Goal: Task Accomplishment & Management: Manage account settings

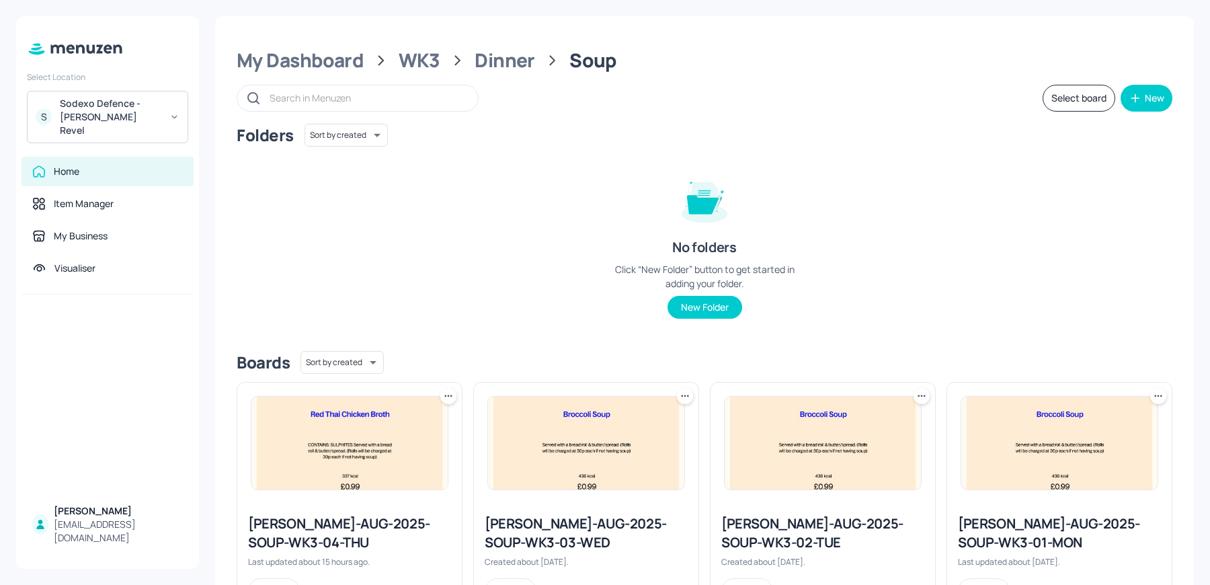
click at [144, 91] on div "S Sodexo Defence - Newbold Revel" at bounding box center [107, 117] width 161 height 52
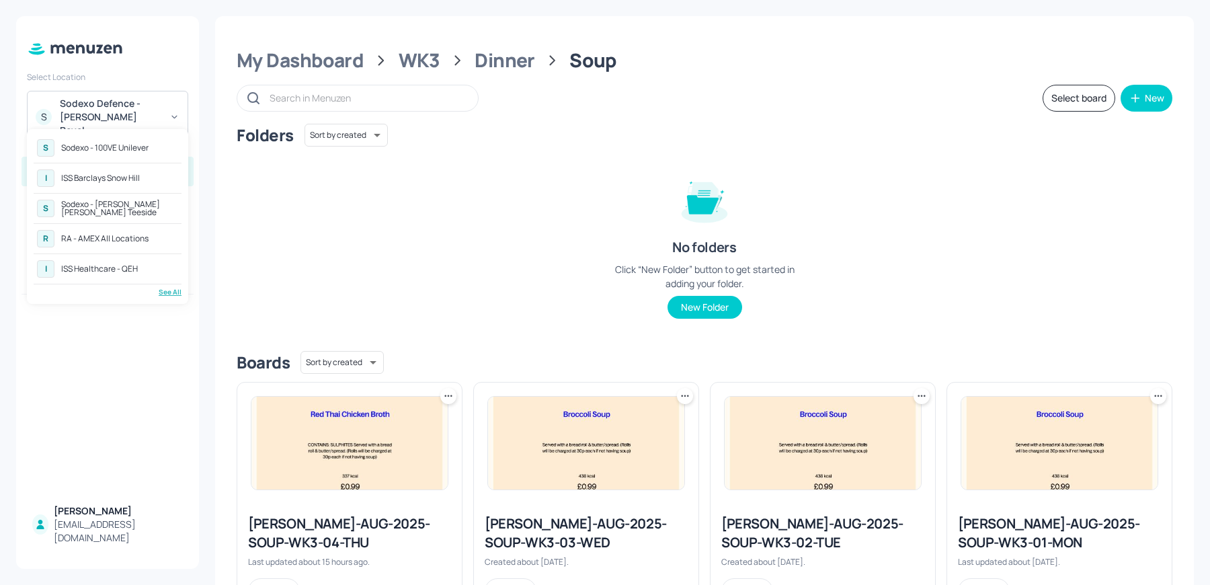
click at [119, 145] on div "Sodexo - 100VE Unilever" at bounding box center [104, 148] width 87 height 8
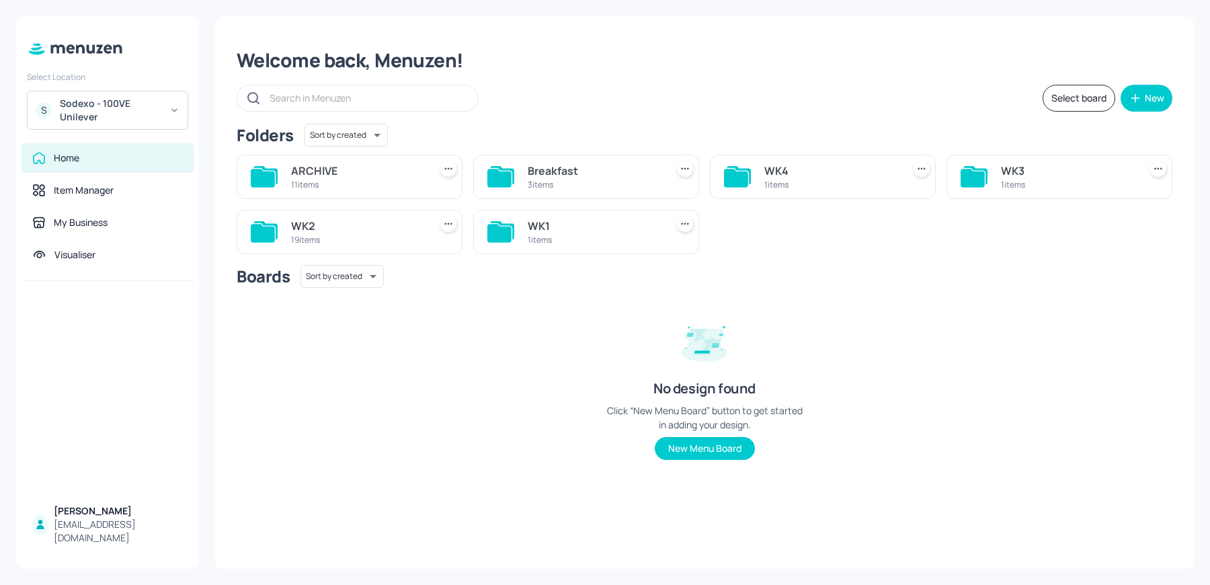
click at [1021, 180] on div "1 items" at bounding box center [1067, 184] width 133 height 11
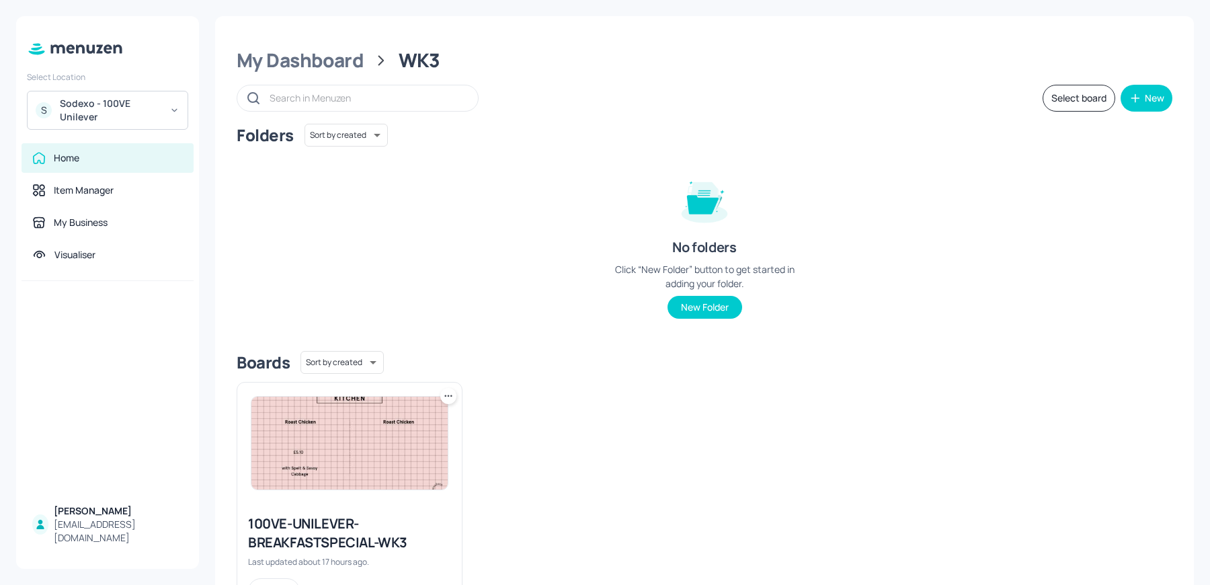
click at [356, 432] on img at bounding box center [349, 443] width 196 height 93
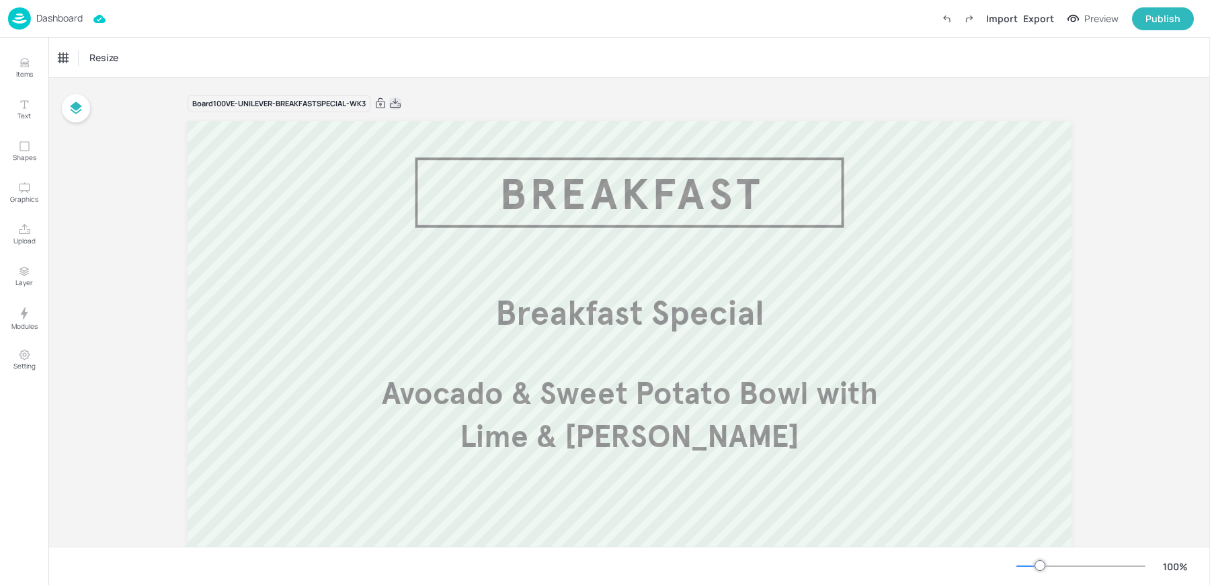
click at [394, 103] on icon at bounding box center [395, 103] width 12 height 13
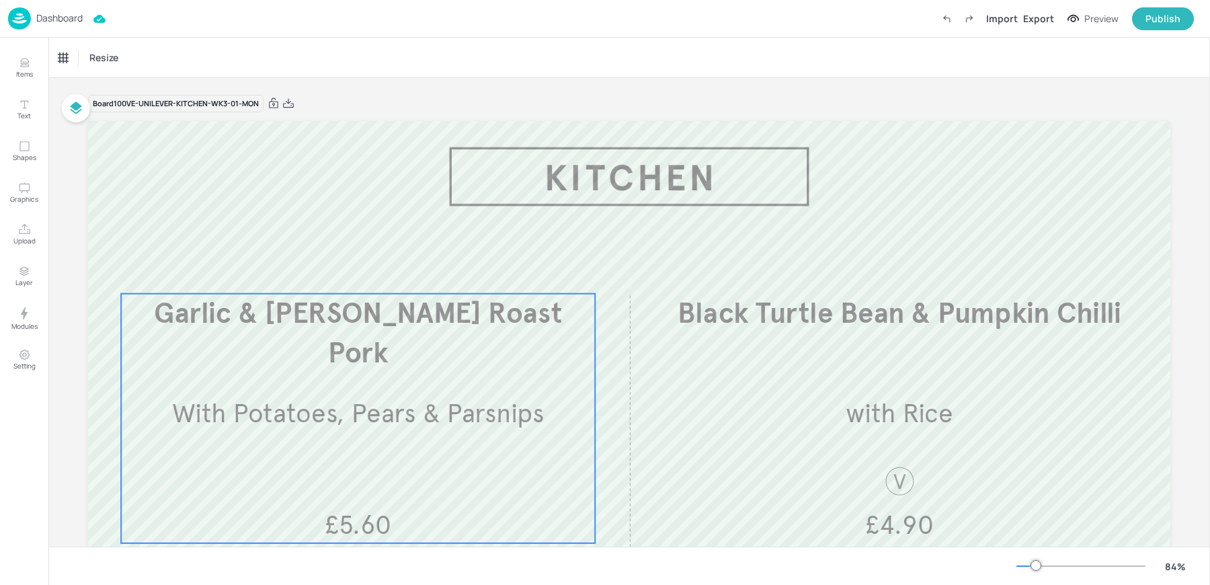
click at [272, 394] on div "Garlic & Rosemary Roast Pork With Potatoes, Pears & Parsnips £5.60" at bounding box center [358, 418] width 474 height 249
click at [128, 59] on div "Garlic & Rosemary Roast Pork" at bounding box center [114, 58] width 112 height 12
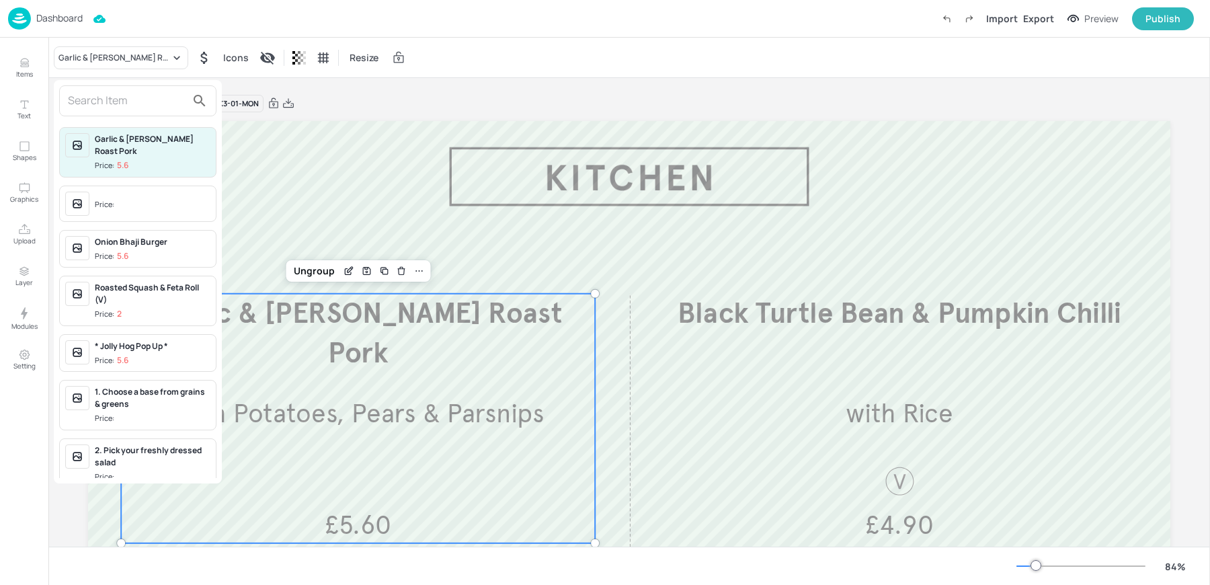
click at [134, 93] on input "text" at bounding box center [127, 101] width 118 height 22
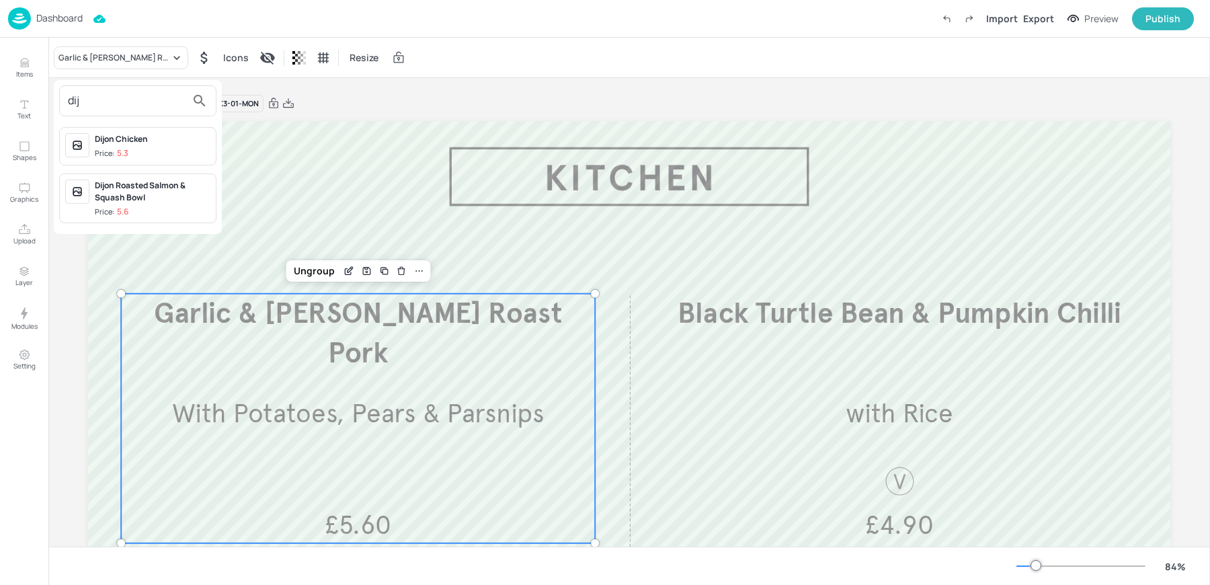
type input "dij"
click at [161, 143] on div "Dijon Chicken" at bounding box center [153, 139] width 116 height 12
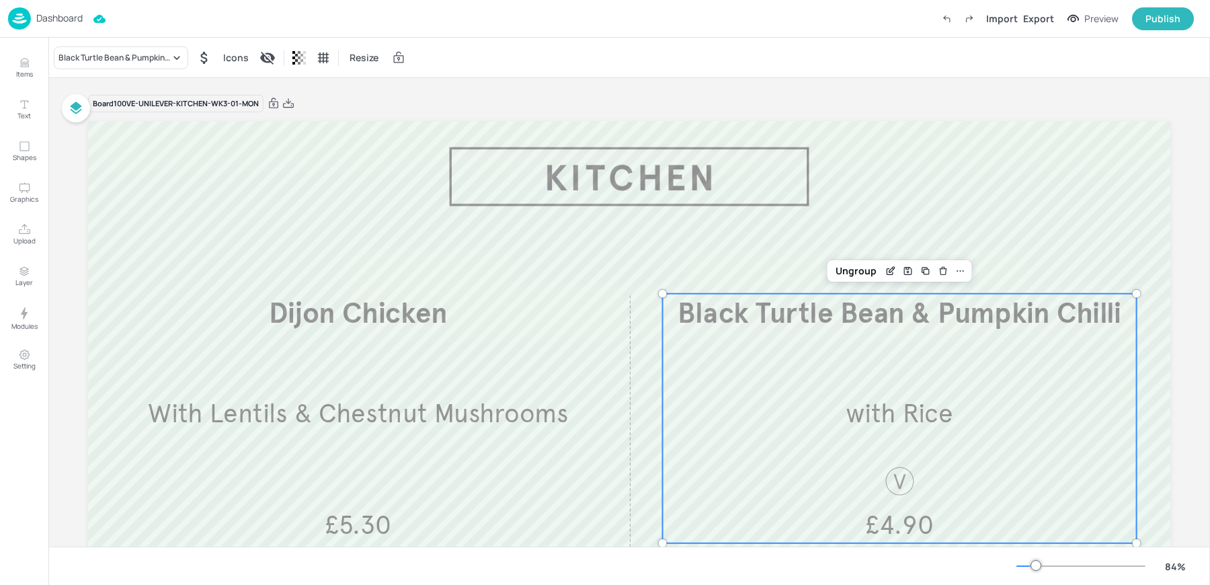
click at [837, 428] on p "with Rice" at bounding box center [899, 413] width 473 height 36
click at [110, 52] on div "Black Turtle Bean & Pumpkin Chilli" at bounding box center [114, 58] width 112 height 12
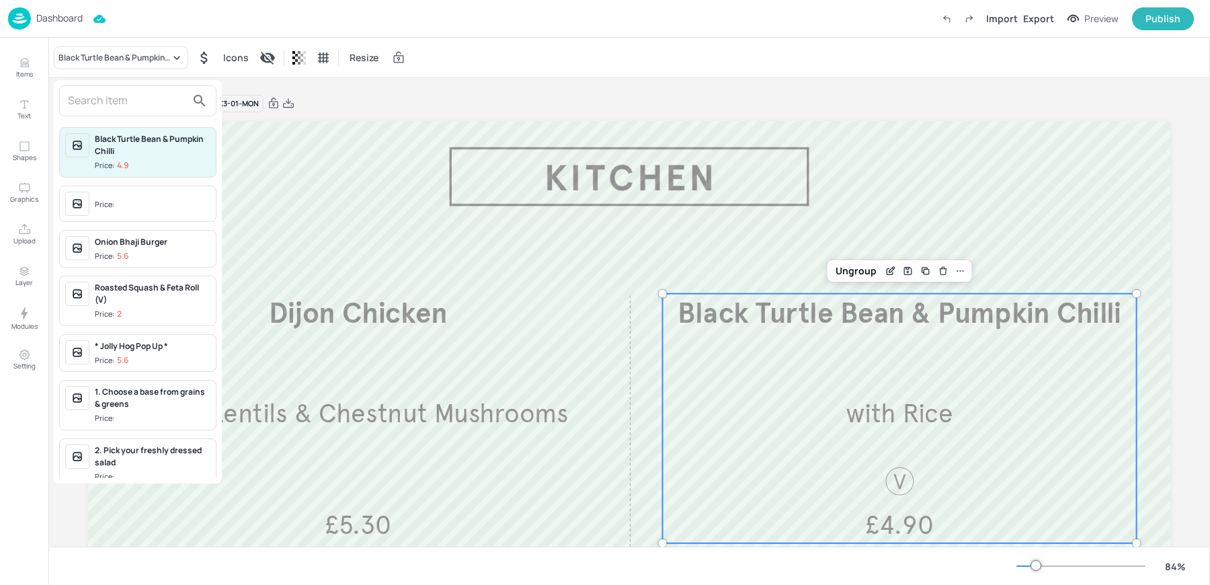
click at [124, 99] on input "text" at bounding box center [127, 101] width 118 height 22
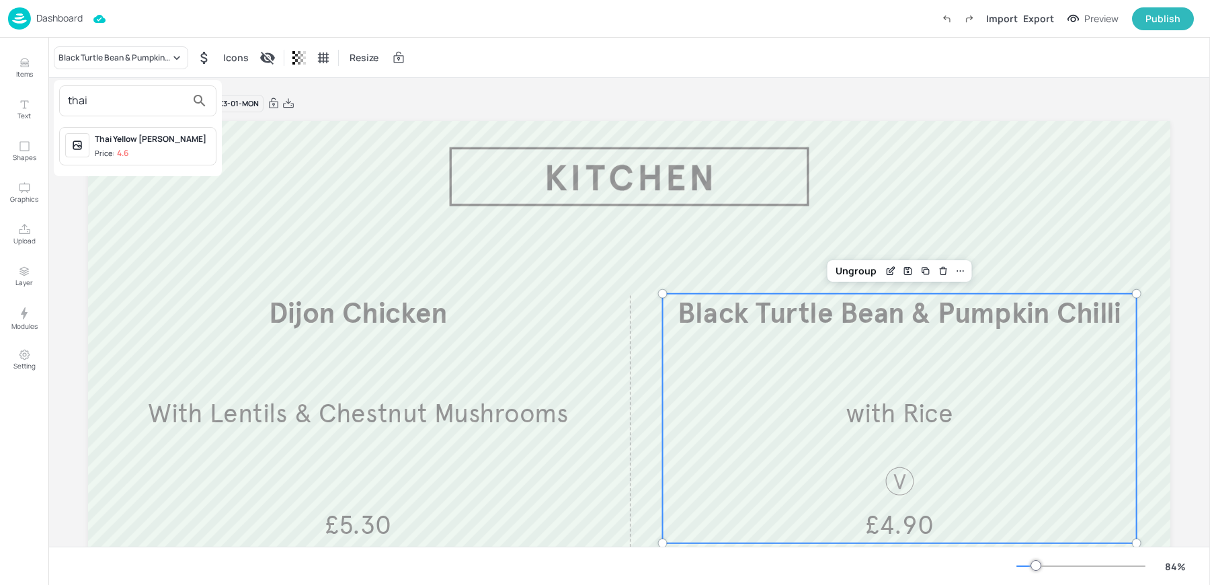
type input "thai"
click at [118, 144] on div "Thai Yellow Curry" at bounding box center [153, 139] width 116 height 12
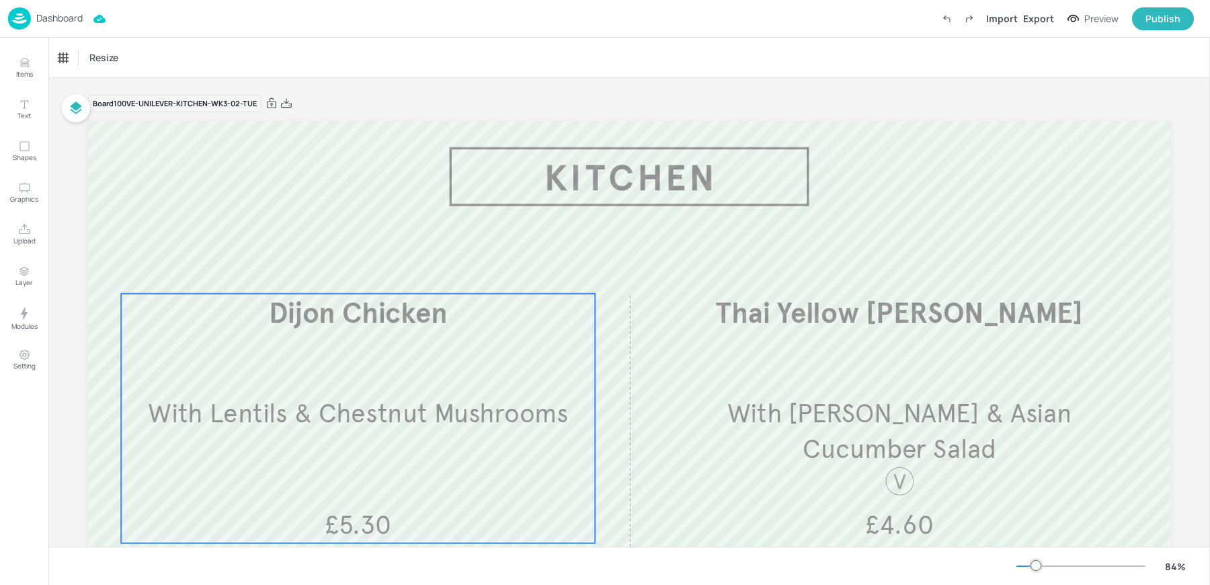
click at [356, 352] on div "Dijon Chicken With Lentils & Chestnut Mushrooms £5.30" at bounding box center [358, 418] width 474 height 249
click at [415, 60] on div "Dijon Chicken Icons Resize" at bounding box center [629, 58] width 1162 height 40
click at [288, 100] on icon at bounding box center [286, 103] width 12 height 13
click at [411, 449] on div "Dijon Chicken With Lentils & Chestnut Mushrooms £5.30" at bounding box center [358, 418] width 474 height 249
click at [81, 57] on div "Dijon Chicken" at bounding box center [83, 58] width 51 height 12
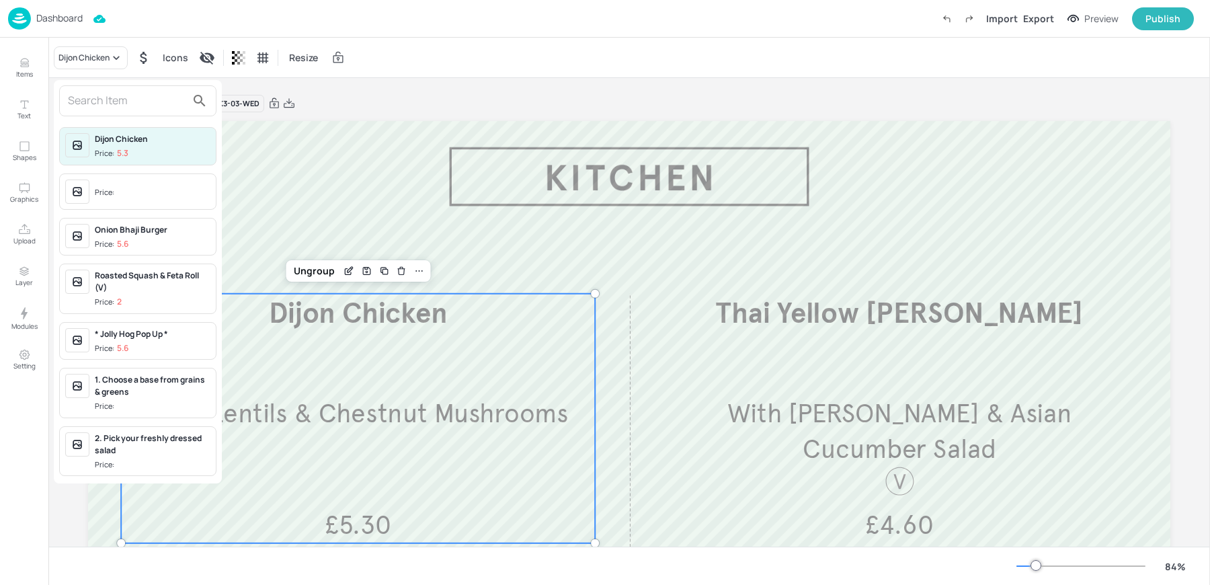
click at [132, 97] on input "text" at bounding box center [127, 101] width 118 height 22
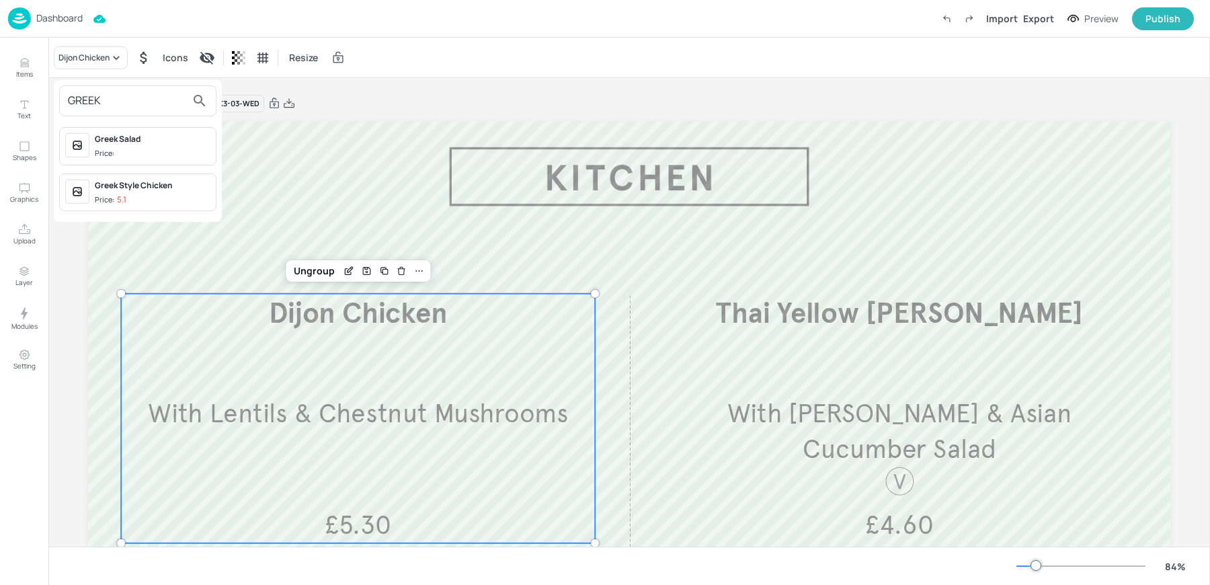
type input "GREEK"
click at [136, 148] on span "Price:" at bounding box center [153, 153] width 116 height 11
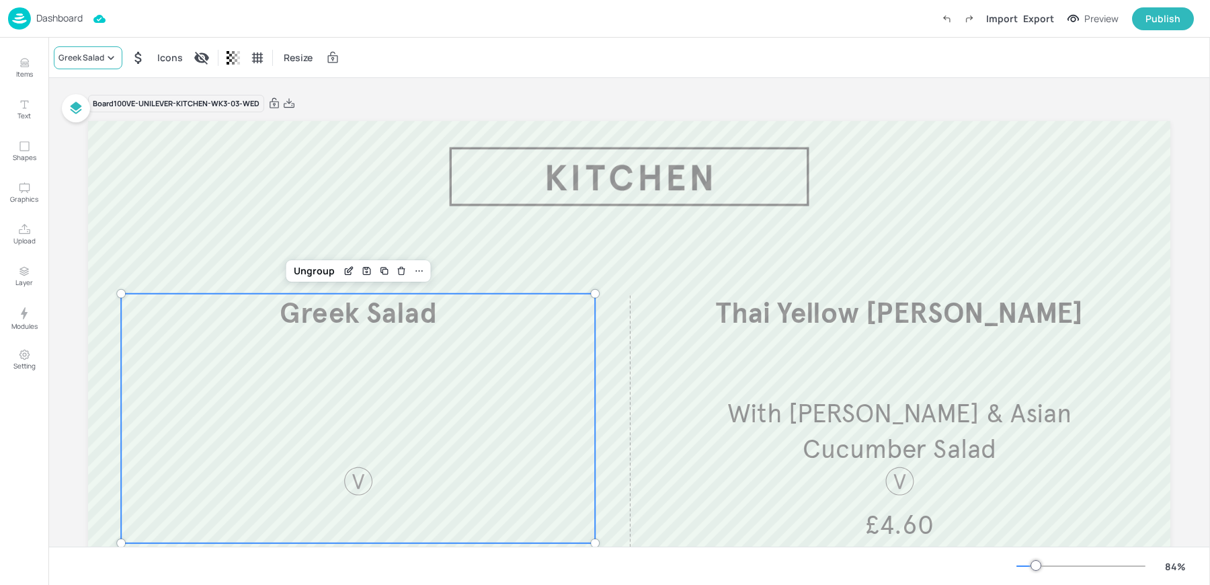
click at [93, 58] on div "Greek Salad" at bounding box center [81, 58] width 46 height 12
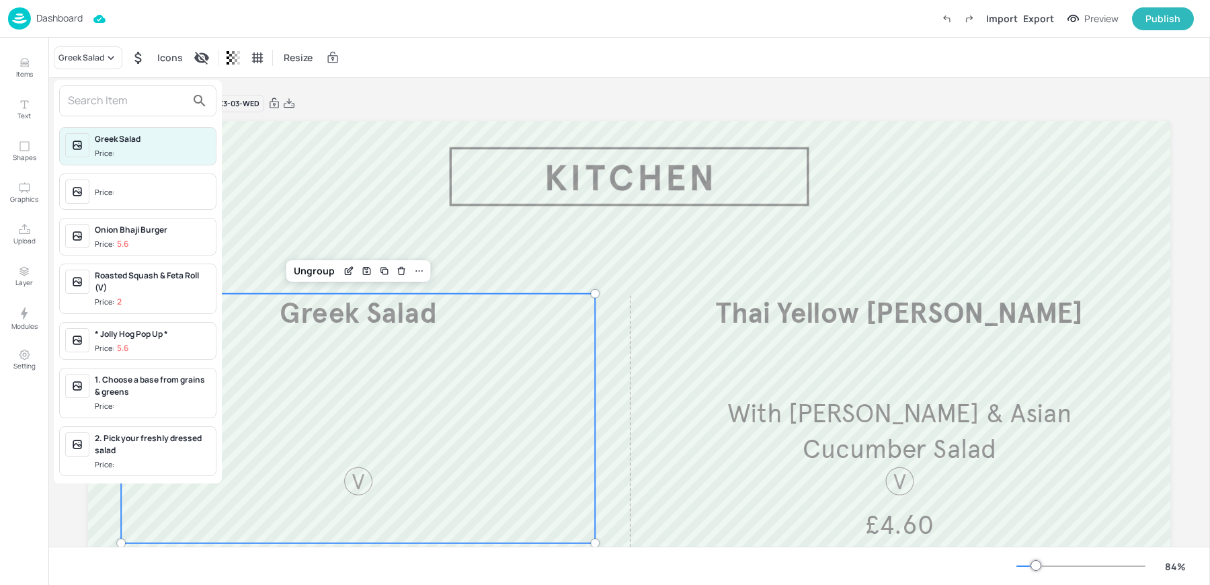
click at [89, 99] on input "text" at bounding box center [127, 101] width 118 height 22
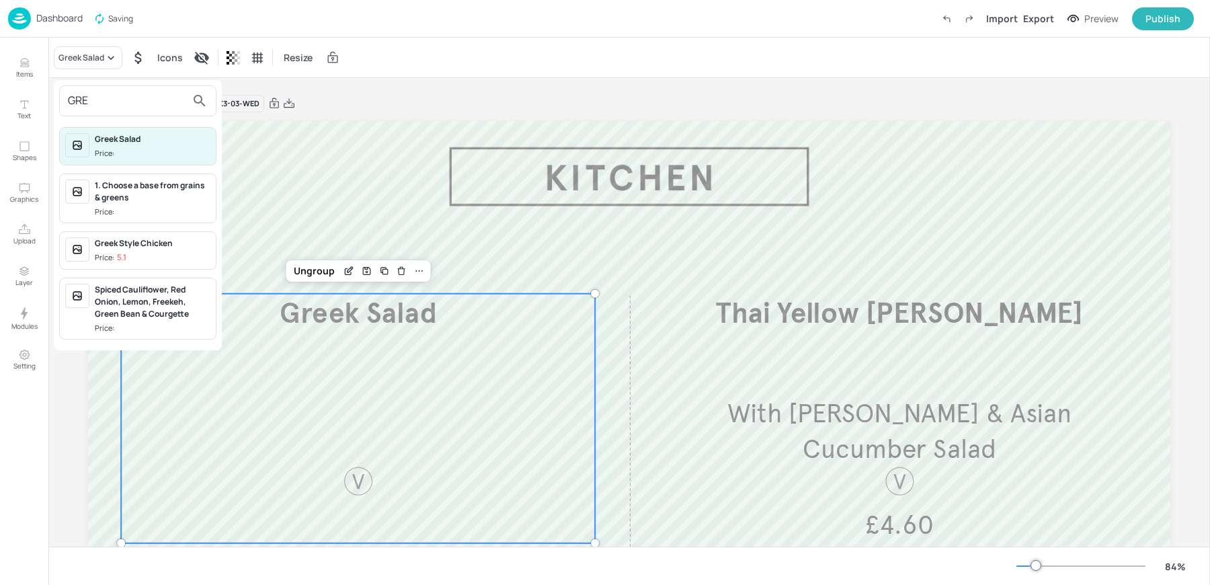
type input "GRE"
click at [106, 247] on div "Greek Style Chicken Price: 5.1" at bounding box center [153, 250] width 116 height 26
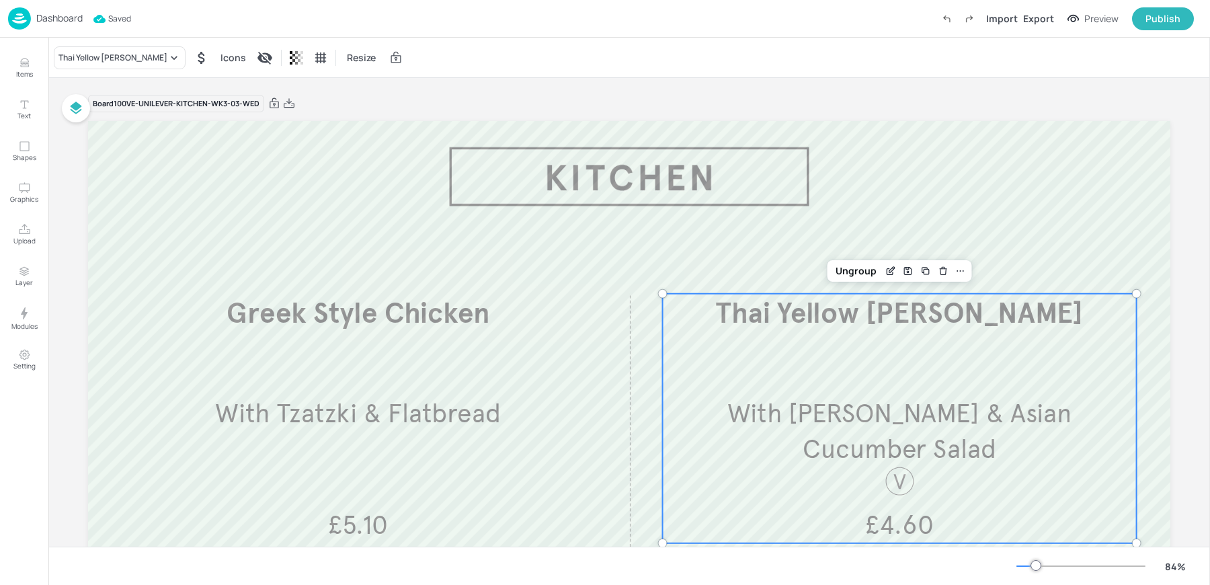
click at [790, 342] on div "Thai Yellow Curry With Jasmine Rice & Asian Cucumber Salad £4.60" at bounding box center [900, 418] width 474 height 249
click at [63, 68] on div "Thai Yellow Curry" at bounding box center [120, 57] width 132 height 23
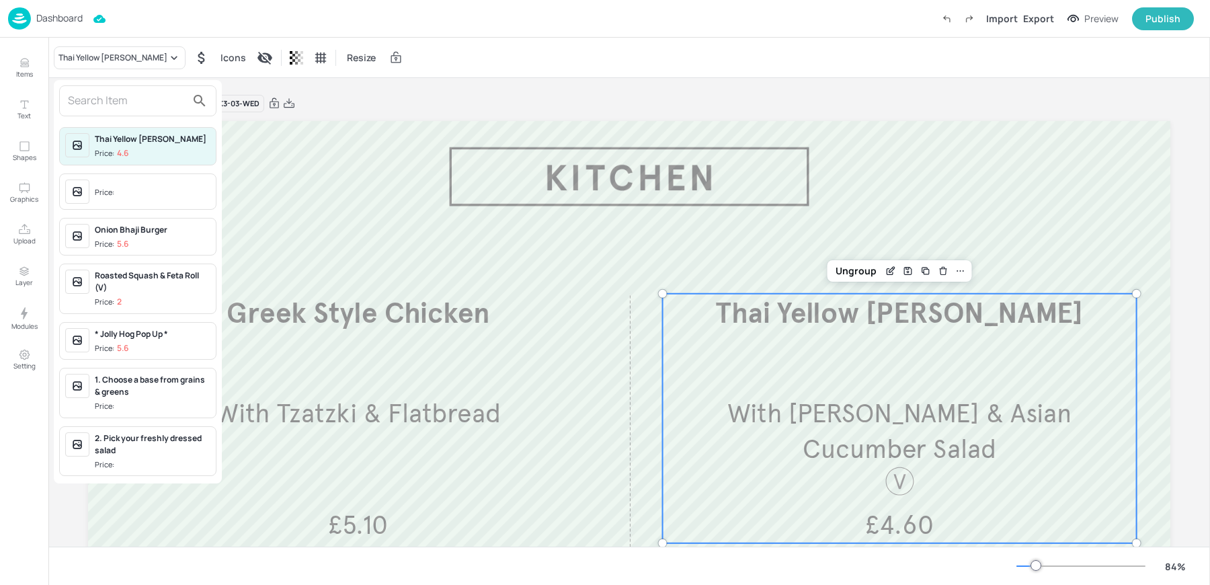
click at [100, 104] on input "text" at bounding box center [127, 101] width 118 height 22
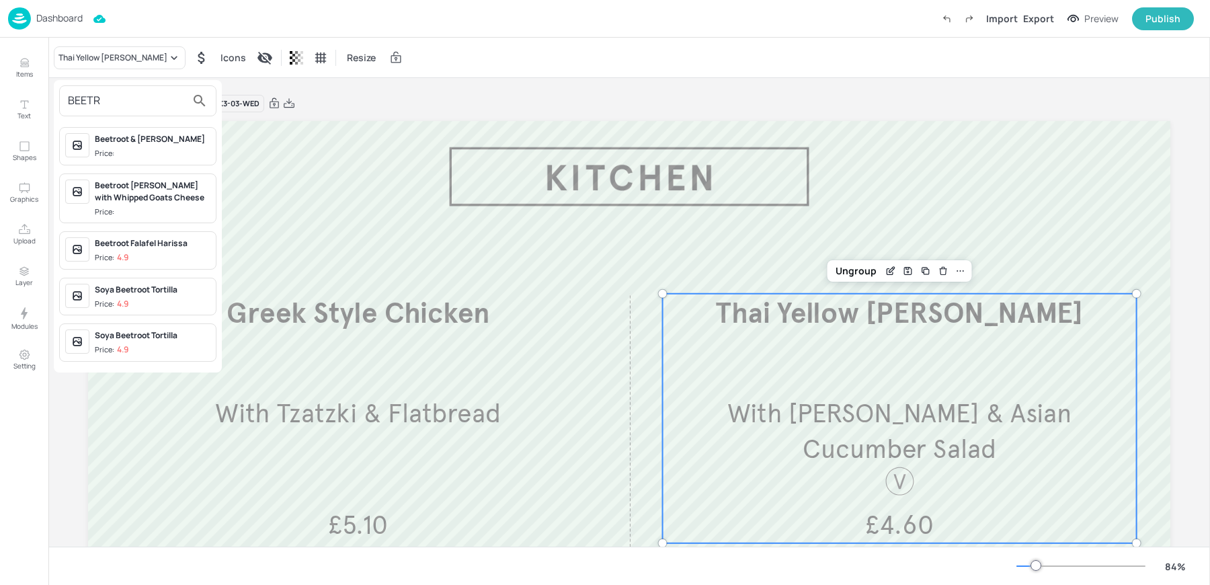
type input "BEETR"
click at [115, 245] on div "Beetroot Falafel Harissa" at bounding box center [153, 243] width 116 height 12
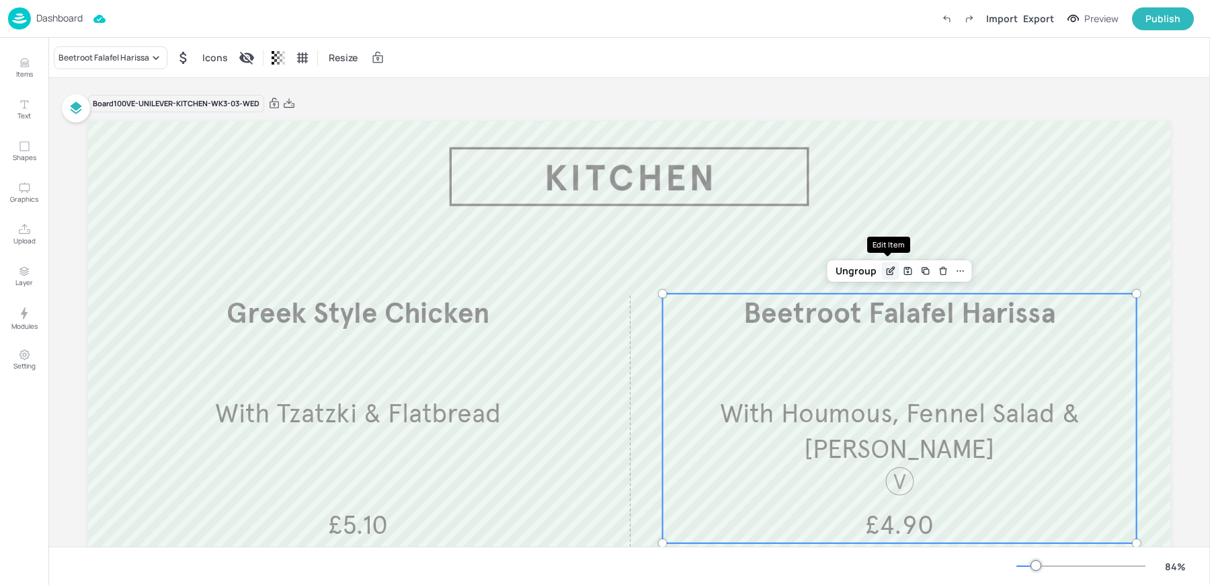
click at [890, 270] on icon "Edit Item" at bounding box center [891, 269] width 5 height 5
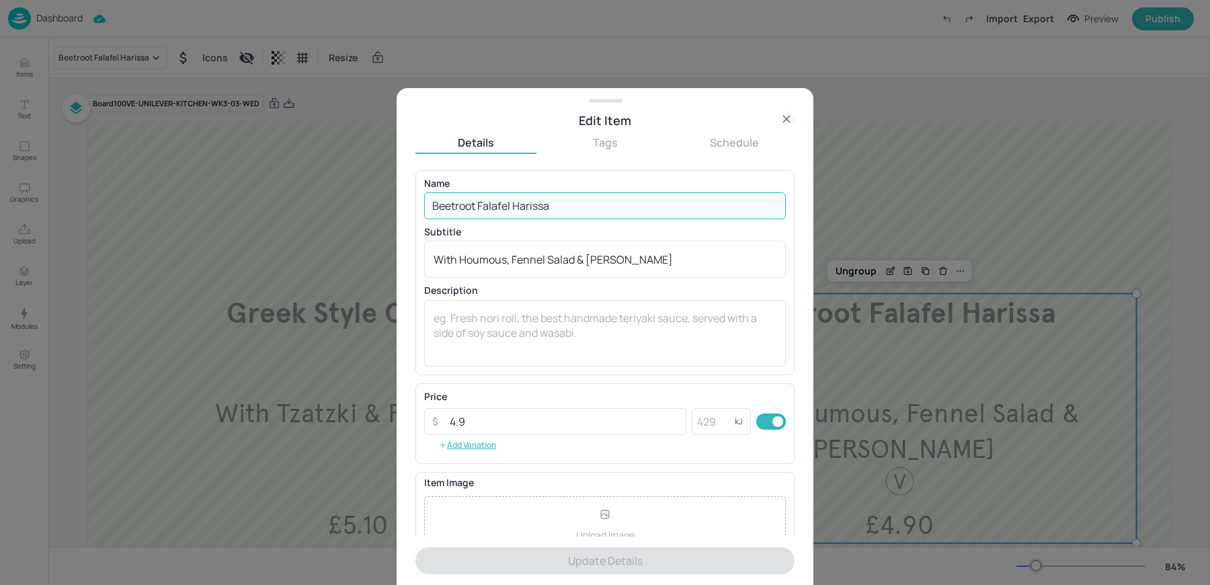
drag, startPoint x: 513, startPoint y: 206, endPoint x: 586, endPoint y: 206, distance: 72.6
click at [586, 206] on input "Beetroot Falafel Harissa" at bounding box center [605, 205] width 362 height 27
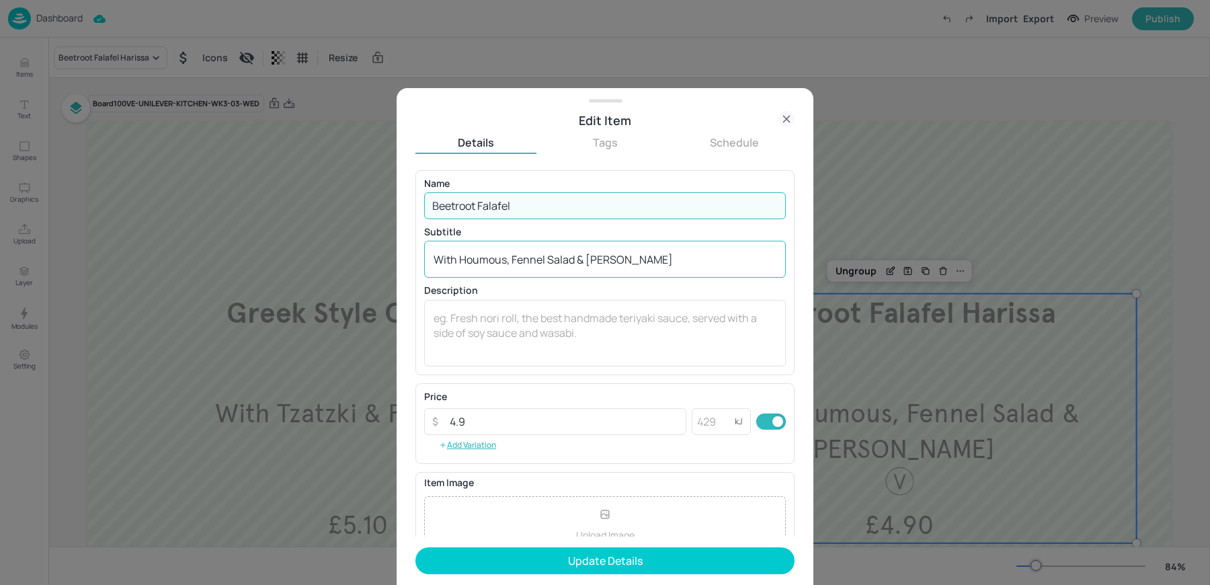
type input "Beetroot Falafel"
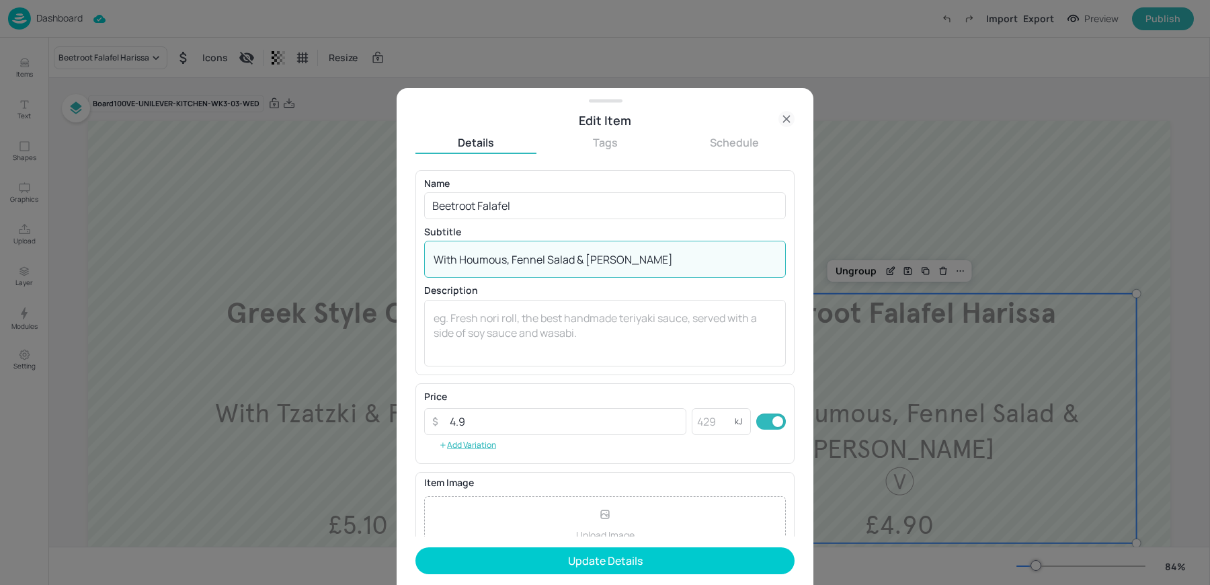
click at [459, 260] on textarea "With Houmous, Fennel Salad & Pitta" at bounding box center [605, 259] width 343 height 15
paste textarea "arissa H"
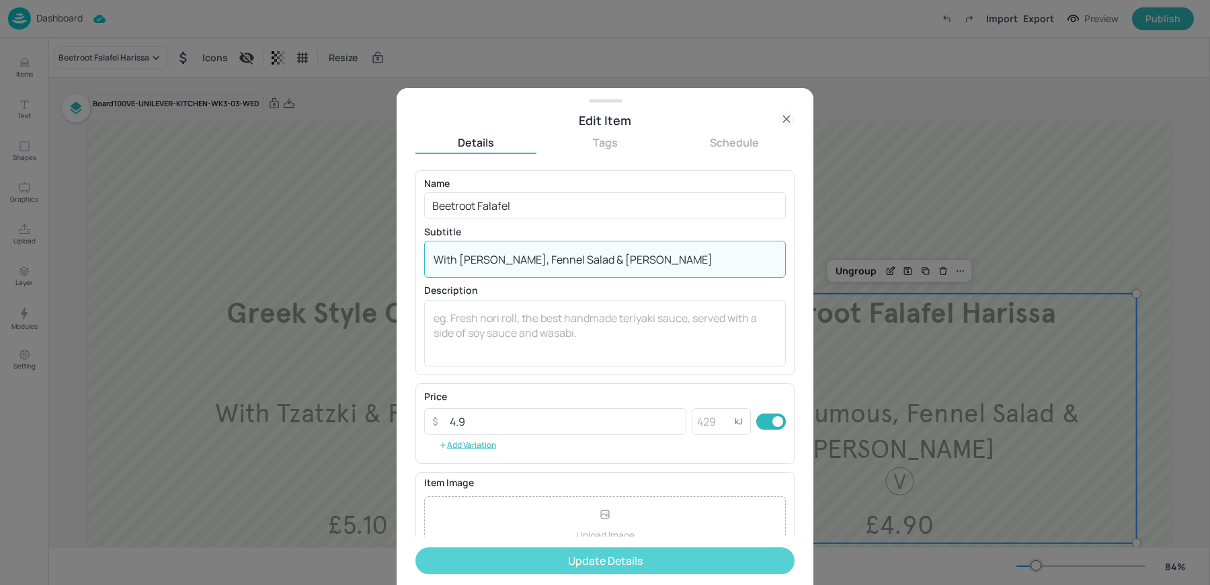
type textarea "With Harissa Houmous, Fennel Salad & Pitta"
click at [496, 557] on button "Update Details" at bounding box center [604, 560] width 379 height 27
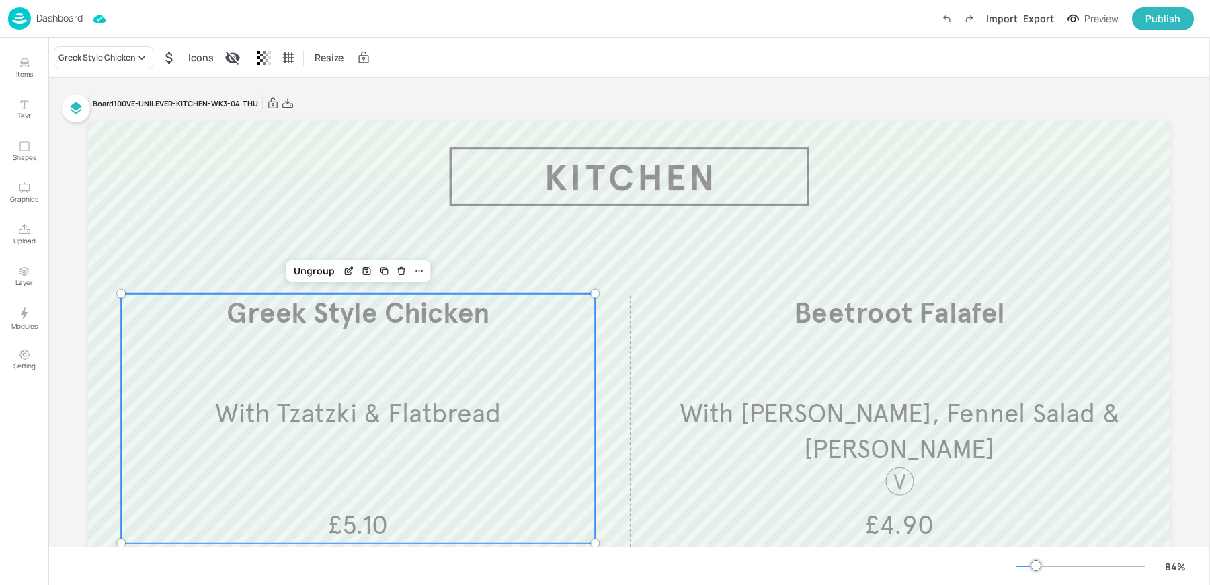
click at [288, 328] on span "Greek Style Chicken" at bounding box center [359, 313] width 264 height 35
click at [97, 59] on div "Greek Style Chicken" at bounding box center [96, 58] width 77 height 12
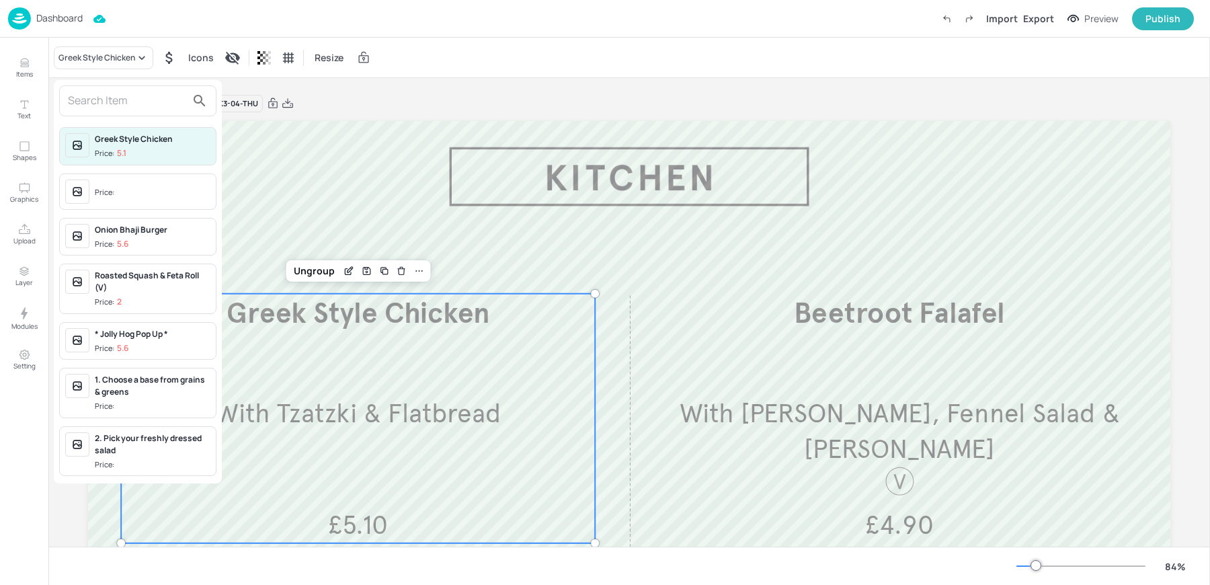
click at [120, 92] on input "text" at bounding box center [127, 101] width 118 height 22
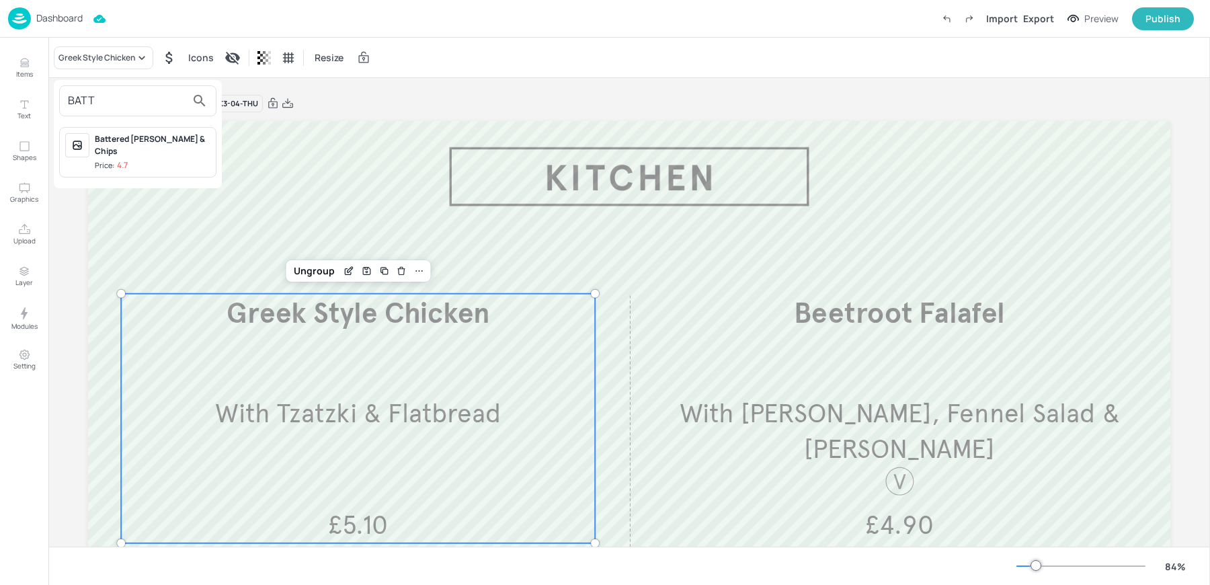
type input "BATT"
click at [121, 145] on div "Battered Haddock & Chips Price: 4.7" at bounding box center [153, 152] width 116 height 38
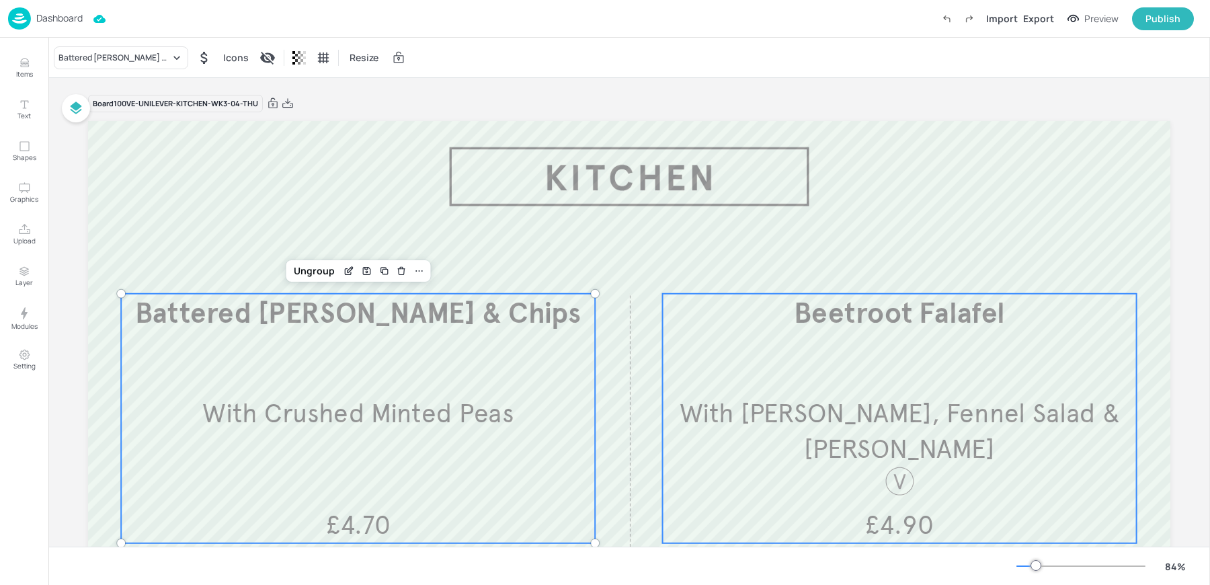
click at [934, 399] on span "With Harissa Houmous, Fennel Salad & Pitta" at bounding box center [900, 431] width 440 height 69
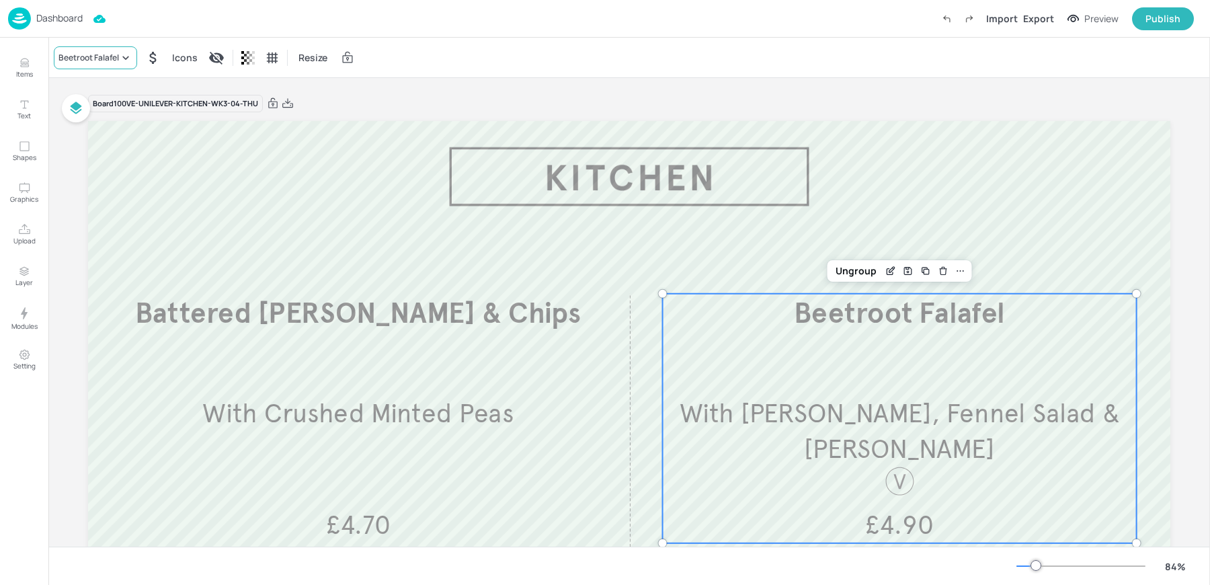
click at [79, 64] on div "Beetroot Falafel" at bounding box center [95, 57] width 83 height 23
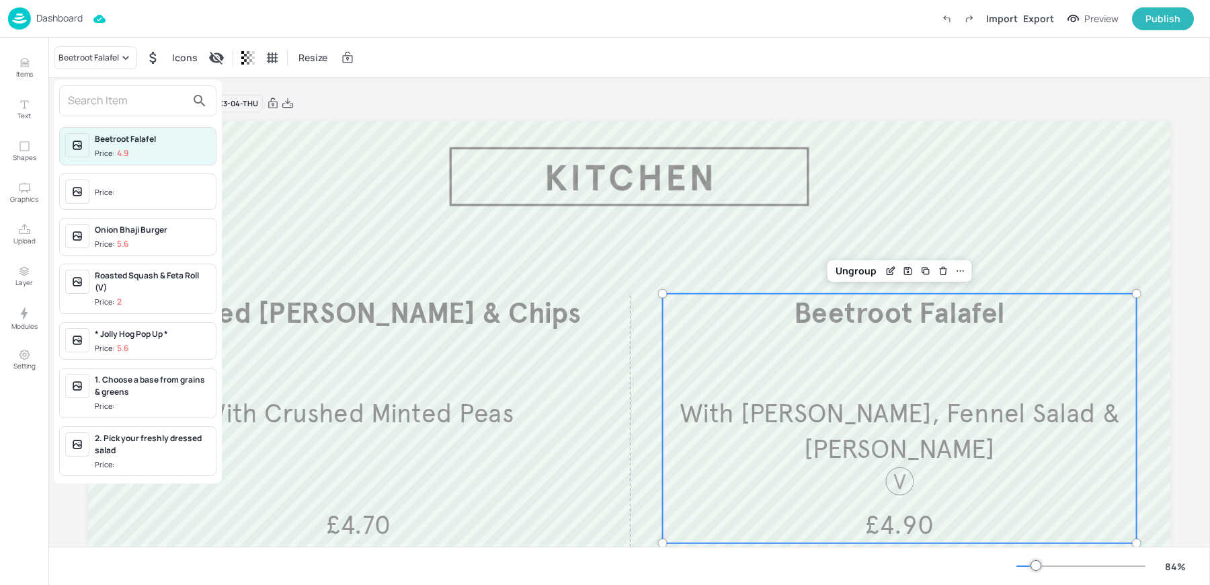
click at [114, 100] on input "text" at bounding box center [127, 101] width 118 height 22
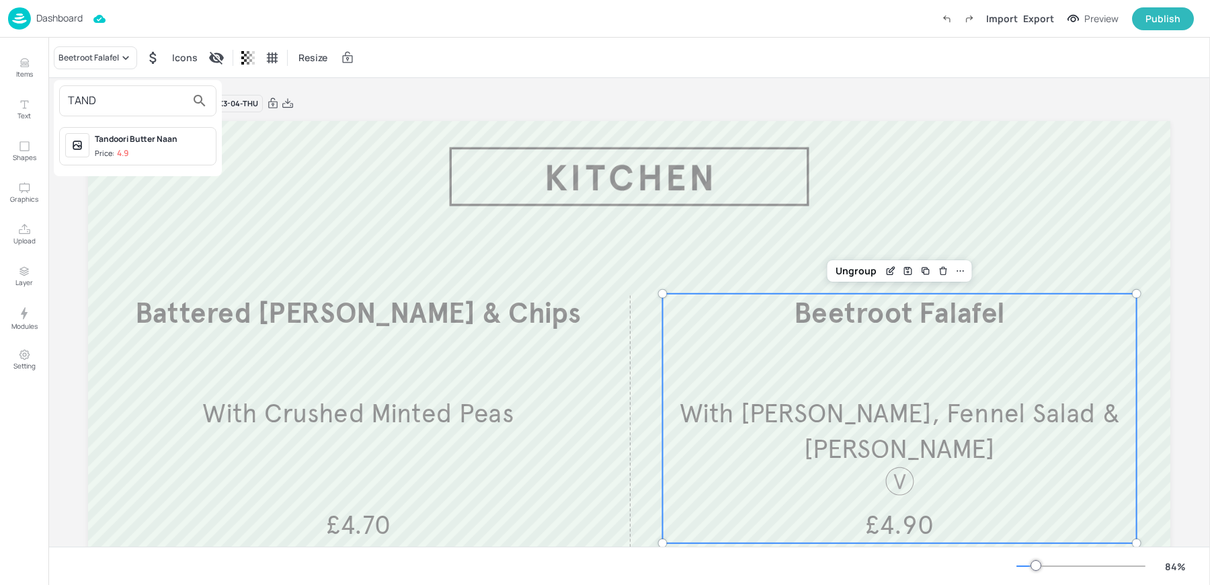
type input "TAND"
click at [151, 141] on div "Tandoori Butter Naan" at bounding box center [153, 139] width 116 height 12
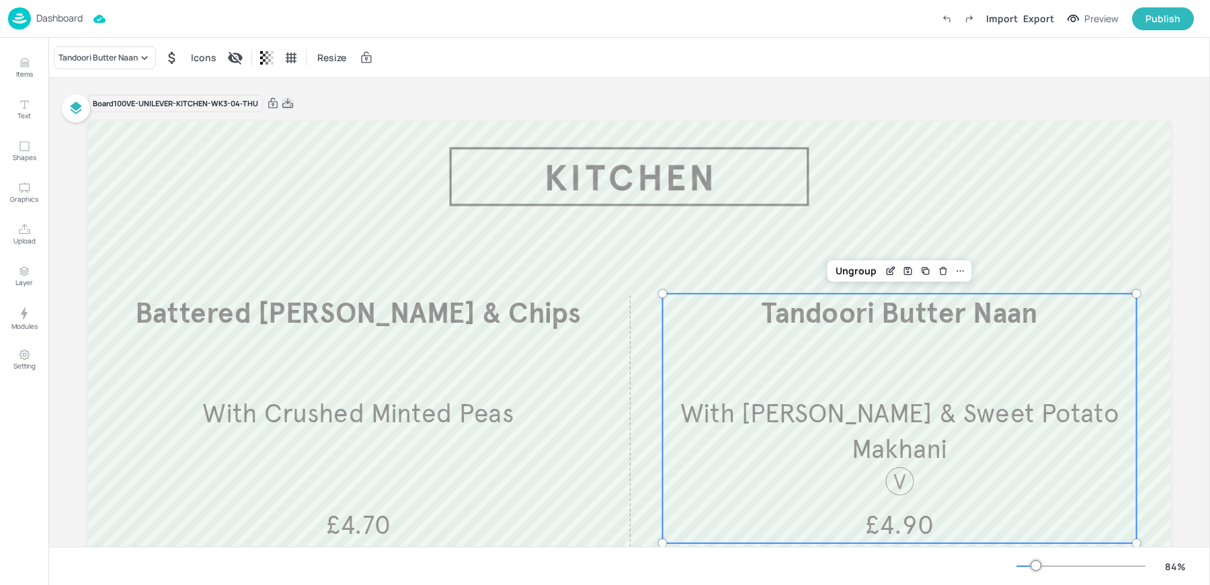
click at [284, 103] on icon at bounding box center [288, 103] width 12 height 13
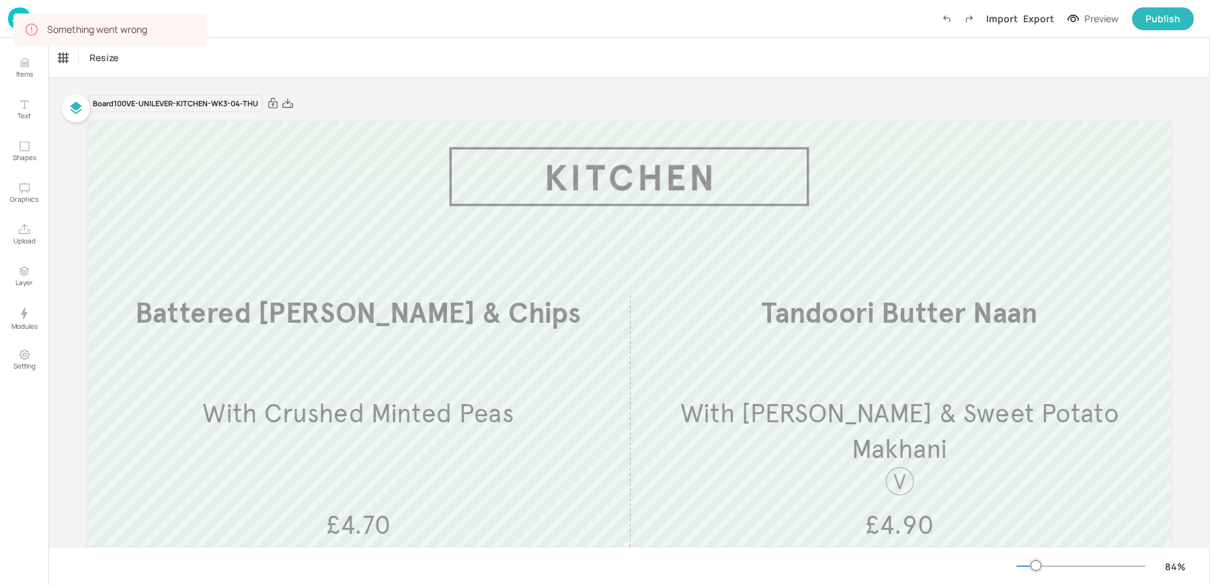
click at [303, 63] on div "Resize" at bounding box center [629, 58] width 1162 height 40
click at [290, 104] on icon at bounding box center [288, 103] width 12 height 13
click at [276, 40] on div "Resize" at bounding box center [629, 58] width 1162 height 40
click at [11, 14] on img at bounding box center [19, 18] width 23 height 22
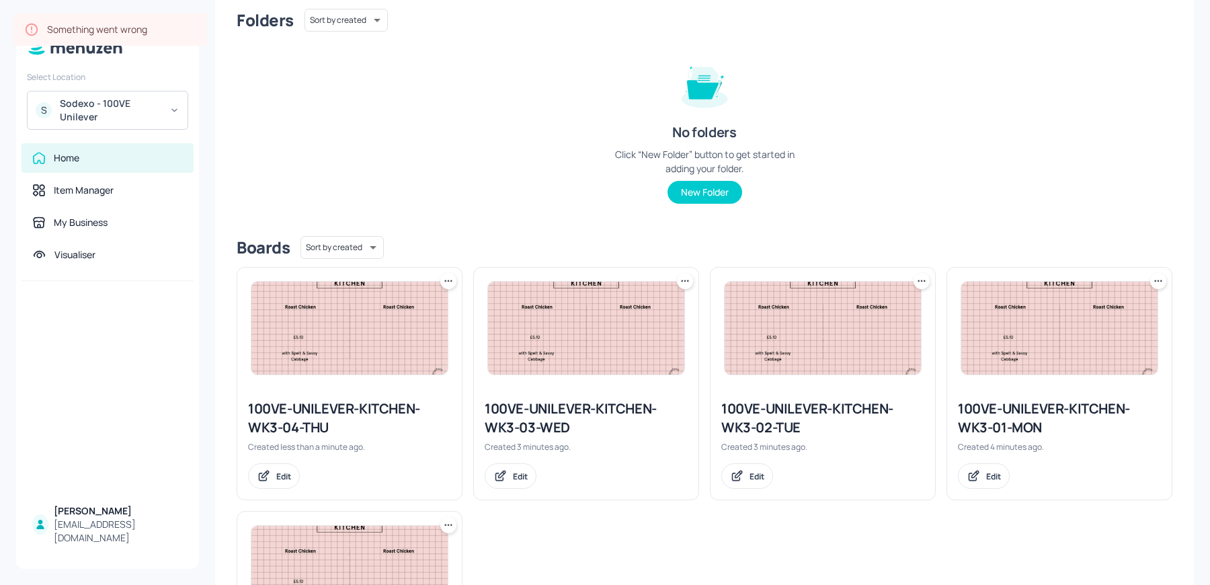
scroll to position [125, 0]
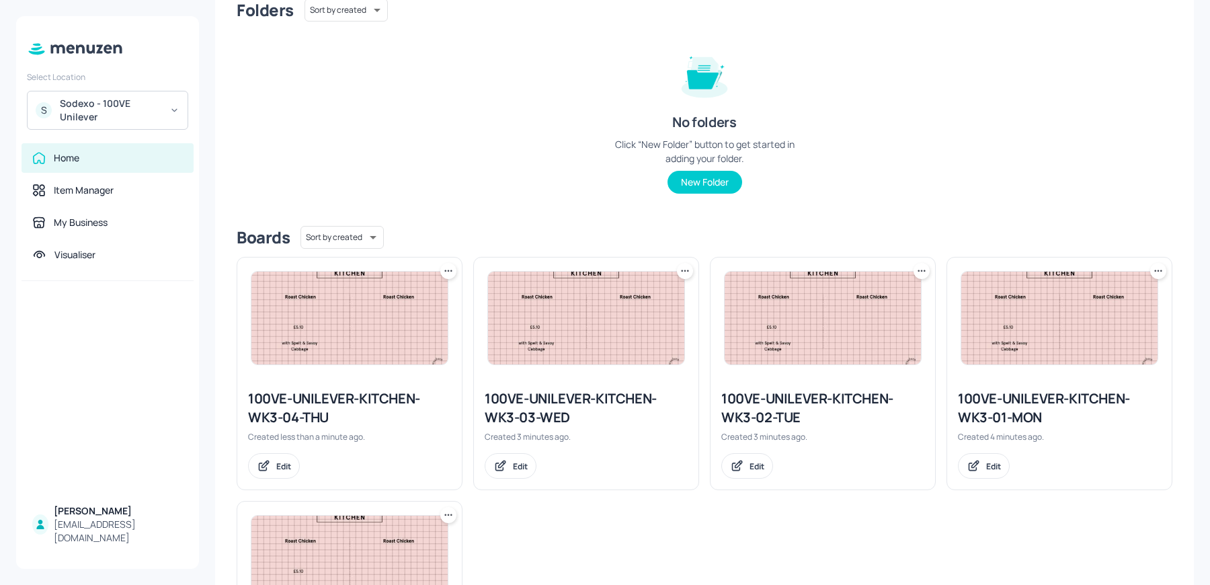
click at [444, 274] on icon at bounding box center [448, 270] width 13 height 13
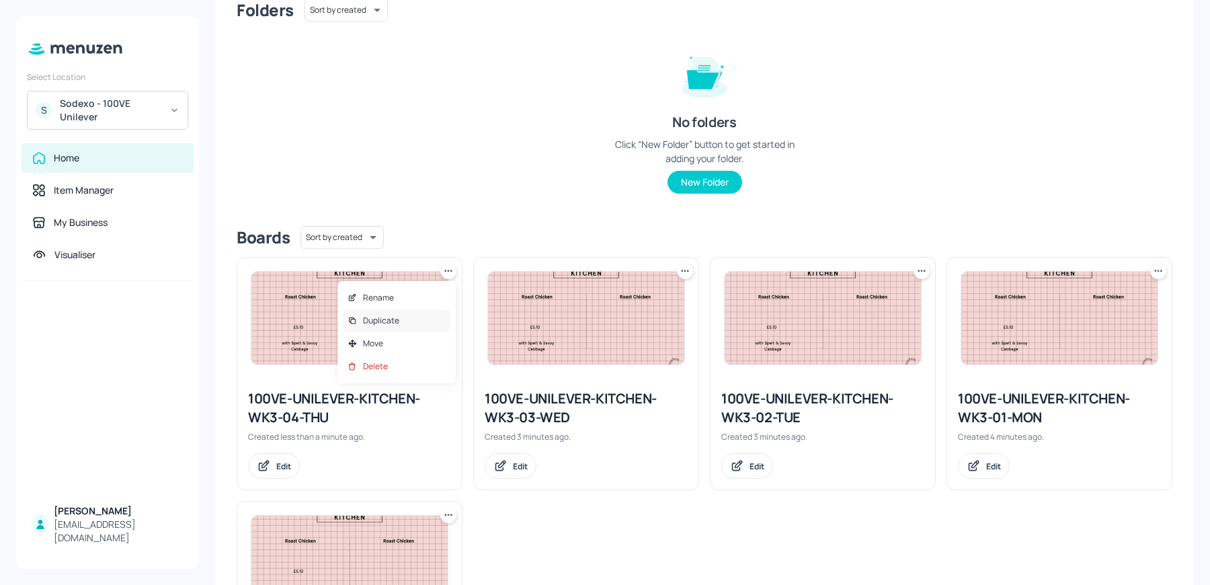
click at [364, 319] on p "Duplicate" at bounding box center [381, 321] width 36 height 12
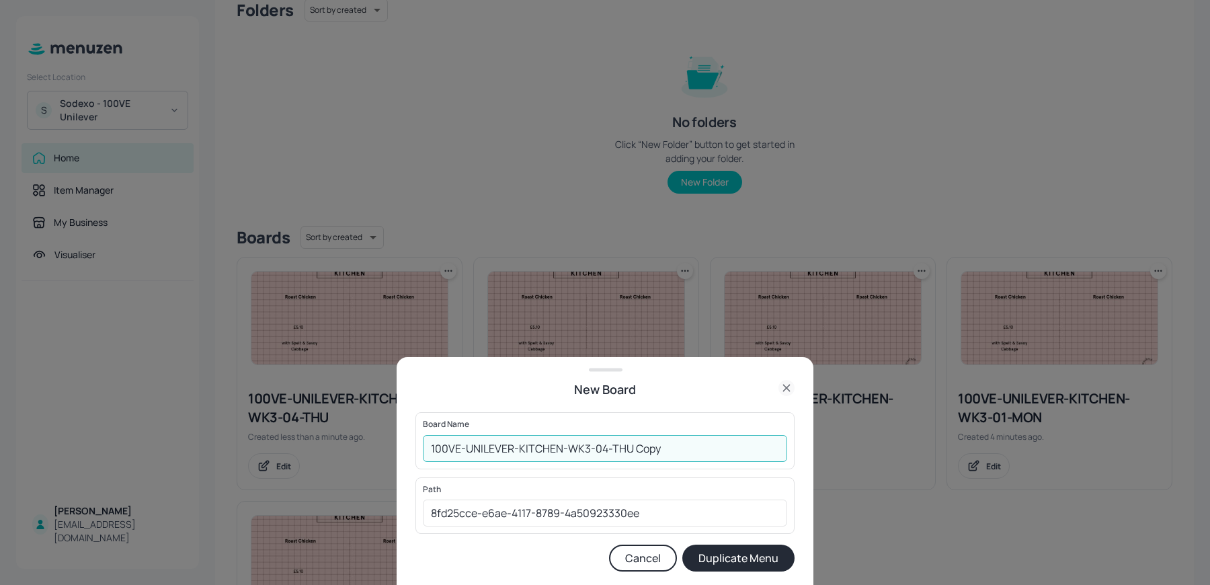
drag, startPoint x: 601, startPoint y: 451, endPoint x: 725, endPoint y: 464, distance: 125.0
click at [725, 464] on div "Board Name 100VE-UNILEVER-KITCHEN-WK3-04-THU Copy ​" at bounding box center [604, 440] width 379 height 56
type input "100VE-UNILEVER-KITCHEN-WK3-05-FRI"
click at [682, 545] on button "Duplicate Menu" at bounding box center [738, 558] width 112 height 27
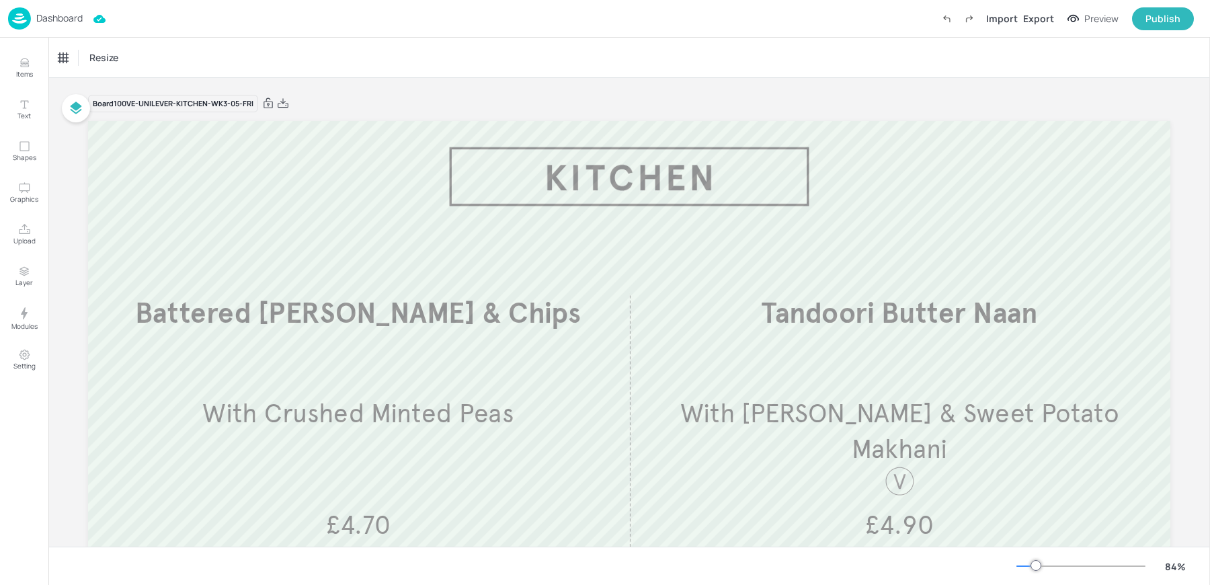
click at [389, 95] on div "Board 100VE-UNILEVER-KITCHEN-WK3-05-FRI" at bounding box center [629, 103] width 1082 height 19
click at [283, 102] on icon at bounding box center [283, 103] width 12 height 13
click at [444, 22] on div "Dashboard Import Export Preview Publish" at bounding box center [601, 18] width 1186 height 37
click at [1041, 17] on div "Export" at bounding box center [1038, 18] width 31 height 14
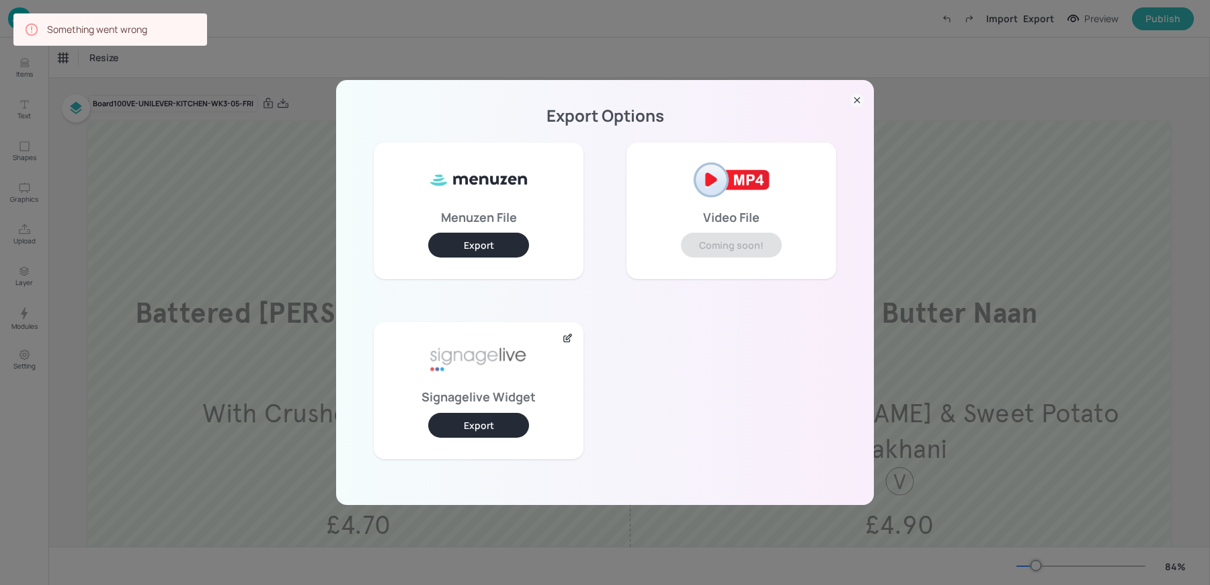
click at [493, 438] on div "Signagelive Widget Export" at bounding box center [479, 390] width 210 height 136
click at [476, 416] on button "Export" at bounding box center [478, 425] width 101 height 25
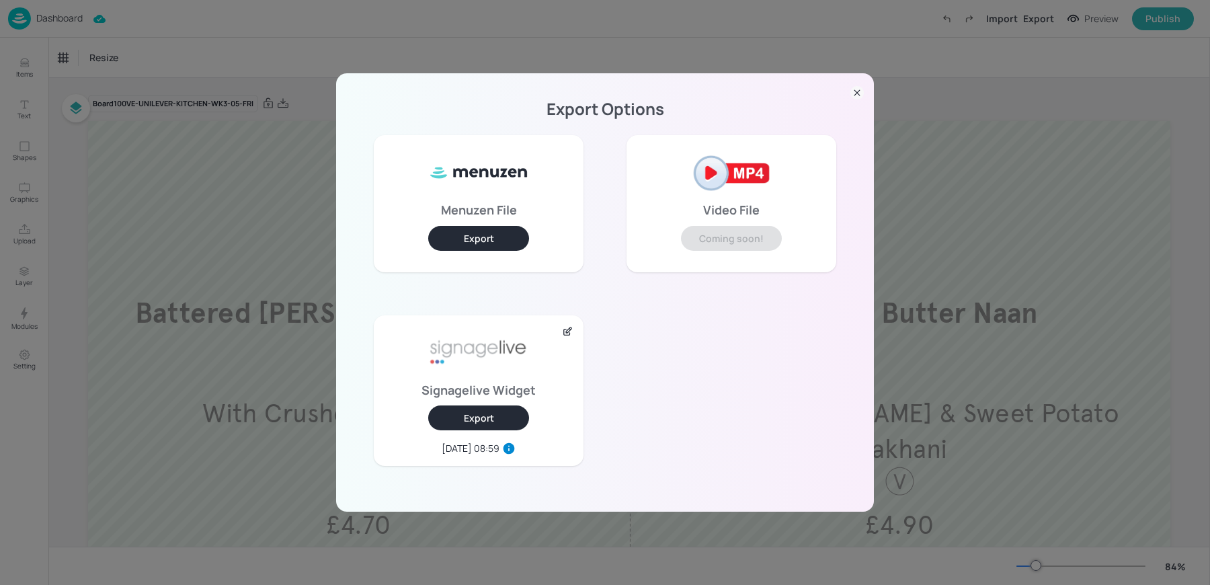
click at [261, 52] on div "Export Options Menuzen File Export Video File Coming soon! Signagelive Widget E…" at bounding box center [605, 292] width 1210 height 585
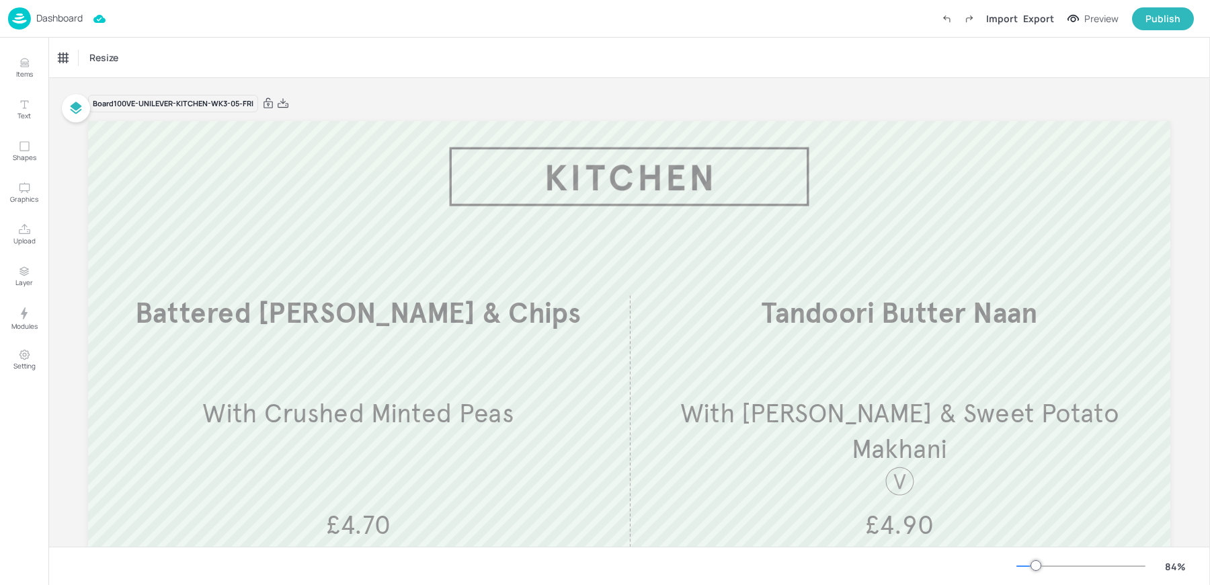
click at [44, 22] on p "Dashboard" at bounding box center [59, 17] width 46 height 9
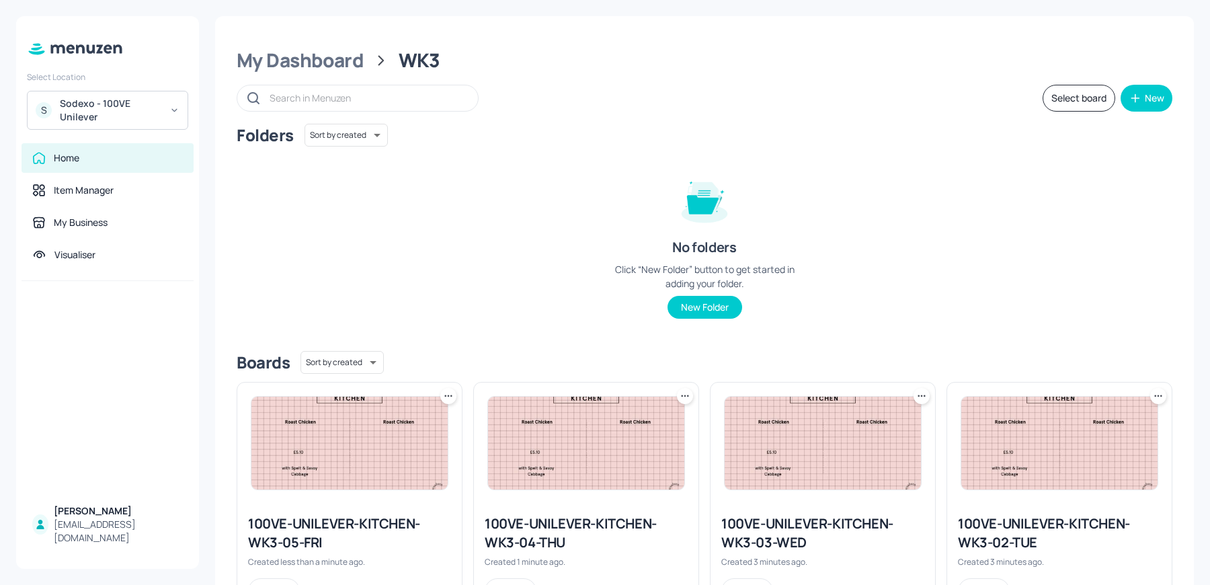
click at [534, 450] on img at bounding box center [586, 443] width 196 height 93
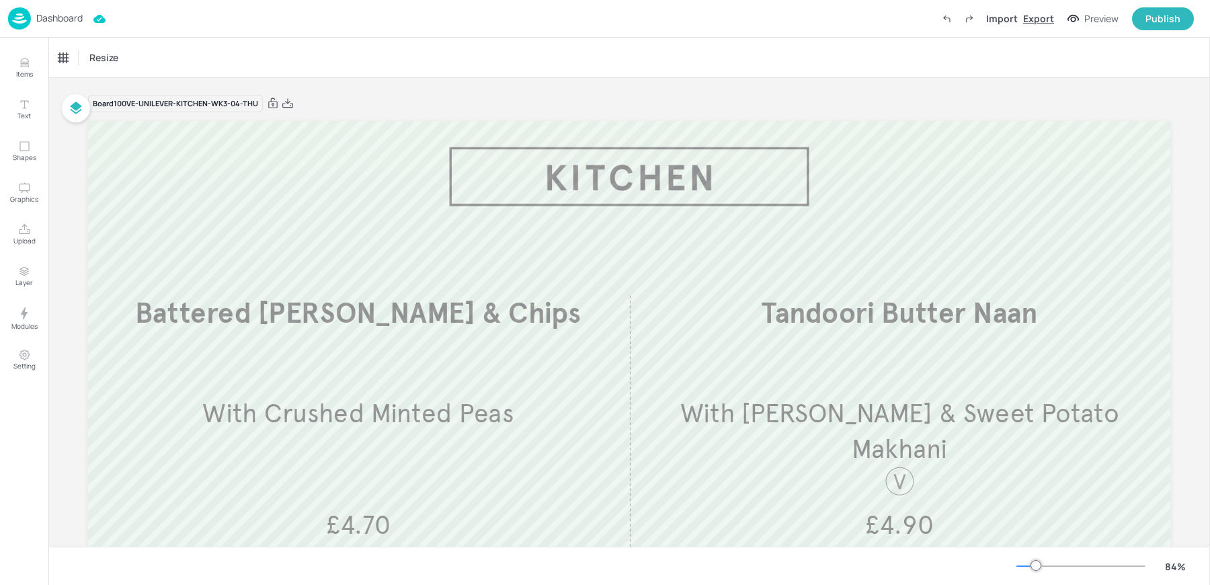
click at [1049, 21] on div "Export" at bounding box center [1038, 18] width 31 height 14
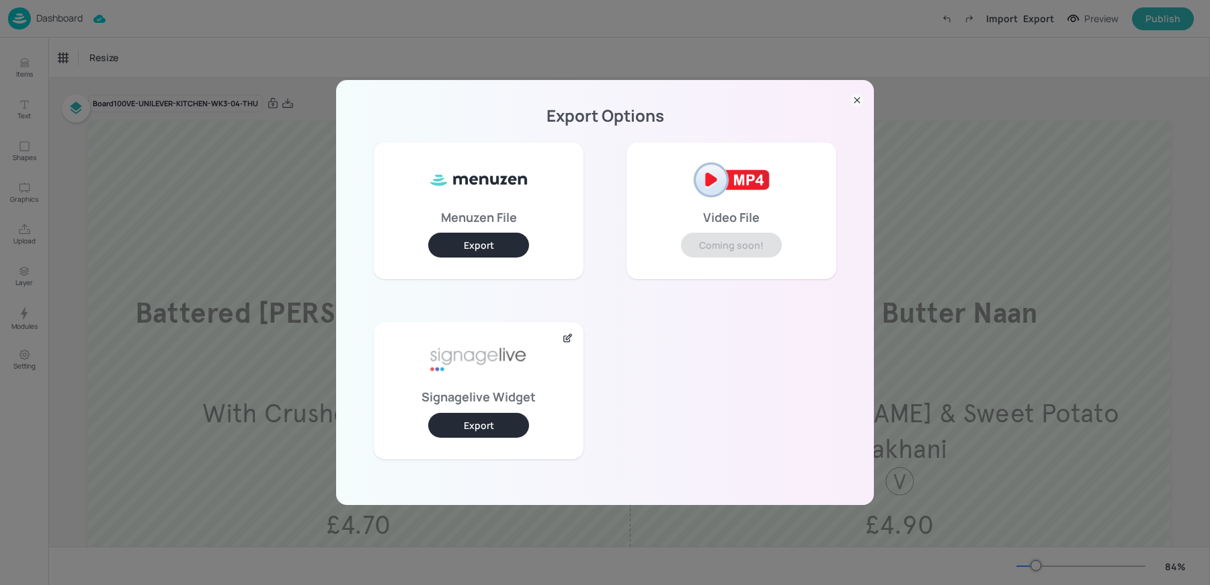
click at [448, 427] on button "Export" at bounding box center [478, 425] width 101 height 25
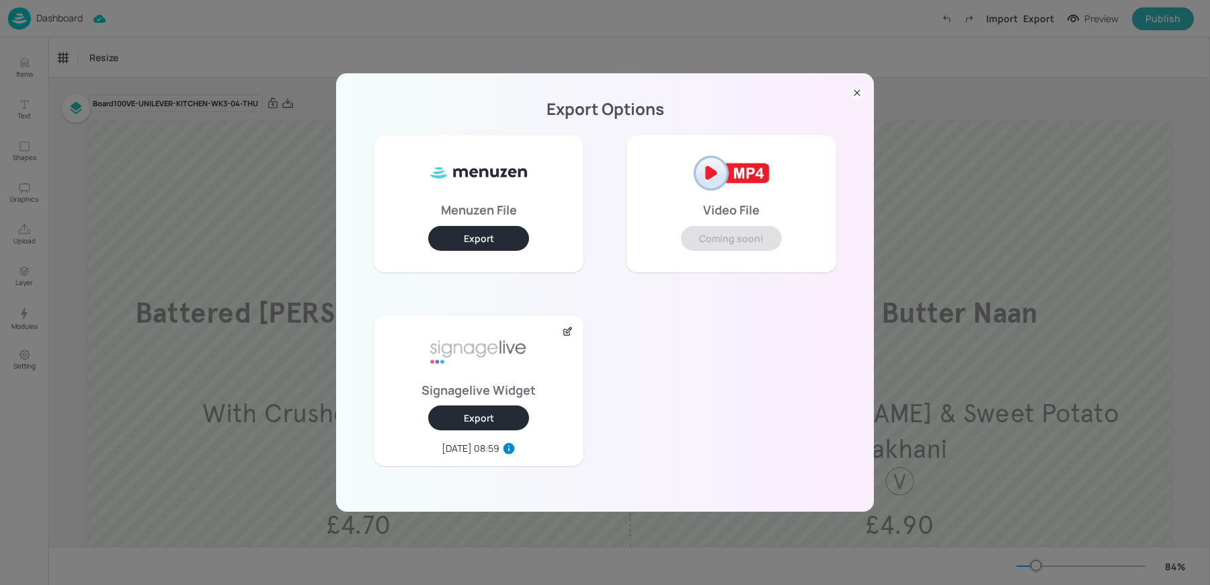
click at [276, 39] on div "Export Options Menuzen File Export Video File Coming soon! Signagelive Widget E…" at bounding box center [605, 292] width 1210 height 585
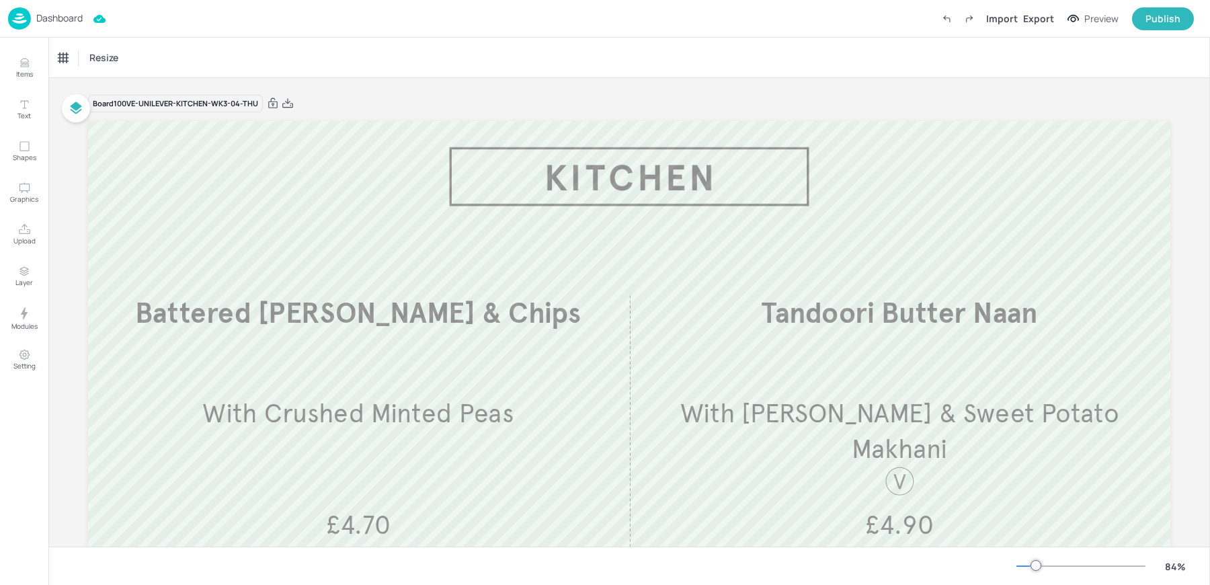
click at [38, 14] on p "Dashboard" at bounding box center [59, 17] width 46 height 9
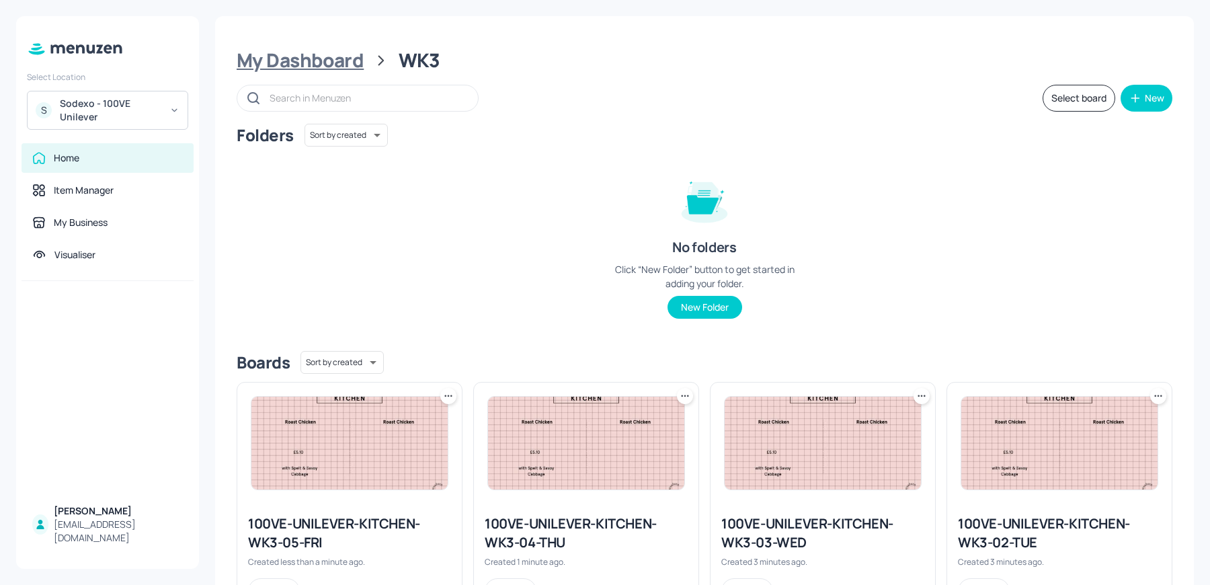
click at [313, 57] on div "My Dashboard" at bounding box center [300, 60] width 127 height 24
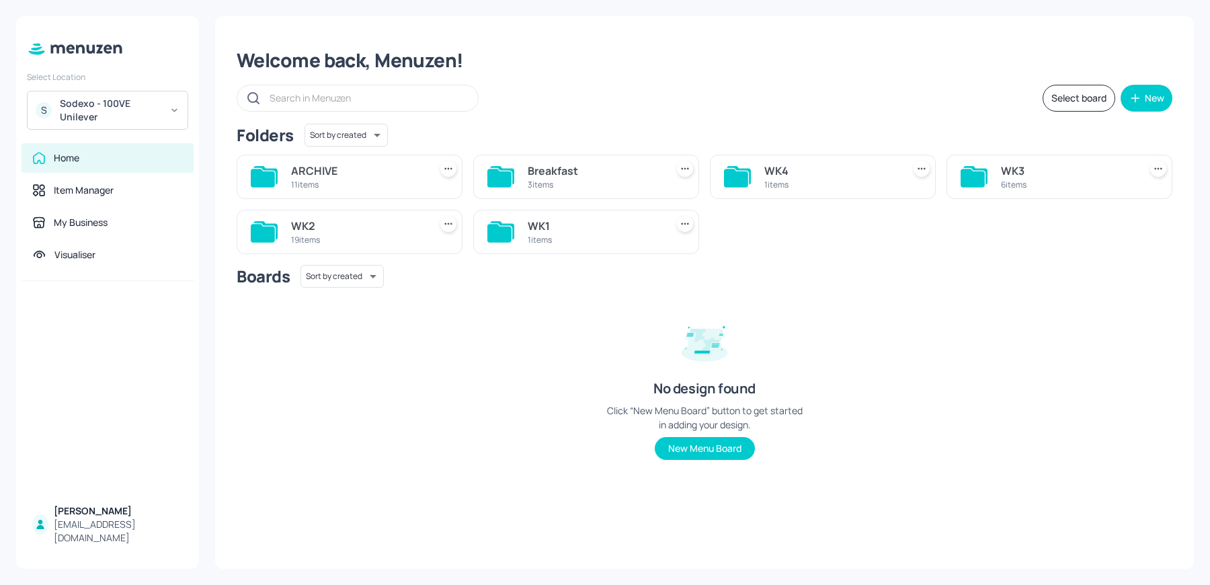
click at [1008, 176] on div "WK3" at bounding box center [1067, 171] width 133 height 16
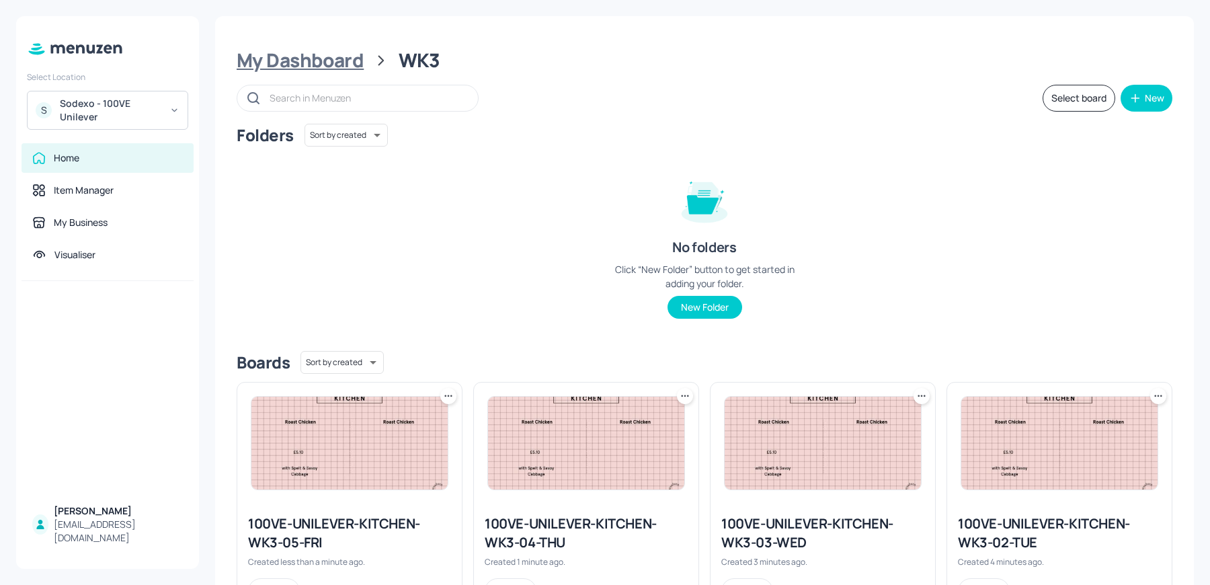
click at [334, 54] on div "My Dashboard" at bounding box center [300, 60] width 127 height 24
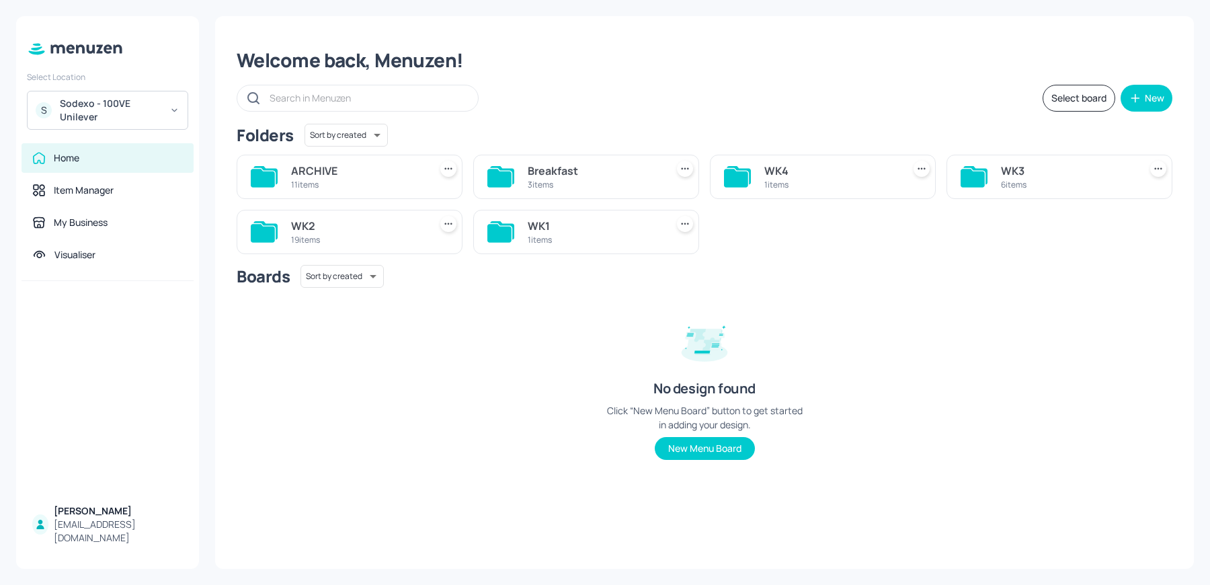
click at [333, 237] on div "19 items" at bounding box center [357, 239] width 133 height 11
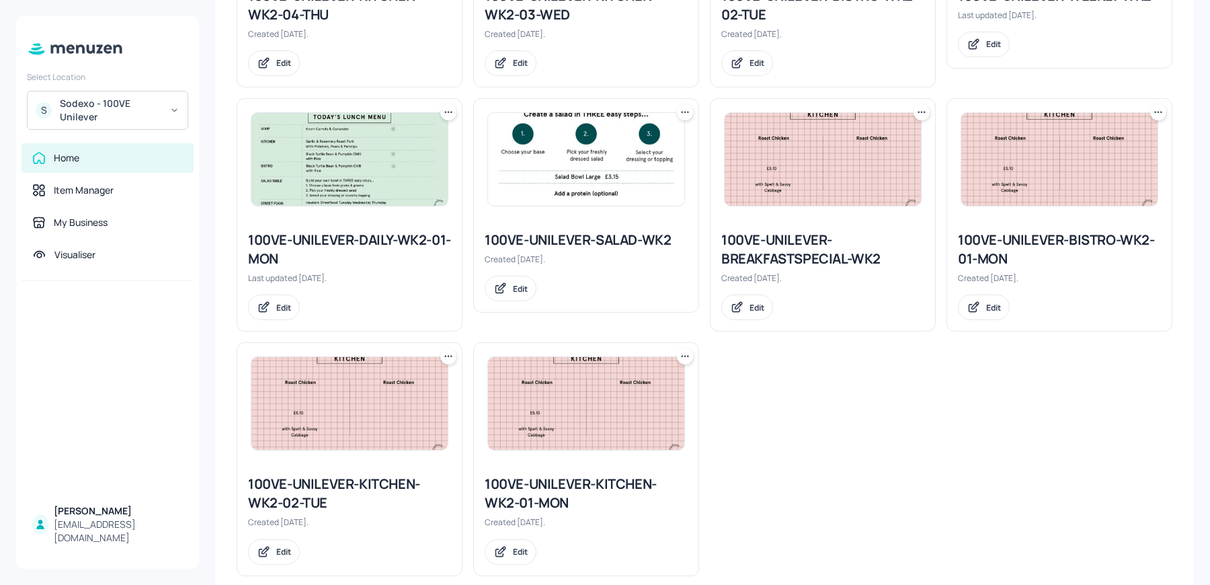
scroll to position [876, 0]
click at [681, 111] on icon at bounding box center [682, 112] width 2 height 2
click at [665, 162] on div "Duplicate" at bounding box center [633, 158] width 108 height 23
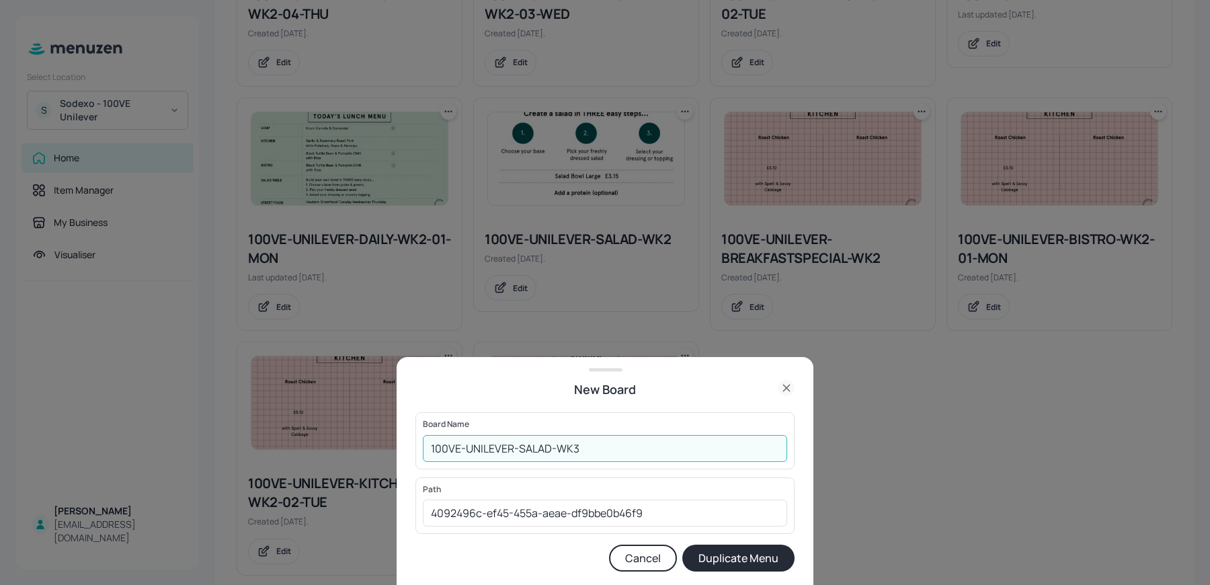
drag, startPoint x: 574, startPoint y: 447, endPoint x: 674, endPoint y: 458, distance: 100.7
click at [674, 458] on input "100VE-UNILEVER-SALAD-WK3" at bounding box center [605, 448] width 364 height 27
type input "100VE-UNILEVER-SALAD-WK3"
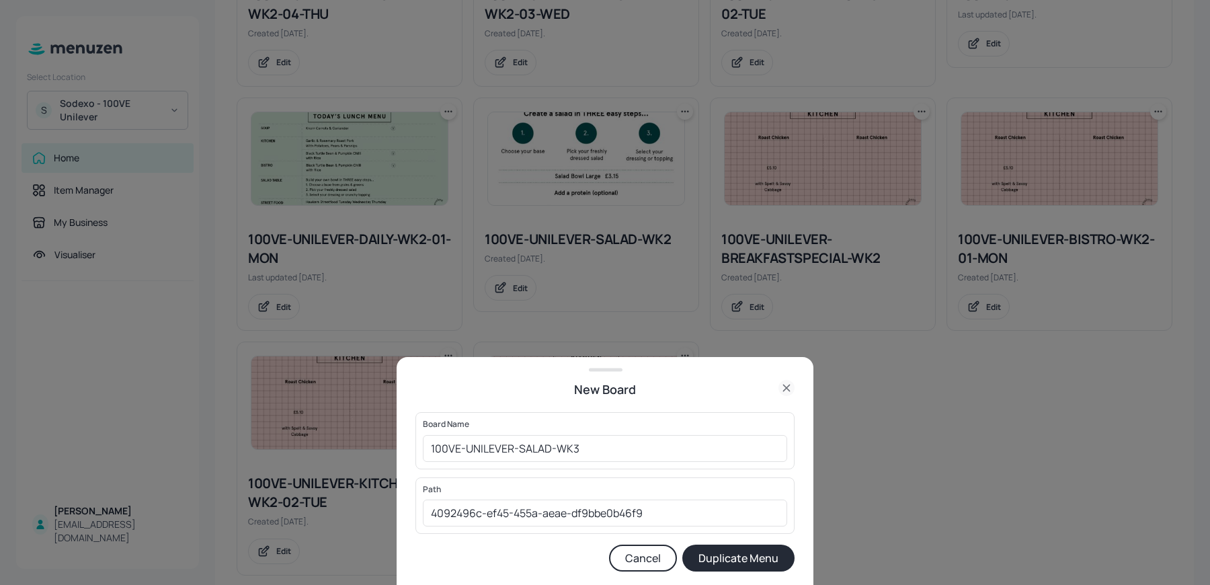
click at [729, 563] on button "Duplicate Menu" at bounding box center [738, 558] width 112 height 27
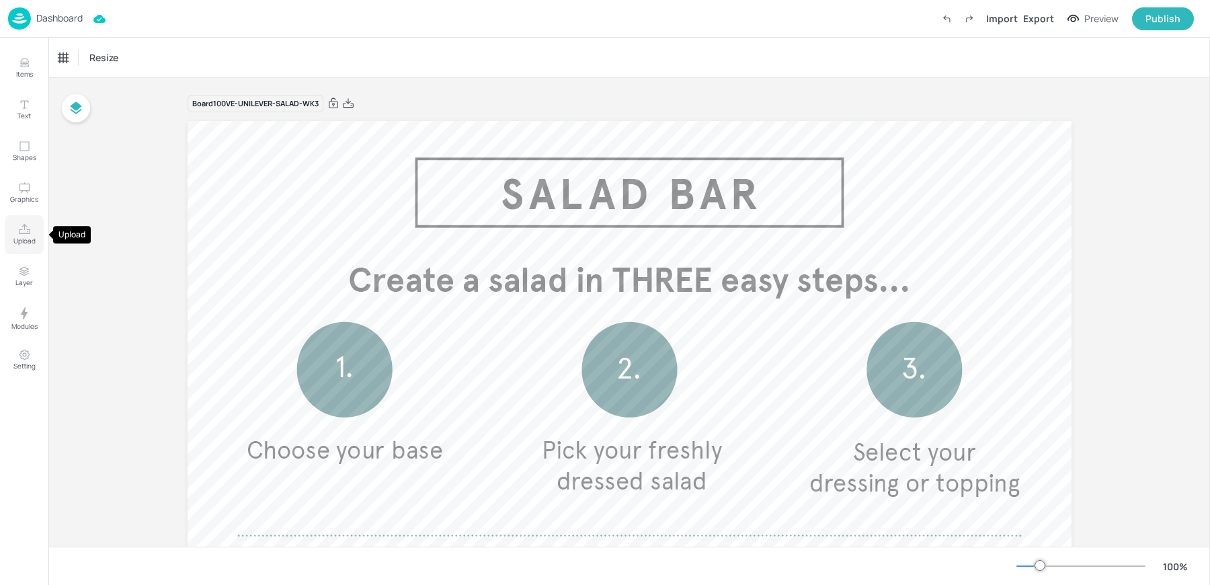
click at [22, 231] on icon "Upload" at bounding box center [24, 229] width 13 height 13
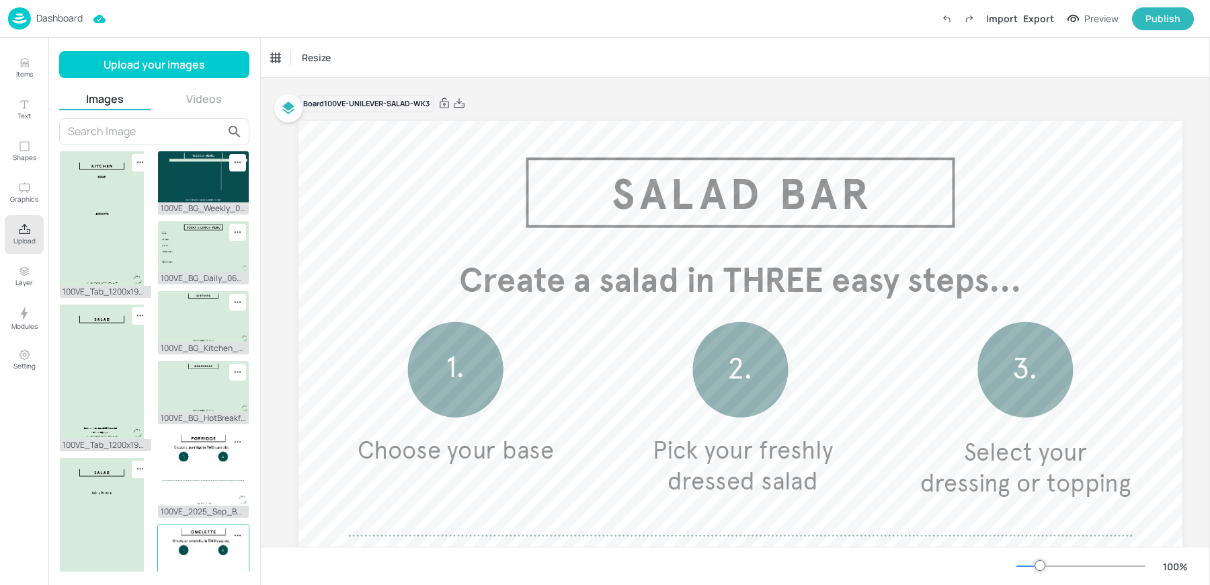
scroll to position [260, 0]
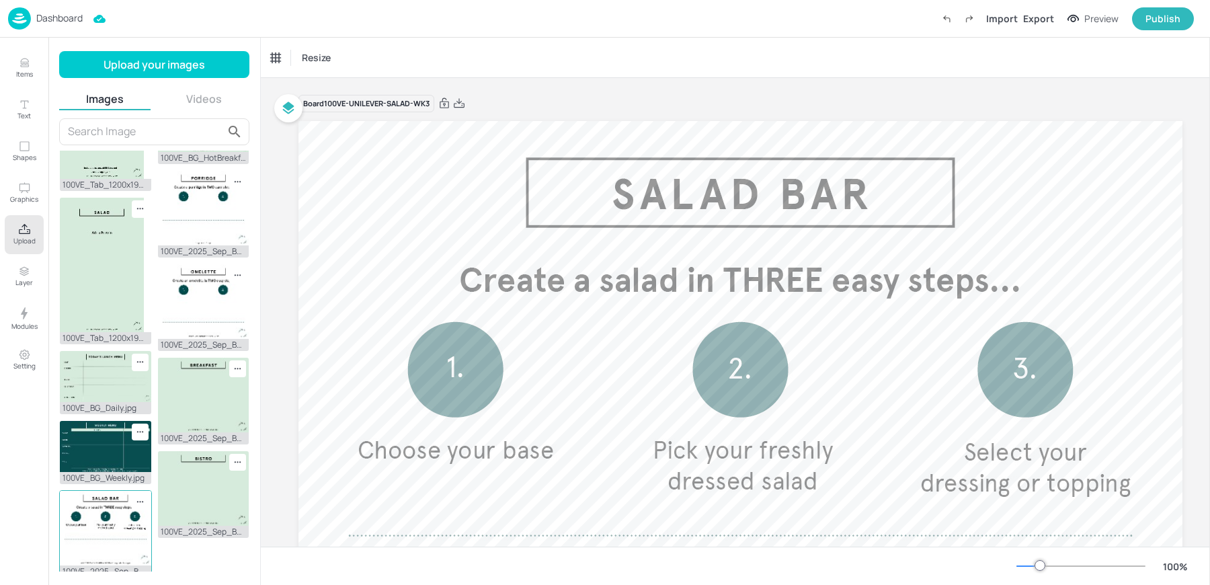
click at [98, 522] on img at bounding box center [105, 528] width 91 height 75
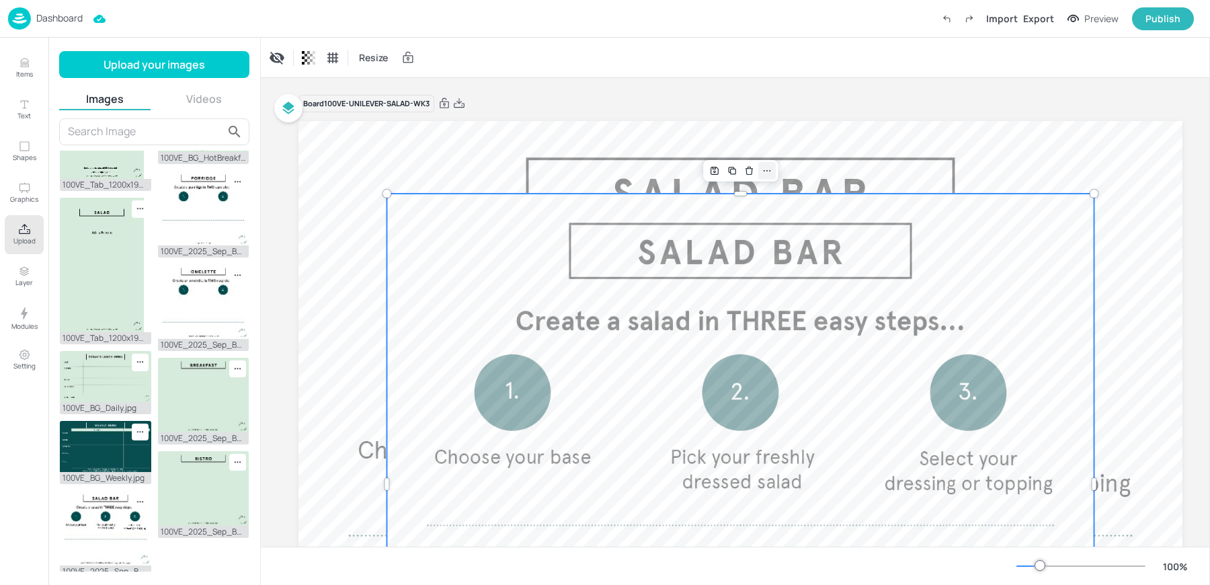
click at [771, 166] on icon at bounding box center [767, 170] width 11 height 11
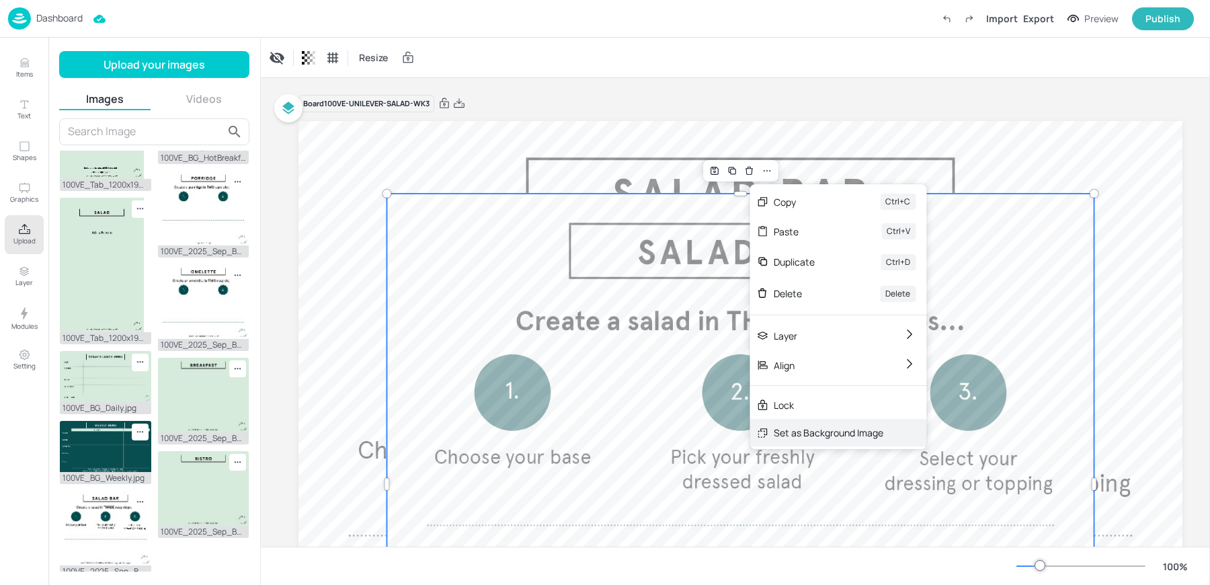
click at [799, 431] on div "Set as Background Image" at bounding box center [829, 433] width 110 height 14
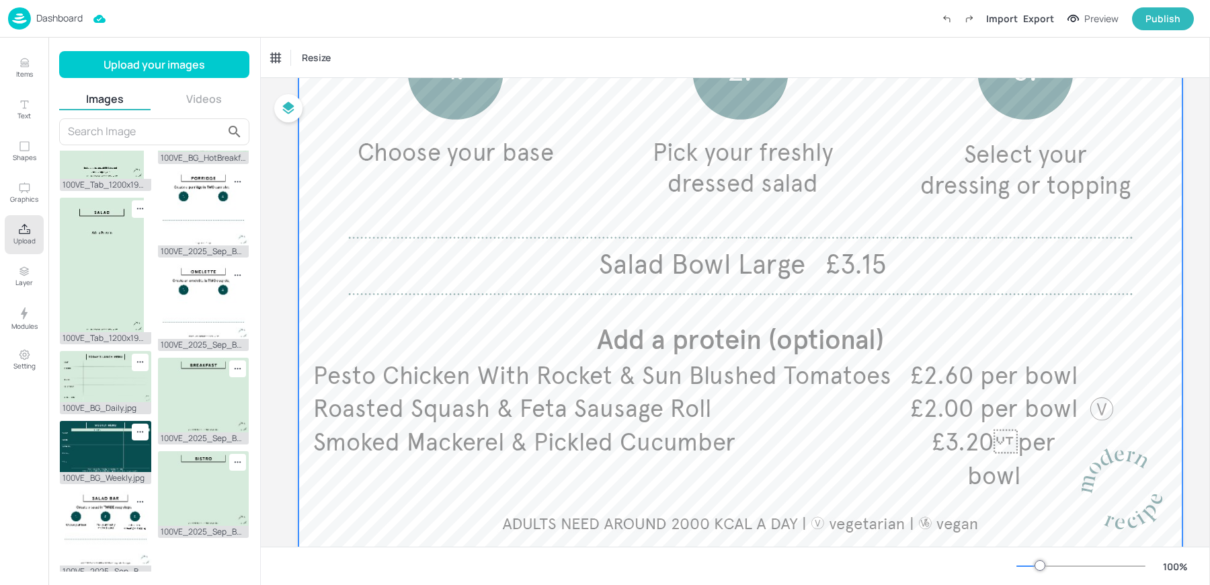
scroll to position [337, 0]
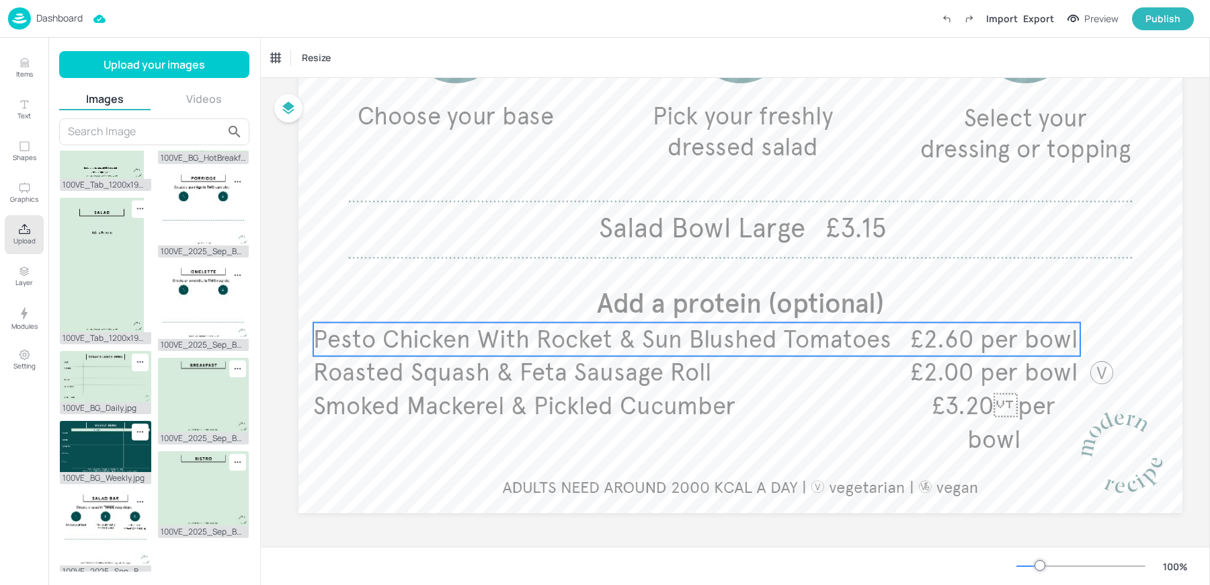
click at [600, 338] on span "Pesto Chicken With Rocket & Sun Blushed Tomatoes" at bounding box center [602, 340] width 578 height 30
click at [361, 63] on div "Pesto Chicken With Rocket & Sun Blushed Tomatoes" at bounding box center [327, 58] width 112 height 12
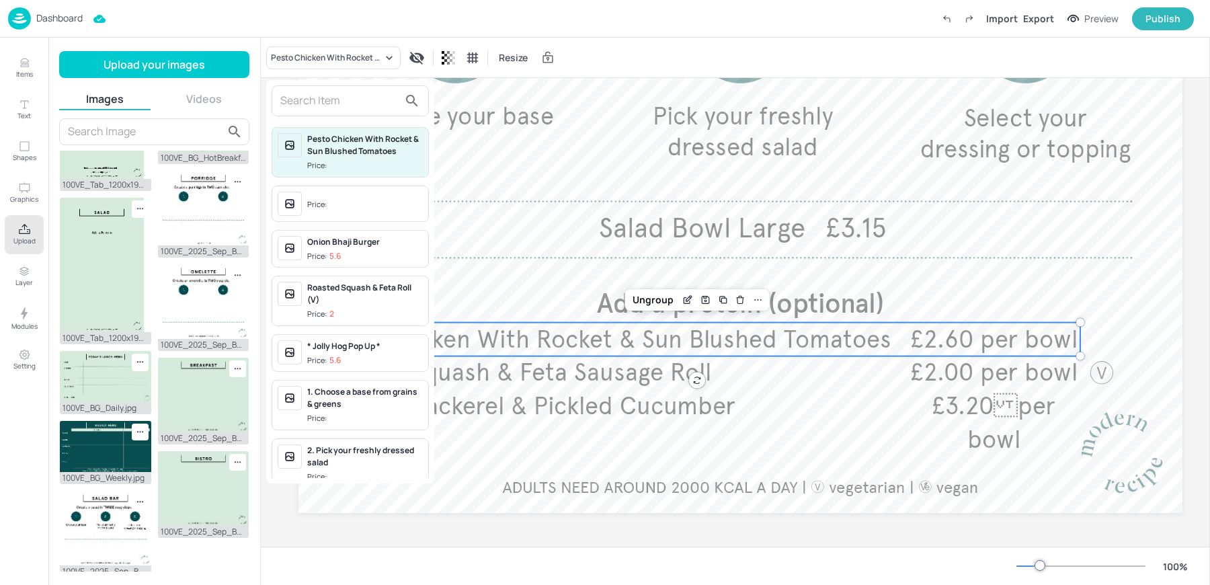
click at [348, 112] on div at bounding box center [350, 100] width 157 height 31
click at [337, 104] on input "text" at bounding box center [339, 101] width 118 height 22
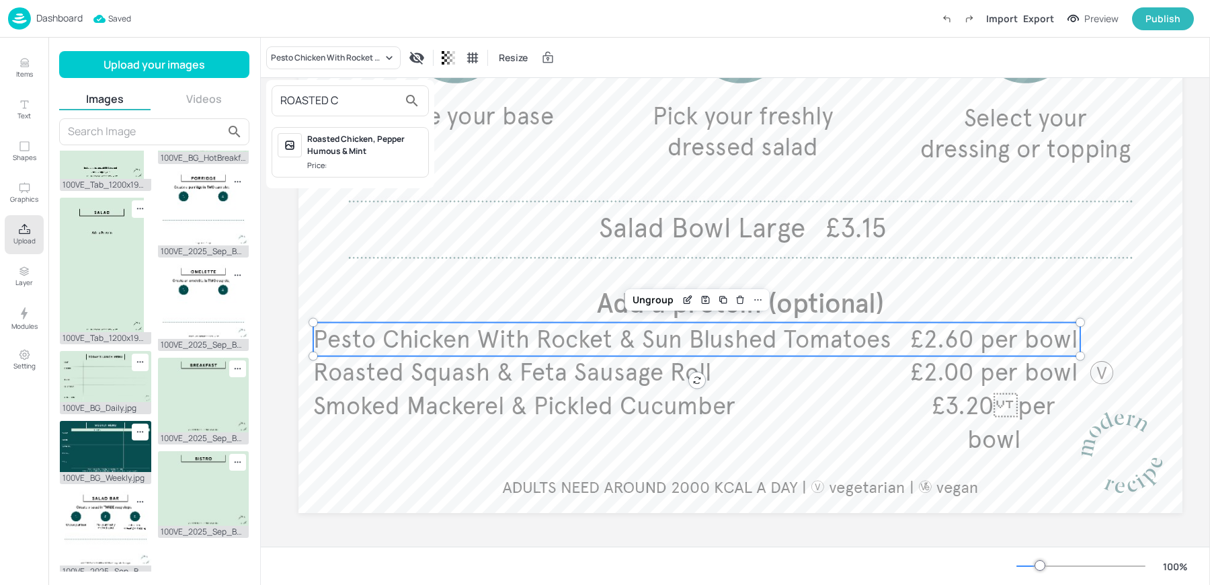
type input "ROASTED C"
click at [350, 155] on div "Roasted Chicken, Pepper Humous & Mint" at bounding box center [365, 145] width 116 height 24
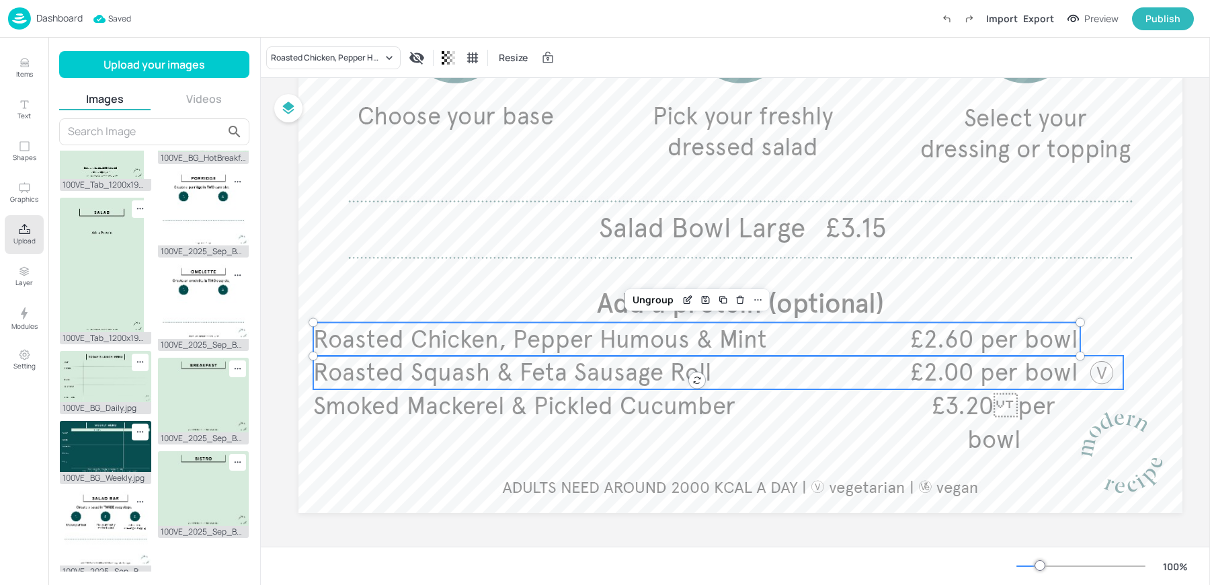
click at [500, 370] on span "Roasted Squash & Feta Sausage Roll" at bounding box center [512, 373] width 398 height 30
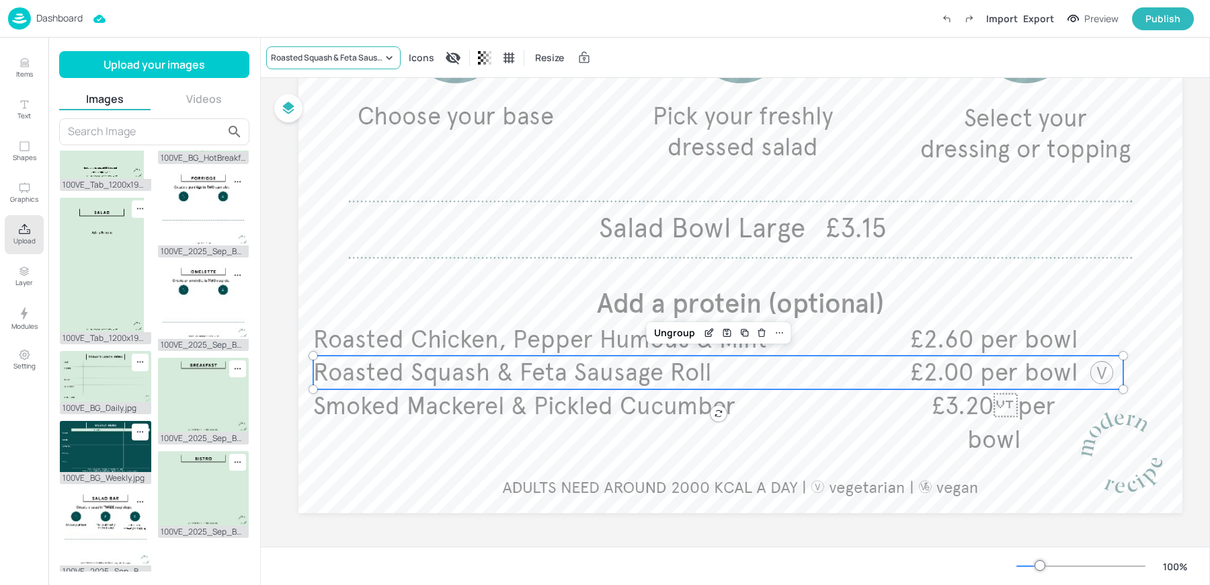
click at [328, 56] on div "Roasted Squash & Feta Sausage Roll" at bounding box center [327, 58] width 112 height 12
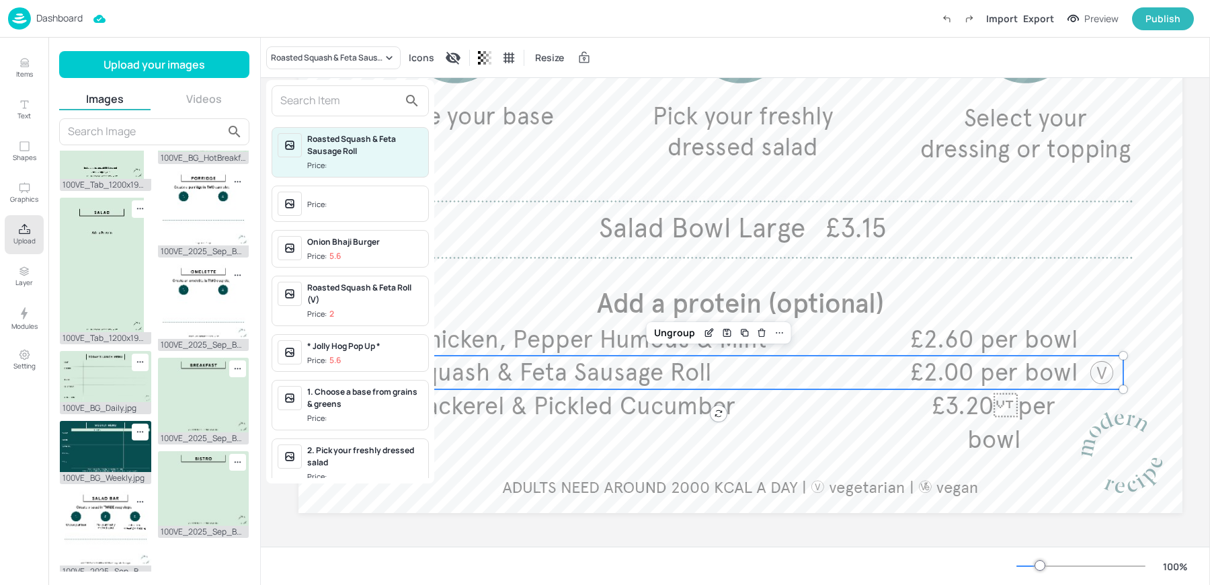
click at [319, 101] on input "text" at bounding box center [339, 101] width 118 height 22
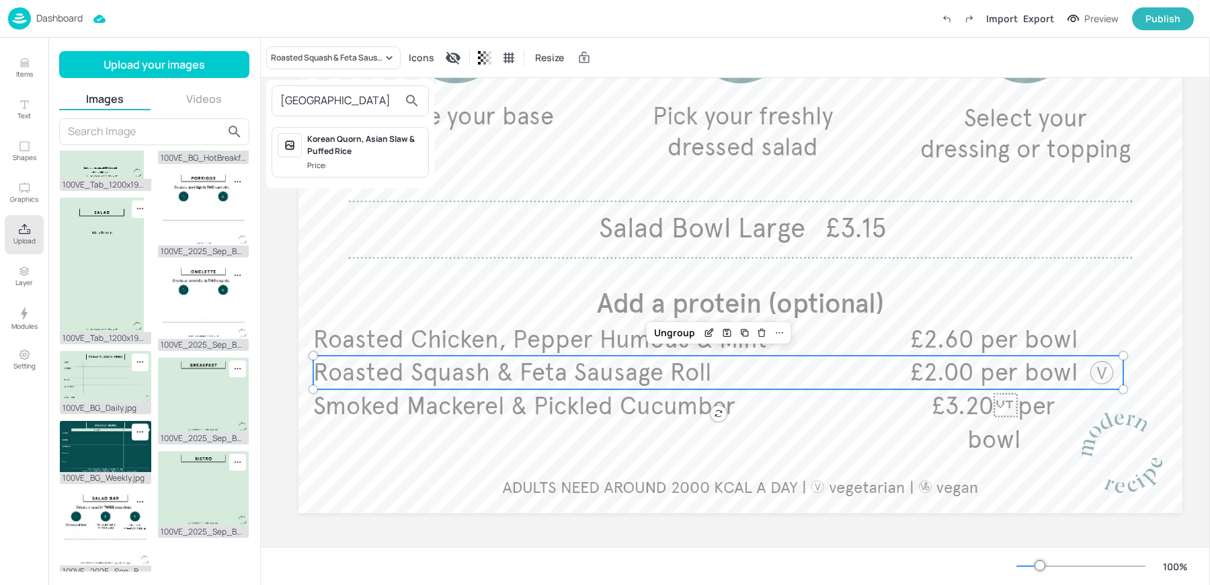
type input "KOREA"
click at [339, 141] on div "Korean Quorn, Asian Slaw & Puffed Rice" at bounding box center [365, 145] width 116 height 24
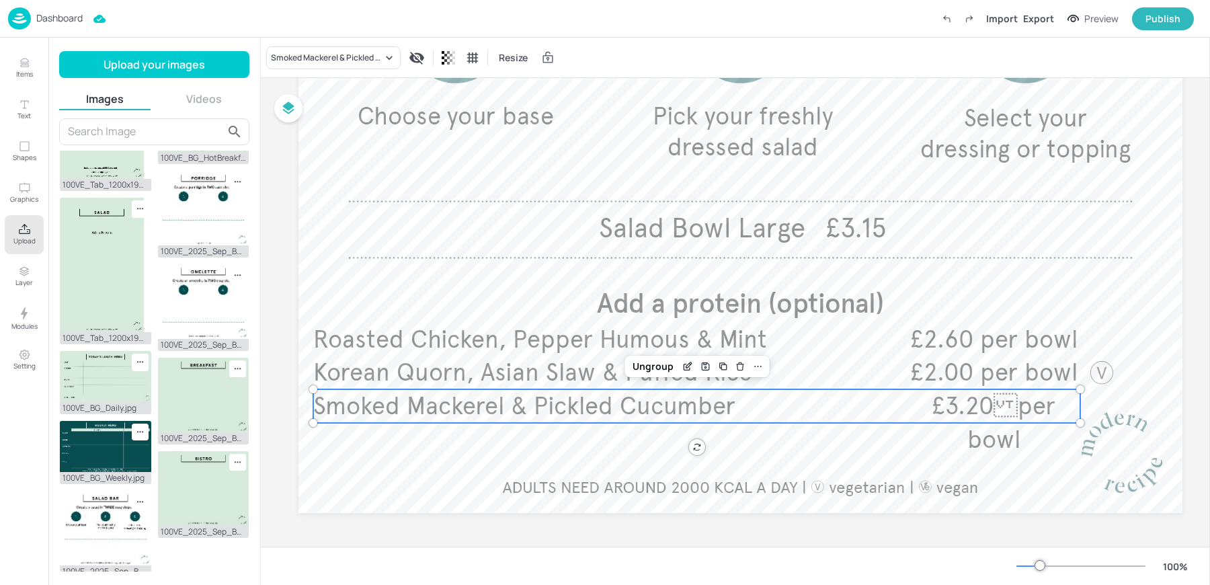
click at [483, 399] on span "Smoked Mackerel & Pickled Cucumber" at bounding box center [524, 406] width 422 height 30
click at [292, 66] on div "Smoked Mackerel & Pickled Cucumber" at bounding box center [333, 57] width 134 height 23
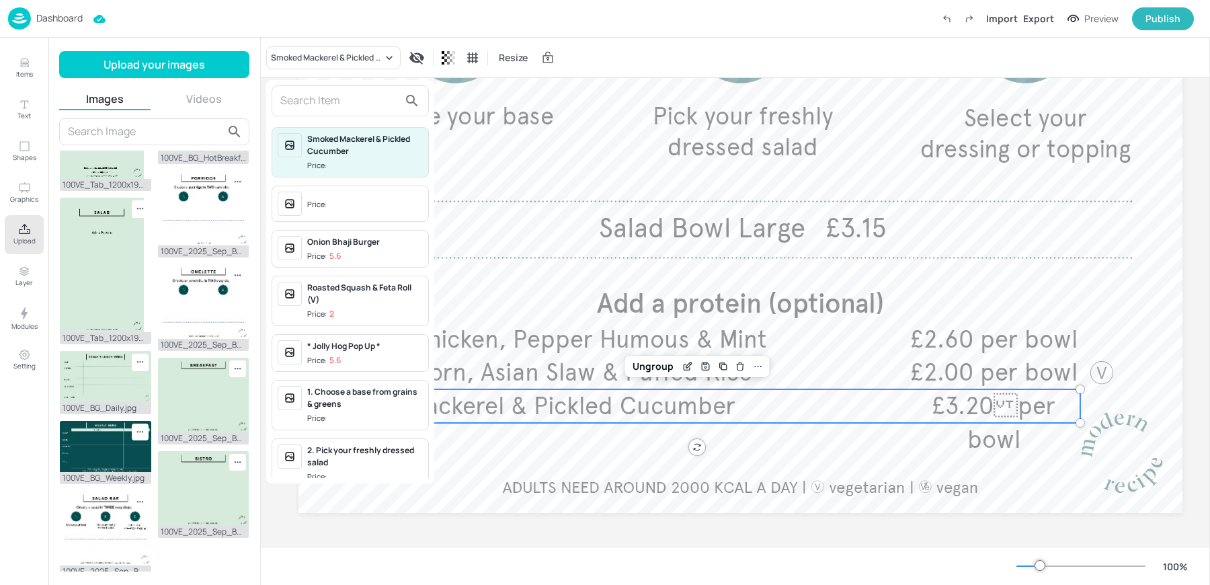
click at [339, 103] on input "text" at bounding box center [339, 101] width 118 height 22
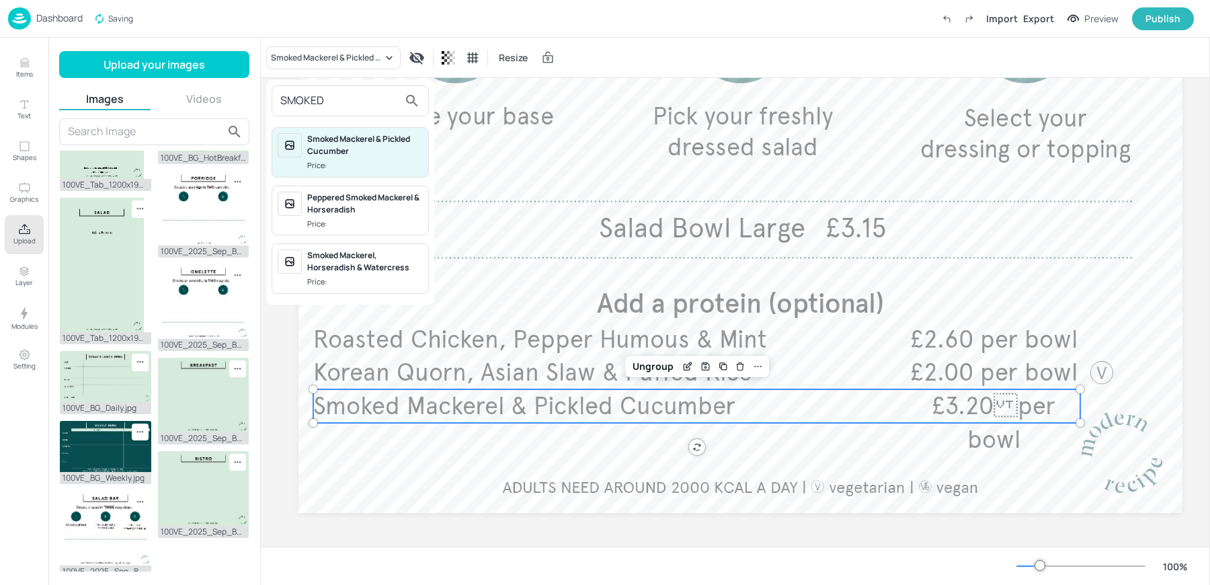
type input "SMOKED"
click at [353, 261] on div "Smoked Mackerel, Horseradish & Watercress" at bounding box center [365, 261] width 116 height 24
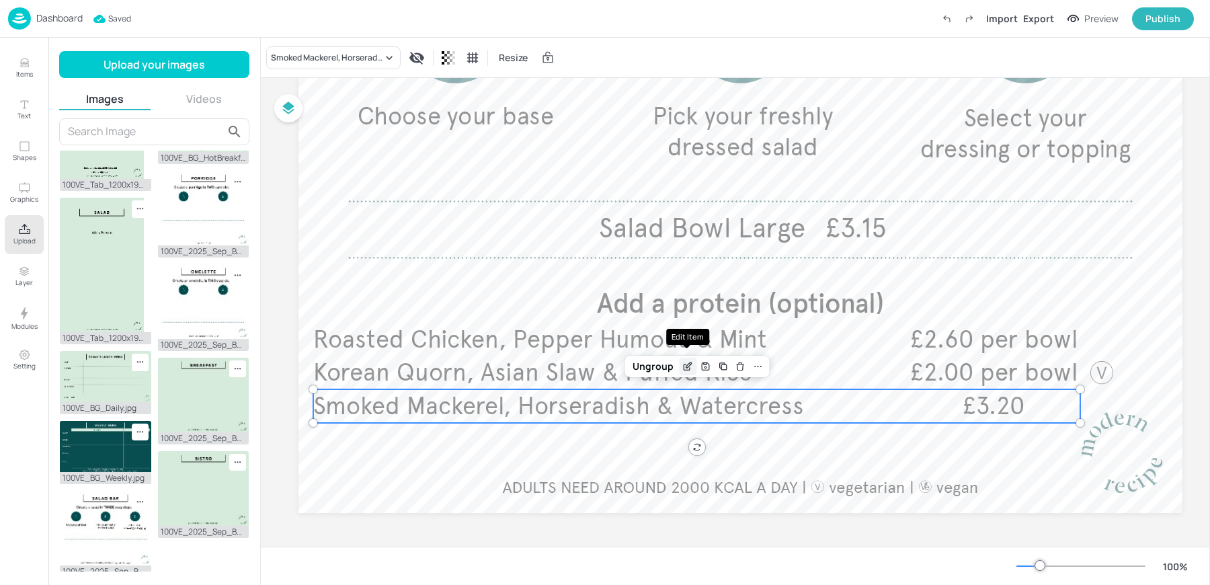
click at [686, 363] on icon "Edit Item" at bounding box center [688, 364] width 5 height 5
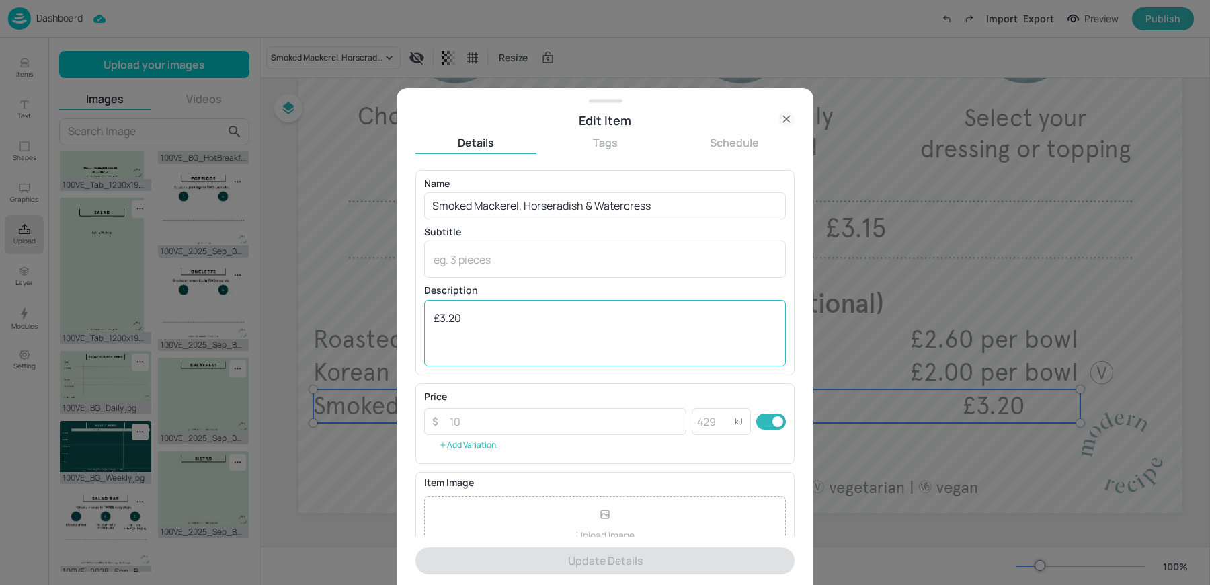
click at [524, 342] on textarea "£3.20" at bounding box center [605, 333] width 343 height 44
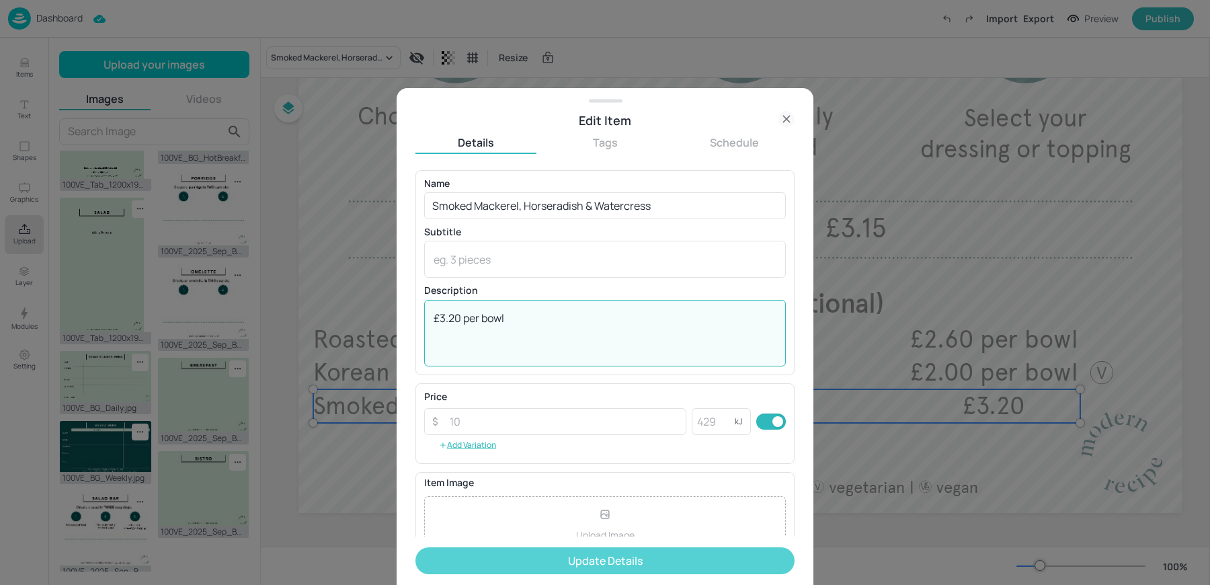
type textarea "£3.20 per bowl"
click at [635, 557] on button "Update Details" at bounding box center [604, 560] width 379 height 27
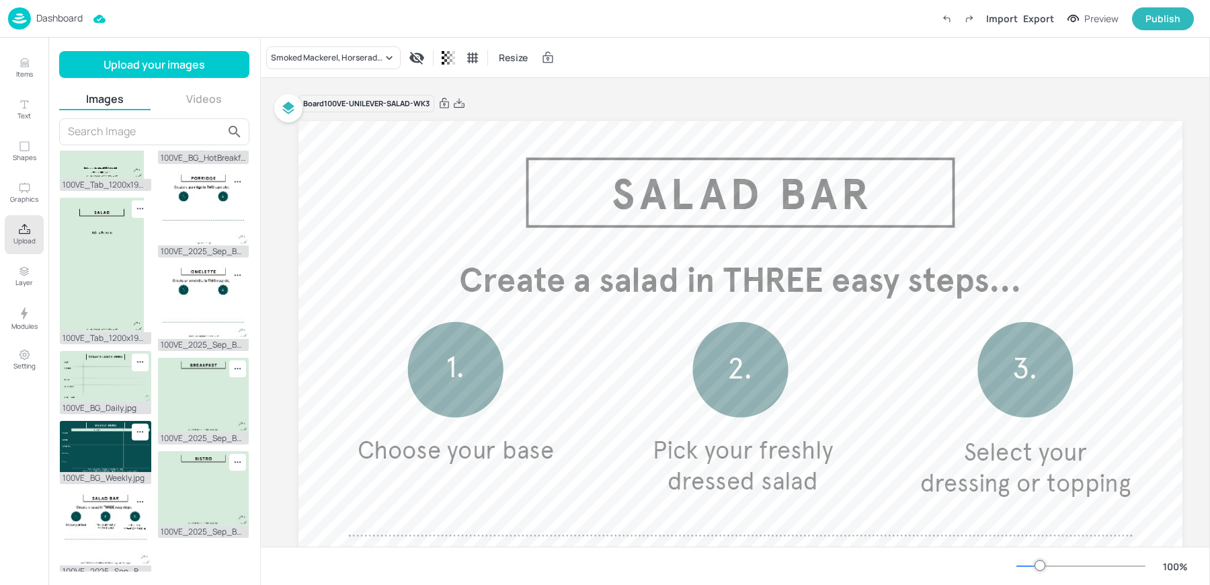
click at [524, 98] on div "Board 100VE-UNILEVER-SALAD-WK3" at bounding box center [740, 103] width 884 height 19
click at [473, 102] on div "Board 100VE-UNILEVER-SALAD-WK3" at bounding box center [740, 103] width 884 height 19
click at [458, 104] on icon at bounding box center [459, 103] width 12 height 13
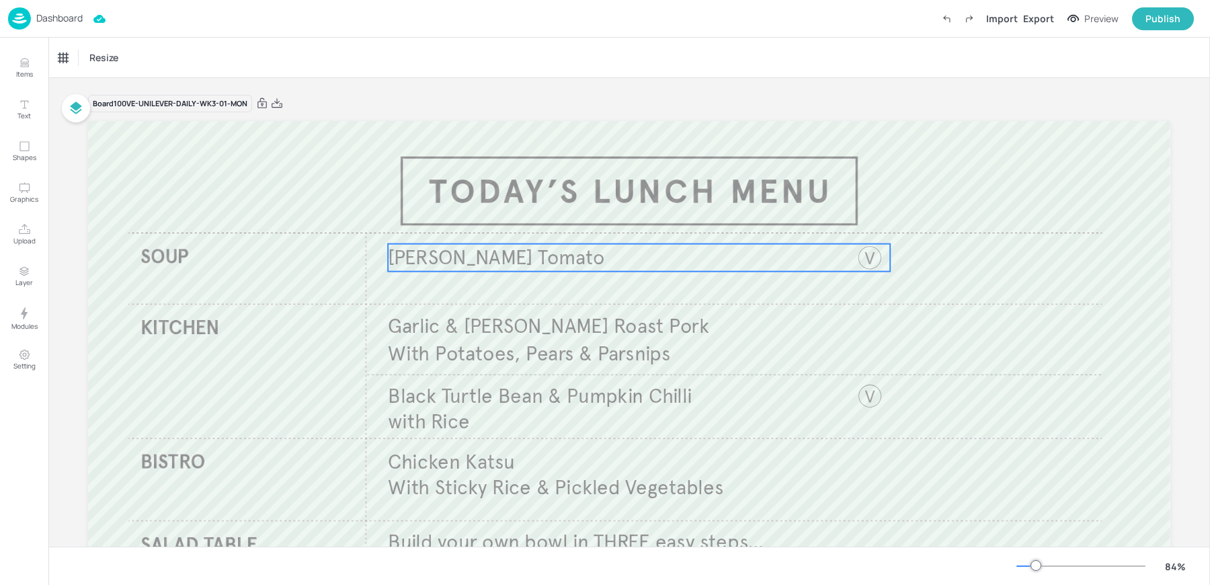
click at [417, 255] on span "[PERSON_NAME] Tomato" at bounding box center [496, 257] width 217 height 25
click at [86, 58] on div "[PERSON_NAME] Tomato" at bounding box center [106, 58] width 97 height 12
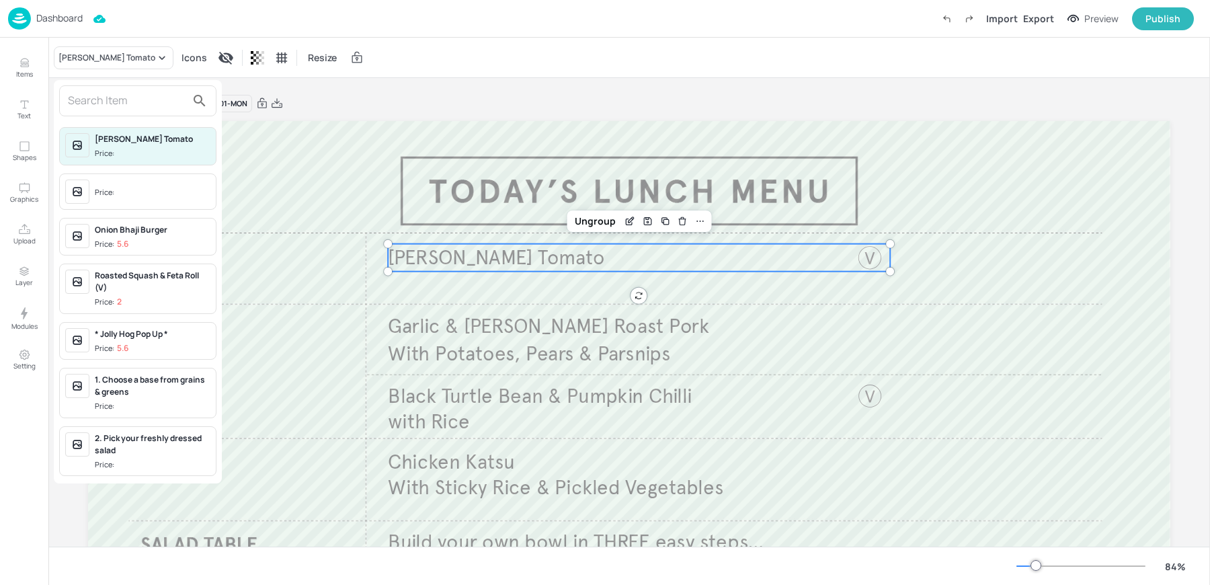
click at [79, 98] on input "text" at bounding box center [127, 101] width 118 height 22
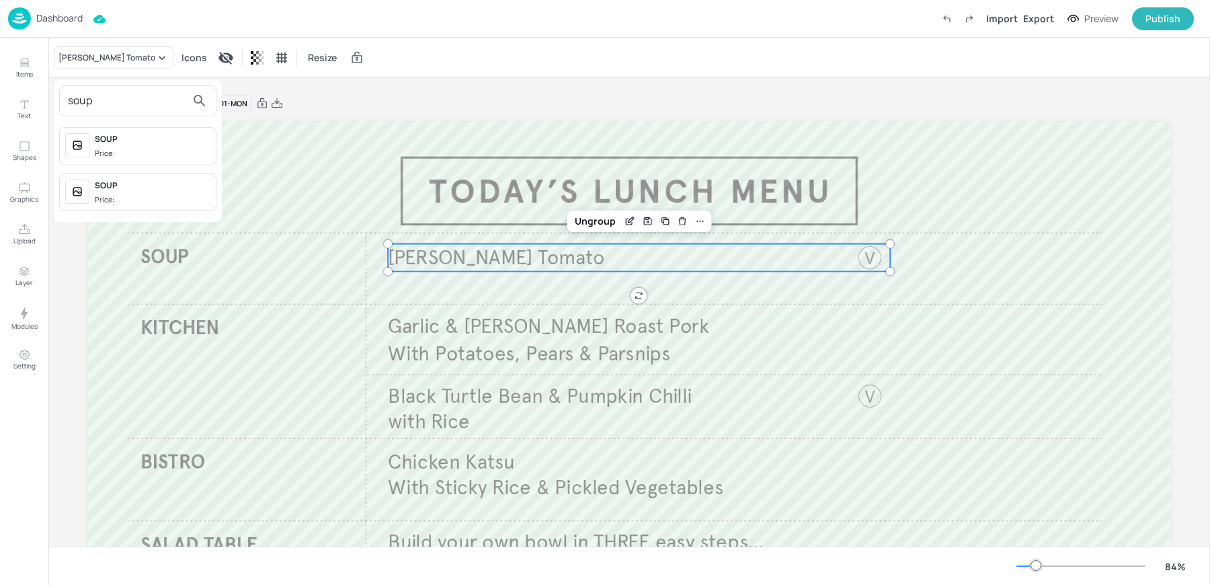
type input "soup"
click at [35, 76] on div at bounding box center [605, 292] width 1210 height 585
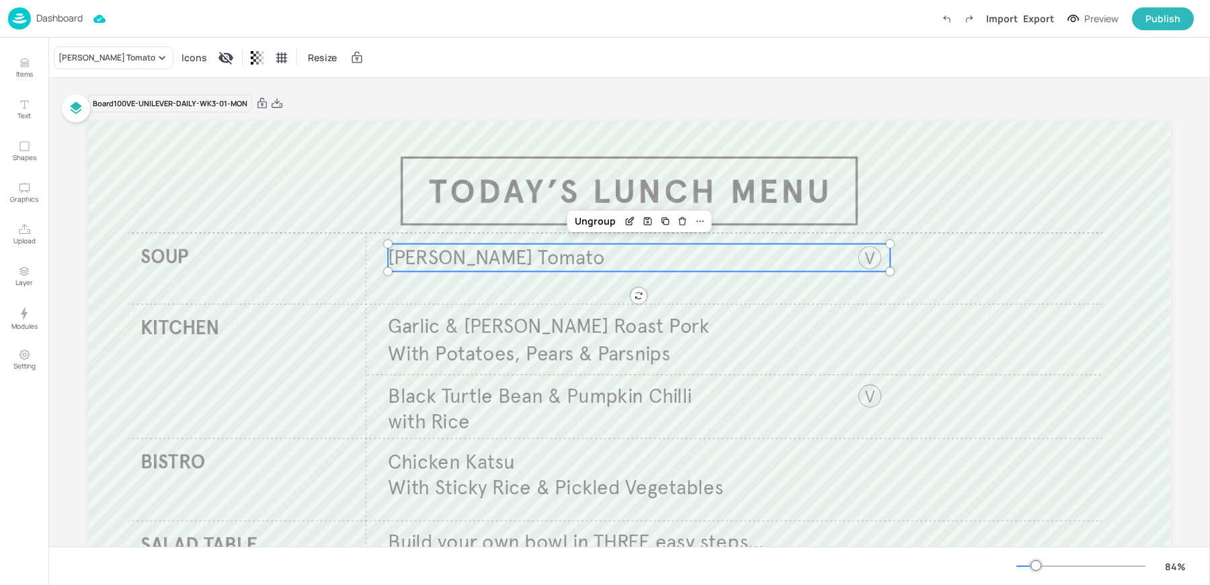
click at [34, 75] on button "Items" at bounding box center [24, 67] width 39 height 39
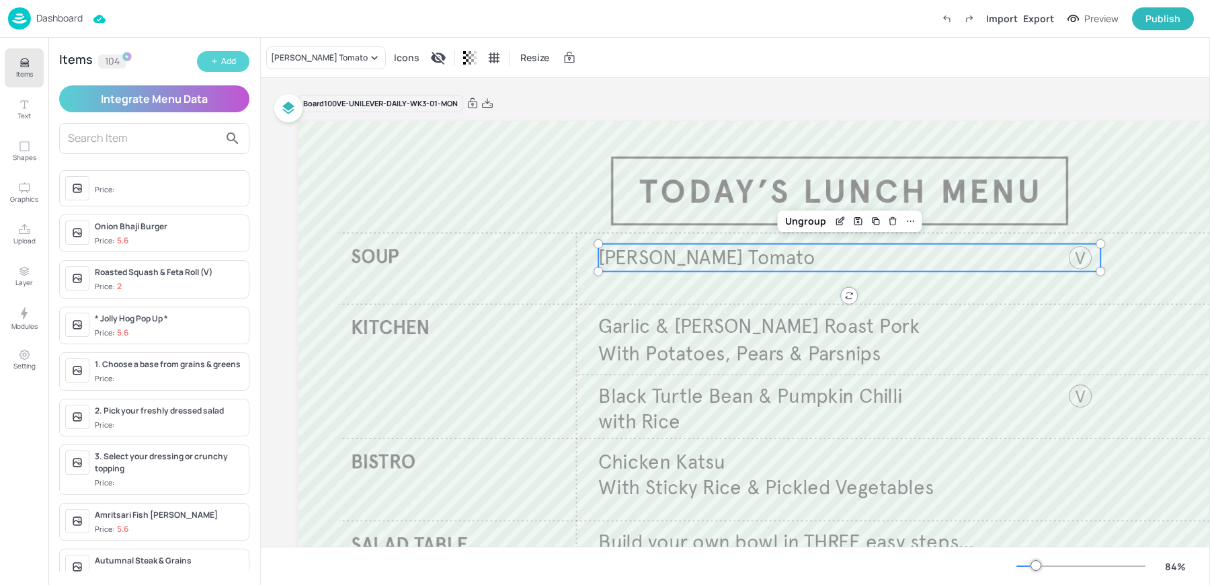
click at [220, 67] on button "Add" at bounding box center [223, 61] width 52 height 21
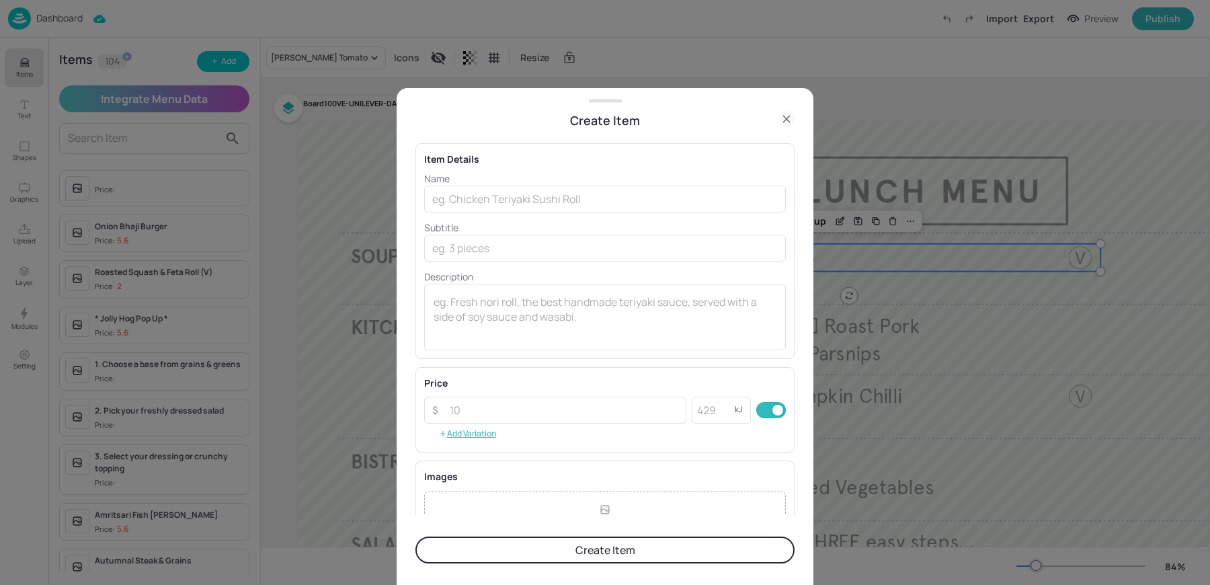
click at [532, 212] on div "Name ​ Subtitle ​ Description x ​" at bounding box center [605, 260] width 362 height 179
click at [506, 192] on input "text" at bounding box center [605, 199] width 362 height 27
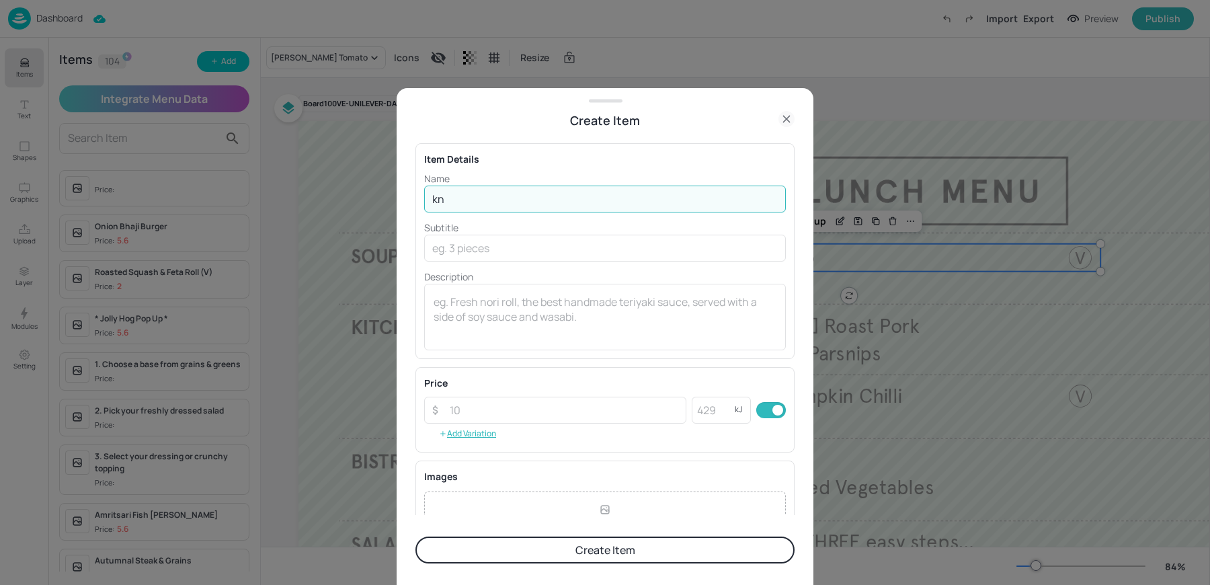
type input "k"
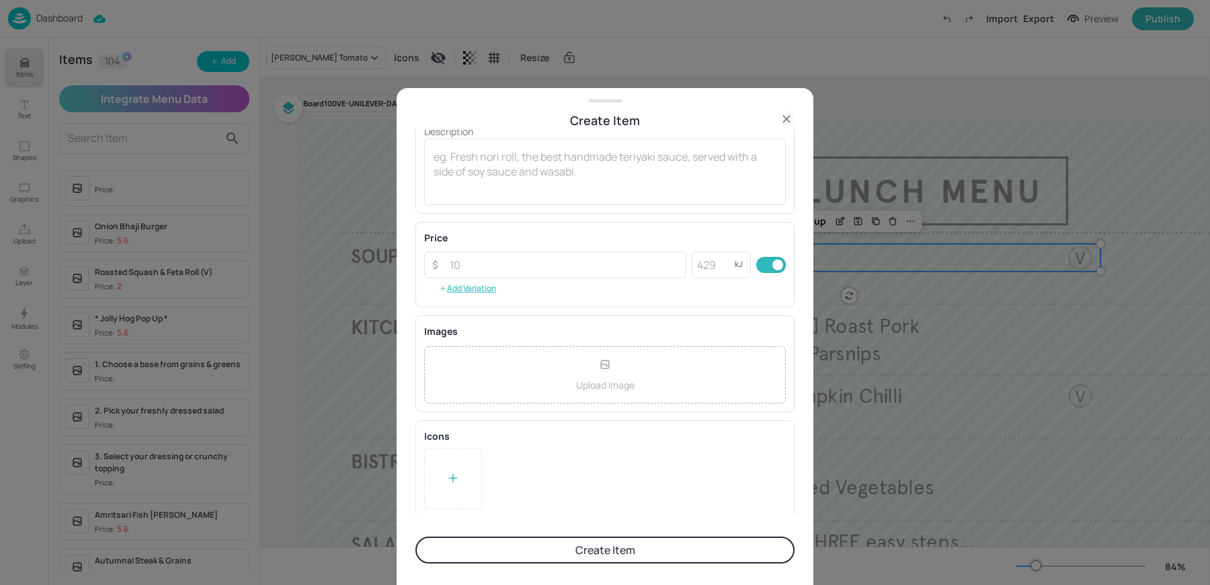
type input "Knorr Sweet Peppers & Tomato"
click at [444, 481] on div at bounding box center [453, 478] width 58 height 61
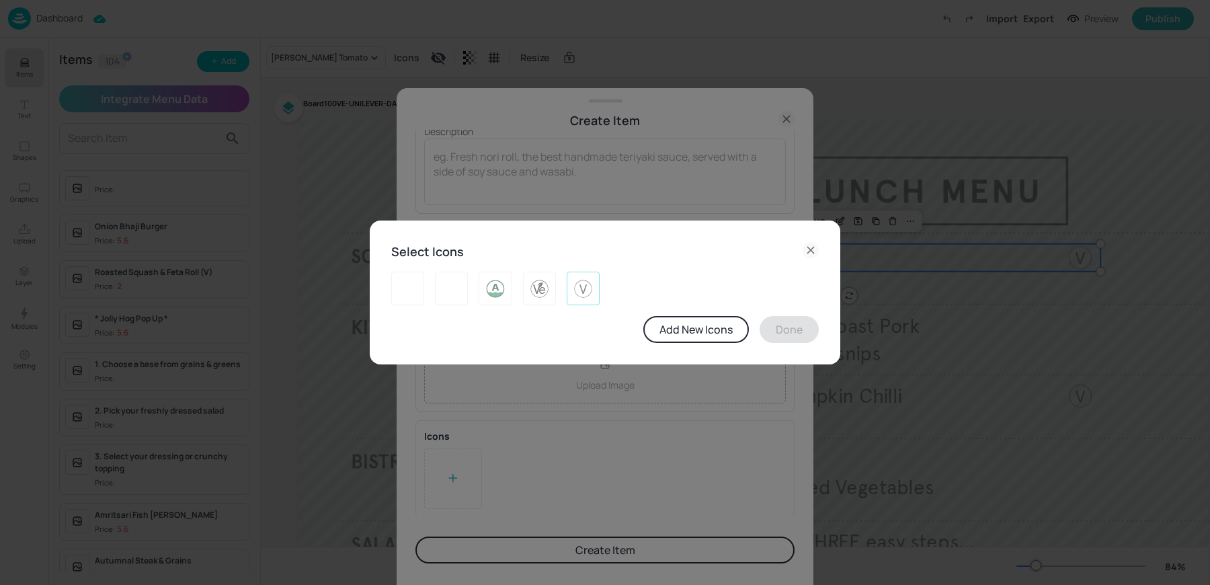
click at [584, 290] on img at bounding box center [583, 289] width 21 height 22
click at [808, 335] on button "Done" at bounding box center [789, 329] width 59 height 27
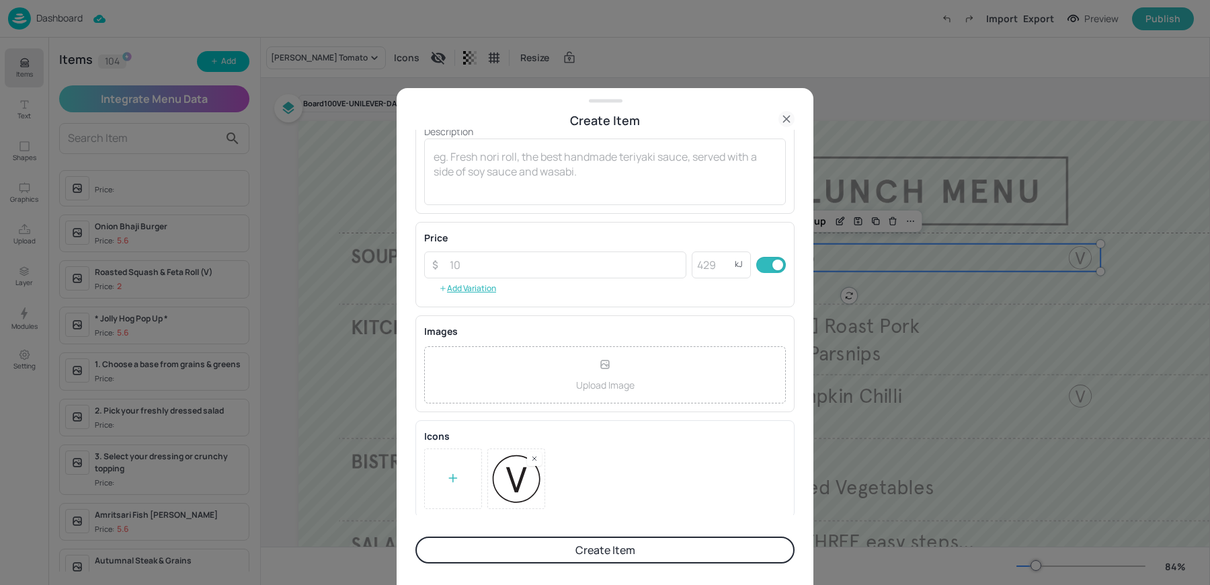
click at [622, 541] on button "Create Item" at bounding box center [604, 549] width 379 height 27
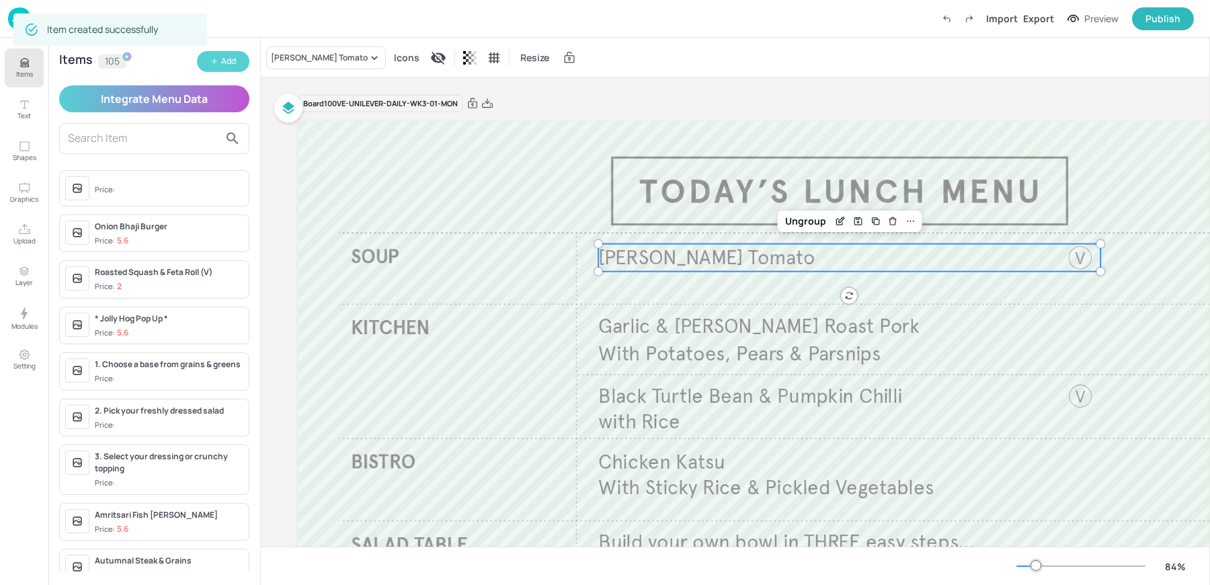
click at [224, 61] on div "Add" at bounding box center [228, 61] width 15 height 13
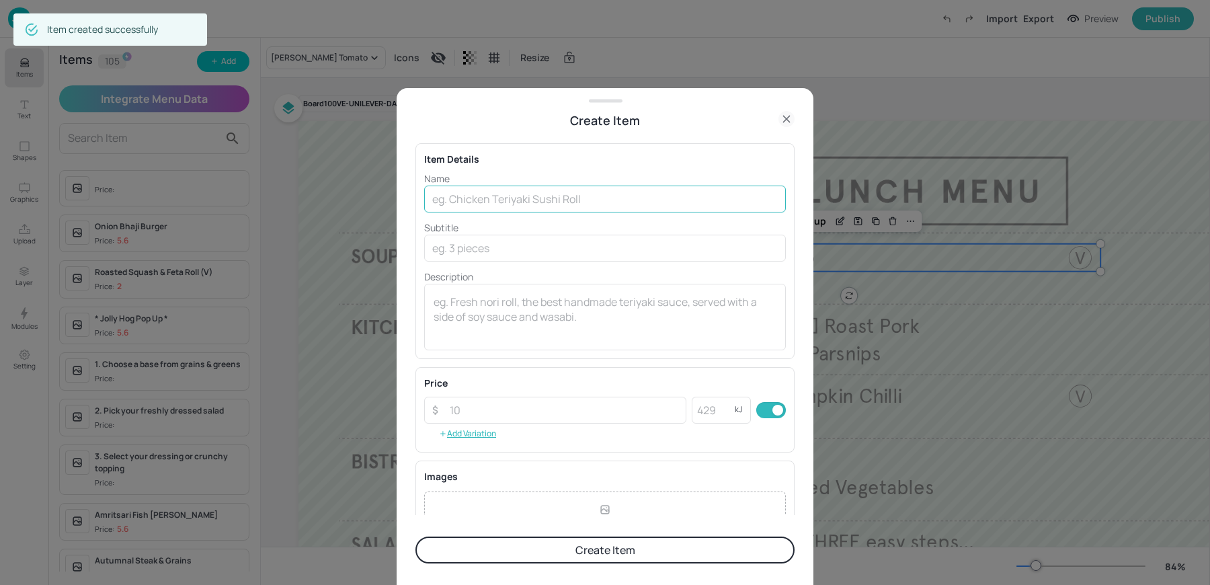
click at [475, 202] on input "text" at bounding box center [605, 199] width 362 height 27
paste input "Tuesday Highland vegetable"
click at [528, 200] on input "Tuesday Highland vegetable" at bounding box center [605, 199] width 362 height 27
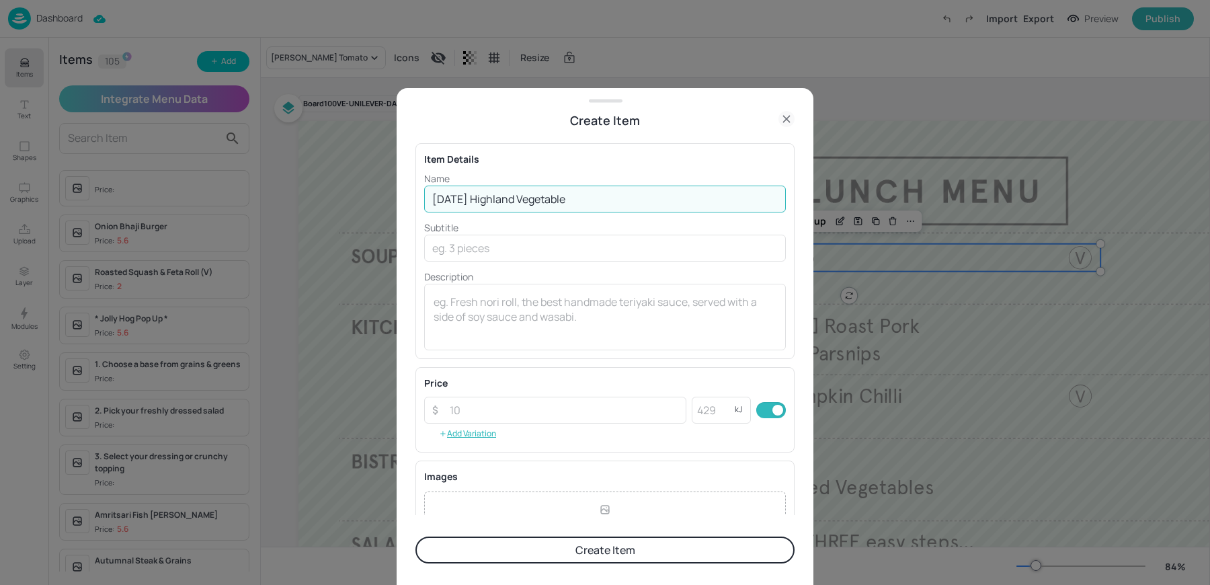
drag, startPoint x: 473, startPoint y: 197, endPoint x: 330, endPoint y: 177, distance: 143.8
click at [346, 177] on div "Create Item Item Details Name Tuesday Highland Vegetable ​ Subtitle ​ Descripti…" at bounding box center [605, 292] width 1210 height 585
type input "Knorr Highland Vegetable"
click at [415, 536] on button "Create Item" at bounding box center [604, 549] width 379 height 27
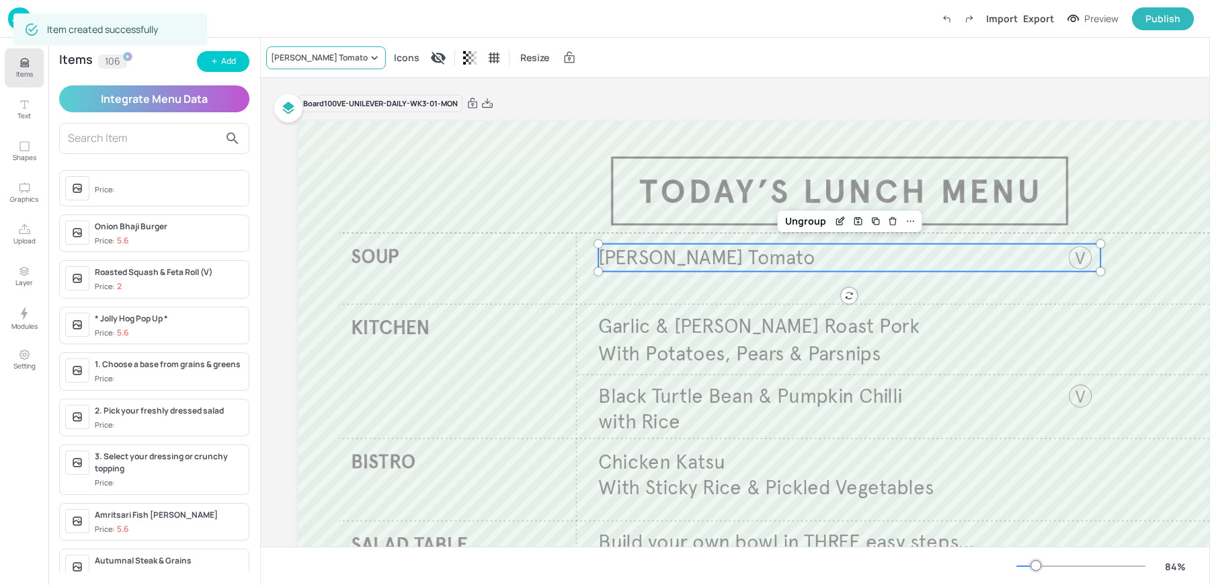
click at [282, 52] on div "[PERSON_NAME] Tomato" at bounding box center [319, 58] width 97 height 12
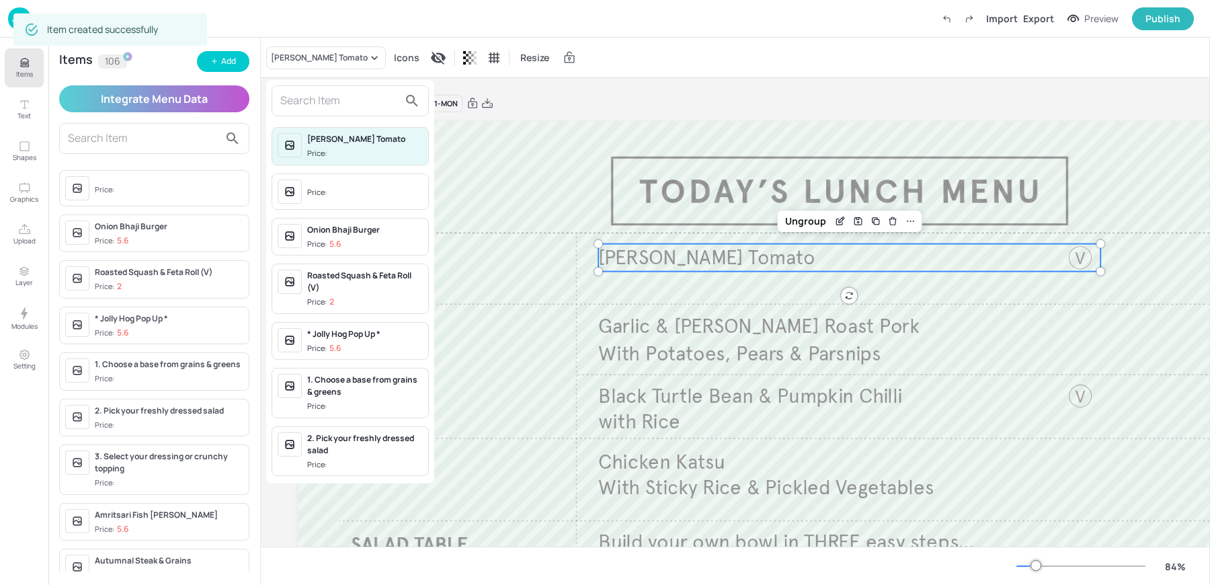
click at [286, 97] on input "text" at bounding box center [339, 101] width 118 height 22
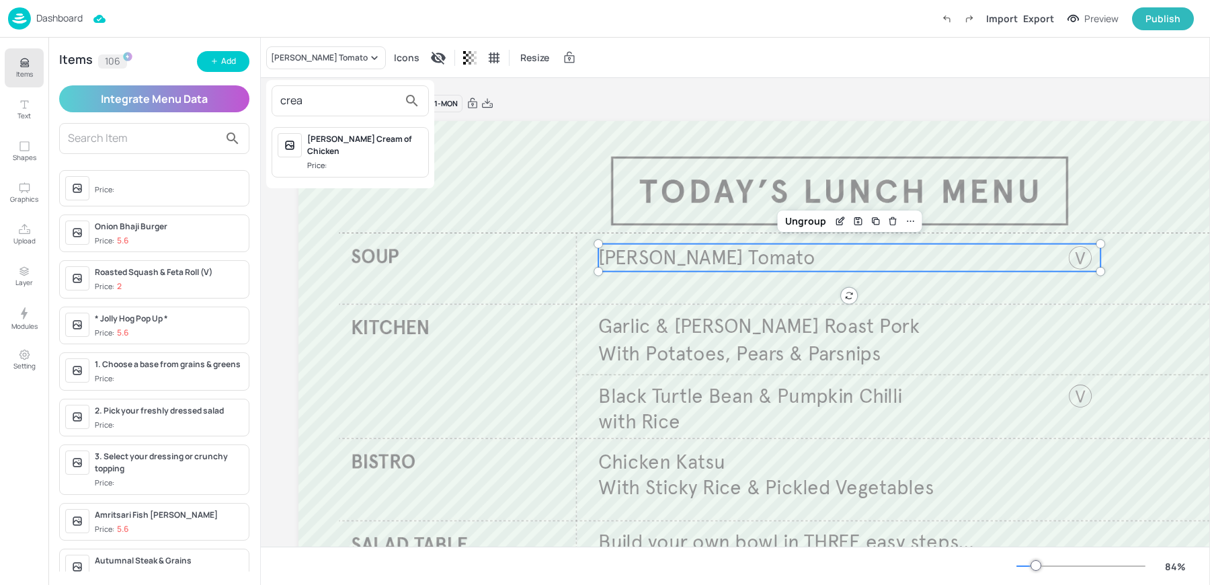
type input "crea"
click at [214, 63] on div at bounding box center [605, 292] width 1210 height 585
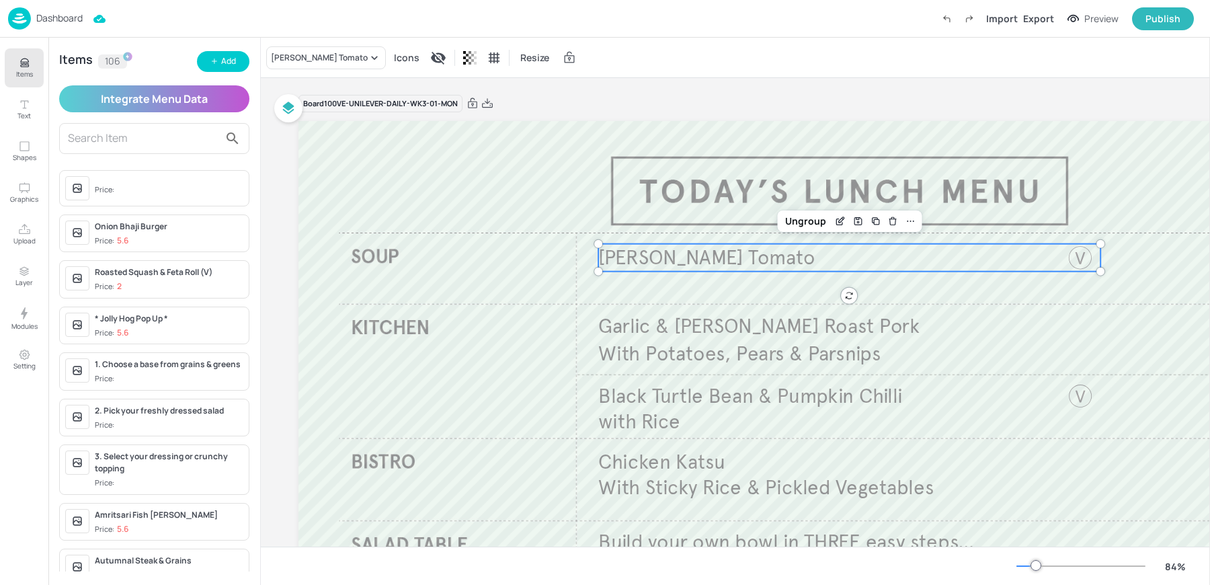
click at [214, 63] on icon "button" at bounding box center [214, 61] width 8 height 8
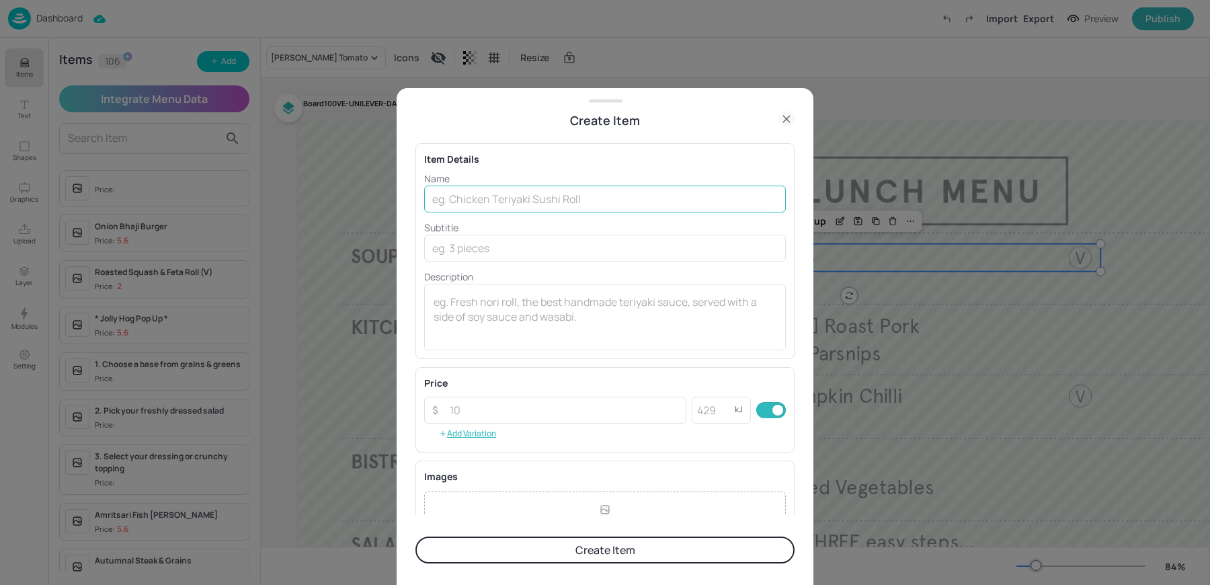
click at [620, 188] on input "text" at bounding box center [605, 199] width 362 height 27
type input "Knorr Carrots & Coriander"
click at [415, 536] on button "Create Item" at bounding box center [604, 549] width 379 height 27
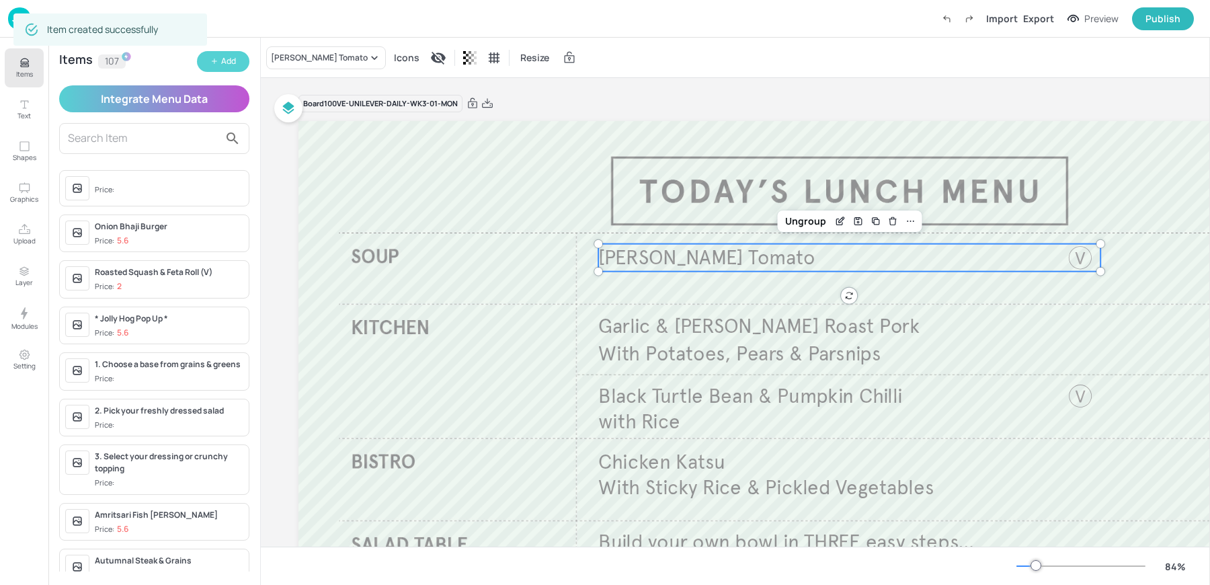
click at [221, 67] on div "Add" at bounding box center [228, 61] width 15 height 13
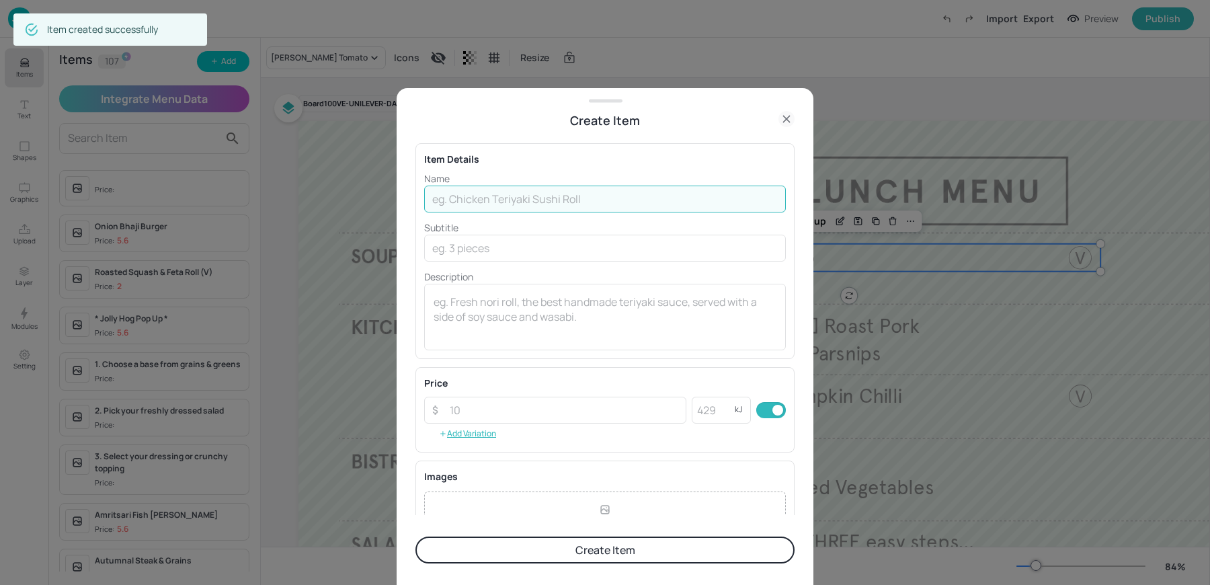
click at [483, 202] on input "text" at bounding box center [605, 199] width 362 height 27
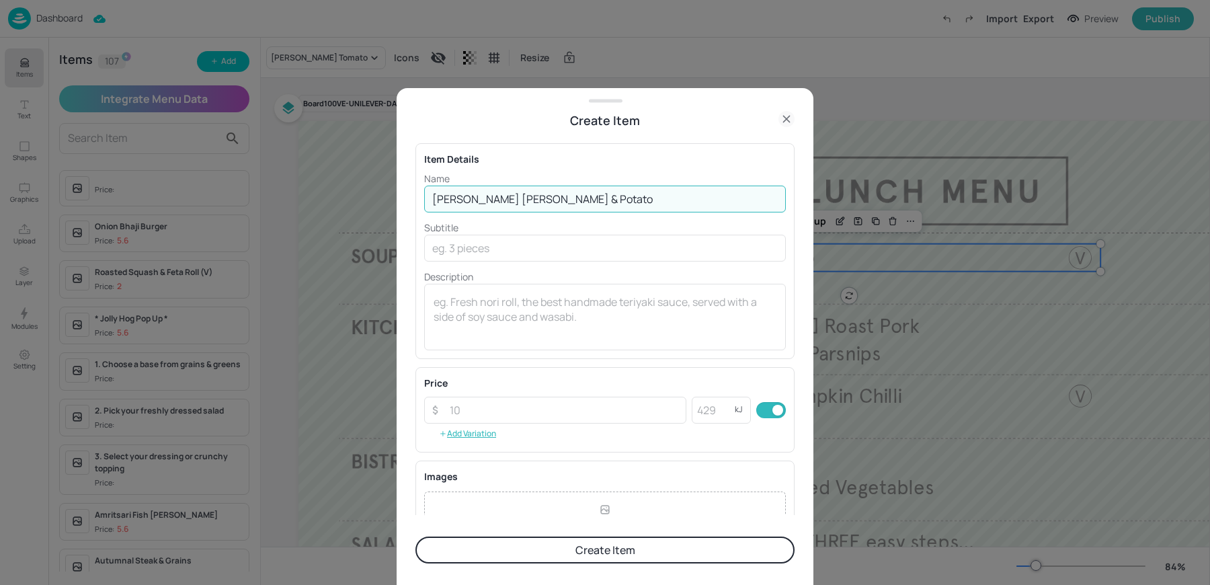
type input "Knorr Leek & Potato"
click at [415, 536] on button "Create Item" at bounding box center [604, 549] width 379 height 27
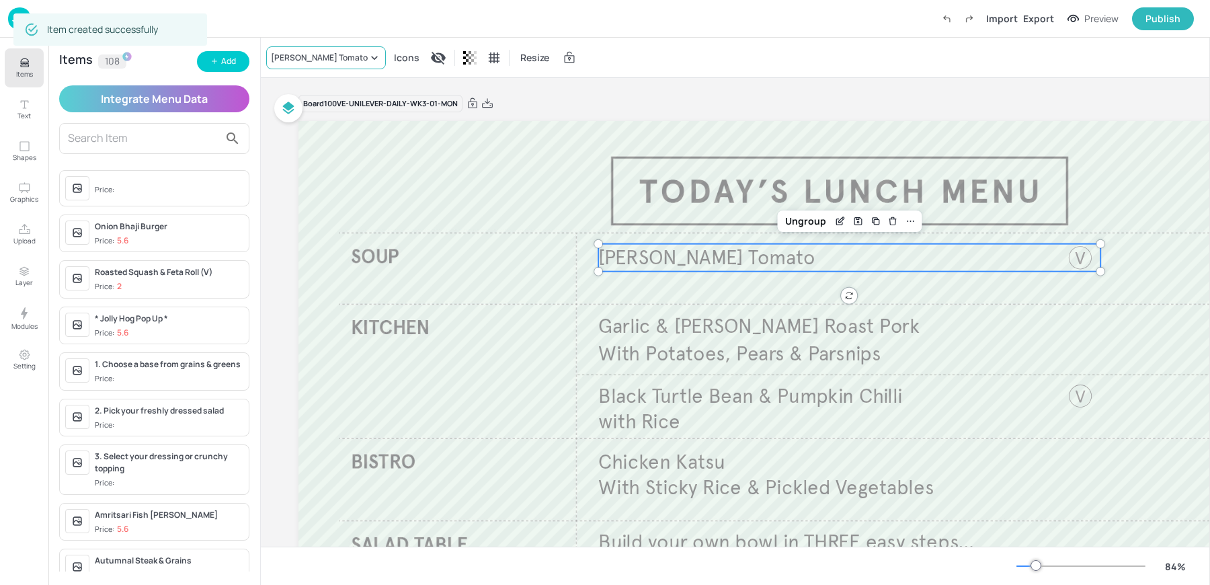
click at [313, 57] on div "[PERSON_NAME] Tomato" at bounding box center [319, 58] width 97 height 12
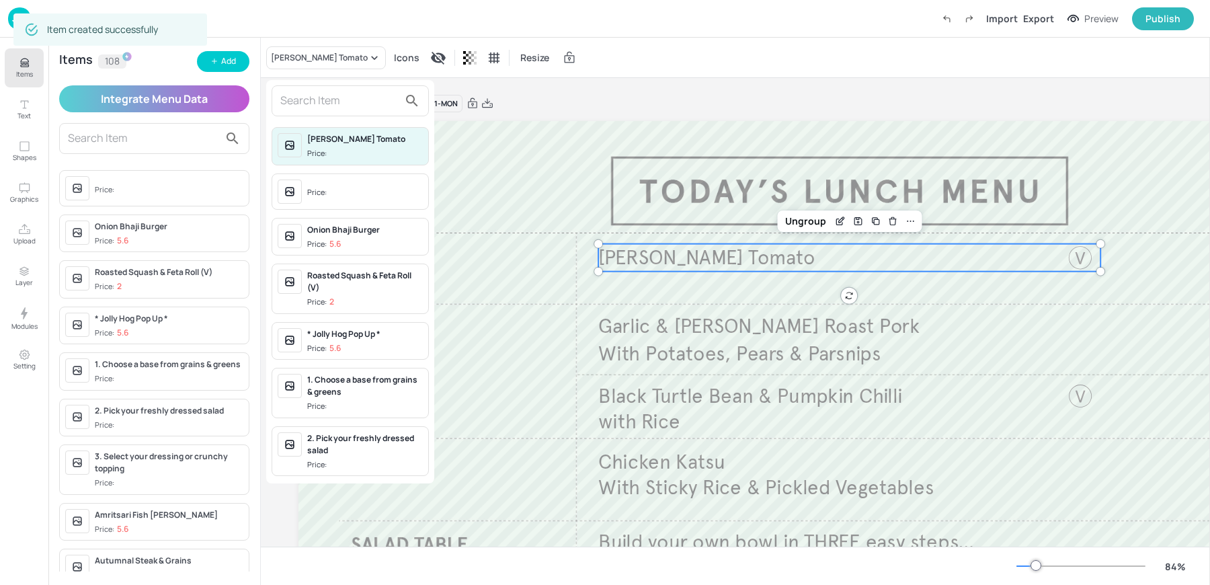
click at [307, 114] on div at bounding box center [350, 100] width 157 height 31
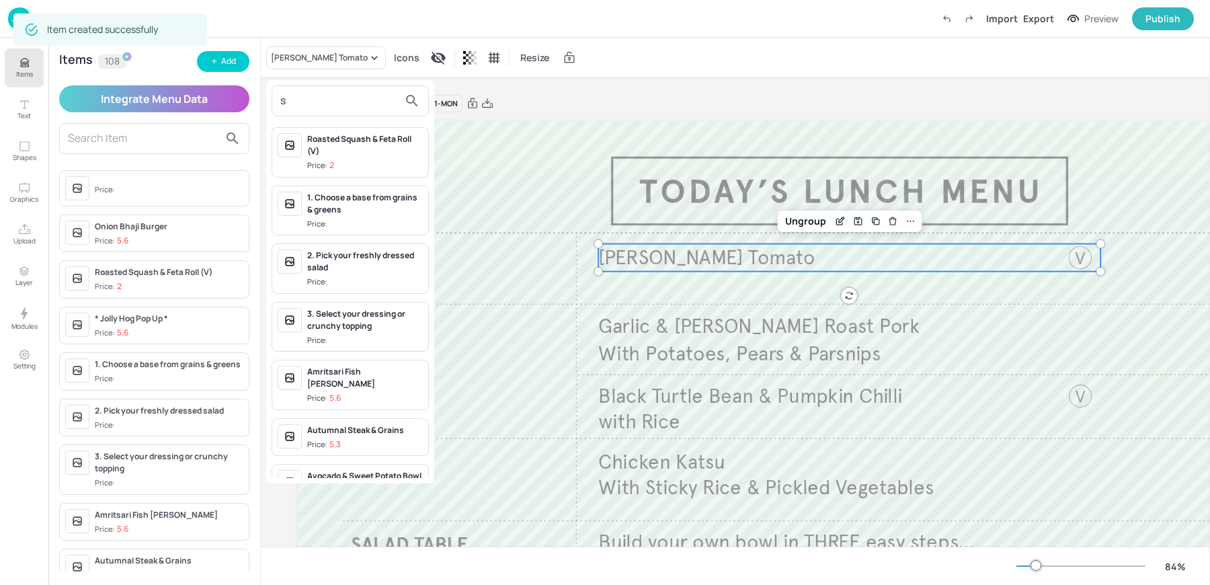
click at [300, 99] on input "s" at bounding box center [339, 101] width 118 height 22
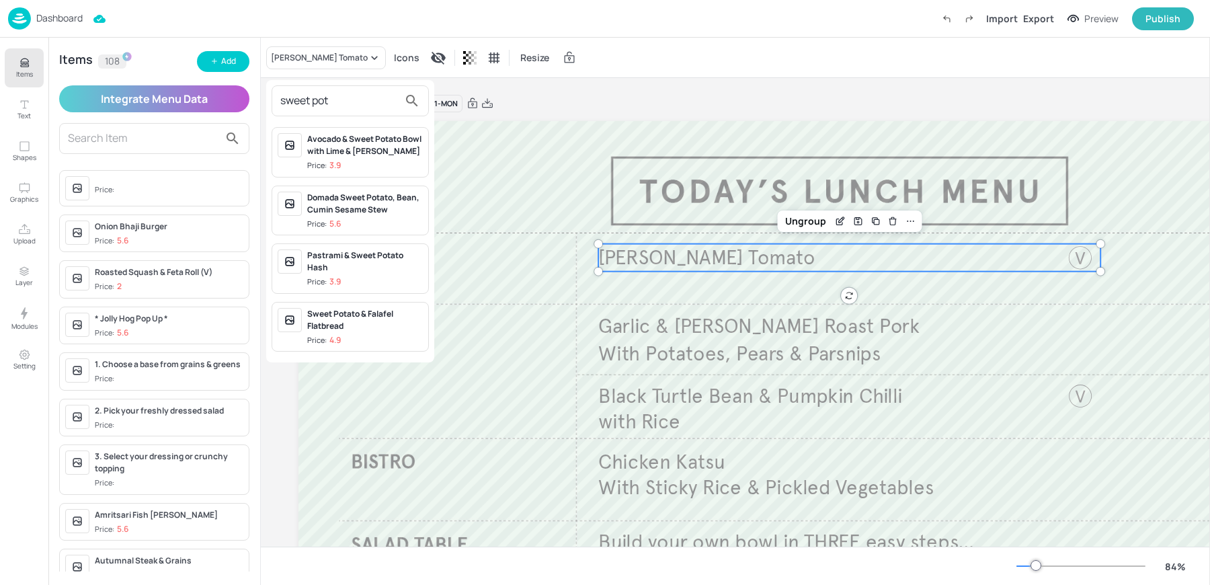
click at [334, 92] on input "sweet pot" at bounding box center [339, 101] width 118 height 22
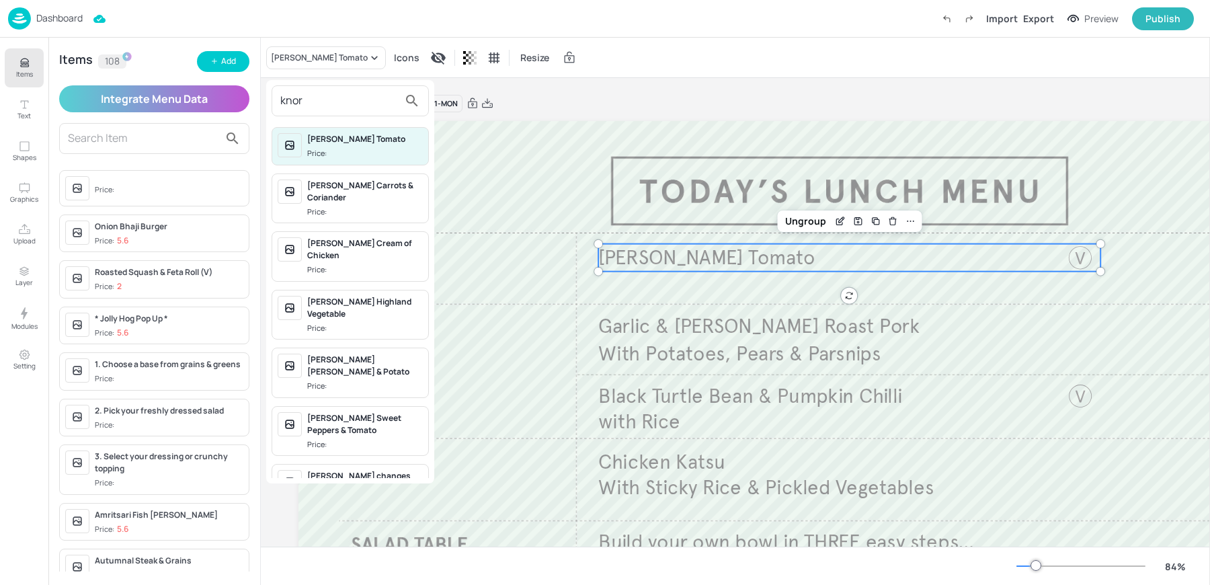
type input "knor"
click at [341, 412] on div "Knorr Sweet Peppers & Tomato" at bounding box center [365, 424] width 116 height 24
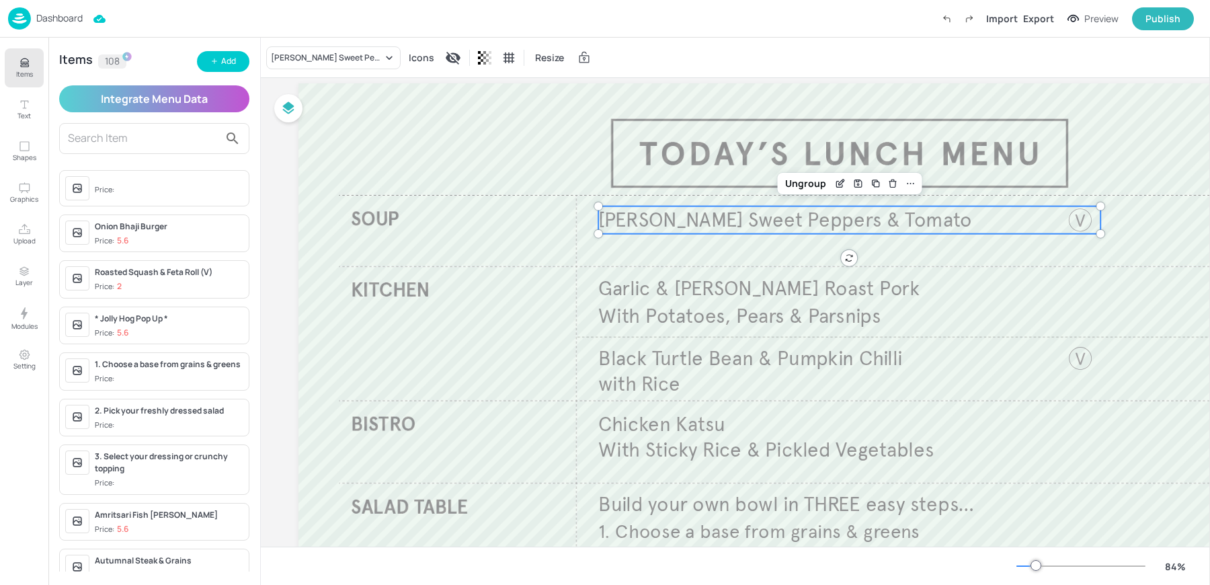
scroll to position [44, 0]
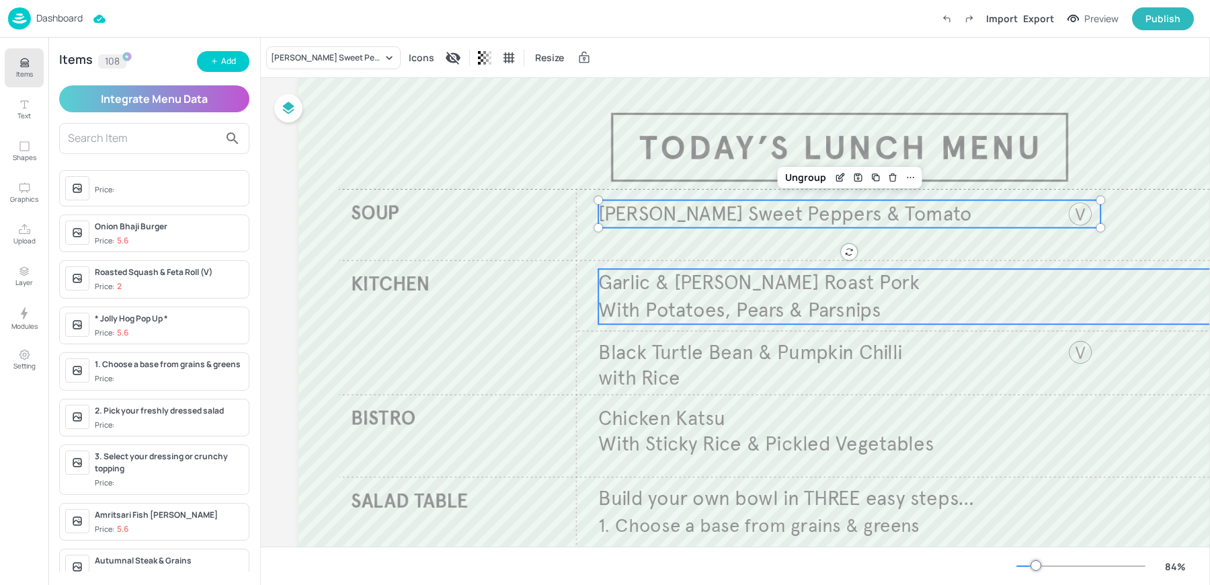
click at [776, 270] on span "Garlic & [PERSON_NAME] Roast Pork" at bounding box center [758, 282] width 321 height 25
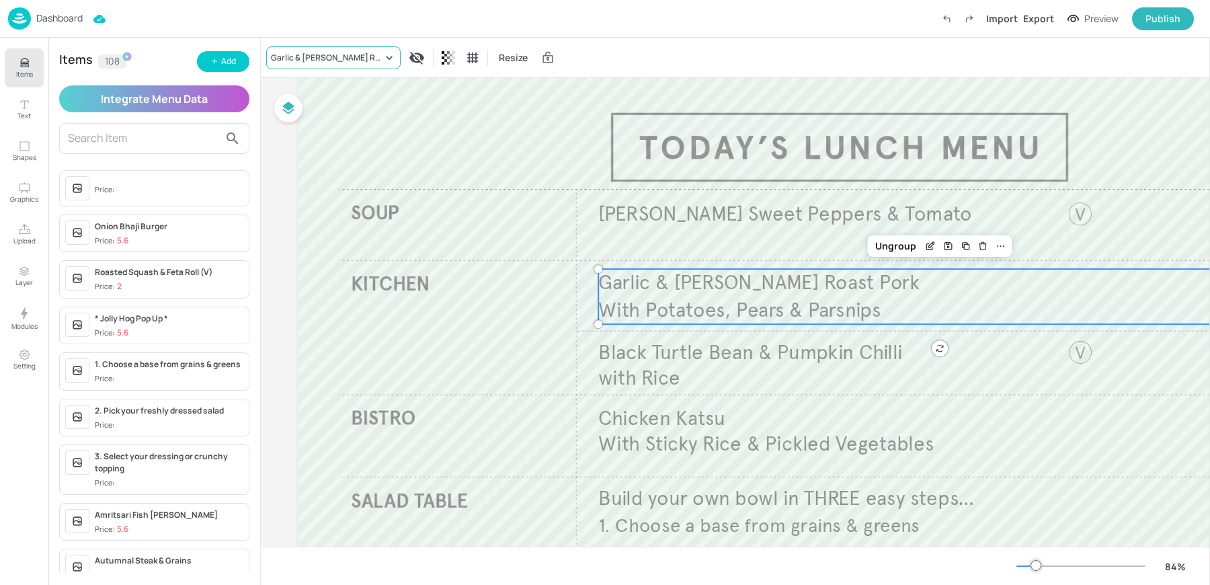
click at [319, 58] on div "Garlic & [PERSON_NAME] Roast Pork" at bounding box center [327, 58] width 112 height 12
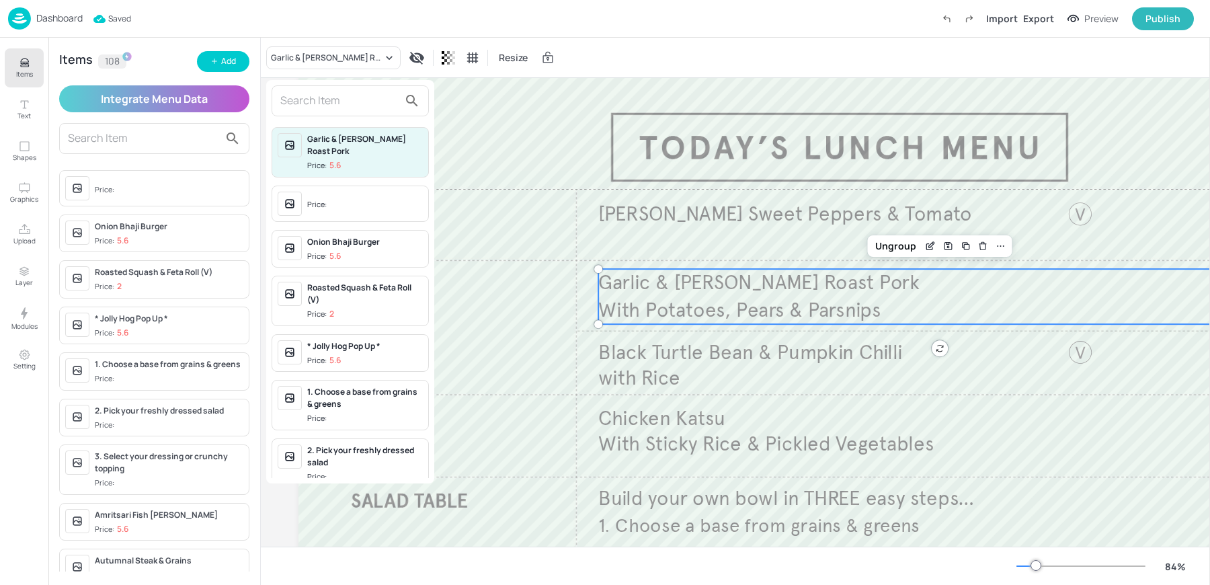
click at [307, 97] on input "text" at bounding box center [339, 101] width 118 height 22
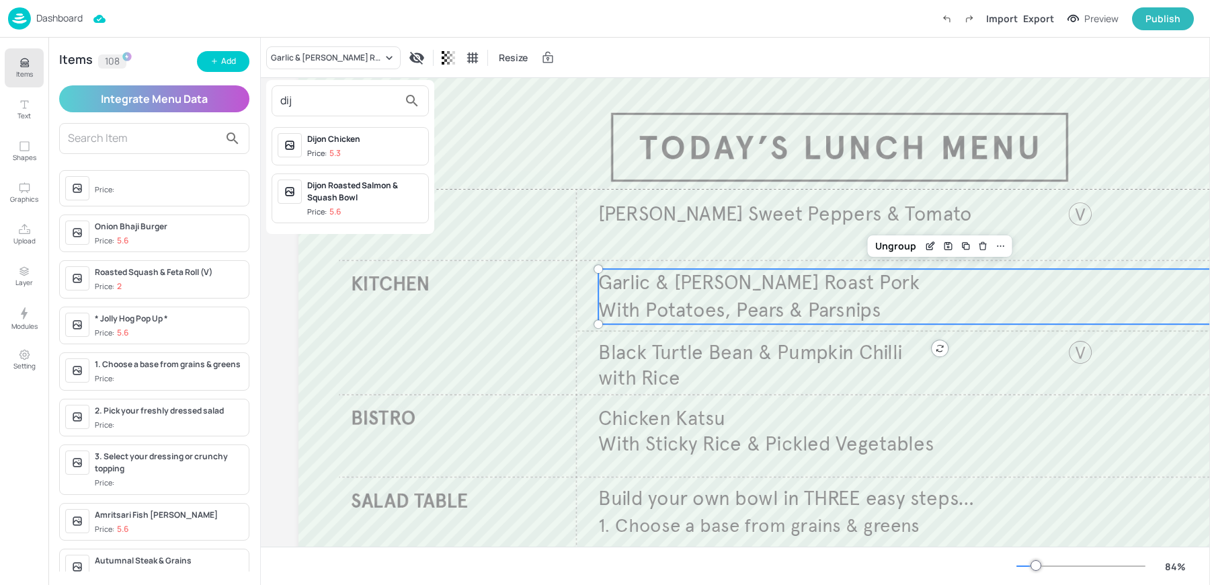
type input "dij"
click at [324, 148] on div "Price: 5.3" at bounding box center [324, 153] width 34 height 11
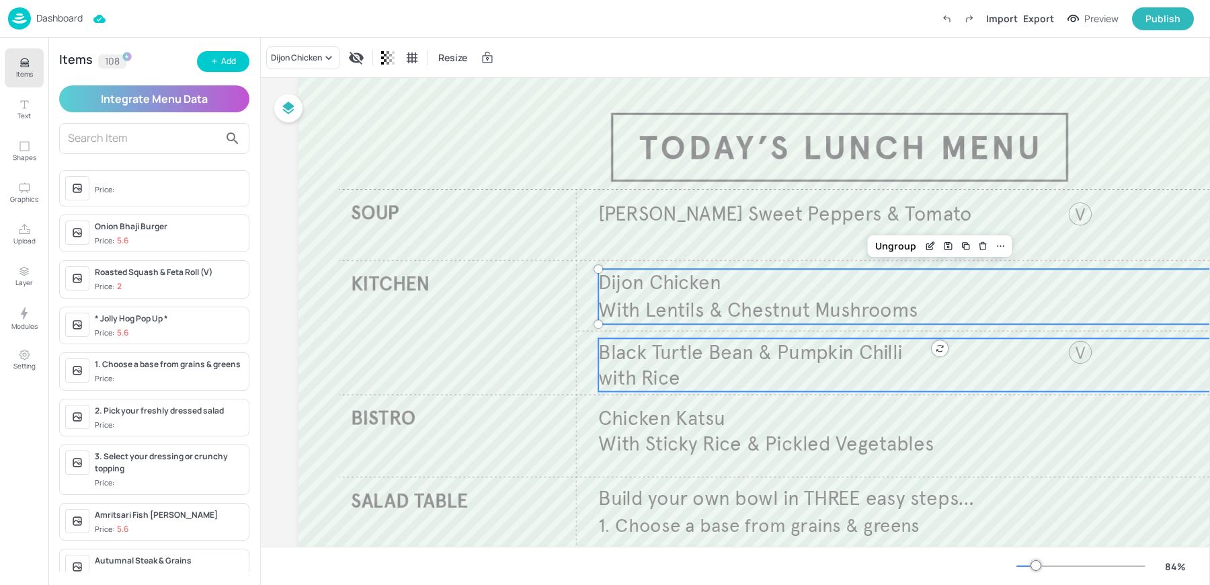
click at [699, 356] on span "Black Turtle Bean & Pumpkin Chilli" at bounding box center [750, 351] width 304 height 25
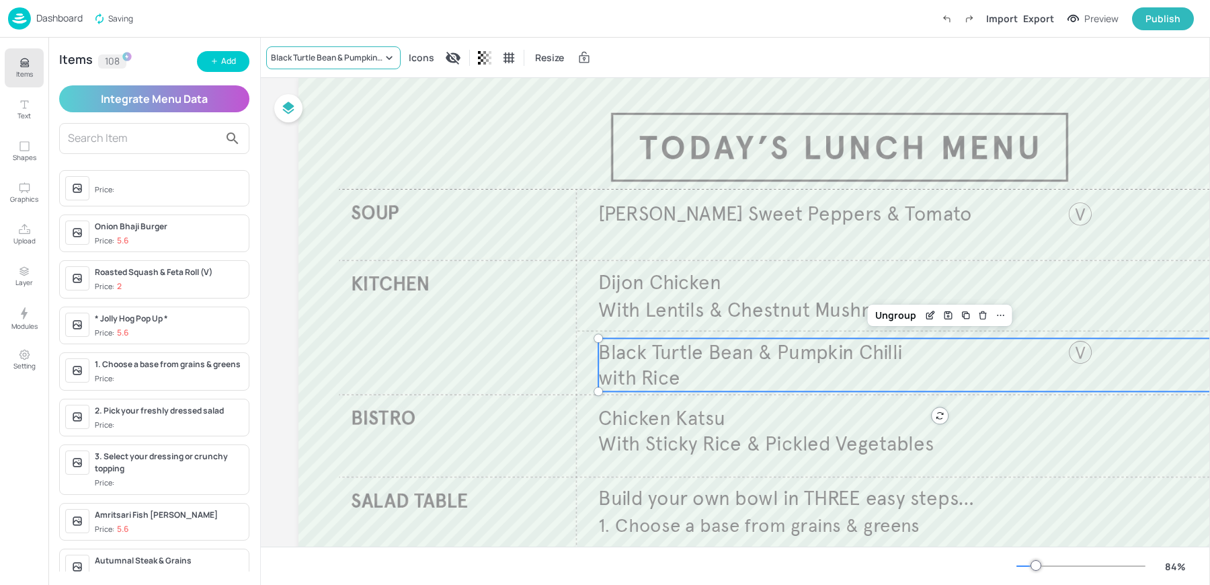
click at [319, 58] on div "Black Turtle Bean & Pumpkin Chilli" at bounding box center [327, 58] width 112 height 12
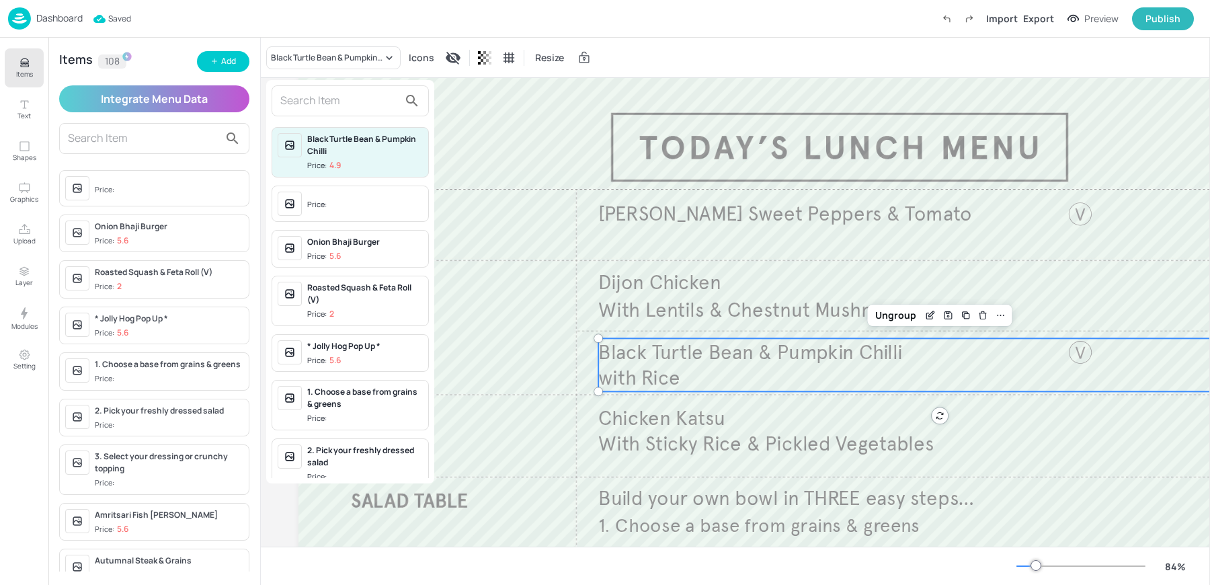
click at [308, 107] on input "text" at bounding box center [339, 101] width 118 height 22
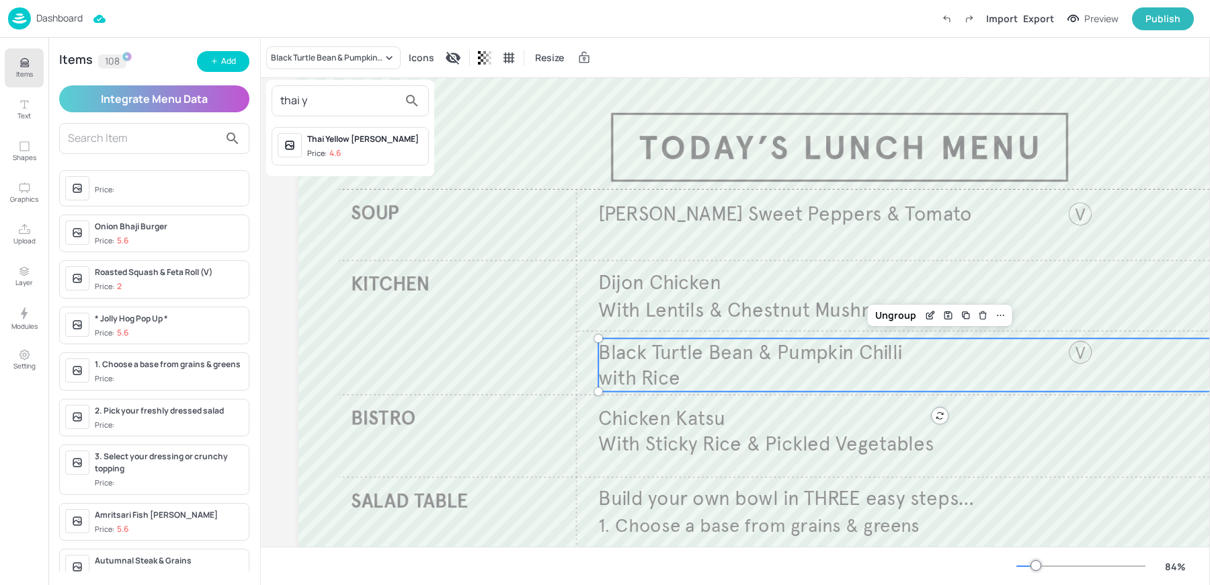
type input "thai y"
click at [329, 146] on div "Thai Yellow Curry Price: 4.6" at bounding box center [365, 146] width 116 height 26
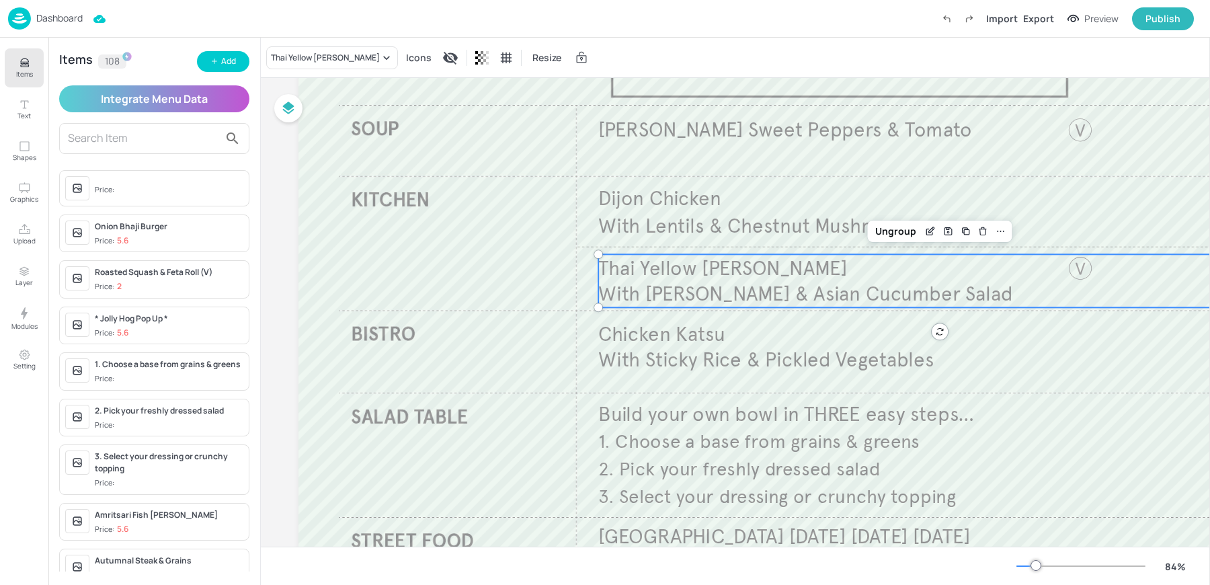
scroll to position [161, 0]
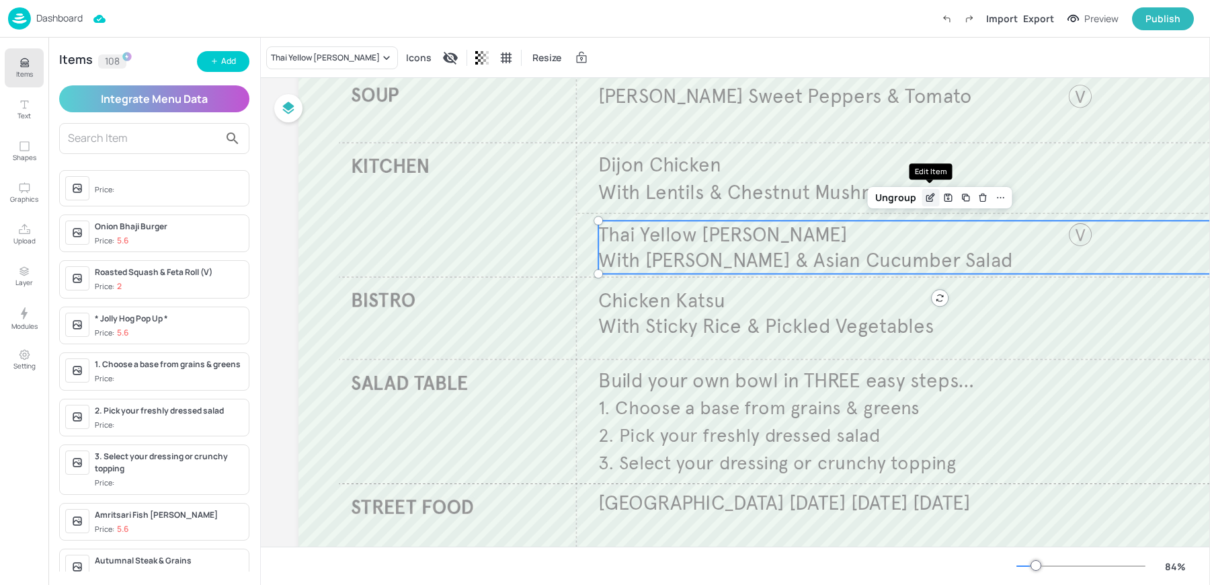
click at [930, 200] on icon "Edit Item" at bounding box center [930, 197] width 11 height 11
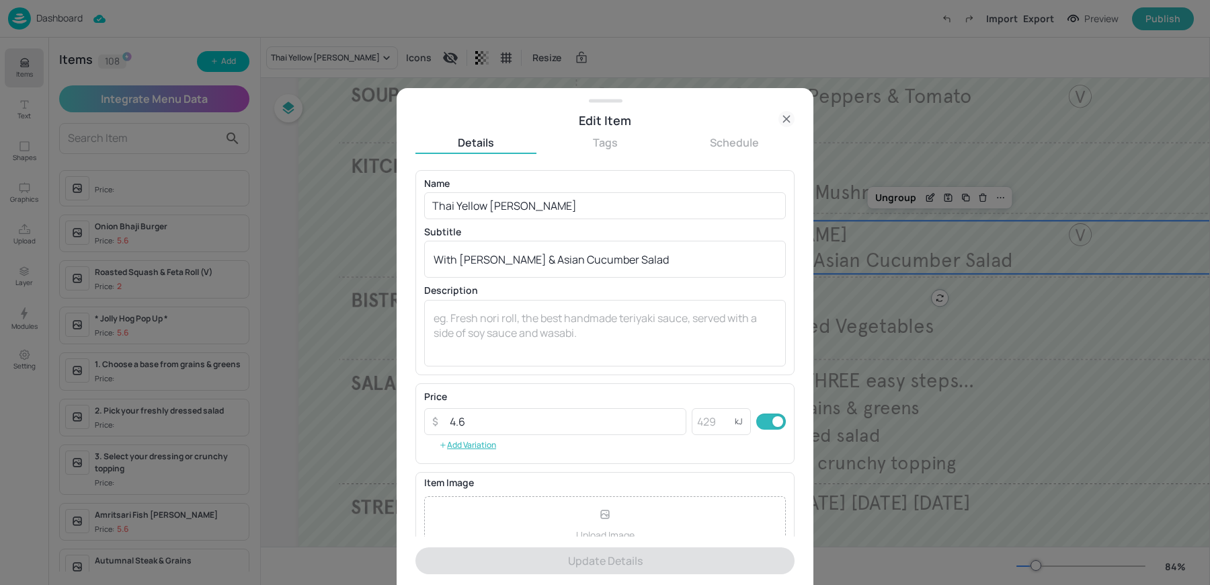
scroll to position [129, 0]
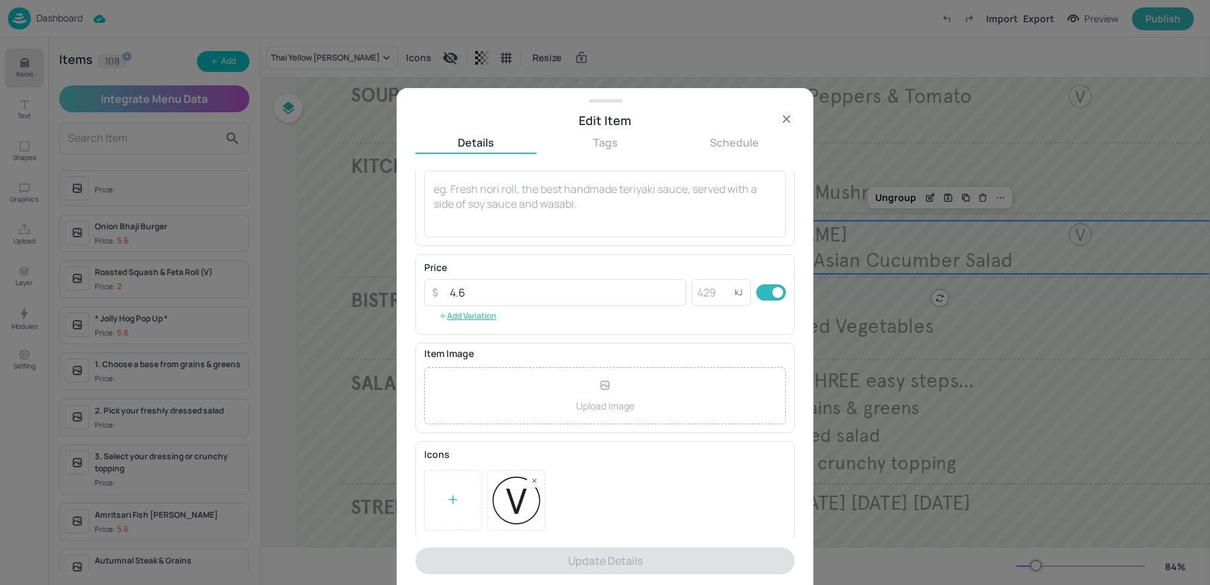
click at [784, 114] on icon at bounding box center [786, 119] width 16 height 16
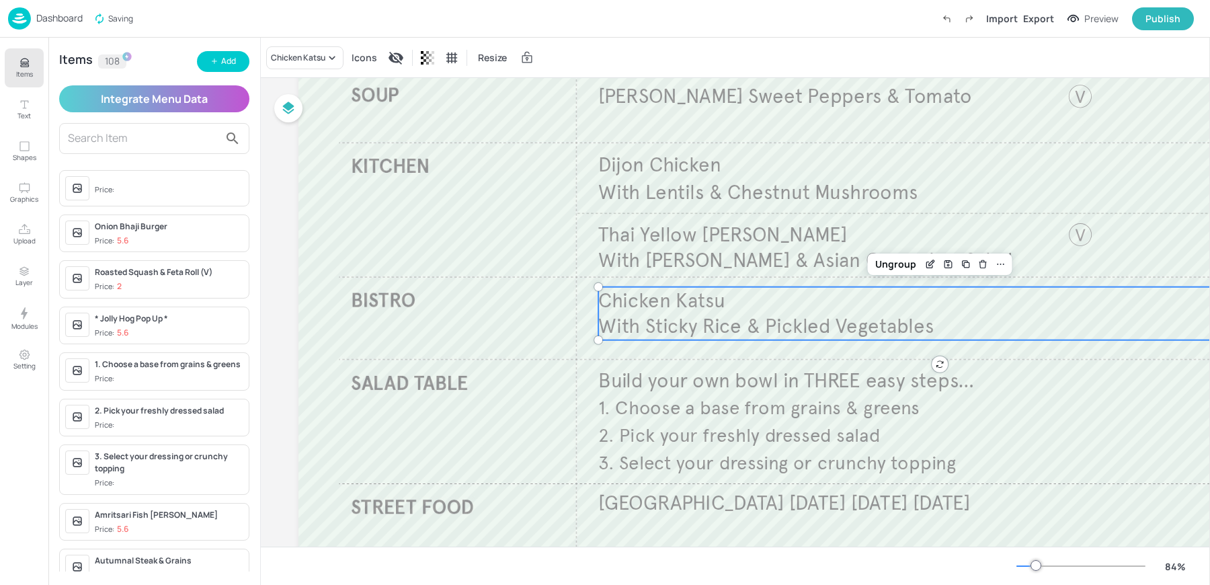
click at [641, 317] on span "With Sticky Rice & Pickled Vegetables" at bounding box center [765, 326] width 335 height 25
click at [294, 52] on div "Chicken Katsu" at bounding box center [298, 58] width 54 height 12
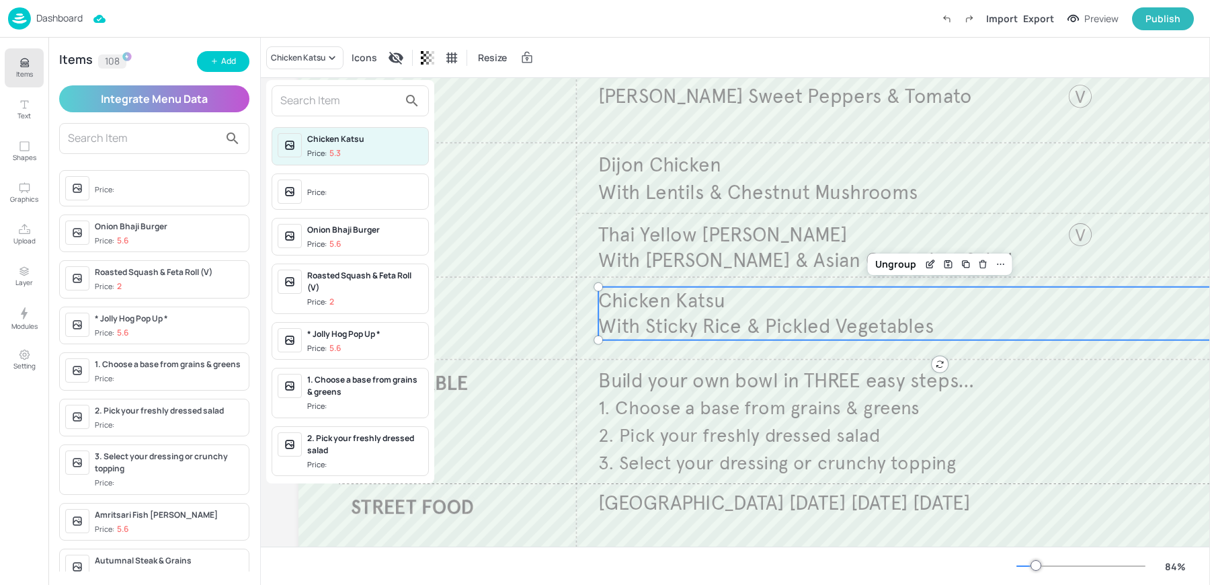
click at [331, 104] on input "text" at bounding box center [339, 101] width 118 height 22
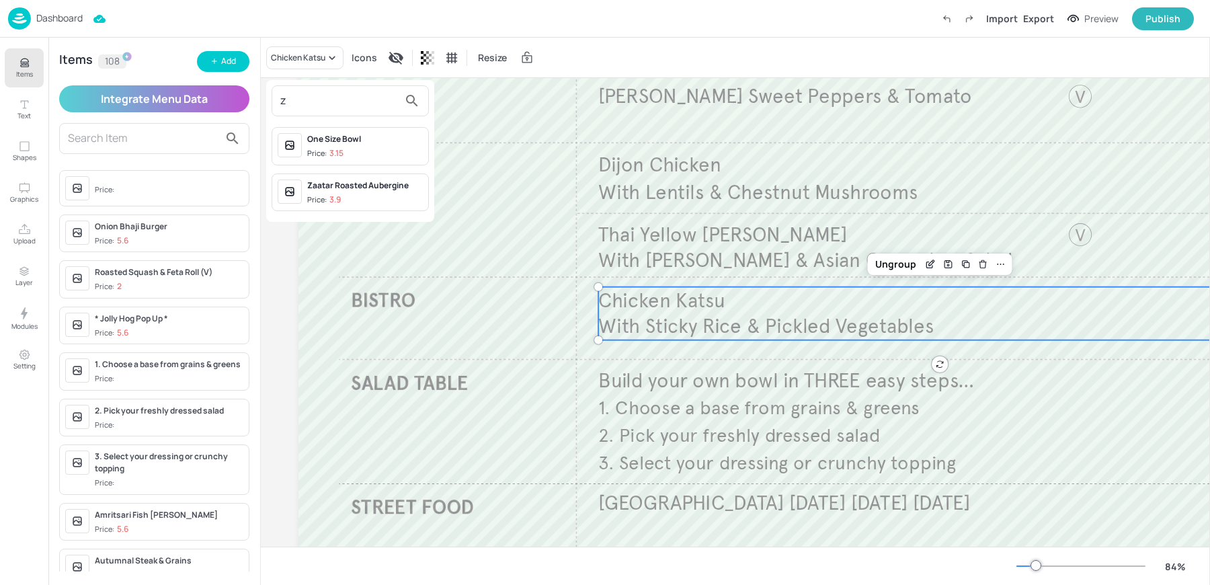
type input "z"
click at [353, 188] on div "Zaatar Roasted Aubergine" at bounding box center [365, 185] width 116 height 12
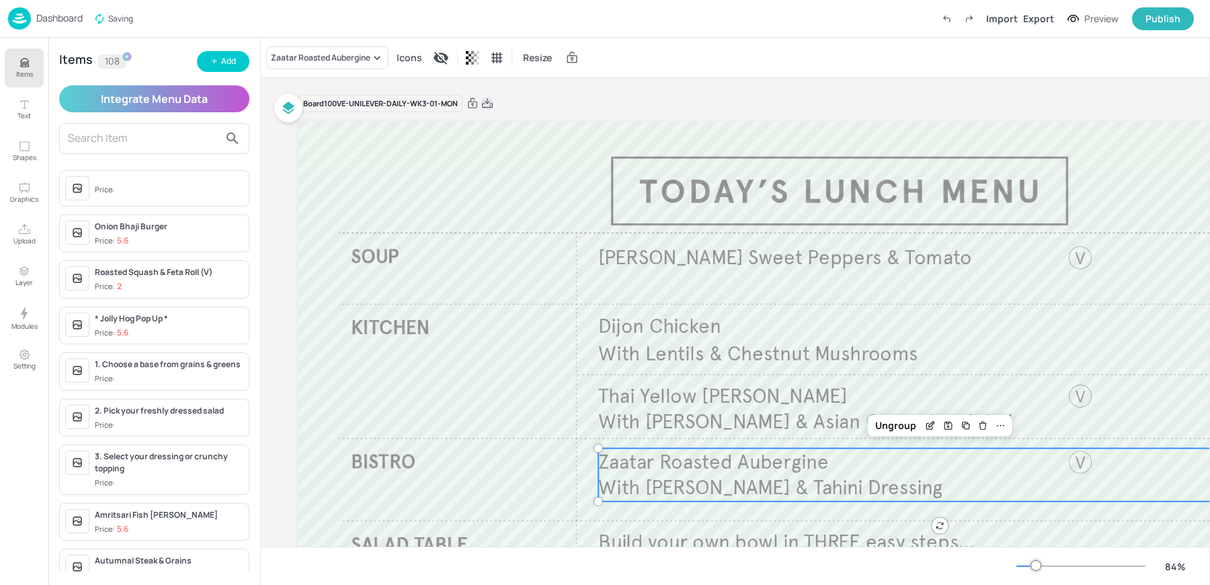
click at [488, 104] on icon at bounding box center [487, 103] width 12 height 13
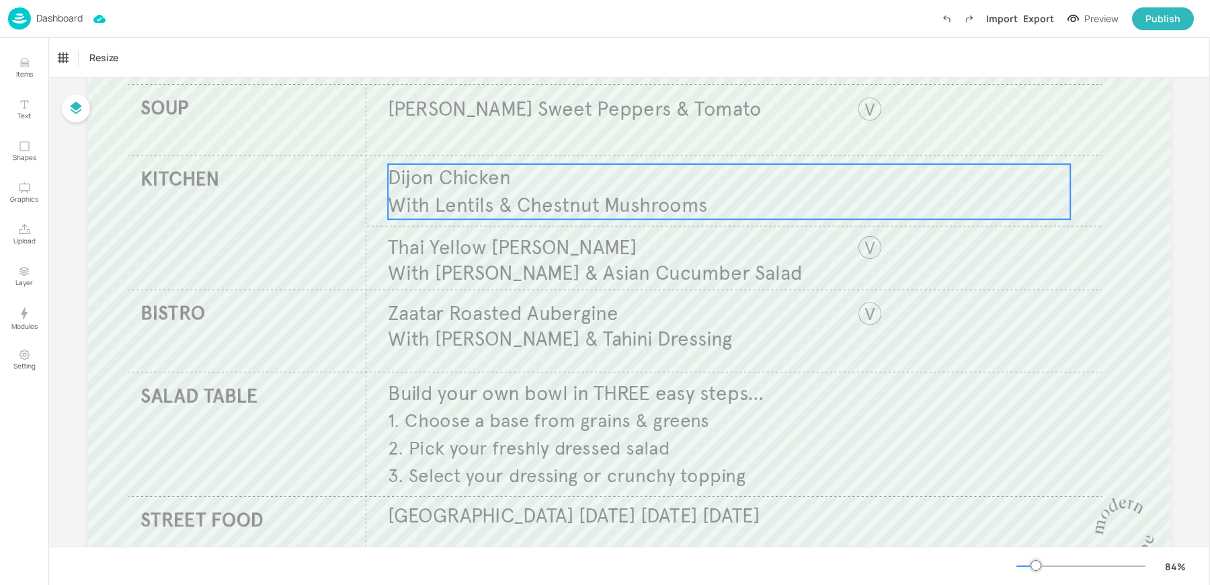
scroll to position [162, 0]
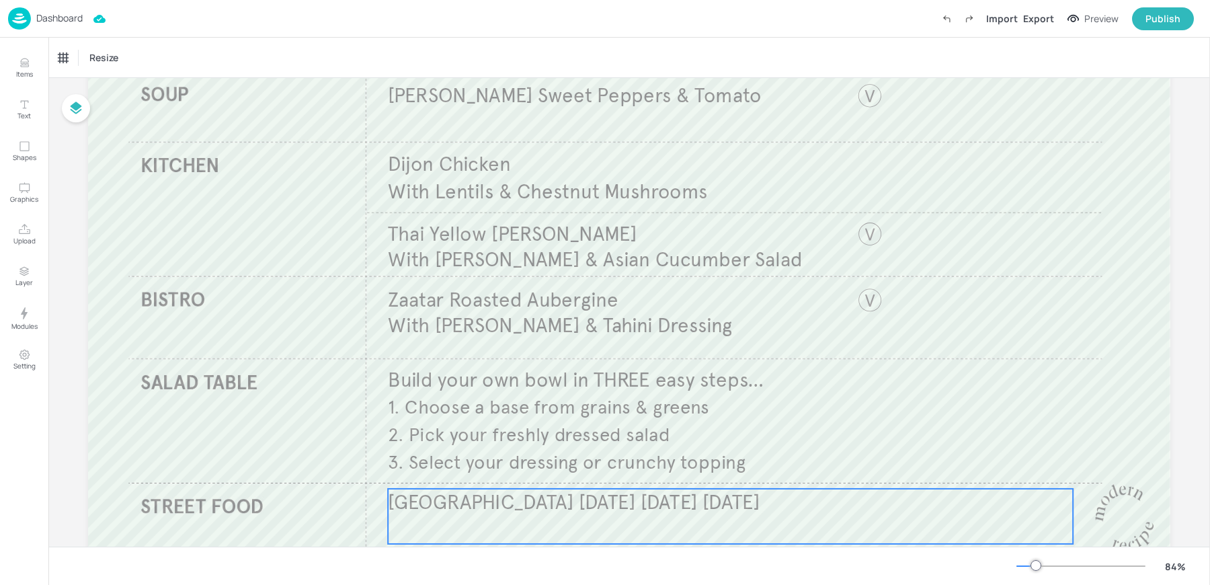
click at [504, 497] on span "[GEOGRAPHIC_DATA] [DATE] [DATE] [DATE]" at bounding box center [574, 502] width 372 height 25
click at [106, 54] on div "[GEOGRAPHIC_DATA] [DATE] [DATE] [DATE]" at bounding box center [114, 58] width 112 height 12
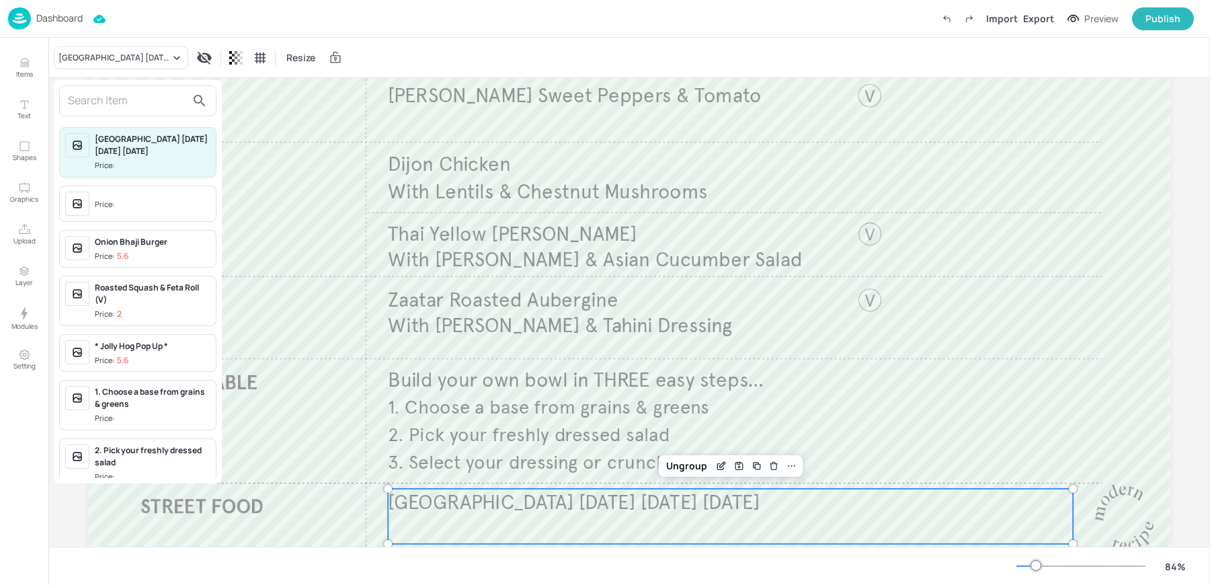
click at [135, 103] on input "text" at bounding box center [127, 101] width 118 height 22
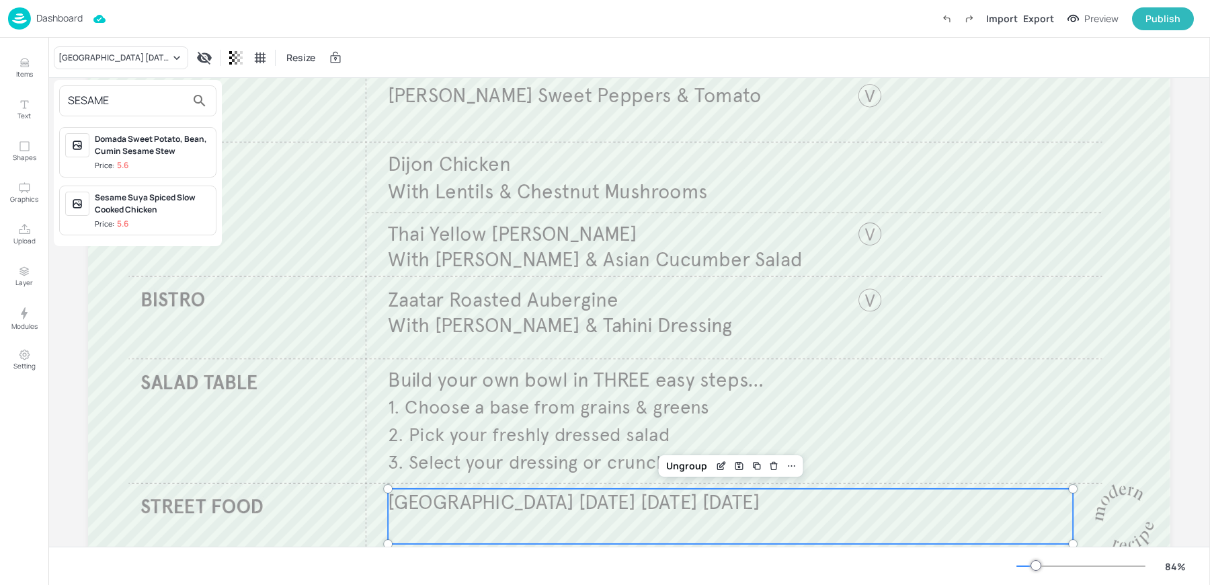
type input "SESAME"
click at [151, 204] on div "Sesame Suya Spiced Slow Cooked Chicken" at bounding box center [153, 204] width 116 height 24
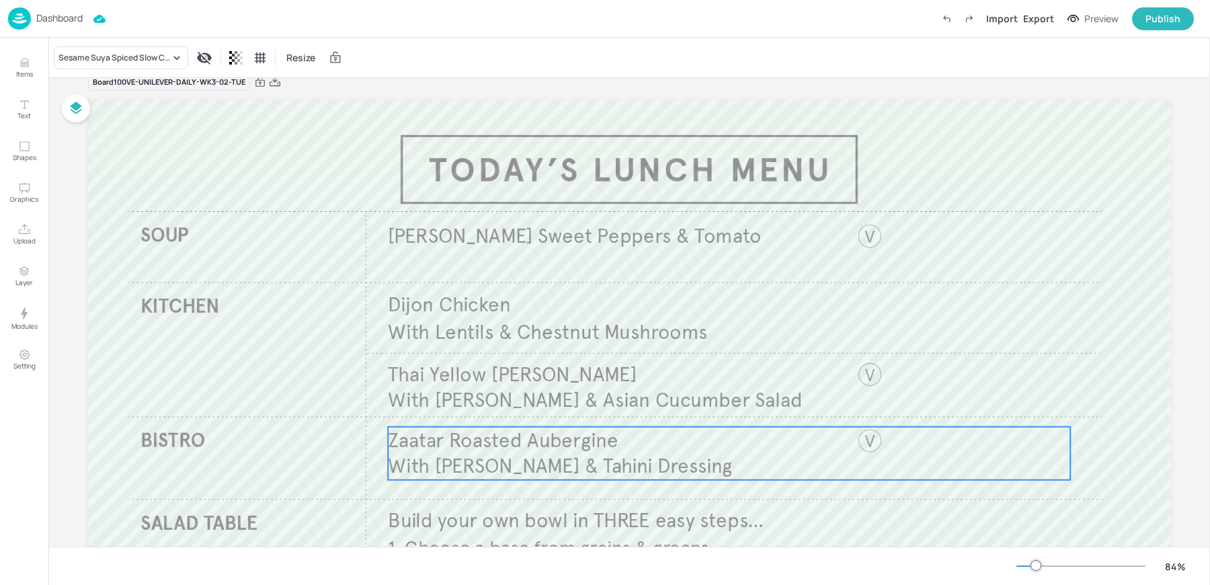
scroll to position [0, 0]
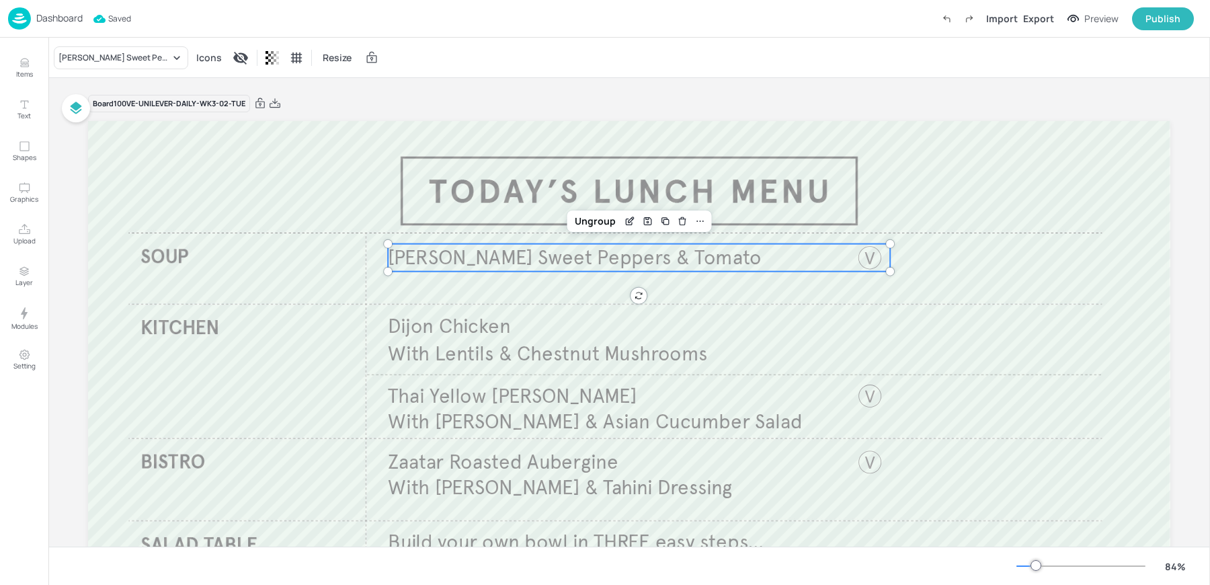
click at [547, 256] on span "Knorr Sweet Peppers & Tomato" at bounding box center [575, 257] width 374 height 25
click at [93, 55] on div "Knorr Sweet Peppers & Tomato" at bounding box center [114, 58] width 112 height 12
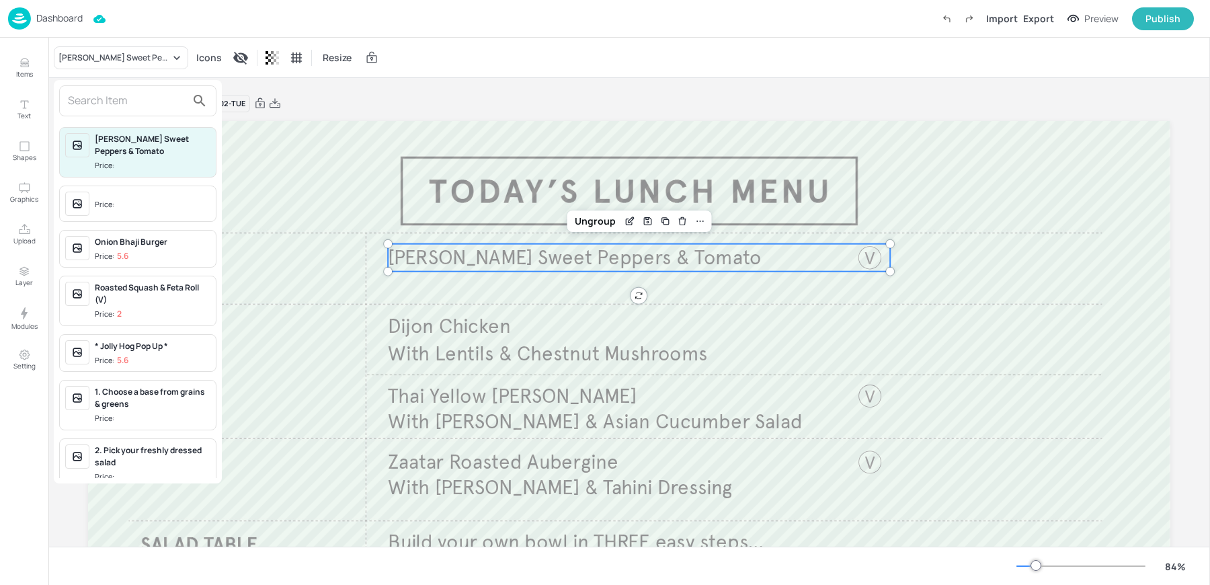
click at [81, 100] on input "text" at bounding box center [127, 101] width 118 height 22
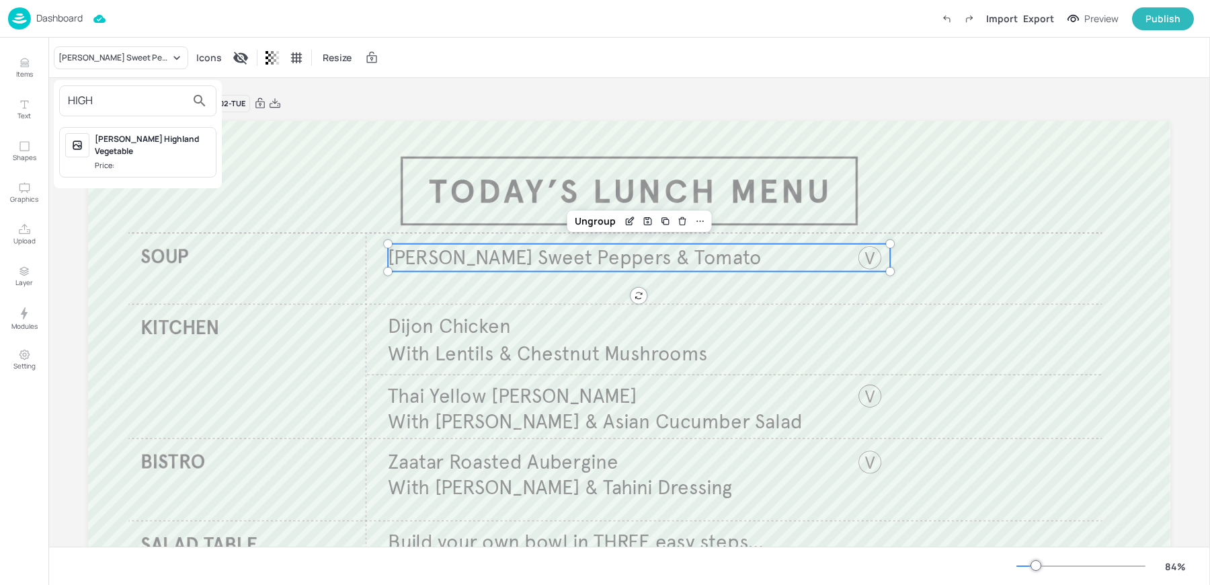
type input "HIGH"
click at [102, 161] on div "Knorr Highland Vegetable Price:" at bounding box center [137, 152] width 157 height 50
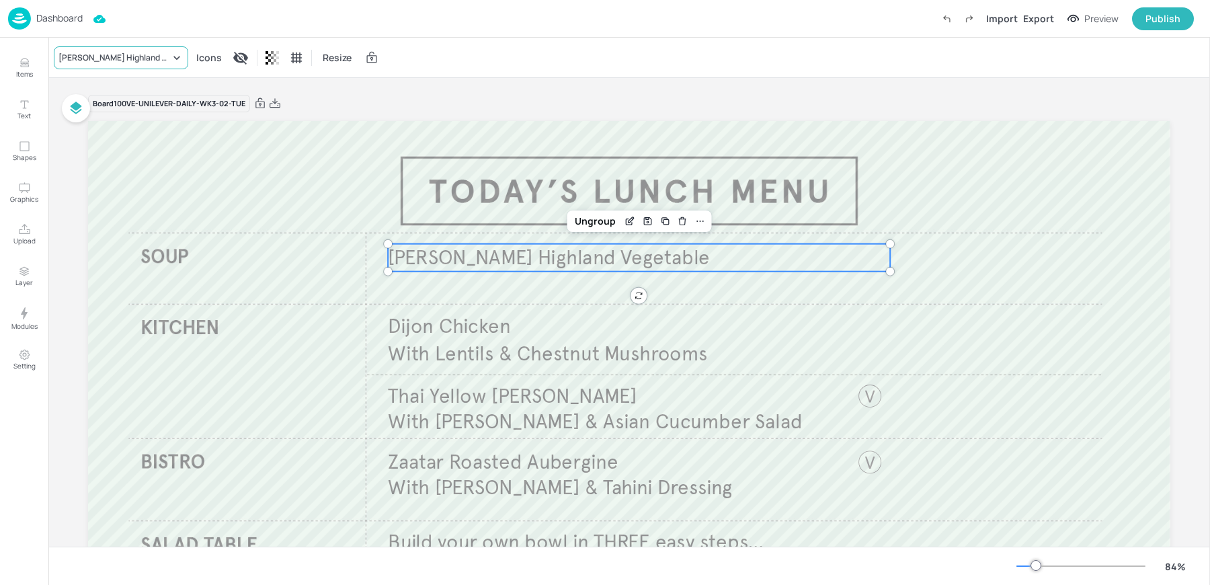
click at [128, 55] on div "[PERSON_NAME] Highland Vegetable" at bounding box center [114, 58] width 112 height 12
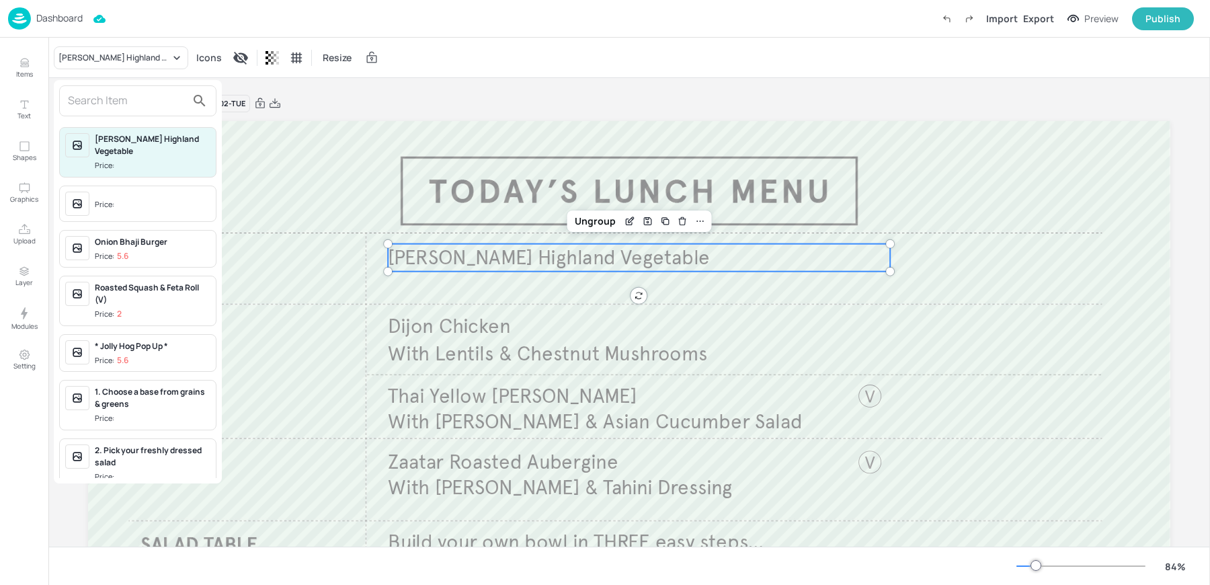
click at [630, 221] on div at bounding box center [605, 292] width 1210 height 585
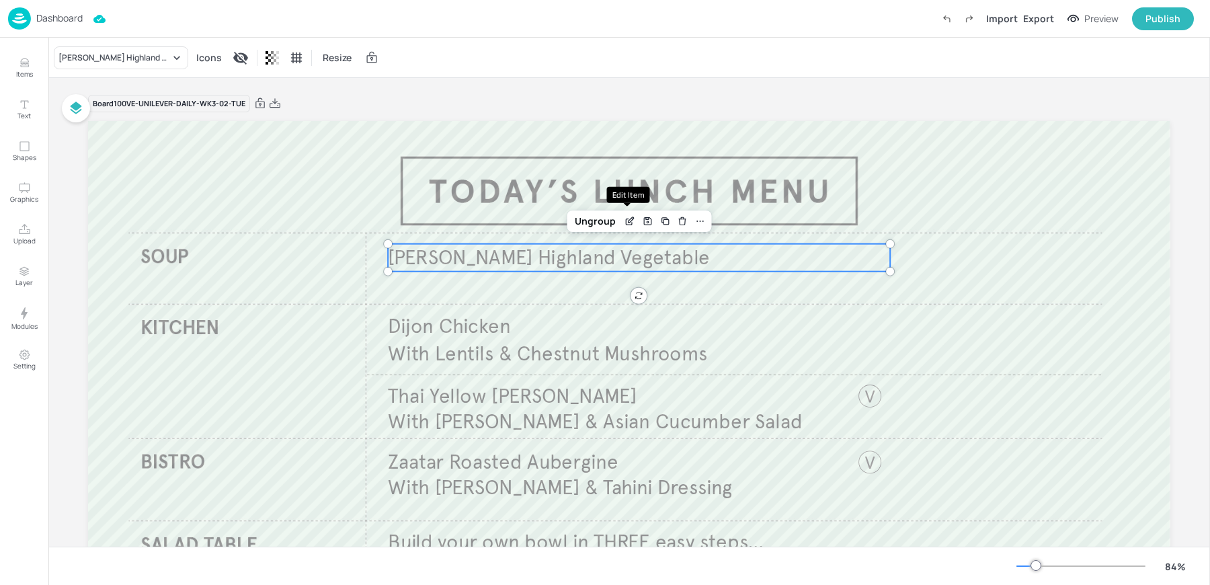
click at [625, 221] on icon "Edit Item" at bounding box center [630, 221] width 11 height 11
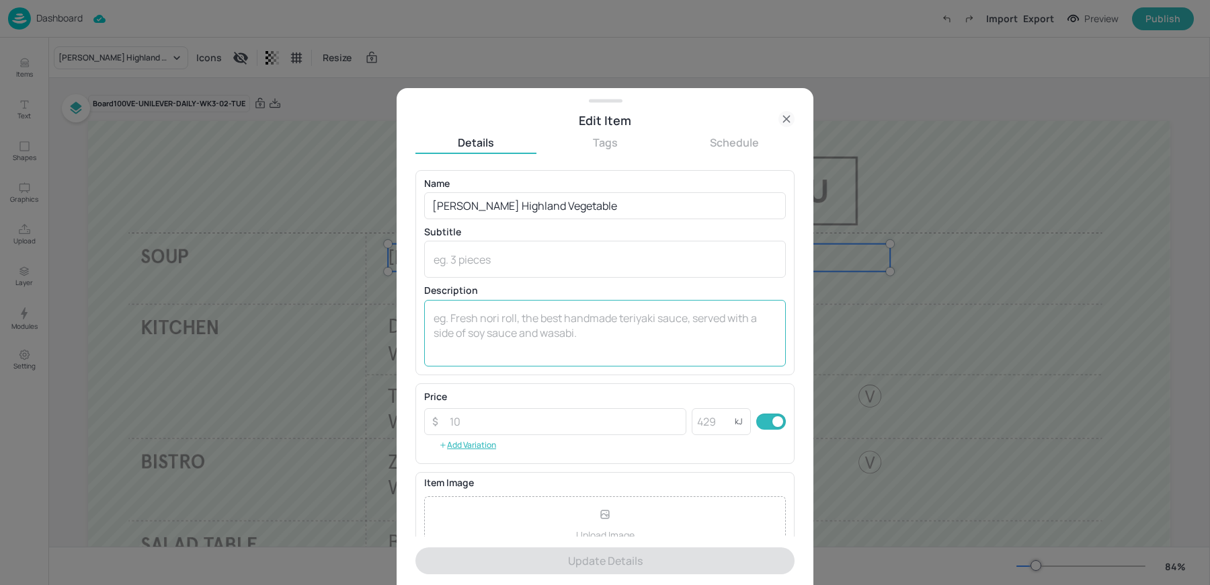
scroll to position [129, 0]
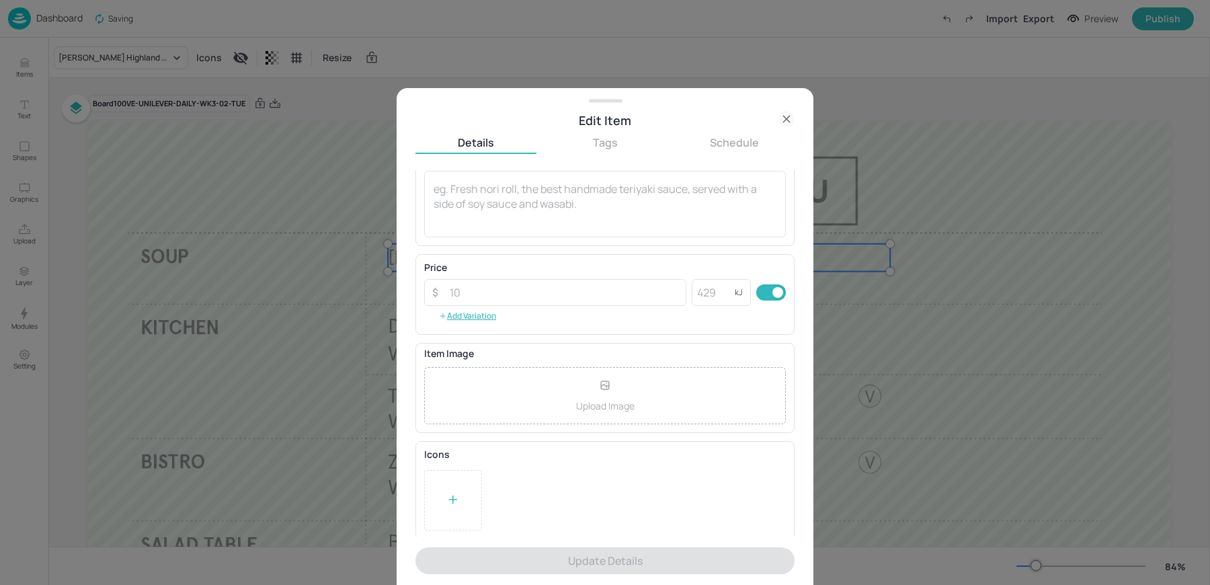
click at [448, 516] on div at bounding box center [453, 500] width 58 height 61
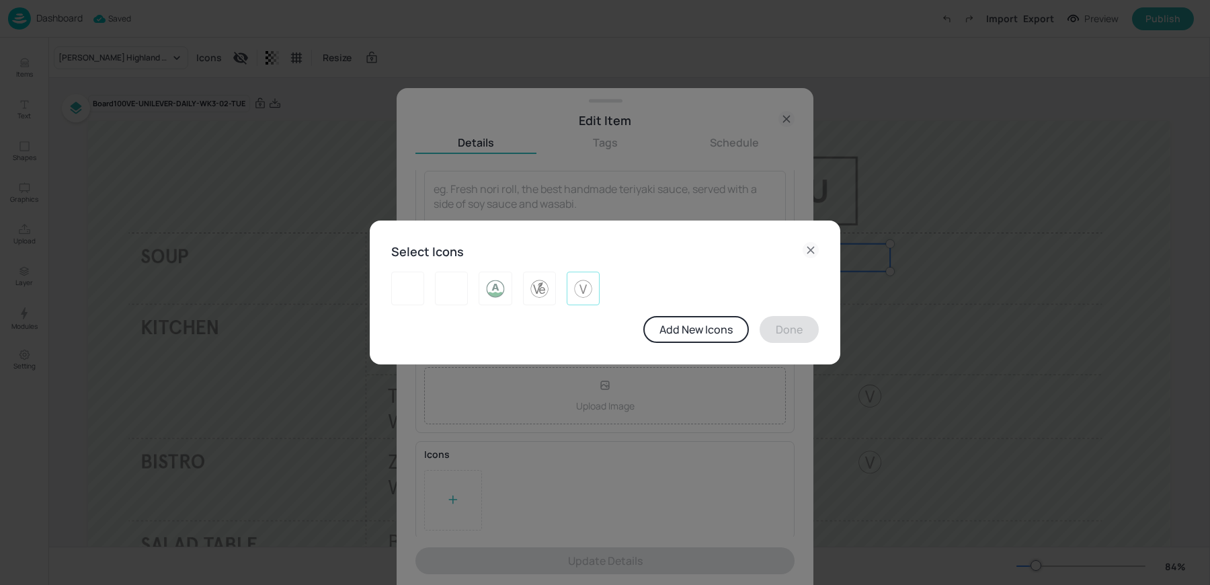
click at [578, 278] on img at bounding box center [583, 289] width 21 height 22
click at [794, 333] on button "Done" at bounding box center [789, 329] width 59 height 27
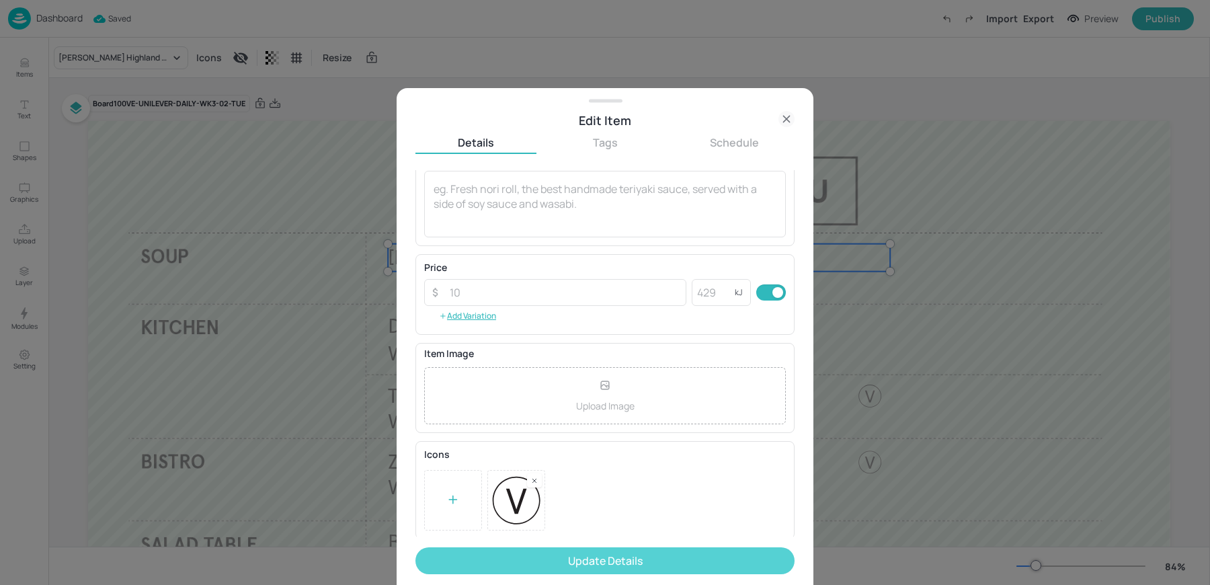
click at [557, 555] on button "Update Details" at bounding box center [604, 560] width 379 height 27
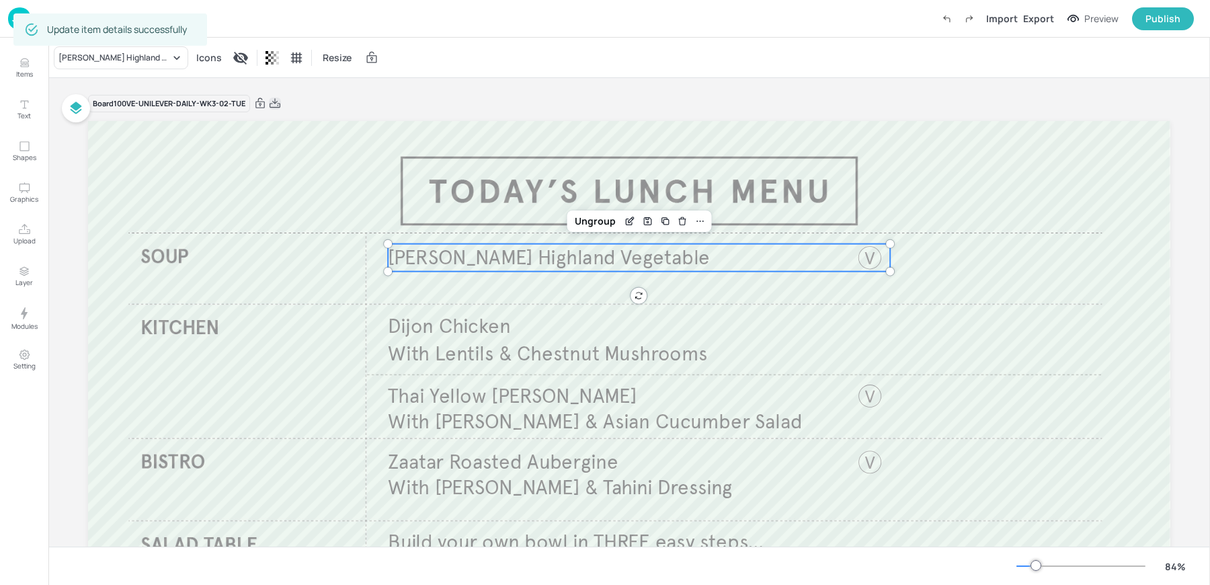
click at [272, 101] on icon at bounding box center [275, 103] width 12 height 13
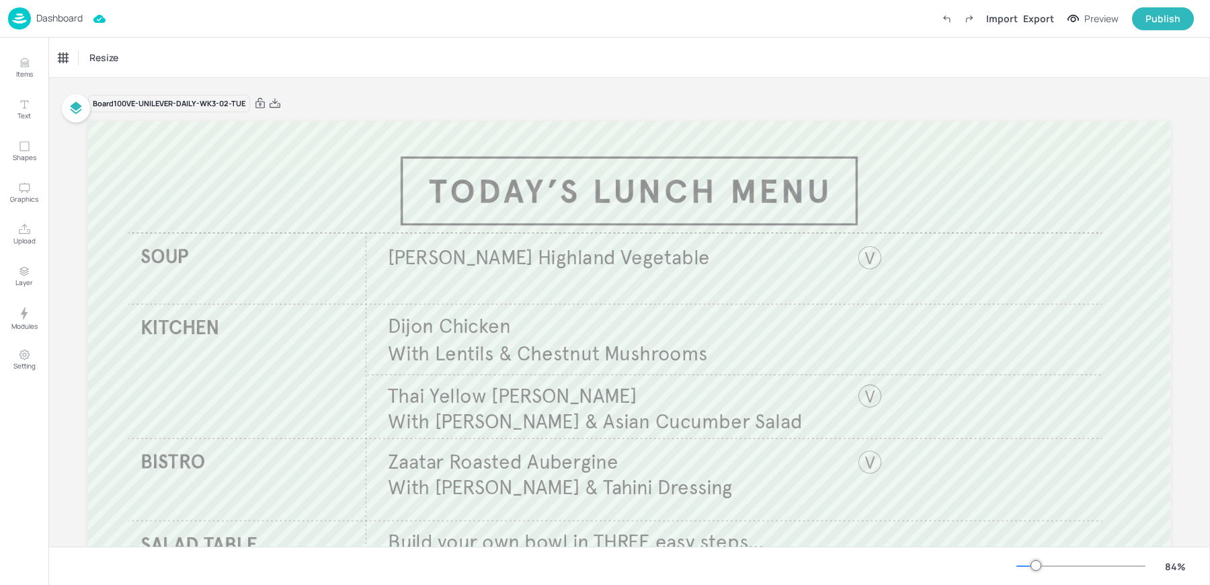
click at [434, 50] on div "Resize" at bounding box center [629, 58] width 1162 height 40
click at [30, 8] on img at bounding box center [19, 18] width 23 height 22
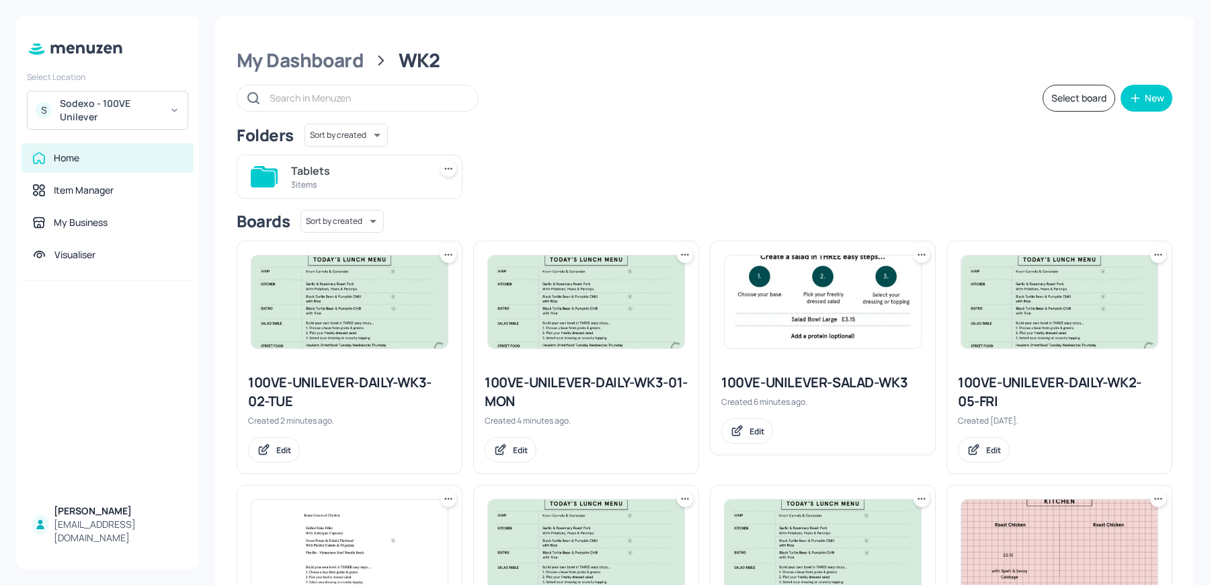
scroll to position [11, 0]
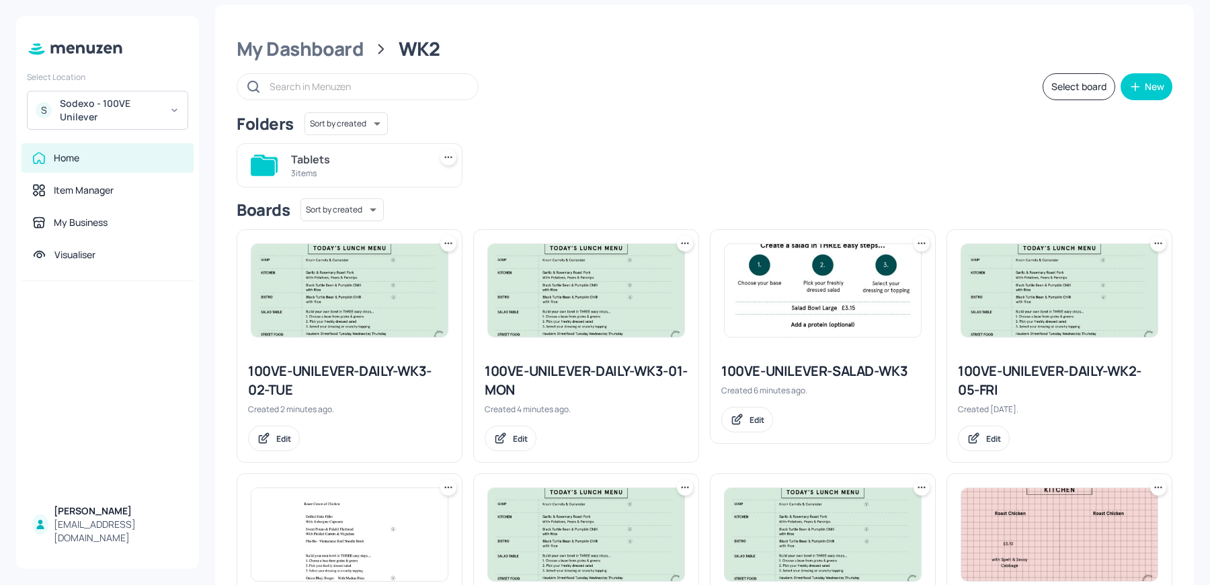
click at [448, 239] on icon at bounding box center [448, 243] width 13 height 13
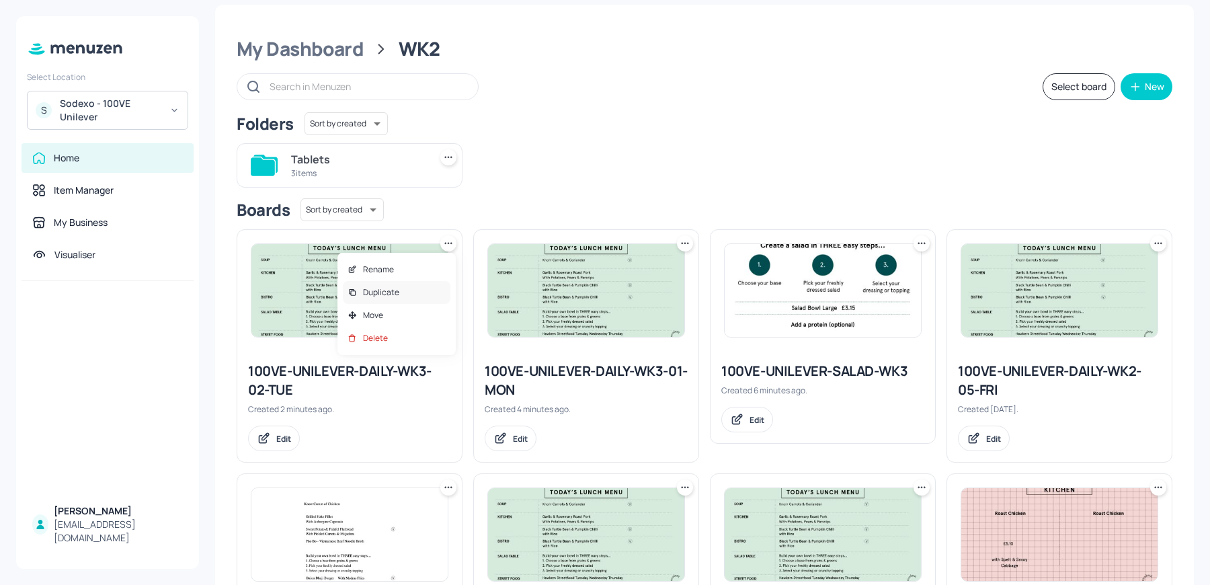
click at [396, 292] on p "Duplicate" at bounding box center [381, 292] width 36 height 12
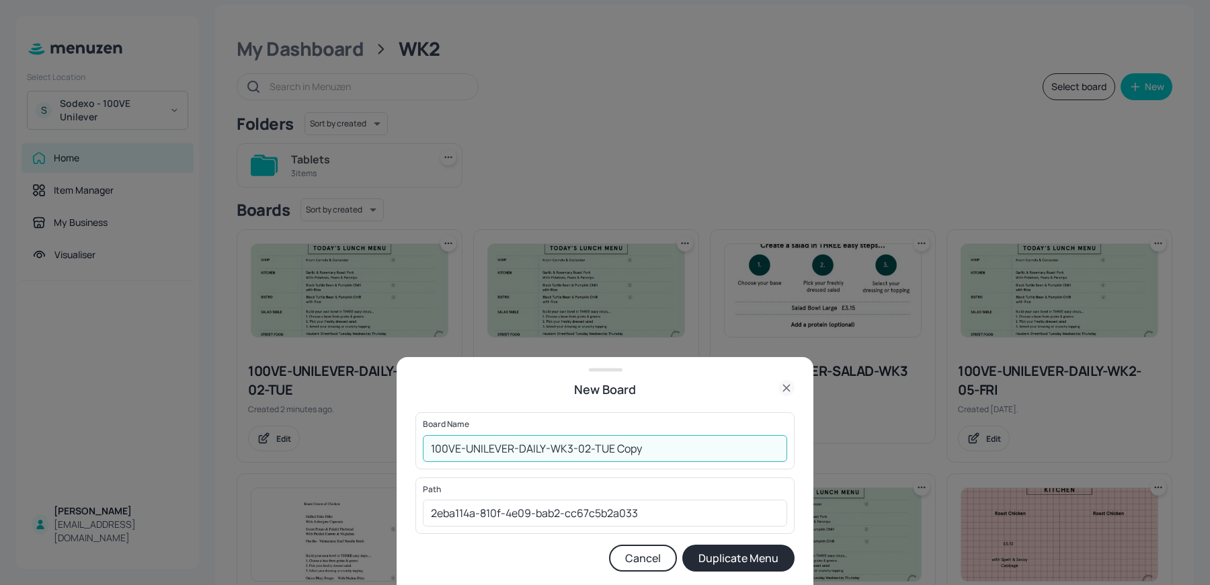
drag, startPoint x: 586, startPoint y: 448, endPoint x: 740, endPoint y: 455, distance: 154.8
click at [735, 451] on input "100VE-UNILEVER-DAILY-WK3-02-TUE Copy" at bounding box center [605, 448] width 364 height 27
type input "100VE-UNILEVER-DAILY-WK3-03-WEC"
click at [682, 545] on button "Duplicate Menu" at bounding box center [738, 558] width 112 height 27
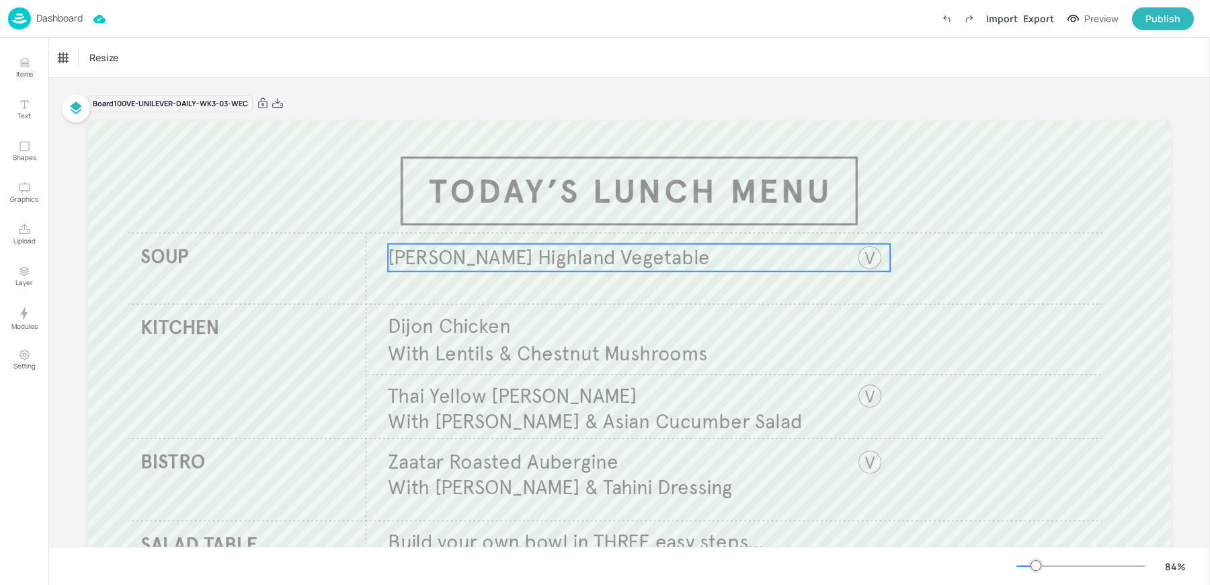
click at [440, 258] on span "[PERSON_NAME] Highland Vegetable" at bounding box center [549, 257] width 322 height 25
click at [102, 56] on div "[PERSON_NAME] Highland Vegetable" at bounding box center [114, 58] width 112 height 12
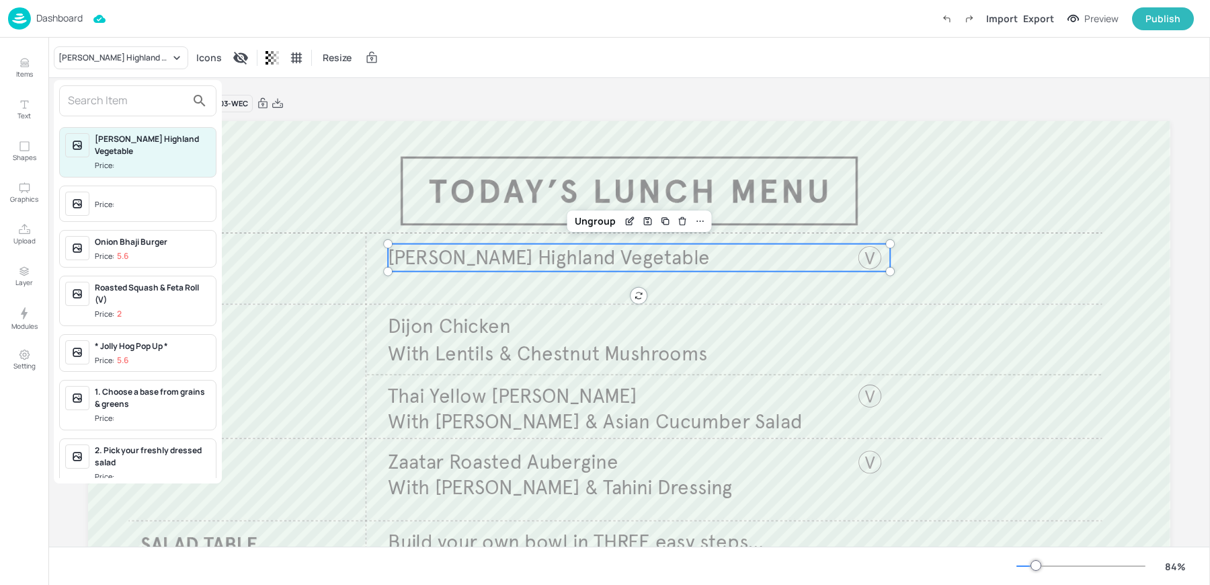
click at [90, 102] on input "text" at bounding box center [127, 101] width 118 height 22
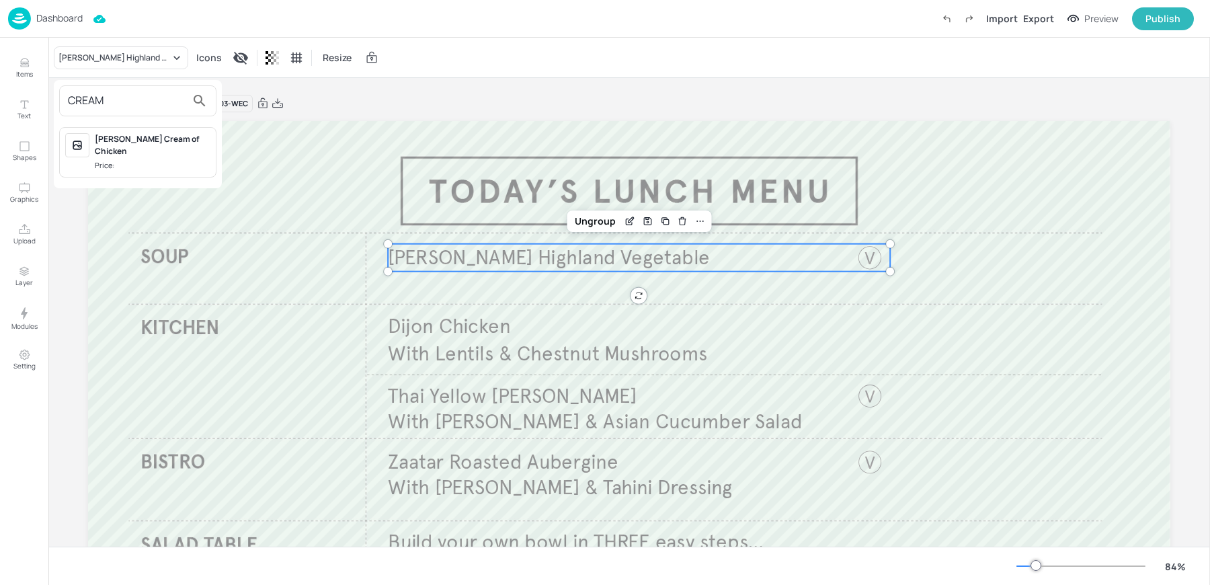
type input "CREAM"
click at [124, 160] on span "Price:" at bounding box center [153, 165] width 116 height 11
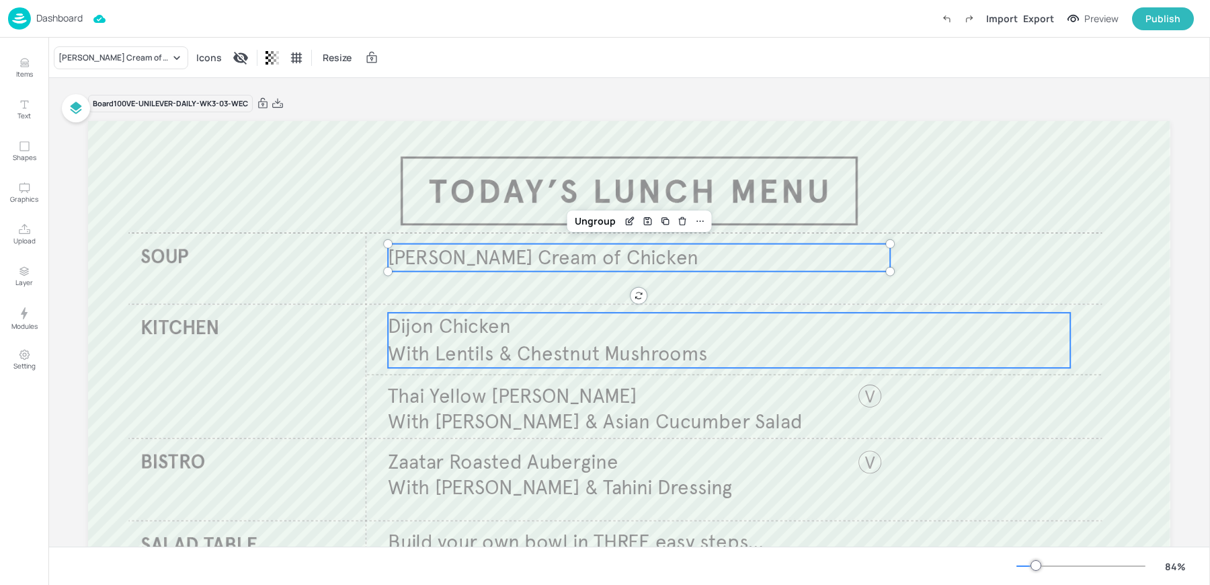
click at [480, 355] on span "With Lentils & Chestnut Mushrooms" at bounding box center [547, 353] width 319 height 25
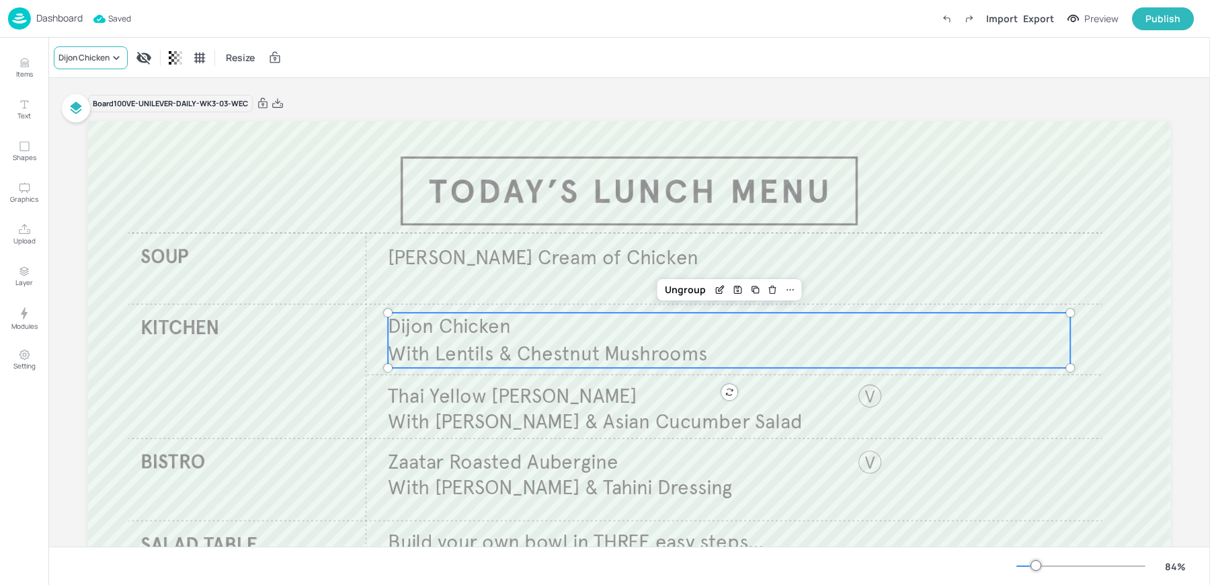
click at [76, 59] on div "Dijon Chicken" at bounding box center [83, 58] width 51 height 12
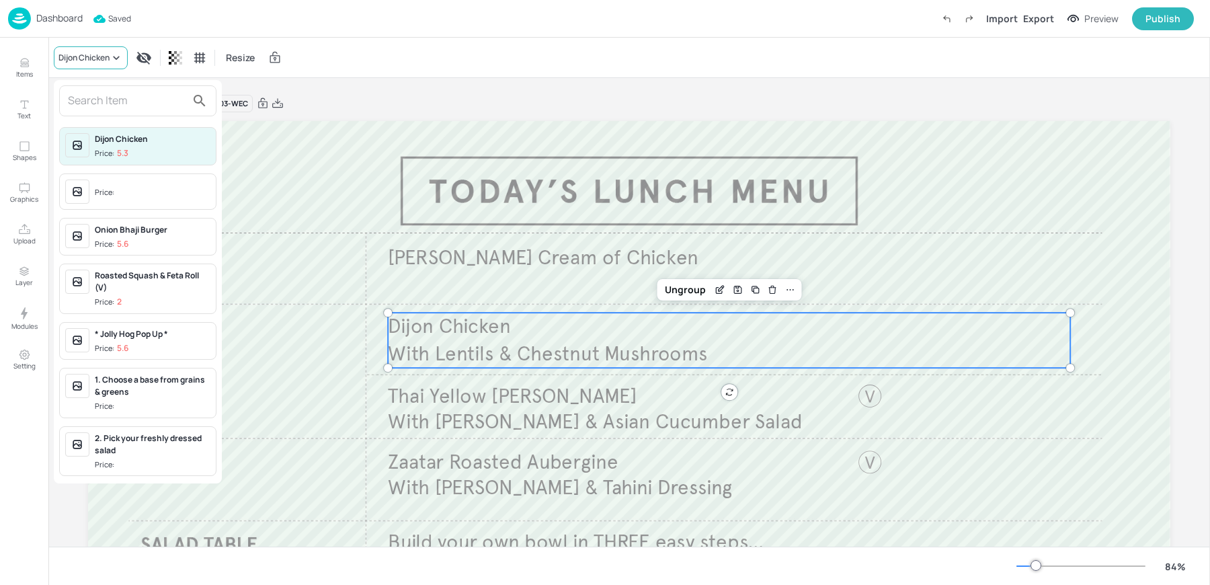
click at [76, 59] on div at bounding box center [605, 292] width 1210 height 585
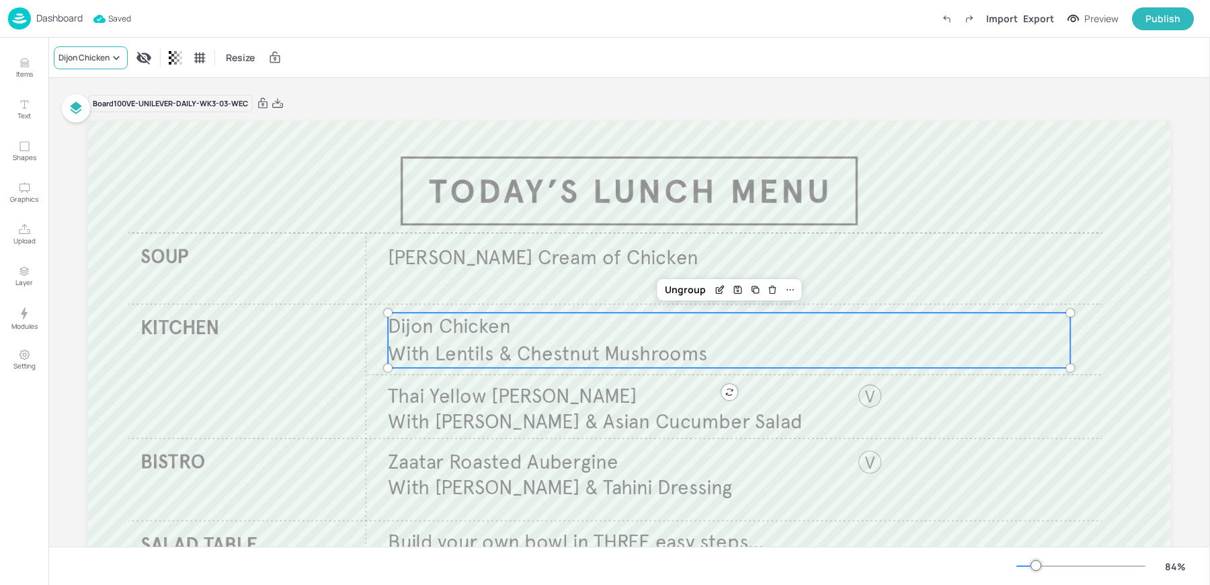
click at [86, 60] on div "Dijon Chicken" at bounding box center [83, 58] width 51 height 12
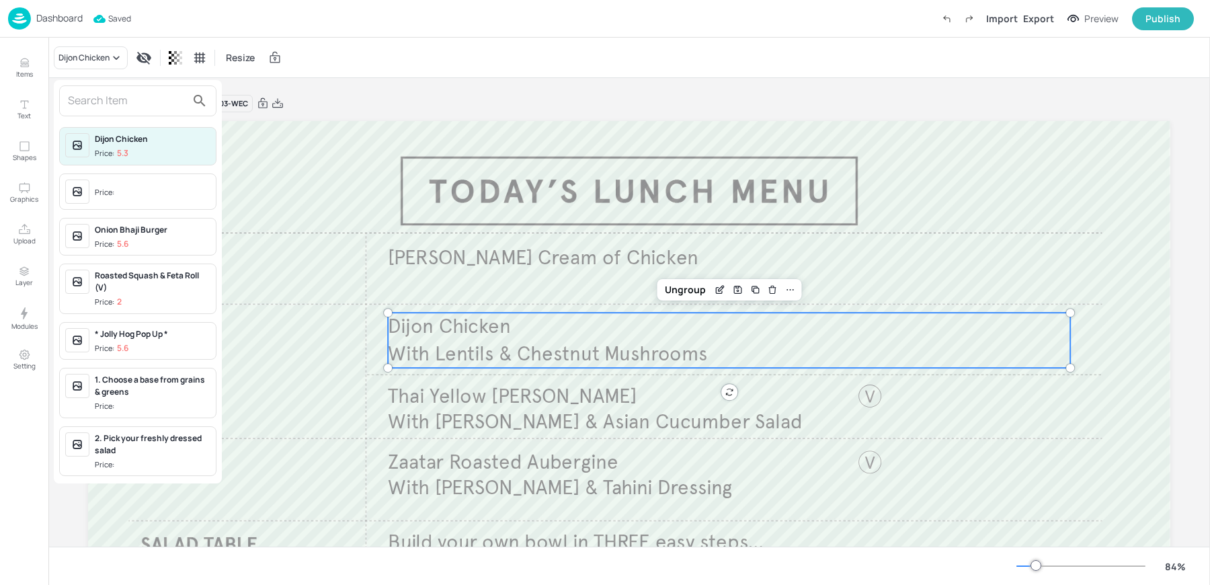
click at [90, 97] on input "text" at bounding box center [127, 101] width 118 height 22
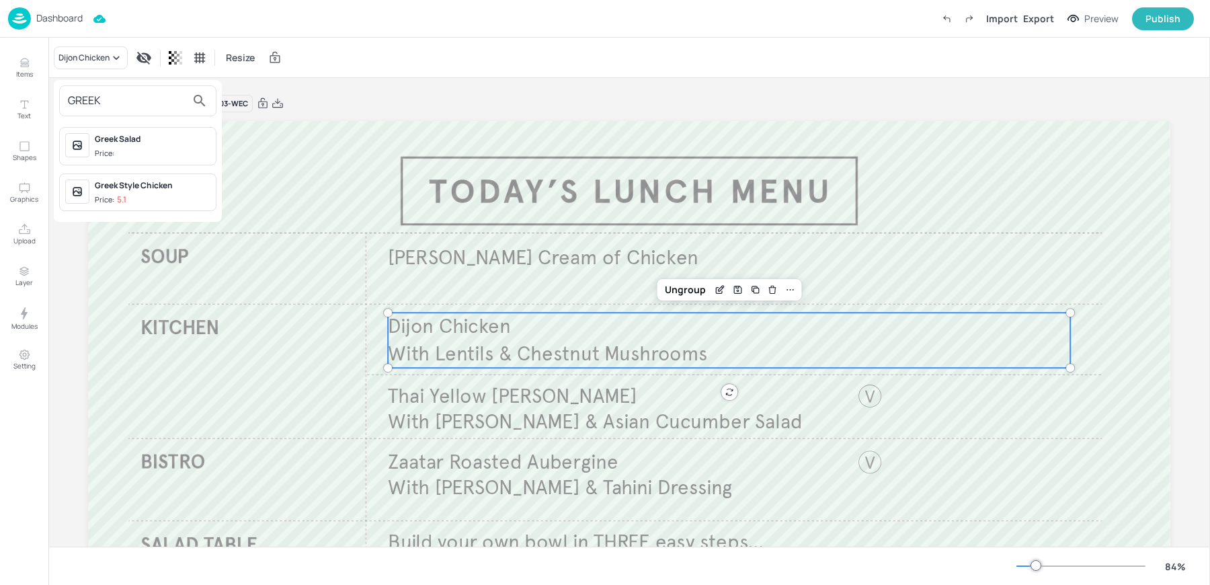
type input "GREEK"
click at [138, 191] on div "Greek Style Chicken Price: 5.1" at bounding box center [153, 192] width 116 height 26
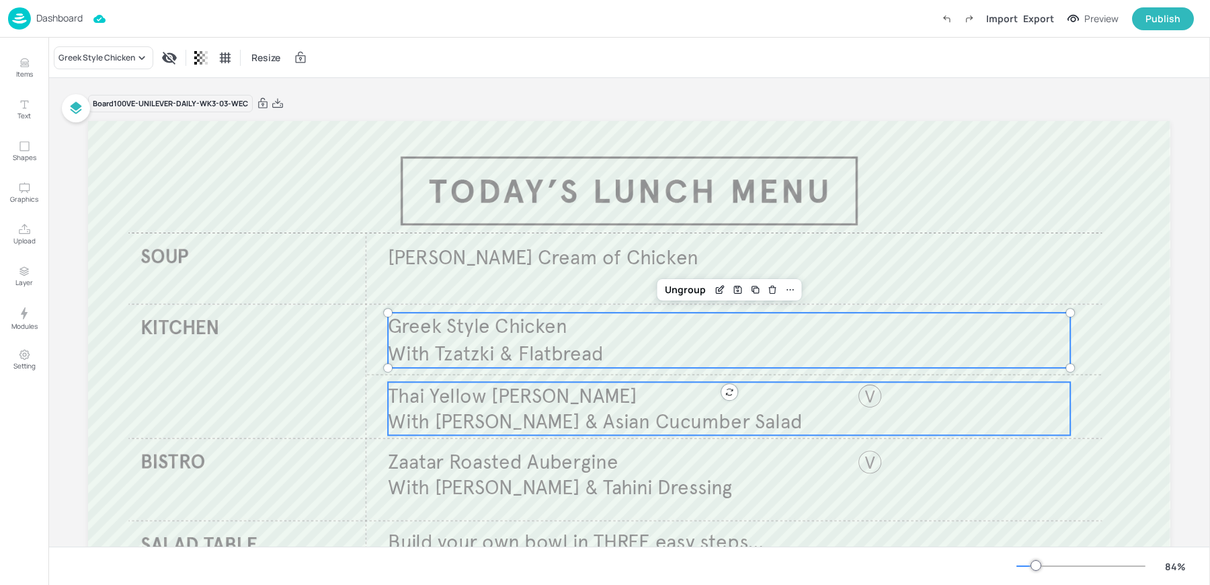
click at [514, 420] on span "With Jasmine Rice & Asian Cucumber Salad" at bounding box center [595, 421] width 414 height 25
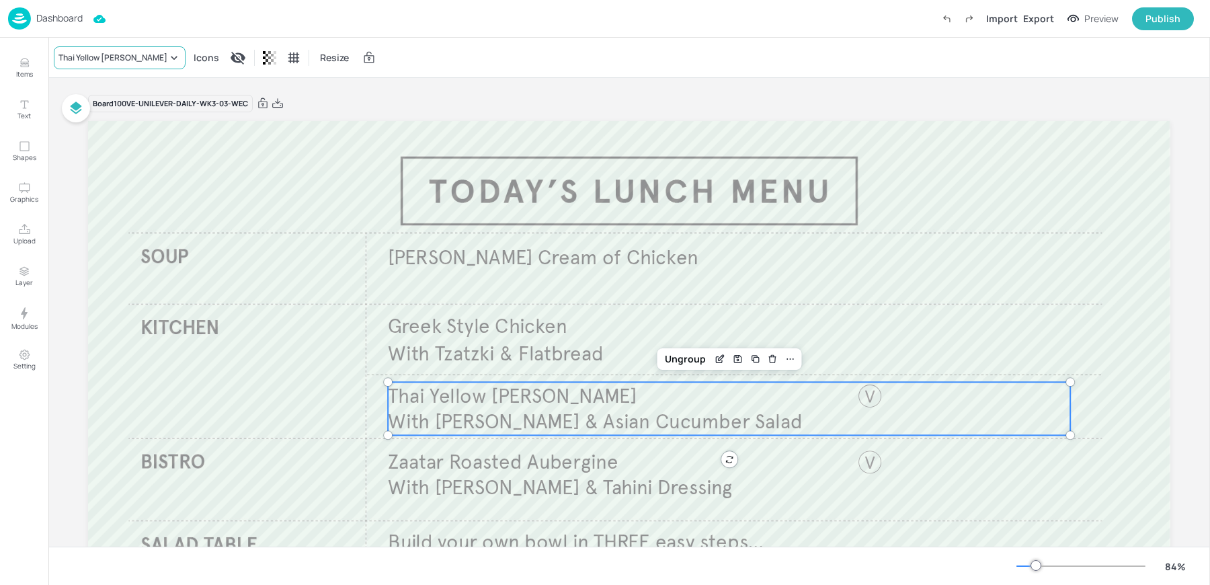
click at [101, 56] on div "Thai Yellow Curry" at bounding box center [112, 58] width 109 height 12
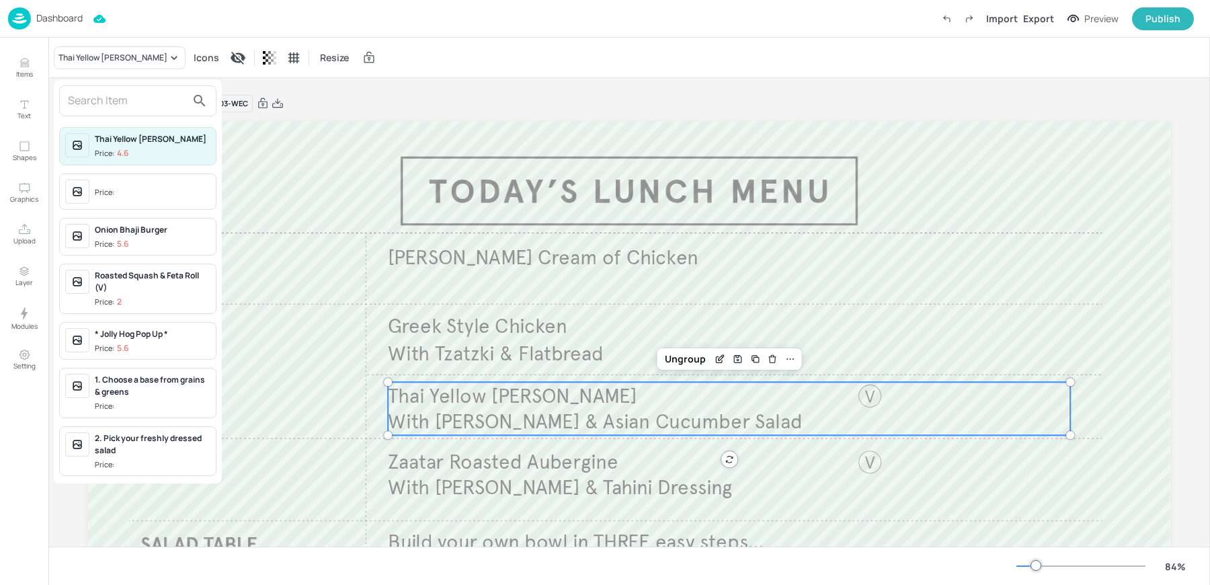
click at [95, 97] on input "text" at bounding box center [127, 101] width 118 height 22
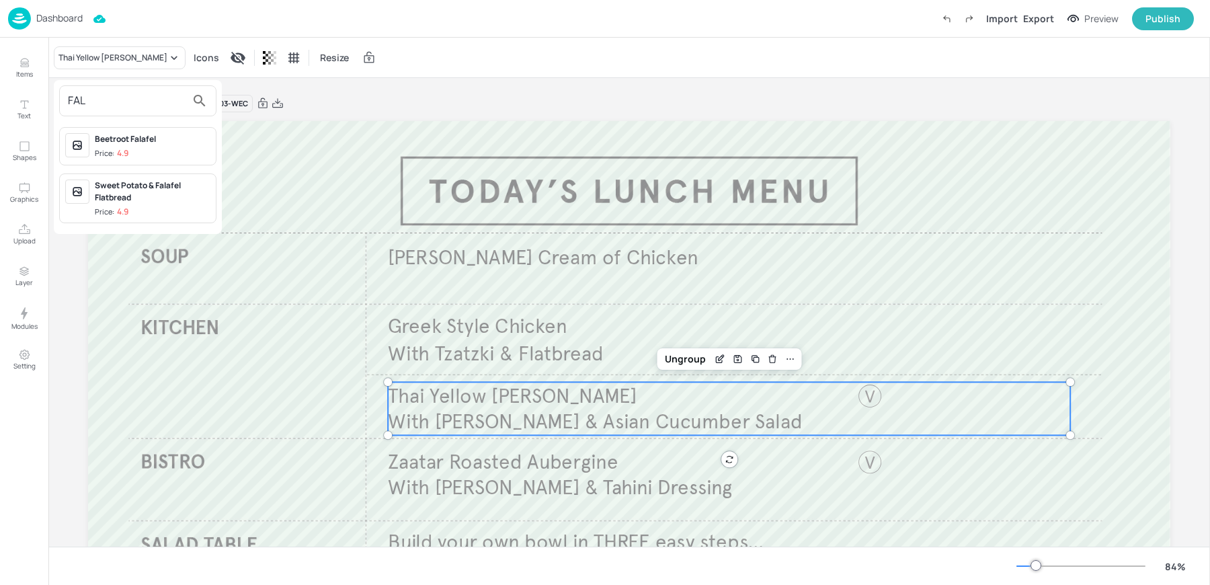
type input "FAL"
click at [108, 133] on div "Beetroot Falafel" at bounding box center [153, 139] width 116 height 12
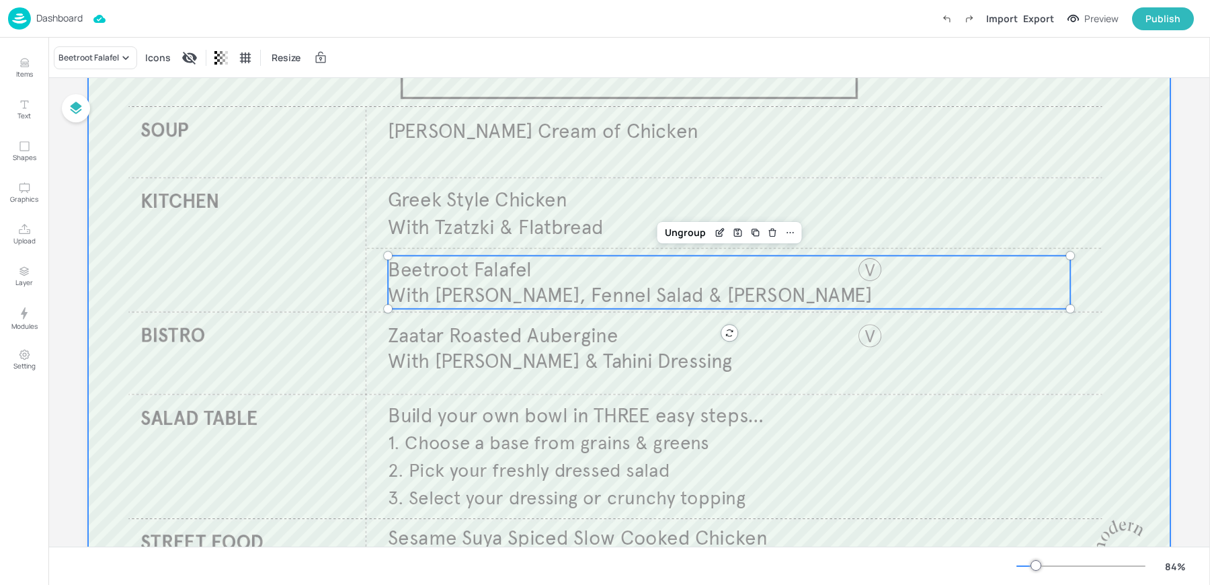
scroll to position [162, 0]
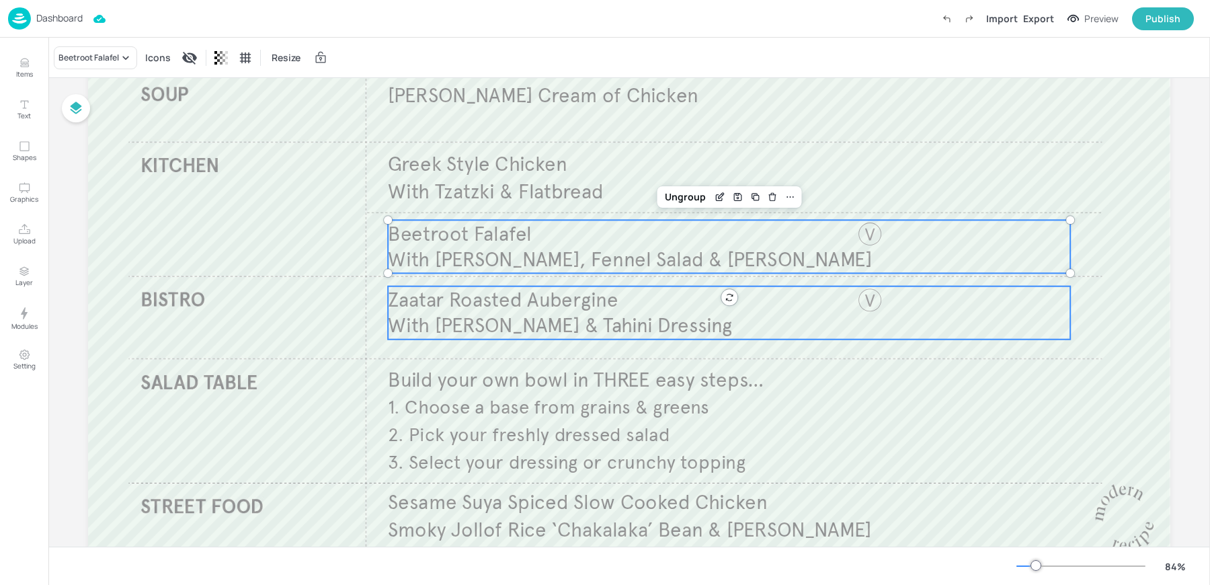
click at [485, 314] on span "With [PERSON_NAME] & Tahini Dressing" at bounding box center [560, 325] width 344 height 25
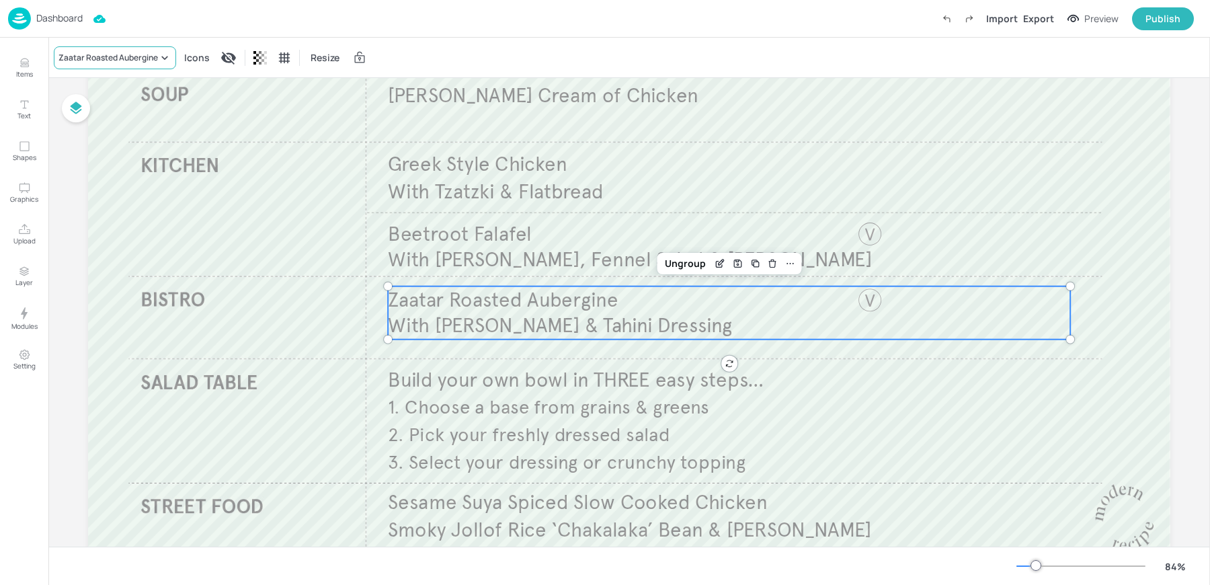
click at [123, 64] on div "Zaatar Roasted Aubergine" at bounding box center [115, 57] width 122 height 23
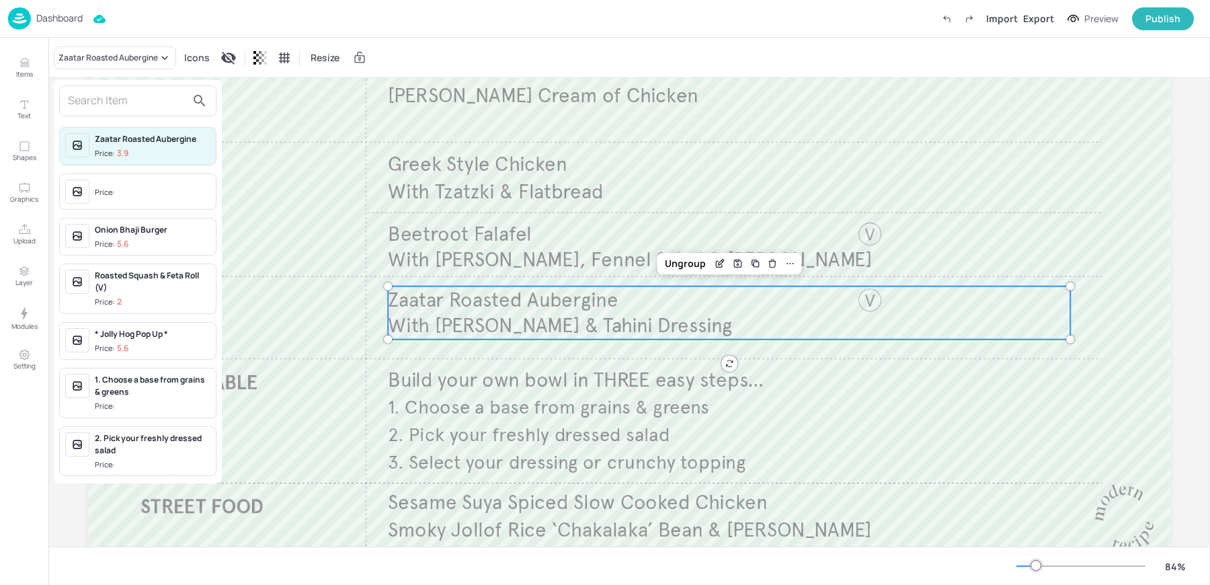
click at [138, 102] on input "text" at bounding box center [127, 101] width 118 height 22
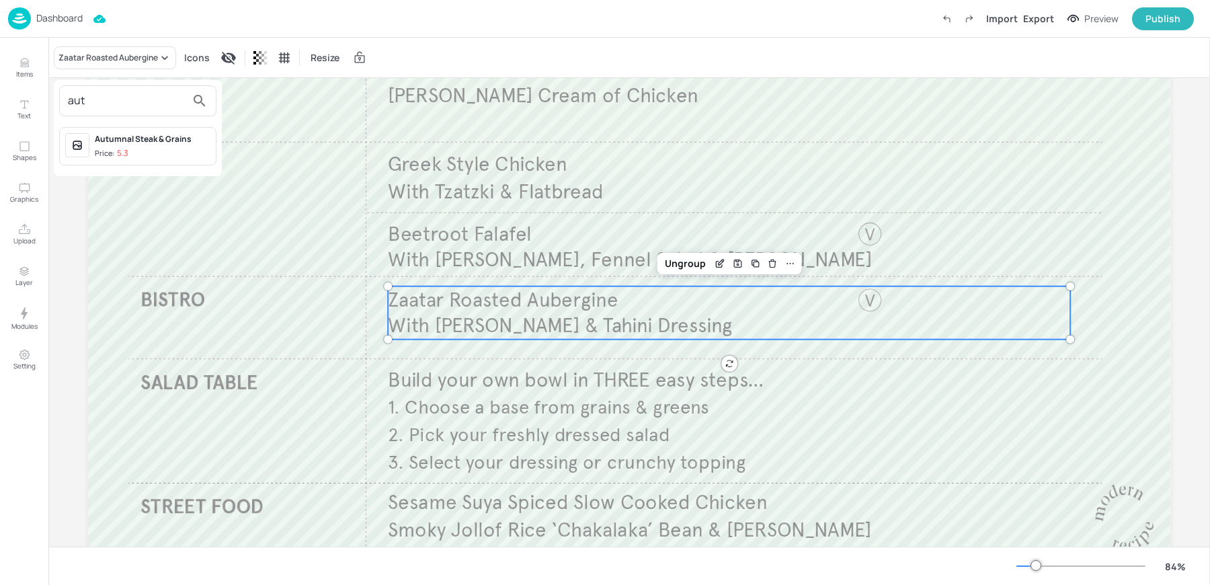
type input "aut"
click at [143, 140] on div "Autumnal Steak & Grains" at bounding box center [153, 139] width 116 height 12
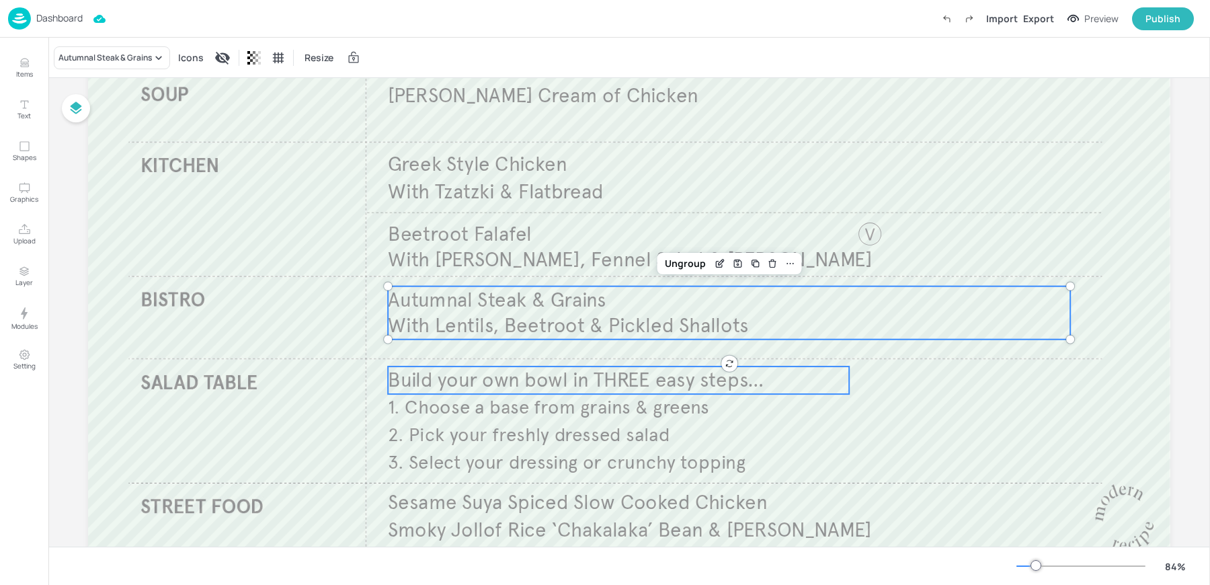
scroll to position [216, 0]
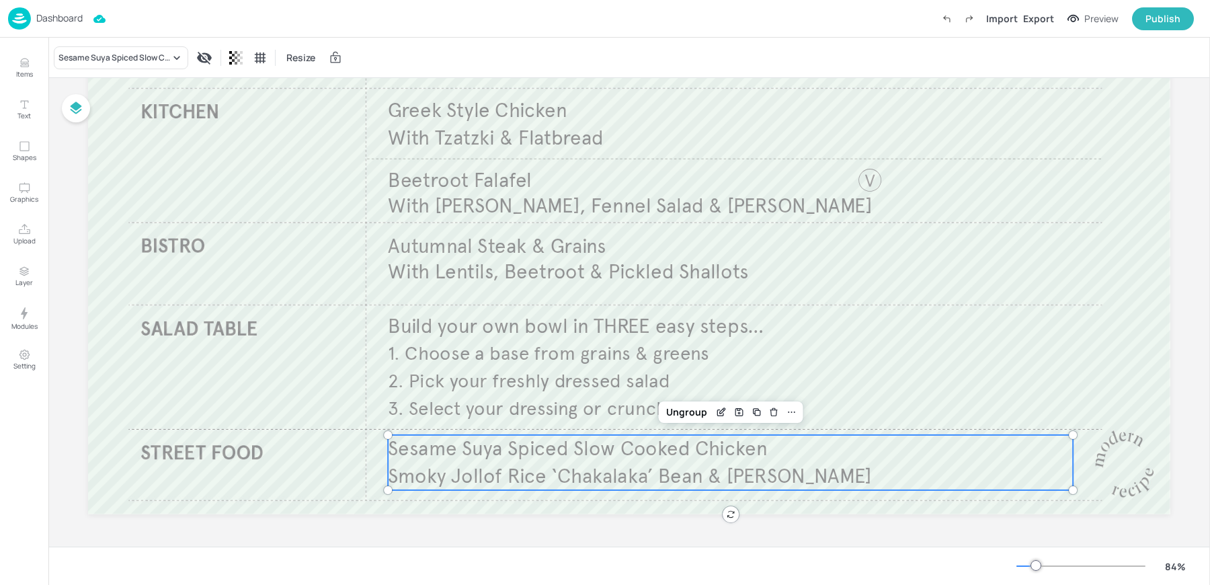
click at [554, 458] on span "Sesame Suya Spiced Slow Cooked Chicken" at bounding box center [577, 448] width 379 height 25
click at [134, 58] on div "Sesame Suya Spiced Slow Cooked Chicken" at bounding box center [114, 58] width 112 height 12
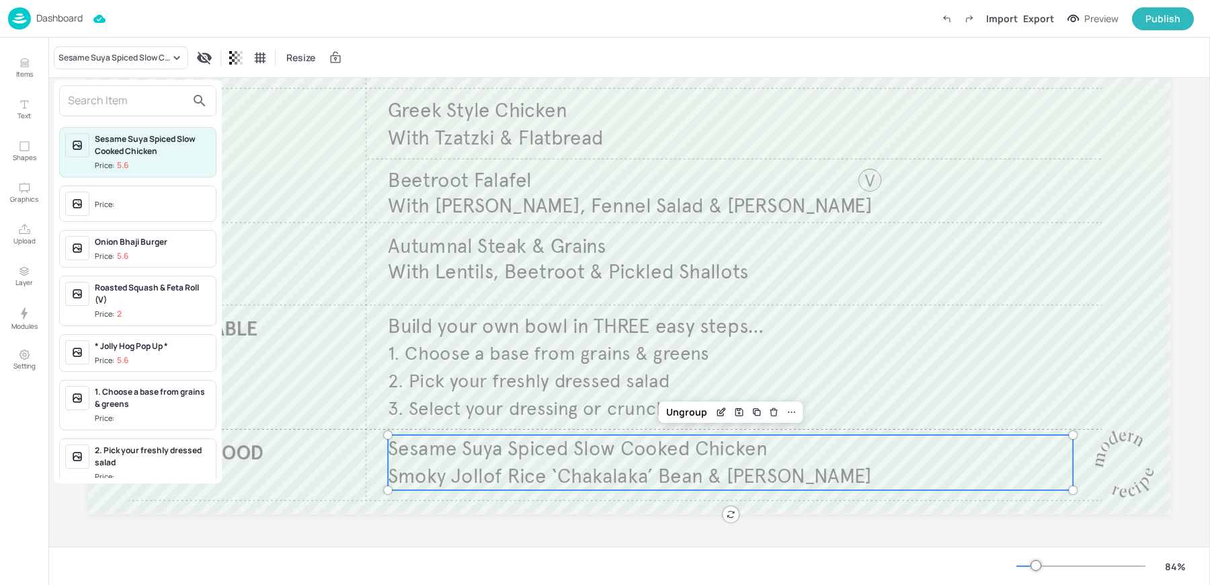
click at [124, 93] on input "text" at bounding box center [127, 101] width 118 height 22
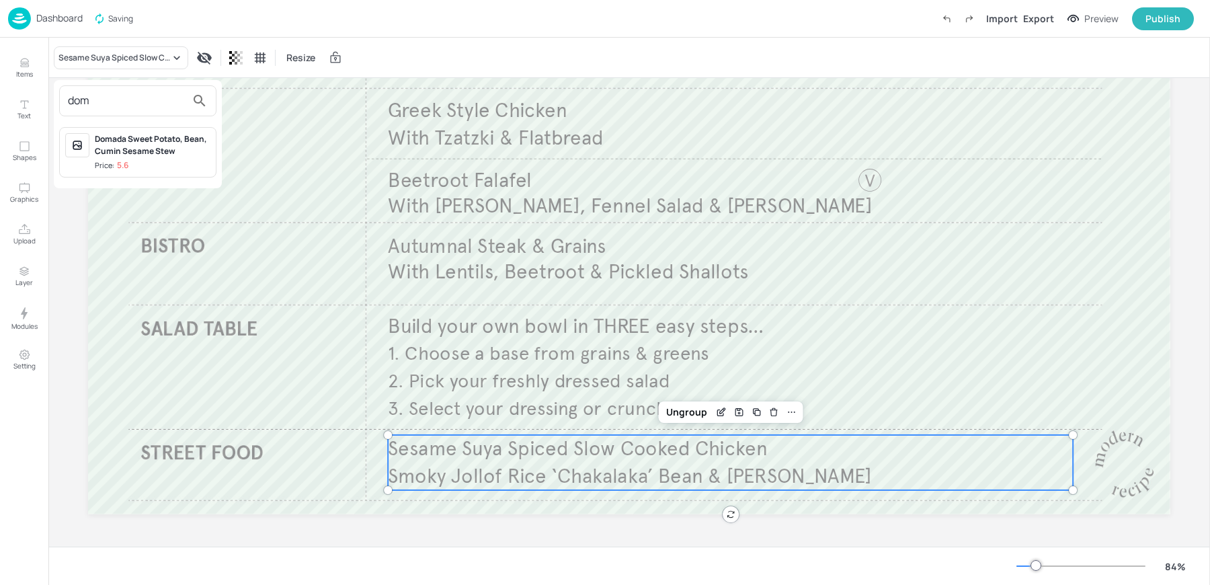
type input "dom"
click at [124, 157] on div "Domada Sweet Potato, Bean, Cumin Sesame Stew Price: 5.6" at bounding box center [153, 152] width 116 height 38
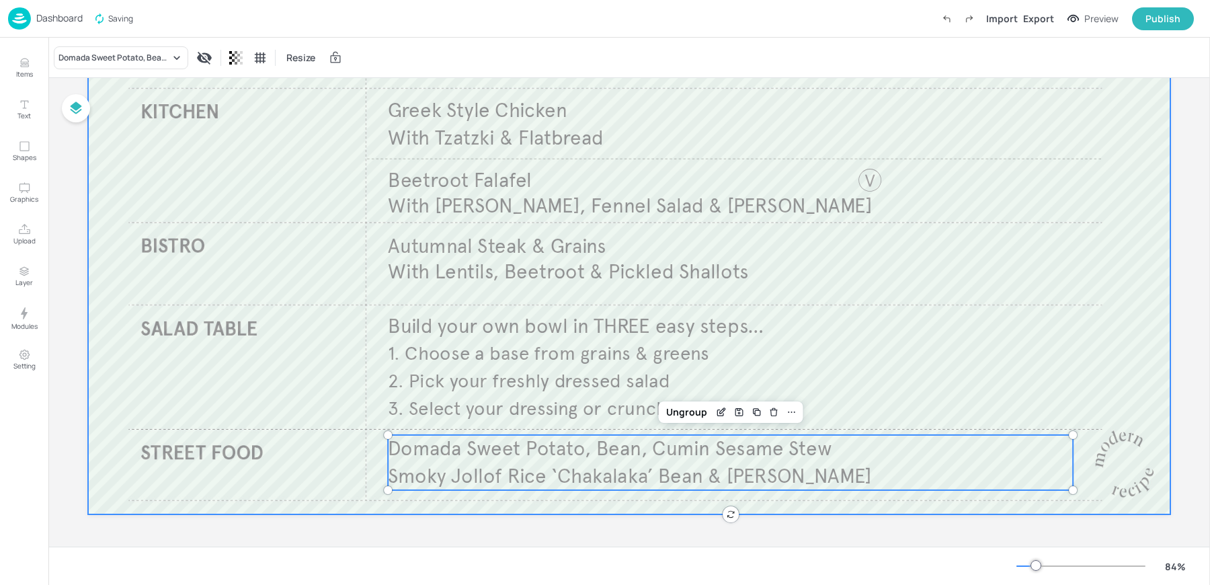
scroll to position [0, 0]
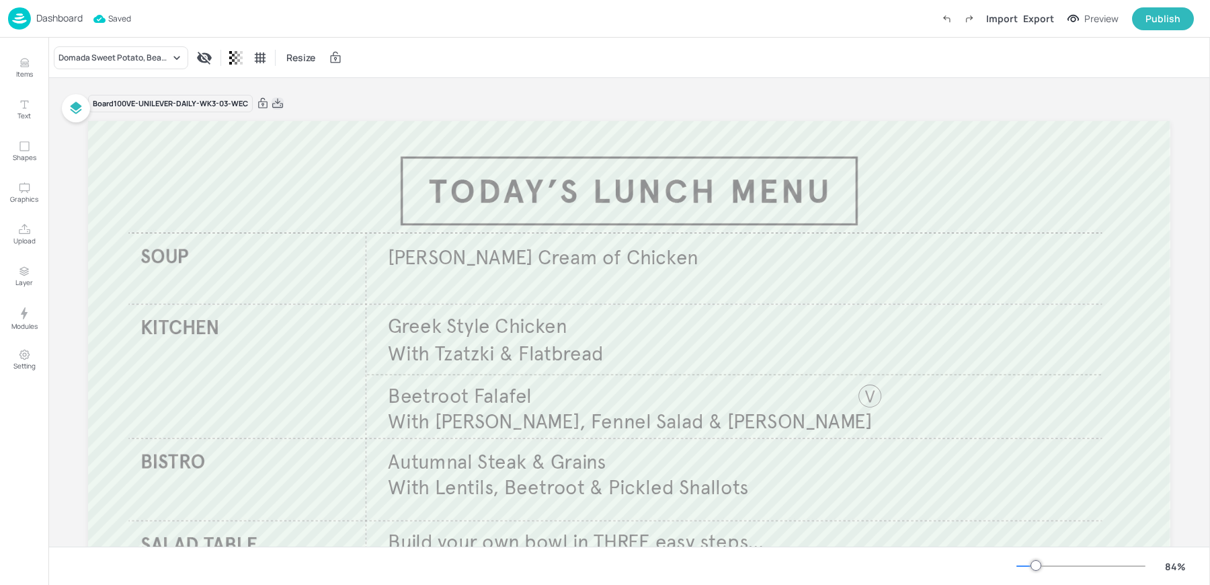
click at [278, 104] on icon at bounding box center [278, 103] width 12 height 13
click at [12, 22] on img at bounding box center [19, 18] width 23 height 22
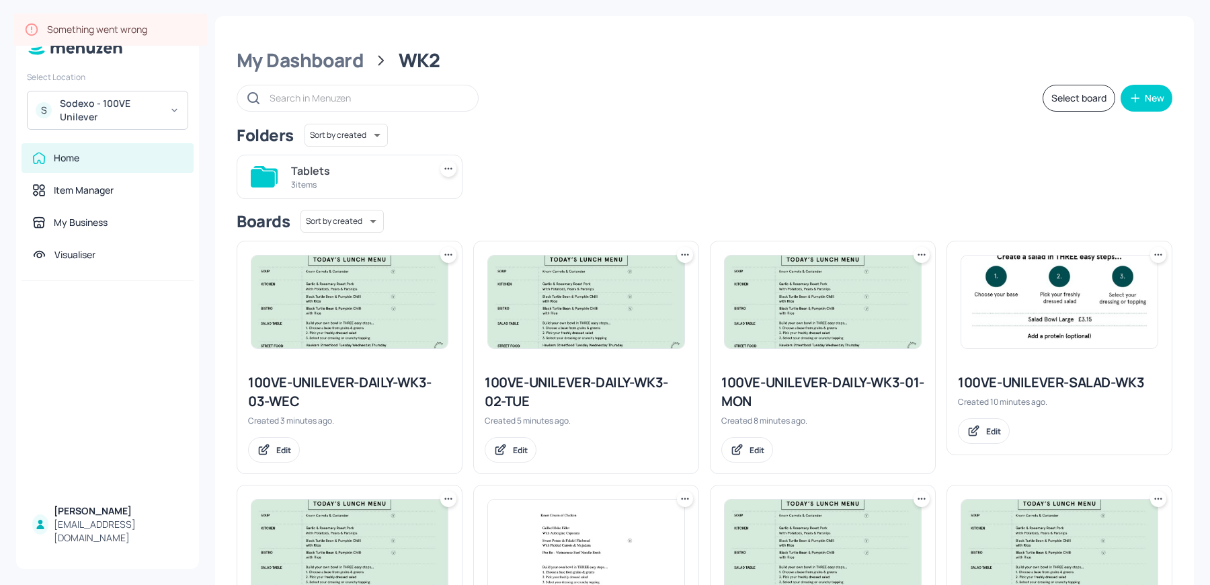
click at [445, 254] on icon at bounding box center [448, 254] width 13 height 13
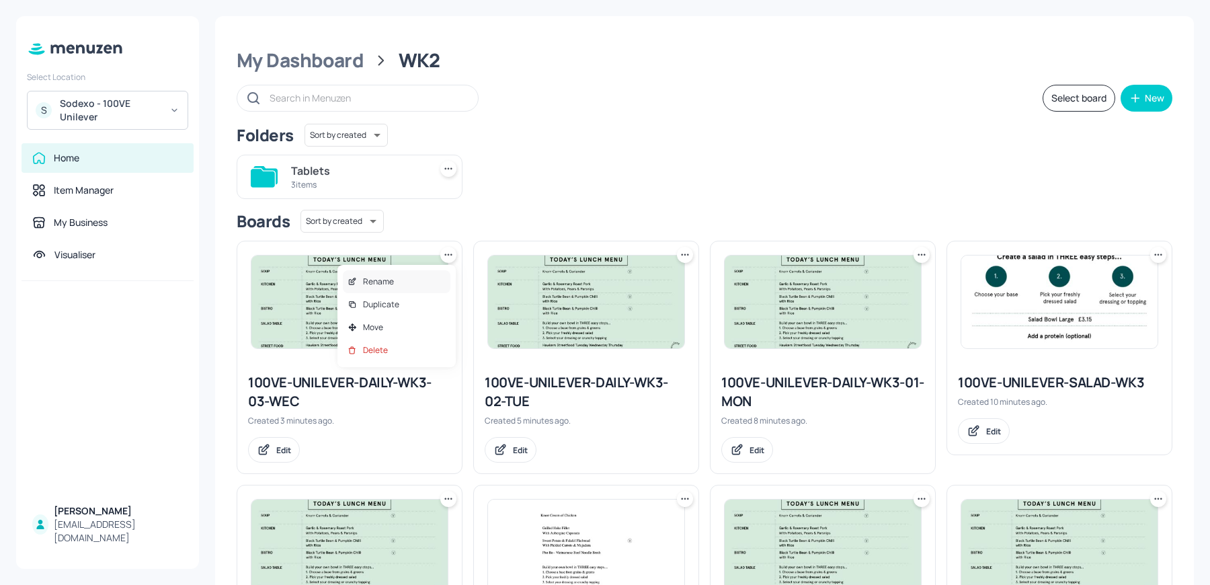
click at [395, 282] on div "Rename" at bounding box center [397, 281] width 108 height 23
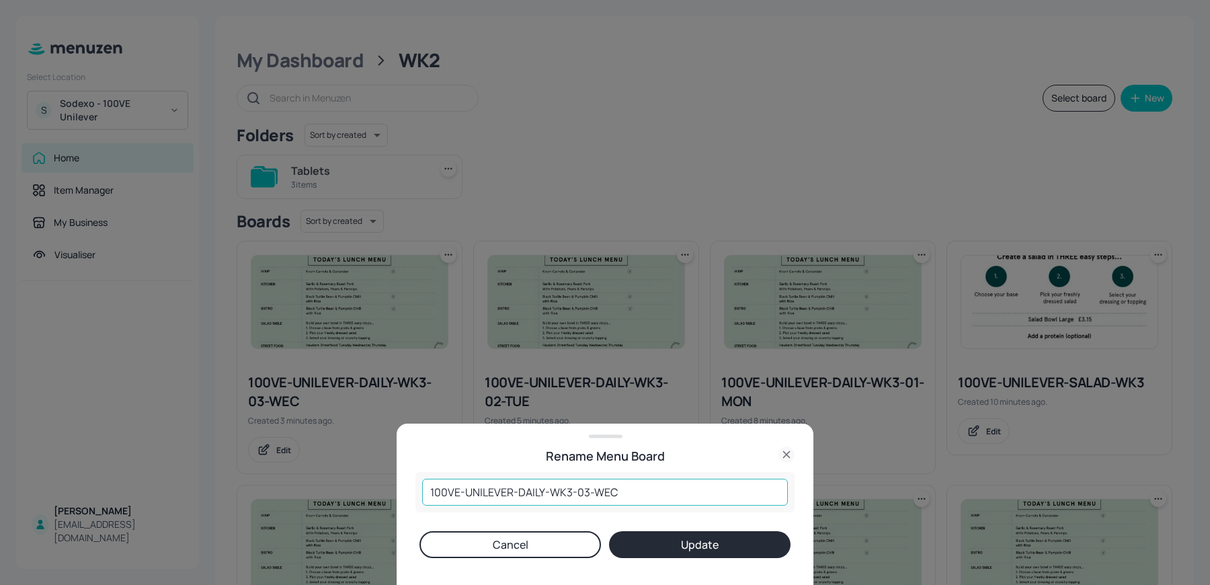
click at [630, 483] on input "100VE-UNILEVER-DAILY-WK3-03-WEC" at bounding box center [605, 492] width 366 height 27
click at [632, 493] on input "100VE-UNILEVER-DAILY-WK3-03-WEC" at bounding box center [605, 492] width 366 height 27
type input "100VE-UNILEVER-DAILY-WK3-03-WED"
click at [609, 531] on button "Update" at bounding box center [700, 544] width 182 height 27
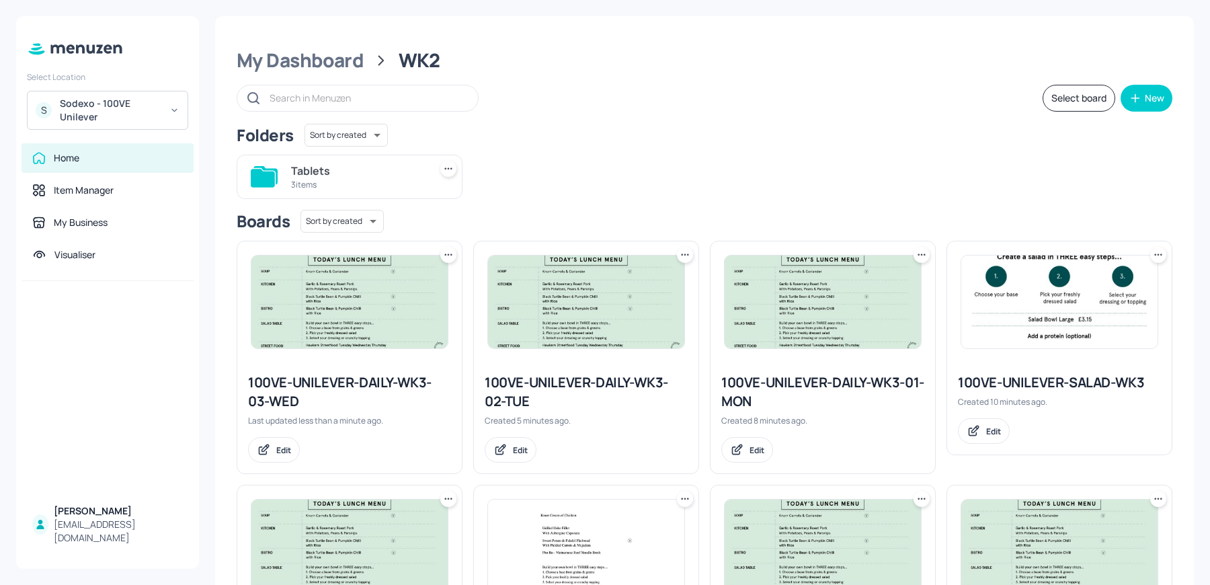
click at [284, 328] on img at bounding box center [349, 301] width 196 height 93
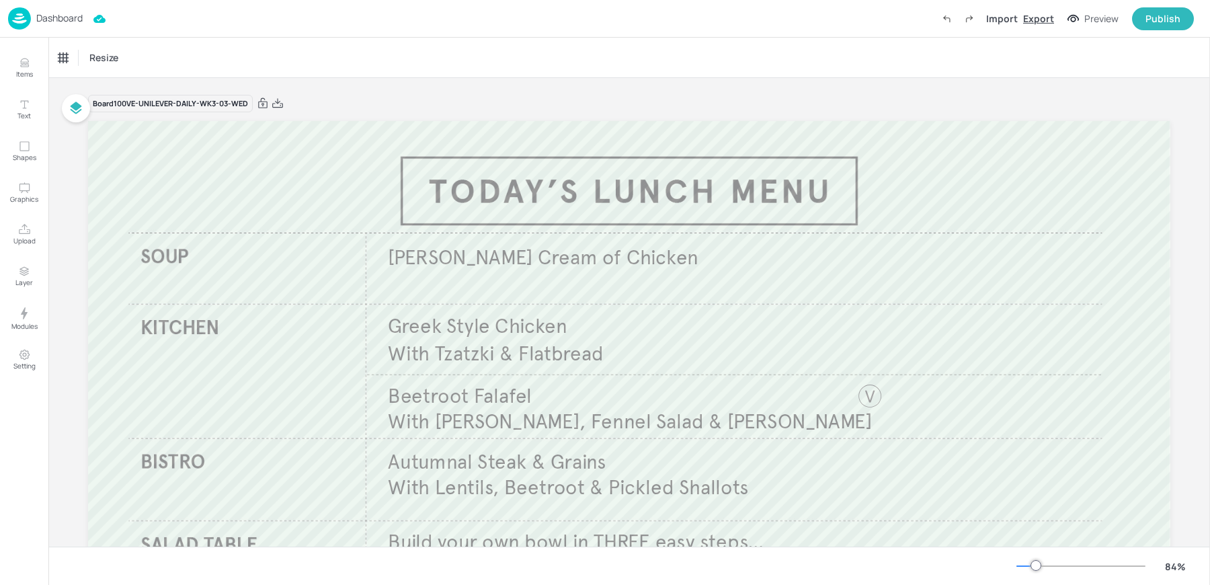
click at [1034, 18] on div "Export" at bounding box center [1038, 18] width 31 height 14
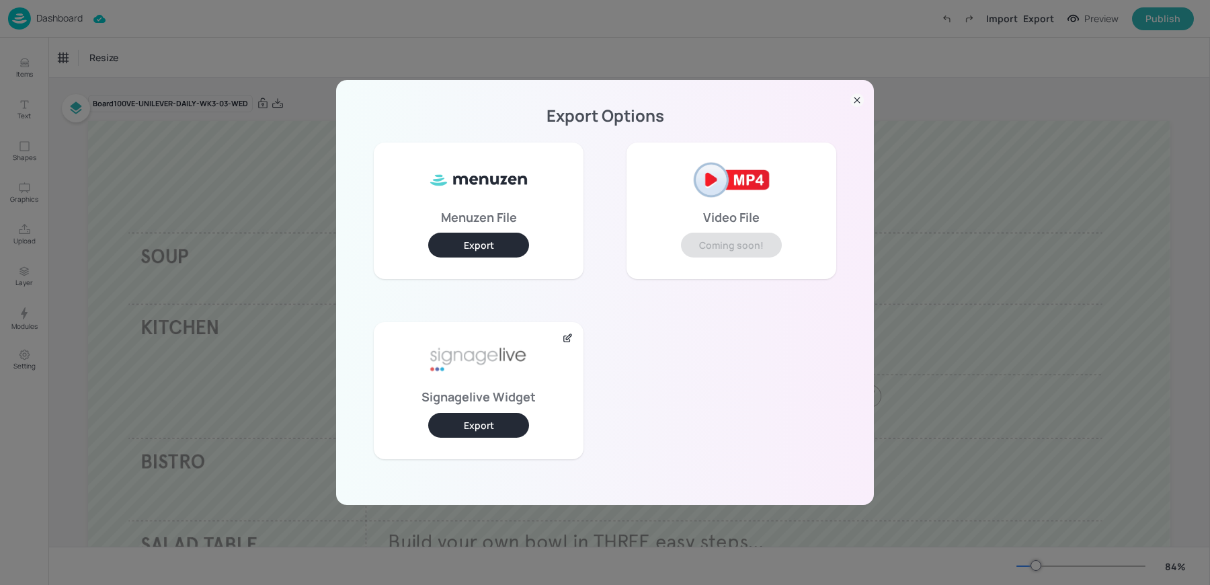
click at [470, 426] on button "Export" at bounding box center [478, 425] width 101 height 25
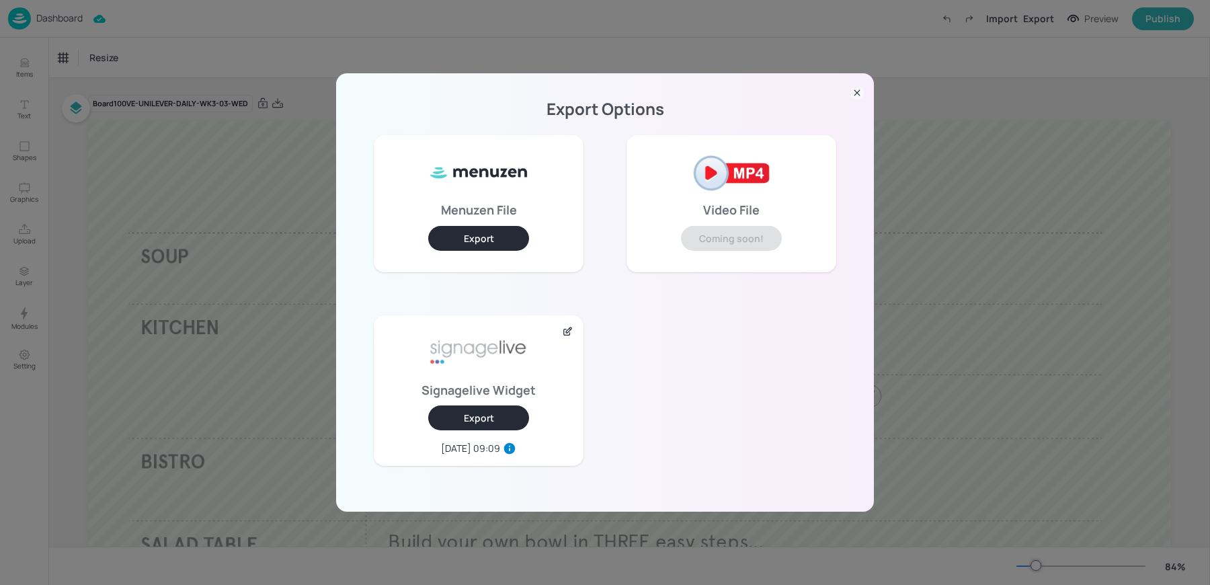
click at [229, 58] on div "Export Options Menuzen File Export Video File Coming soon! Signagelive Widget E…" at bounding box center [605, 292] width 1210 height 585
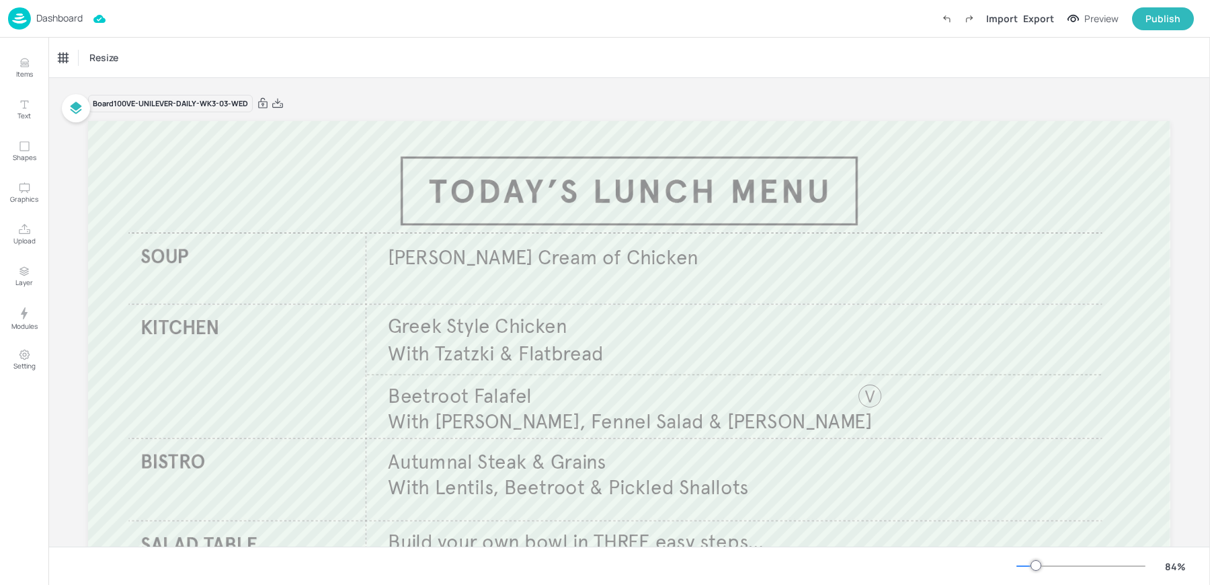
click at [61, 22] on p "Dashboard" at bounding box center [59, 17] width 46 height 9
click at [398, 24] on div "Dashboard Saved Import Export Preview Publish" at bounding box center [601, 18] width 1186 height 37
click at [45, 18] on p "Dashboard" at bounding box center [59, 17] width 46 height 9
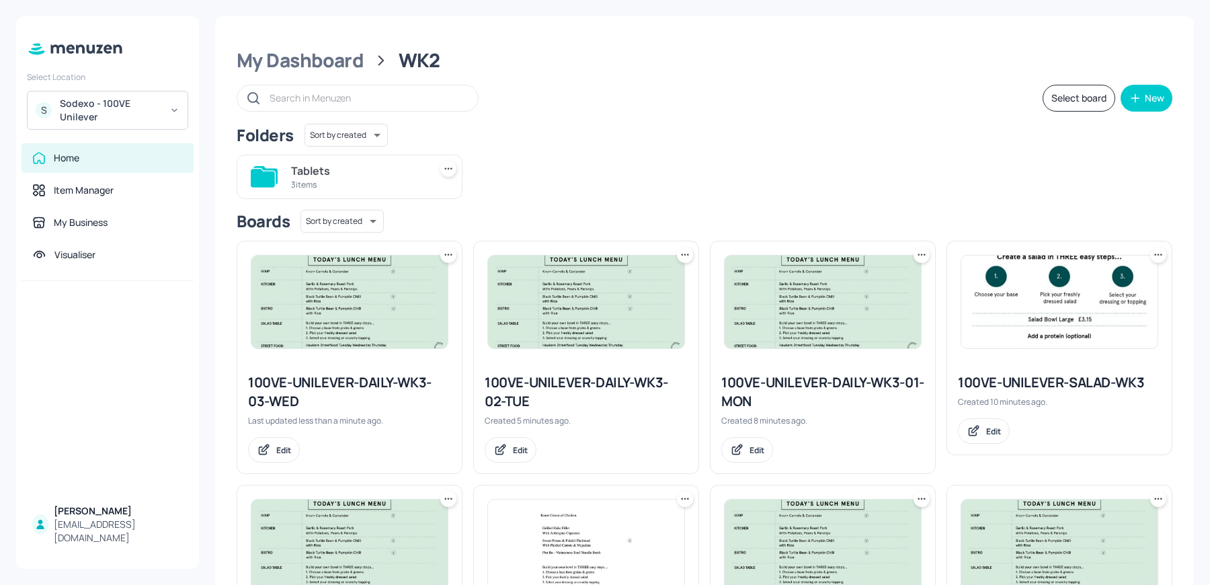
click at [442, 255] on icon at bounding box center [448, 254] width 13 height 13
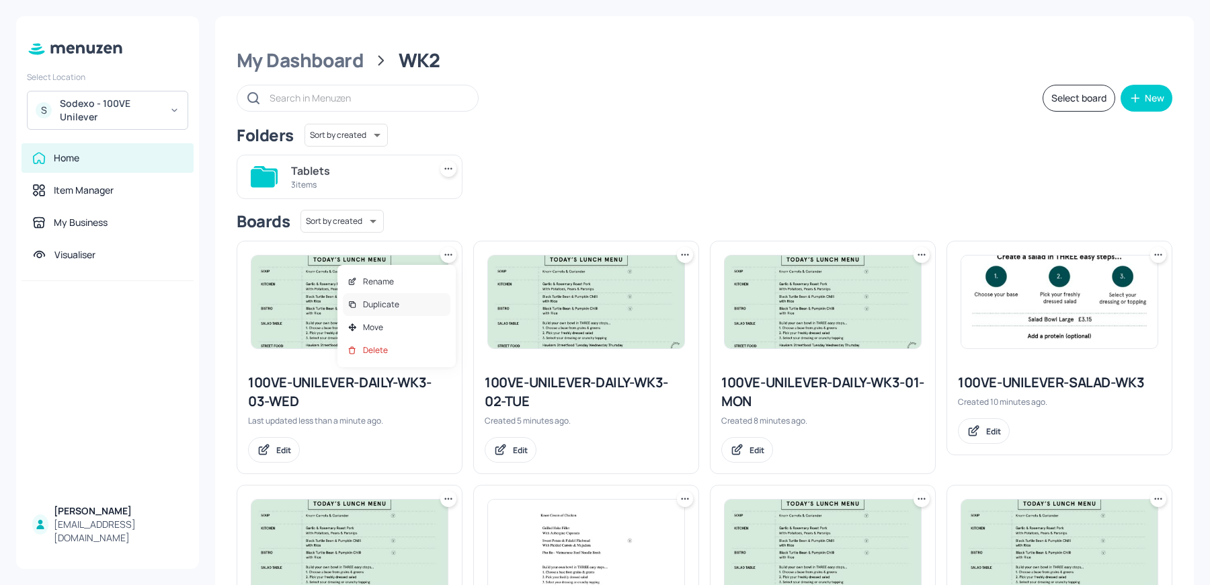
click at [393, 304] on p "Duplicate" at bounding box center [381, 304] width 36 height 12
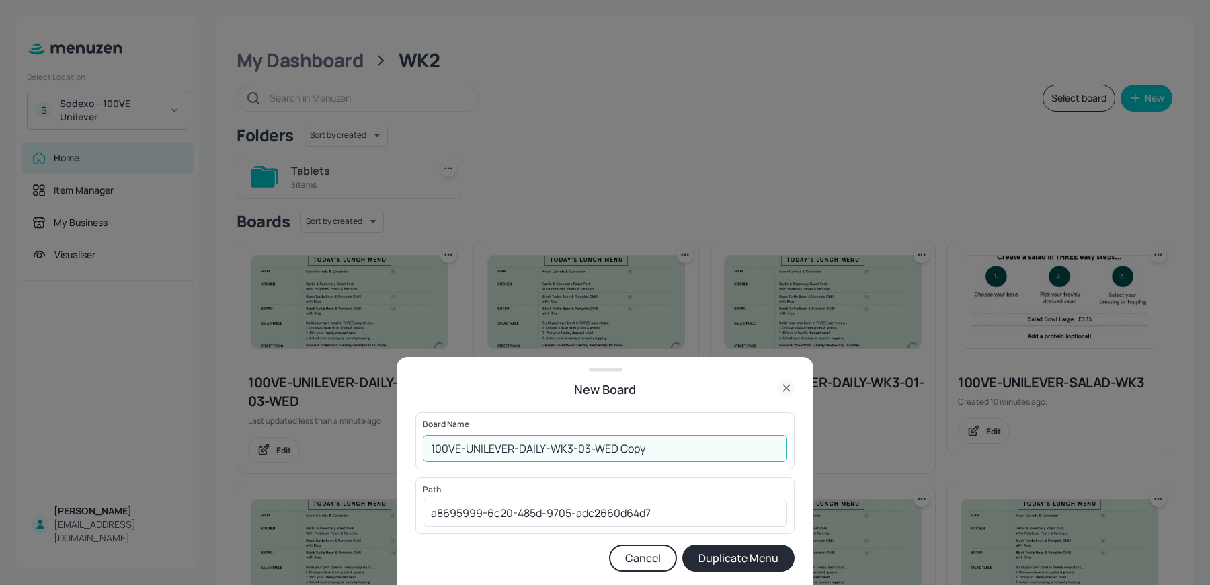
drag, startPoint x: 583, startPoint y: 449, endPoint x: 707, endPoint y: 455, distance: 124.5
click at [707, 455] on input "100VE-UNILEVER-DAILY-WK3-03-WED Copy" at bounding box center [605, 448] width 364 height 27
type input "100VE-UNILEVER-DAILY-WK3-04-THU"
click at [682, 545] on button "Duplicate Menu" at bounding box center [738, 558] width 112 height 27
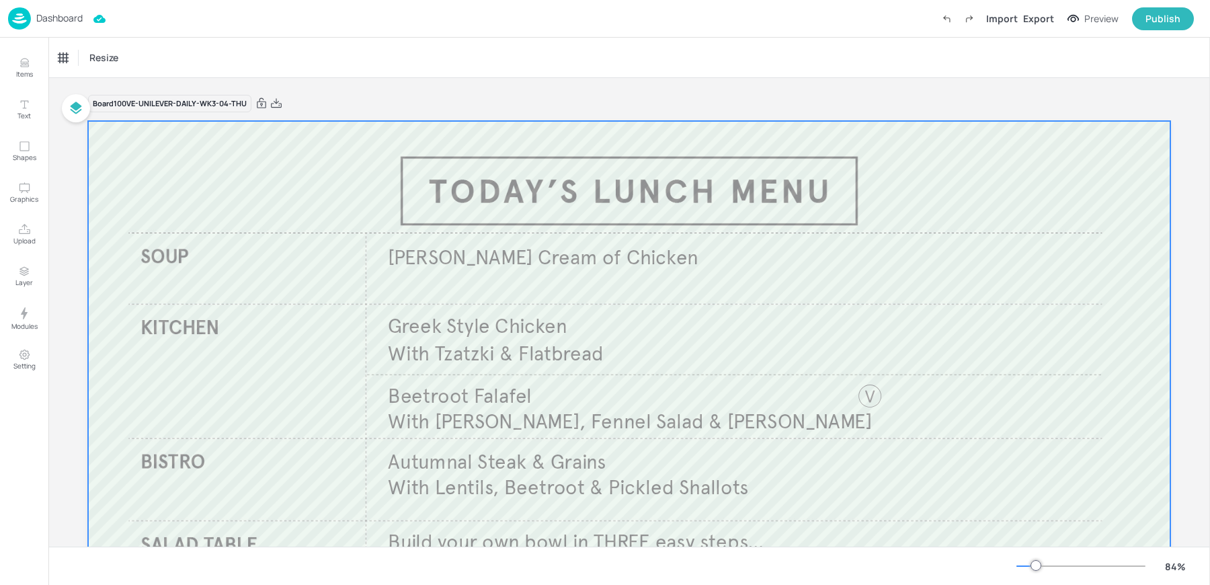
click at [473, 272] on div at bounding box center [629, 425] width 1082 height 609
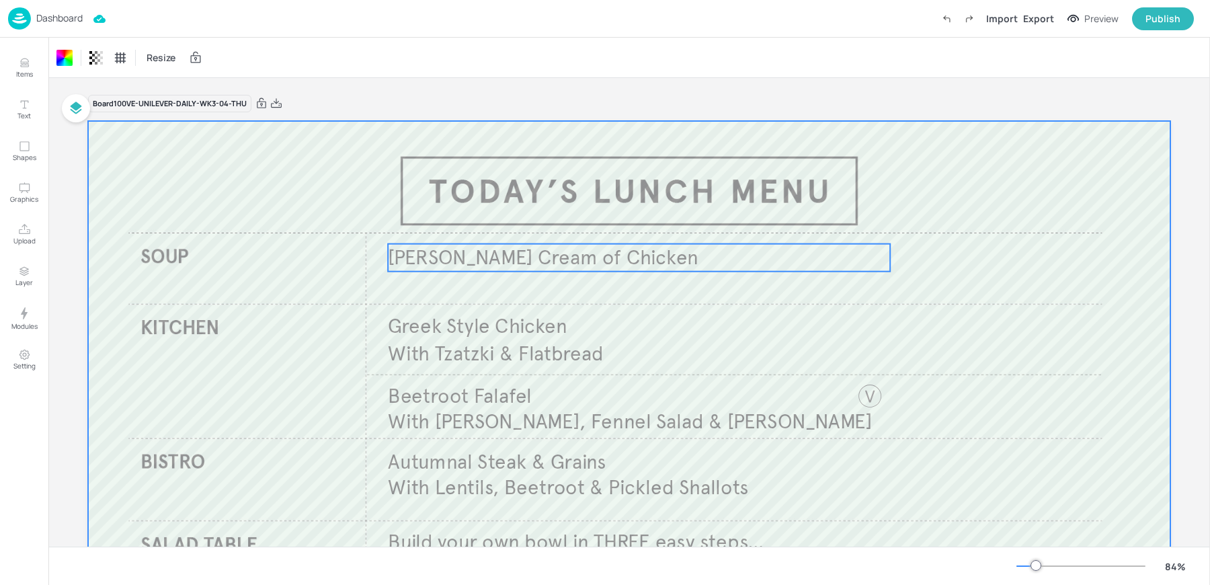
click at [462, 261] on span "[PERSON_NAME] Cream of Chicken" at bounding box center [543, 257] width 311 height 25
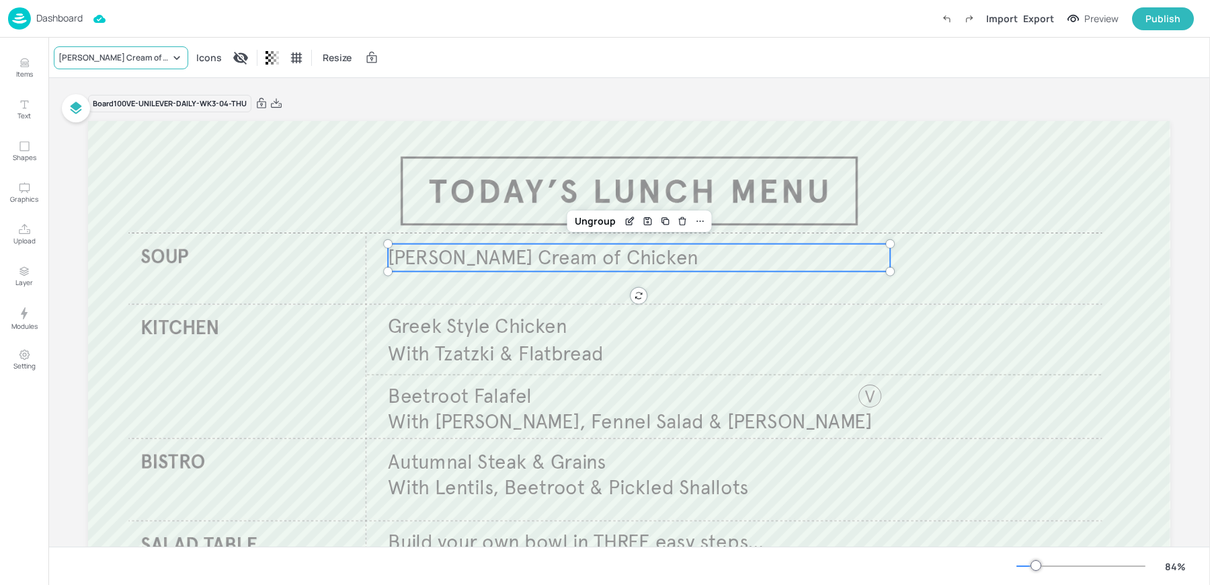
click at [106, 61] on div "[PERSON_NAME] Cream of Chicken" at bounding box center [114, 58] width 112 height 12
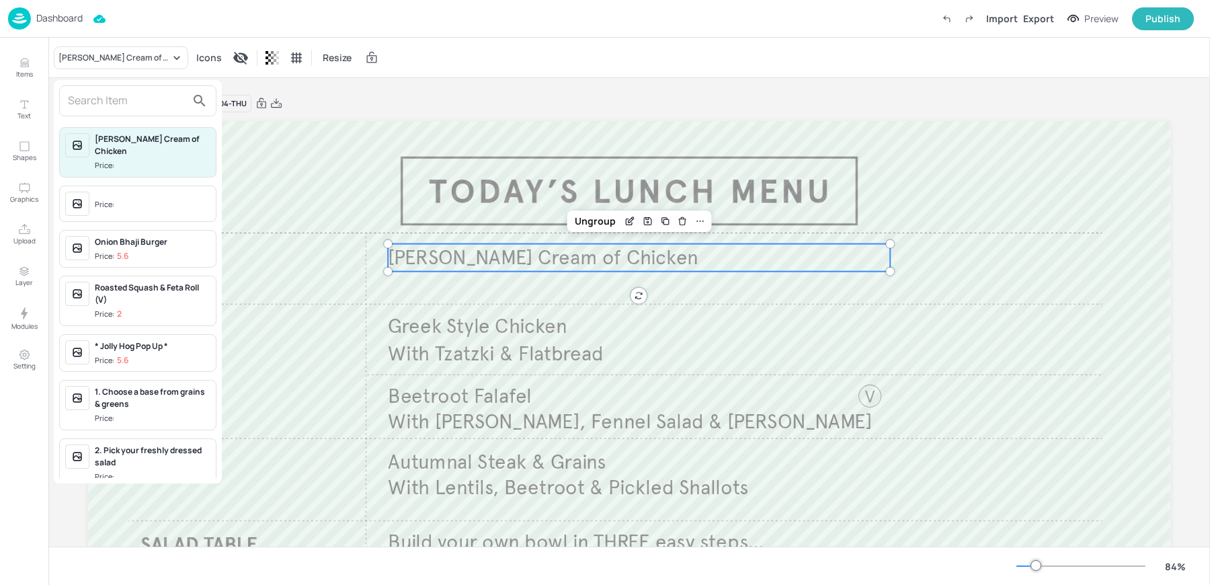
click at [89, 99] on input "text" at bounding box center [127, 101] width 118 height 22
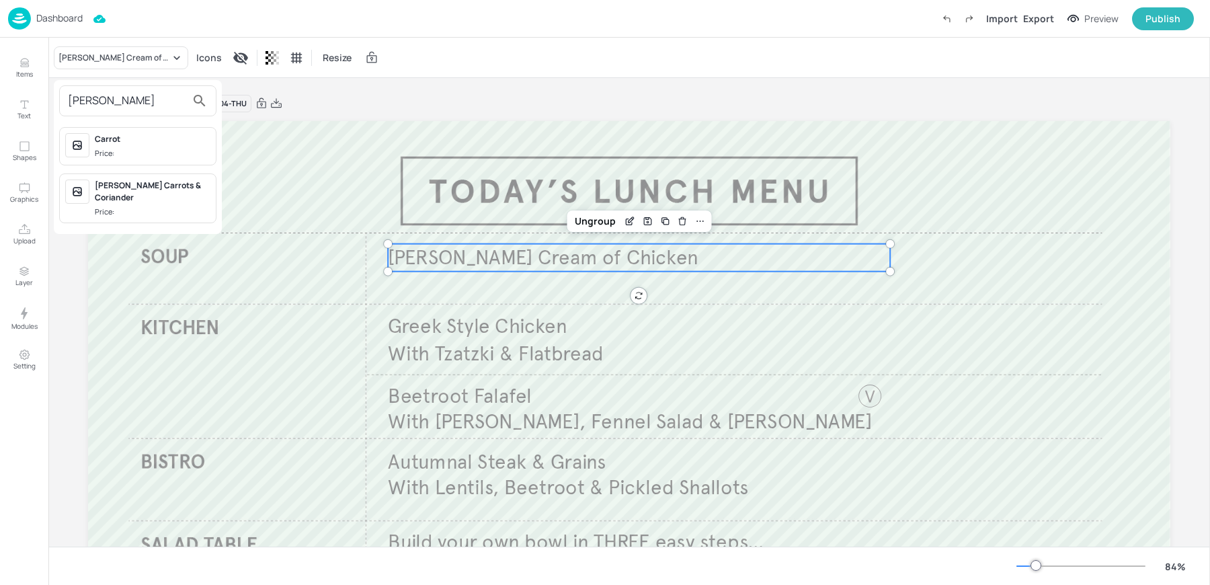
type input "[PERSON_NAME]"
click at [145, 206] on span "Price:" at bounding box center [153, 211] width 116 height 11
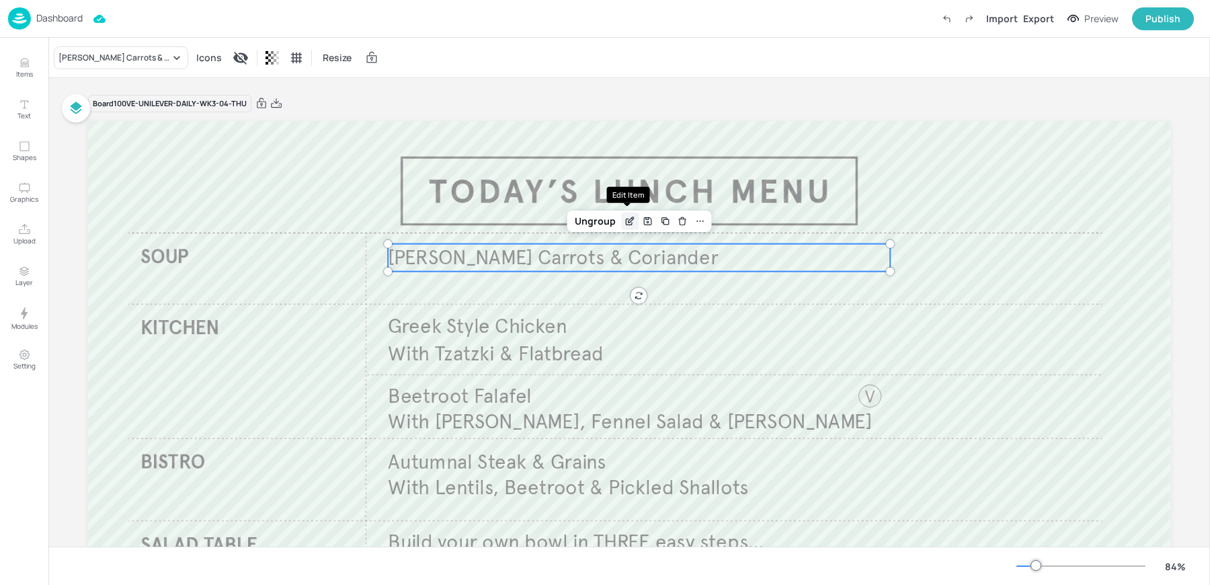
click at [631, 222] on icon "Edit Item" at bounding box center [630, 221] width 11 height 11
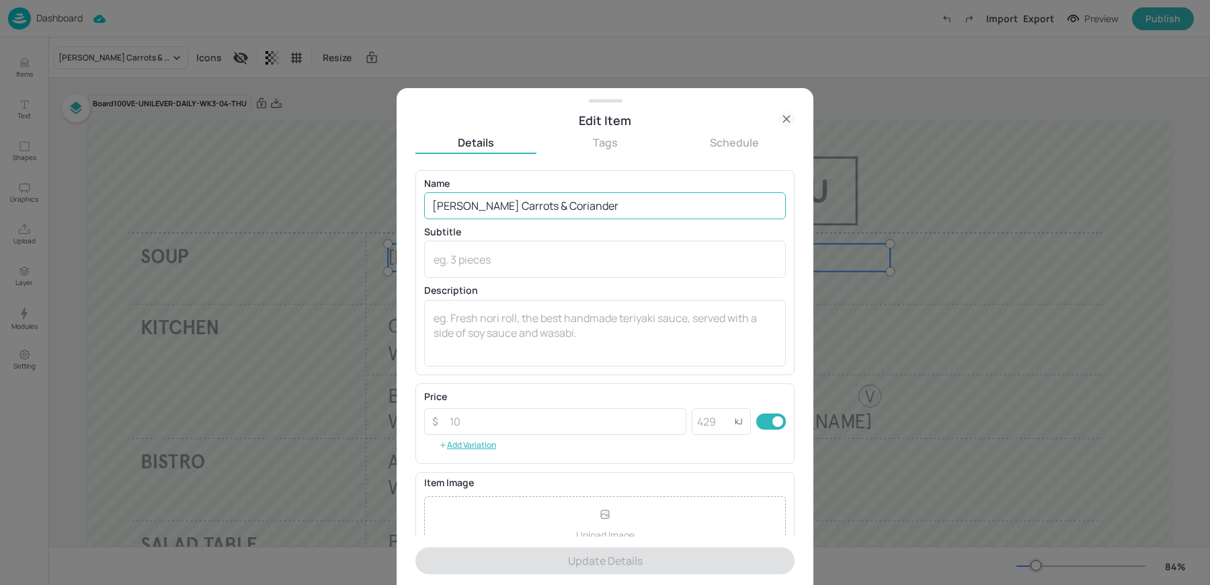
click at [497, 205] on input "[PERSON_NAME] Carrots & Coriander" at bounding box center [605, 205] width 362 height 27
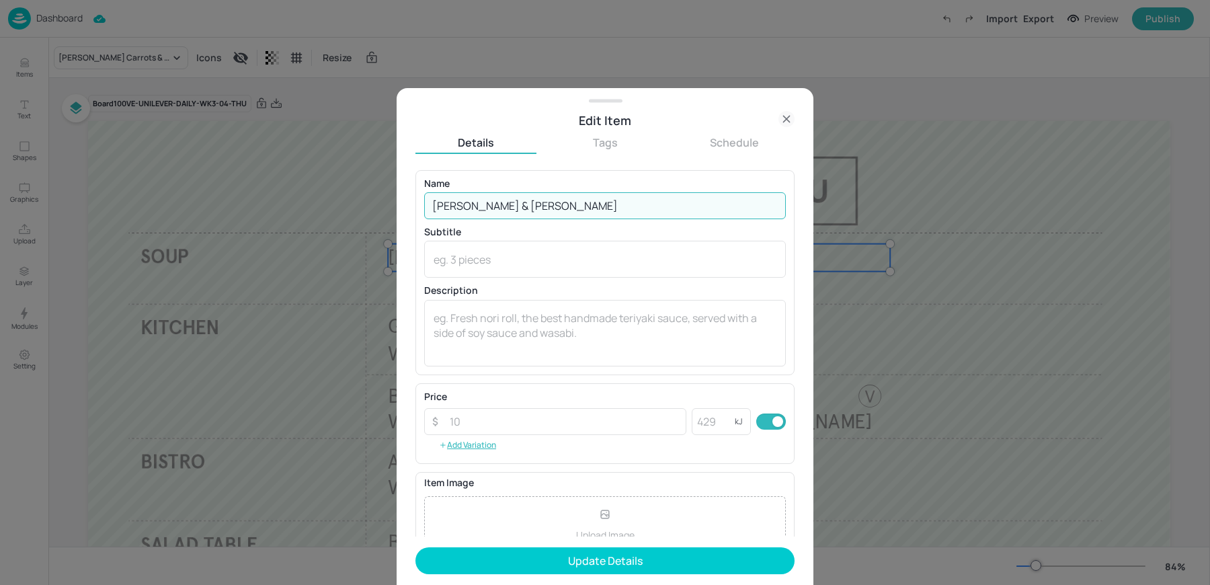
type input "[PERSON_NAME] & [PERSON_NAME]"
click at [415, 547] on button "Update Details" at bounding box center [604, 560] width 379 height 27
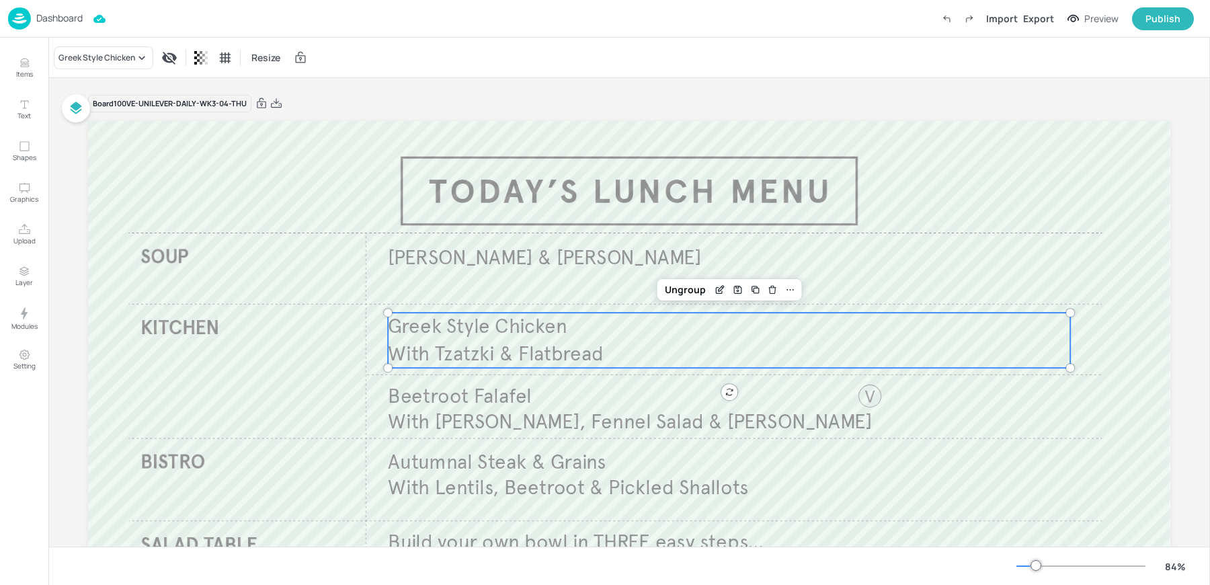
click at [485, 327] on span "Greek Style Chicken" at bounding box center [477, 326] width 179 height 25
click at [117, 54] on div "Greek Style Chicken" at bounding box center [96, 58] width 77 height 12
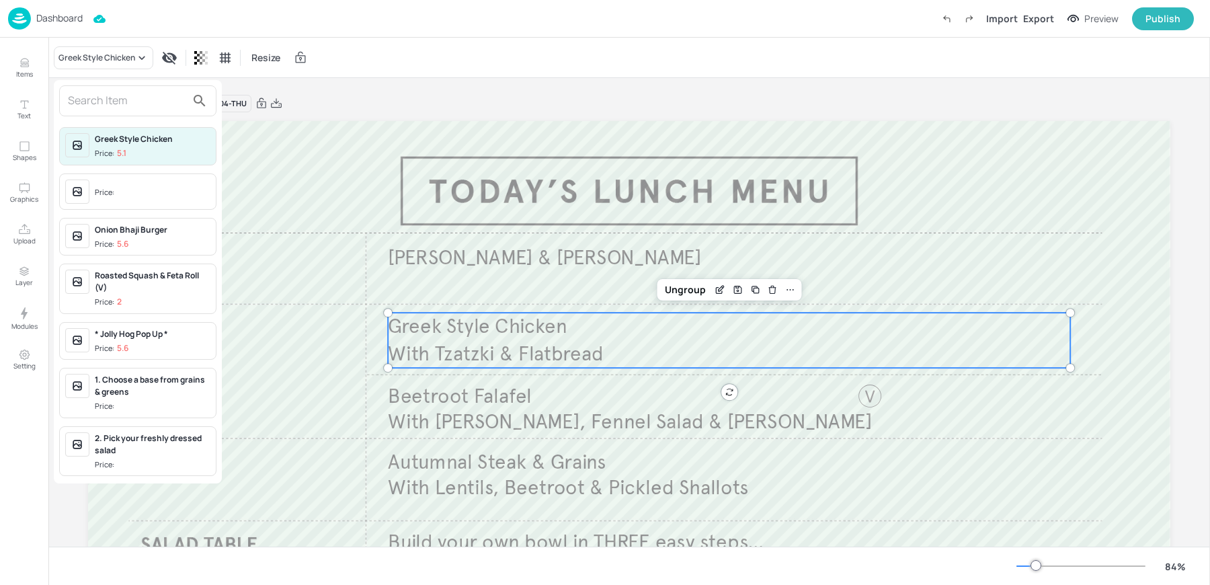
click at [95, 109] on input "text" at bounding box center [127, 101] width 118 height 22
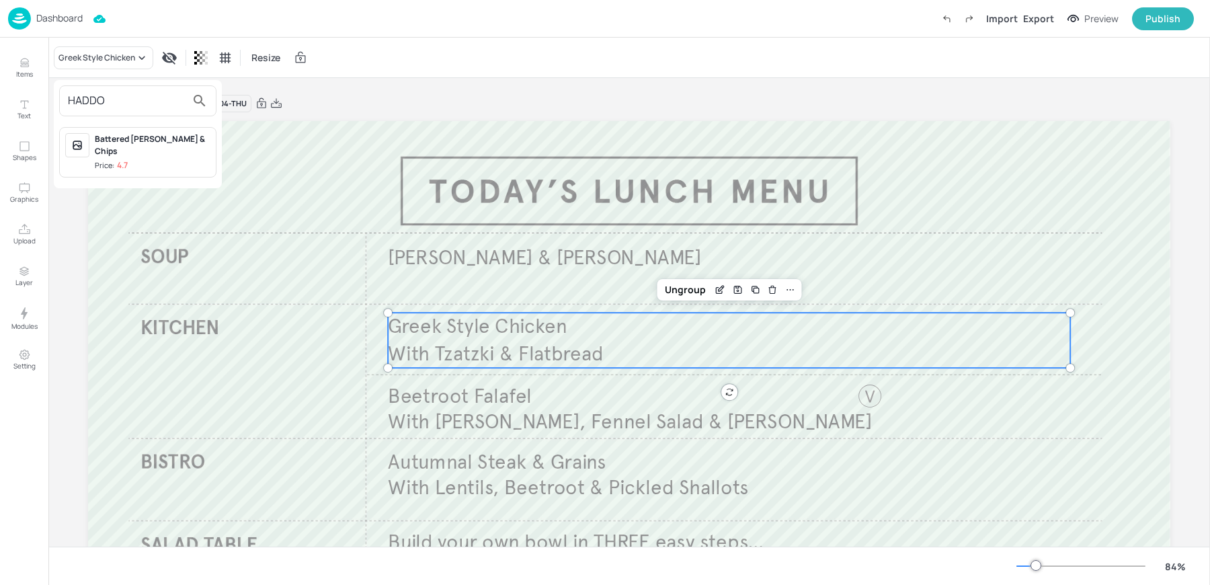
type input "HADDO"
click at [106, 139] on div "Battered [PERSON_NAME] & Chips" at bounding box center [153, 145] width 116 height 24
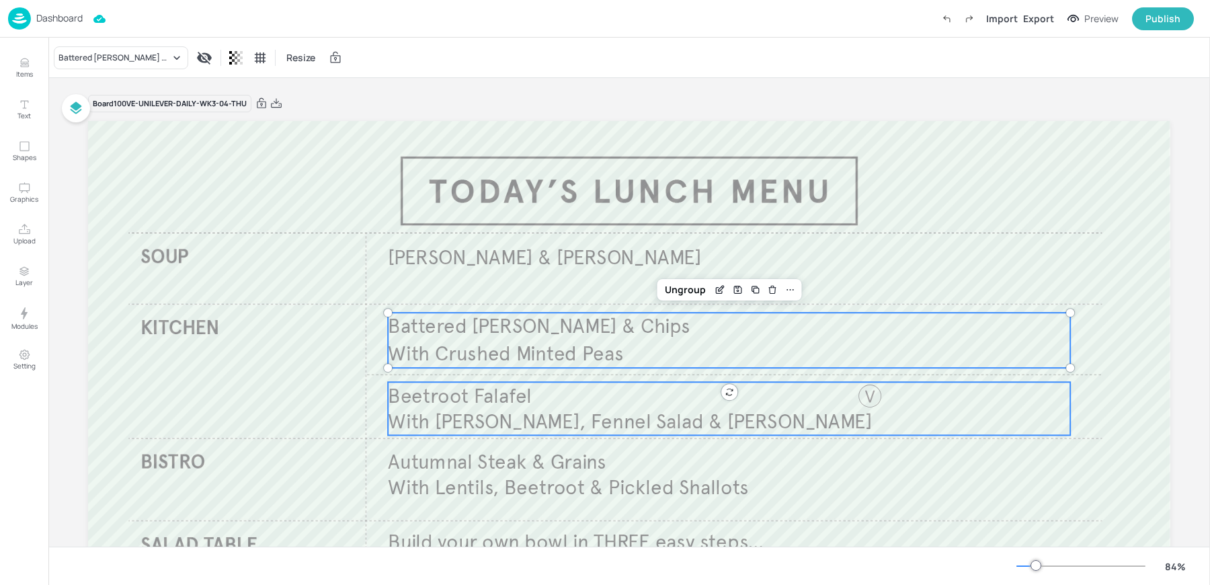
click at [481, 411] on span "With [PERSON_NAME], Fennel Salad & [PERSON_NAME]" at bounding box center [630, 421] width 484 height 25
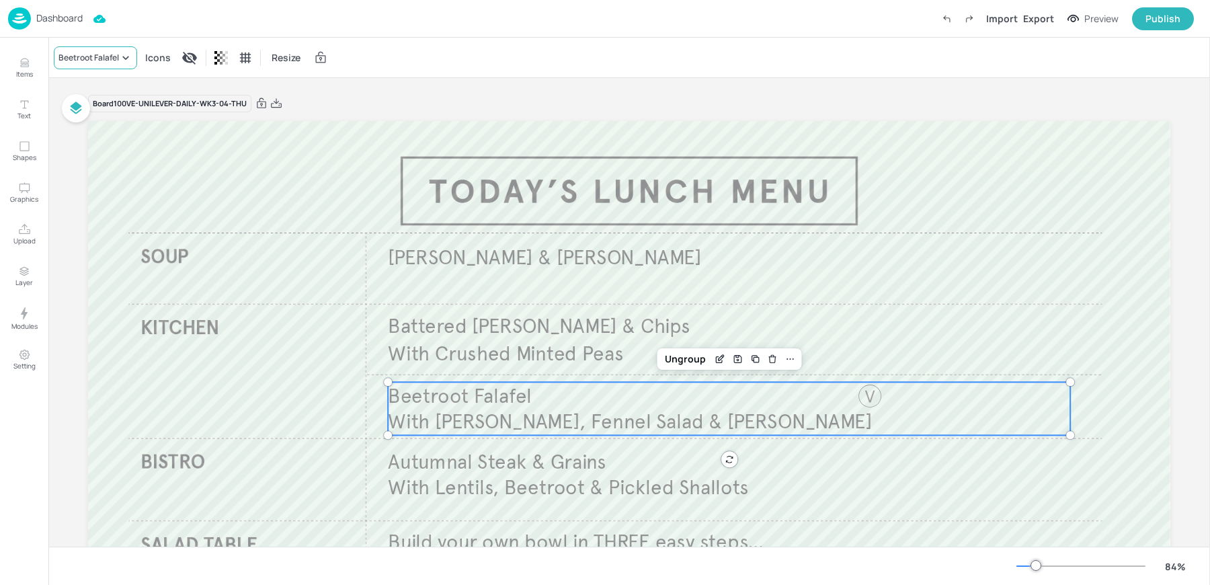
click at [89, 56] on div "Beetroot Falafel" at bounding box center [88, 58] width 61 height 12
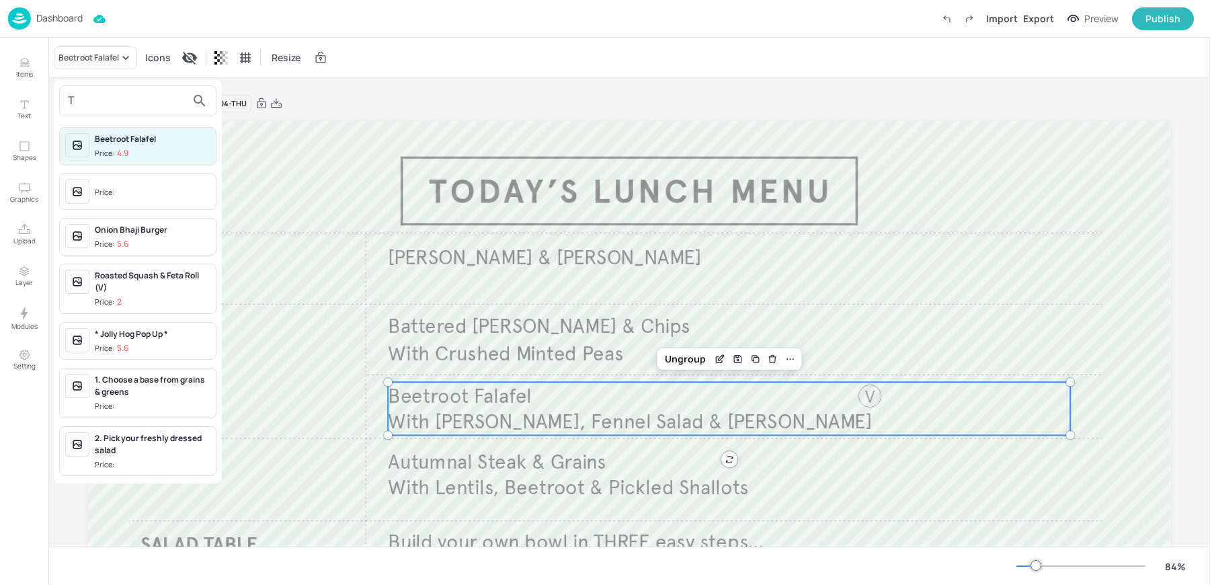
click at [151, 105] on input "T" at bounding box center [127, 101] width 118 height 22
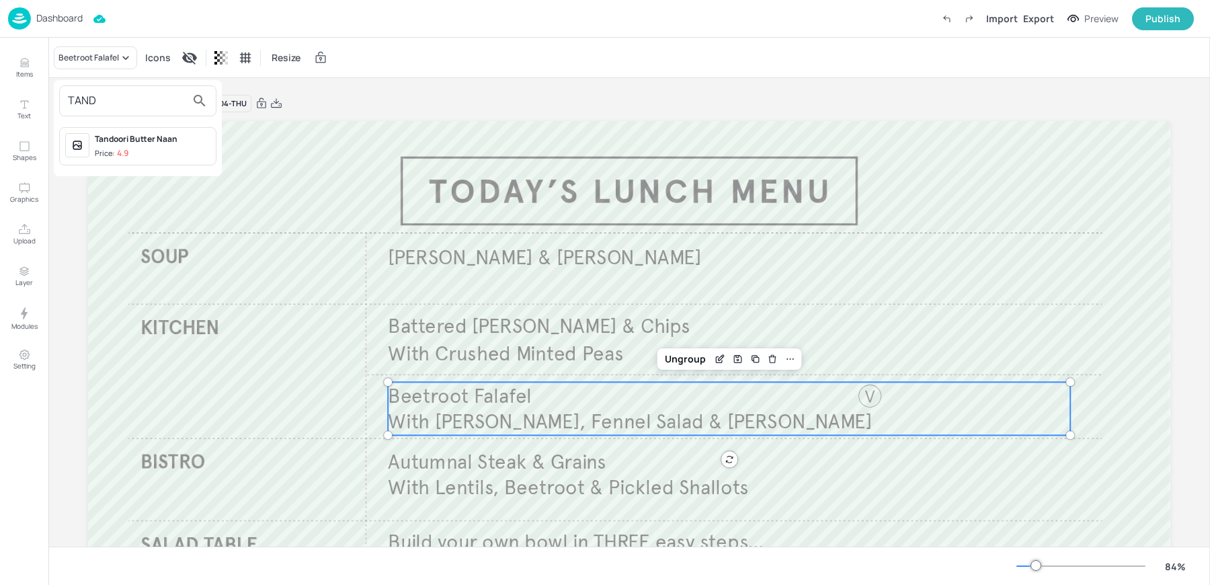
type input "TAND"
click at [156, 144] on div "Tandoori Butter Naan" at bounding box center [153, 139] width 116 height 12
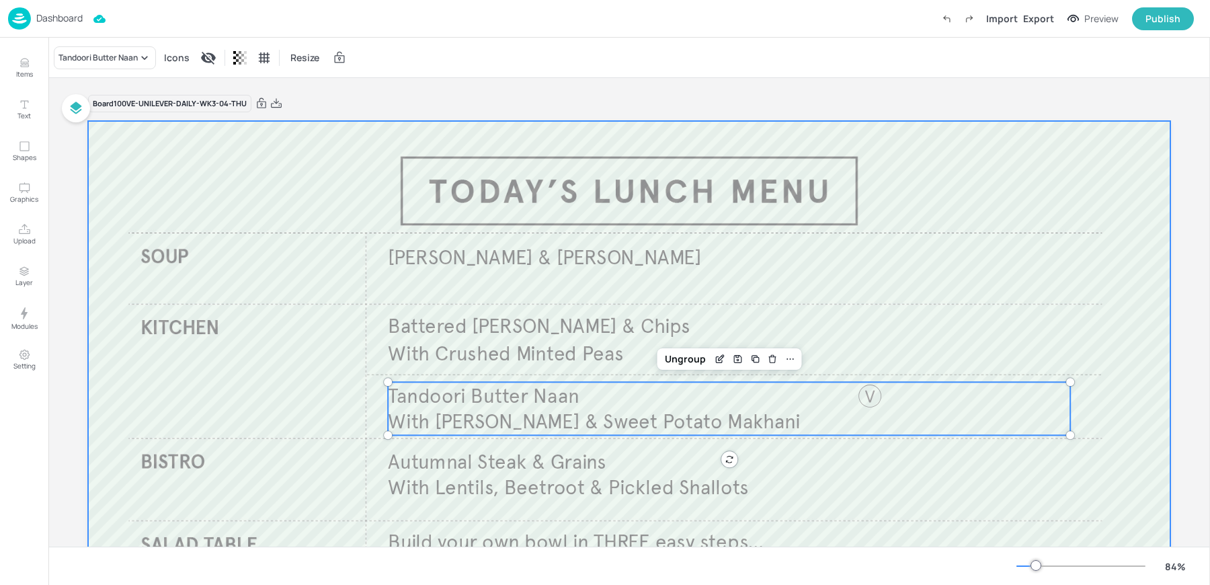
scroll to position [216, 0]
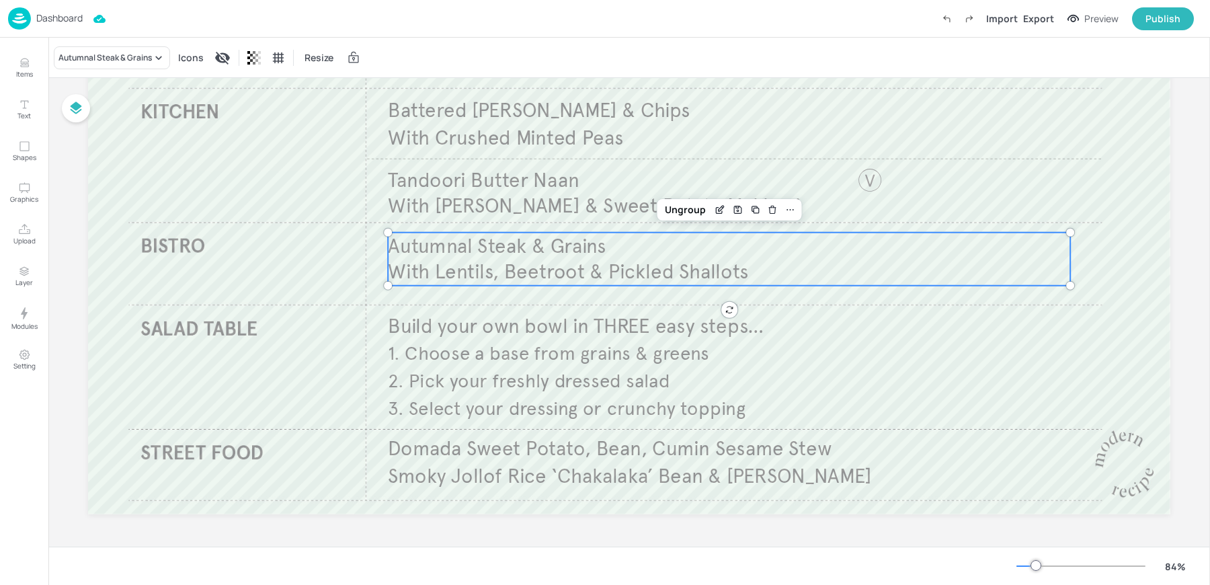
click at [470, 253] on span "Autumnal Steak & Grains" at bounding box center [497, 245] width 218 height 25
click at [92, 60] on div "Autumnal Steak & Grains" at bounding box center [104, 58] width 93 height 12
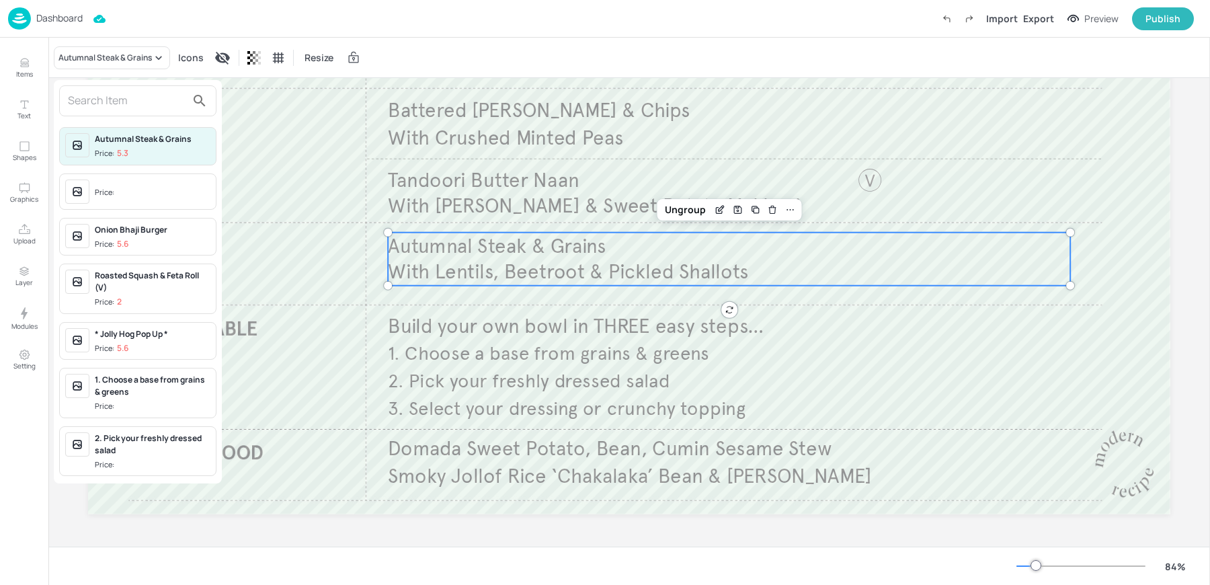
click at [112, 112] on div at bounding box center [137, 100] width 157 height 31
click at [108, 102] on input "text" at bounding box center [127, 101] width 118 height 22
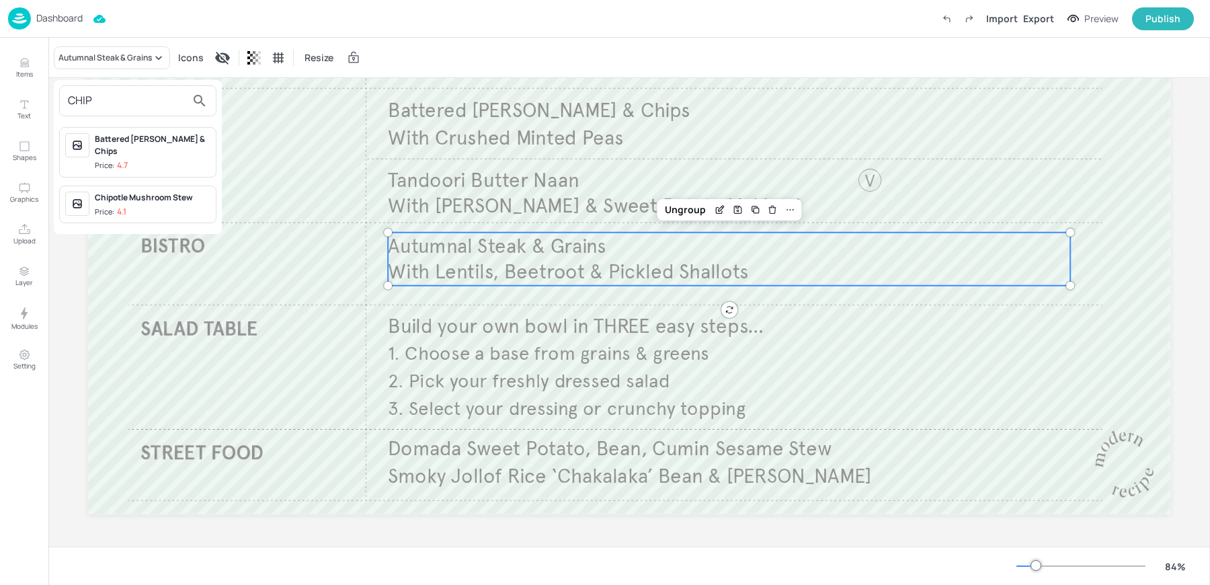
type input "CHIP"
click at [142, 192] on div "Chipotle Mushroom Stew" at bounding box center [153, 198] width 116 height 12
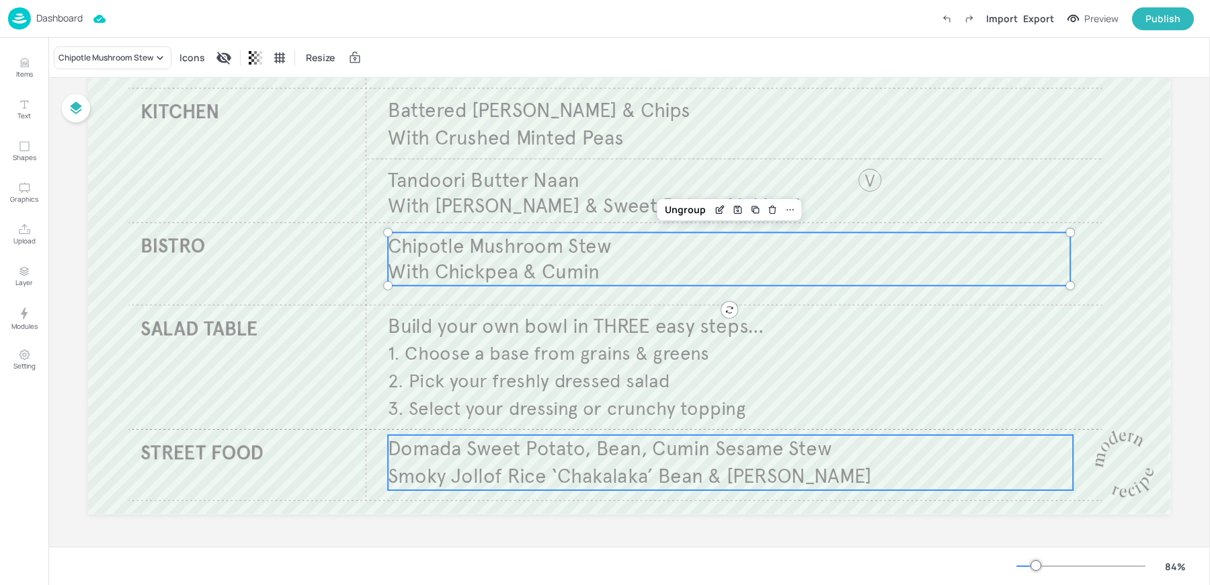
click at [501, 447] on span "Domada Sweet Potato, Bean, Cumin Sesame Stew" at bounding box center [610, 448] width 444 height 25
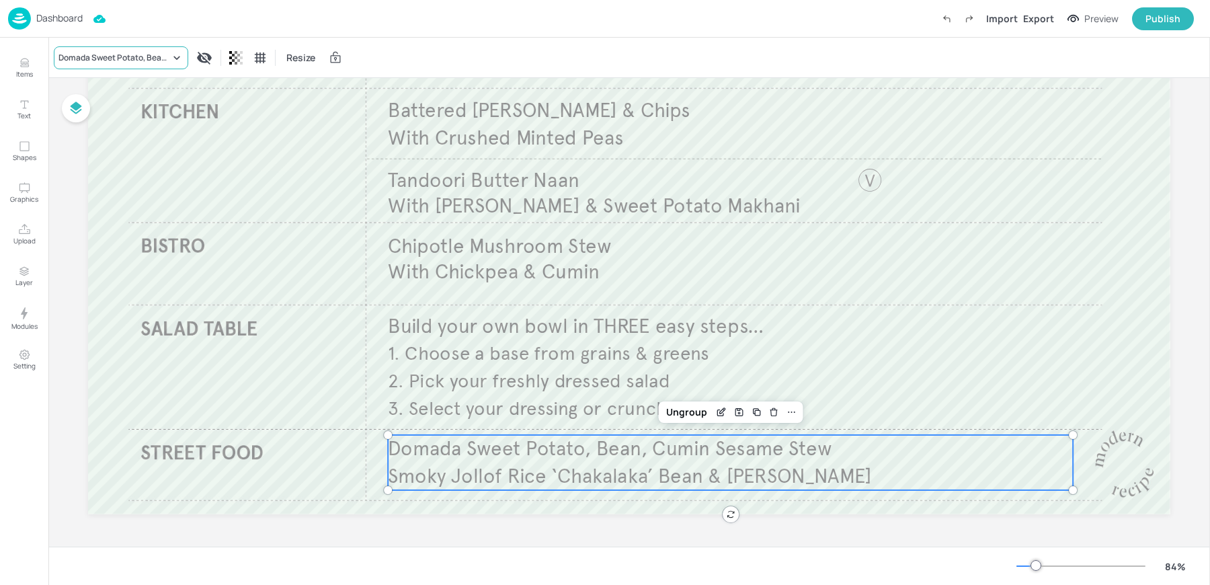
click at [112, 50] on div "Domada Sweet Potato, Bean, Cumin Sesame Stew" at bounding box center [121, 57] width 134 height 23
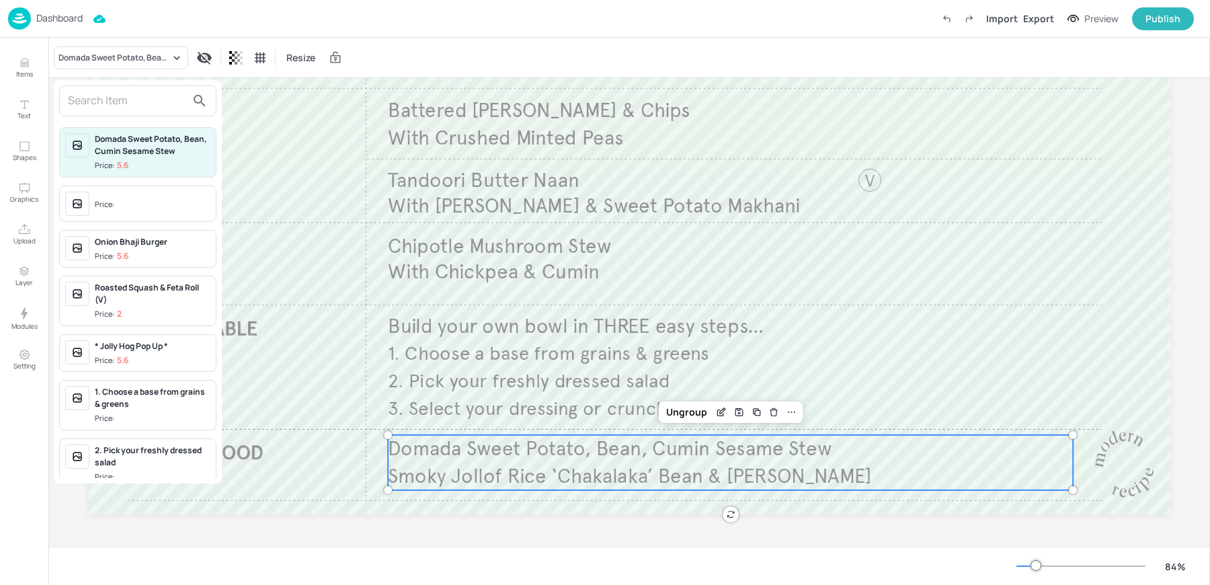
click at [93, 99] on input "text" at bounding box center [127, 101] width 118 height 22
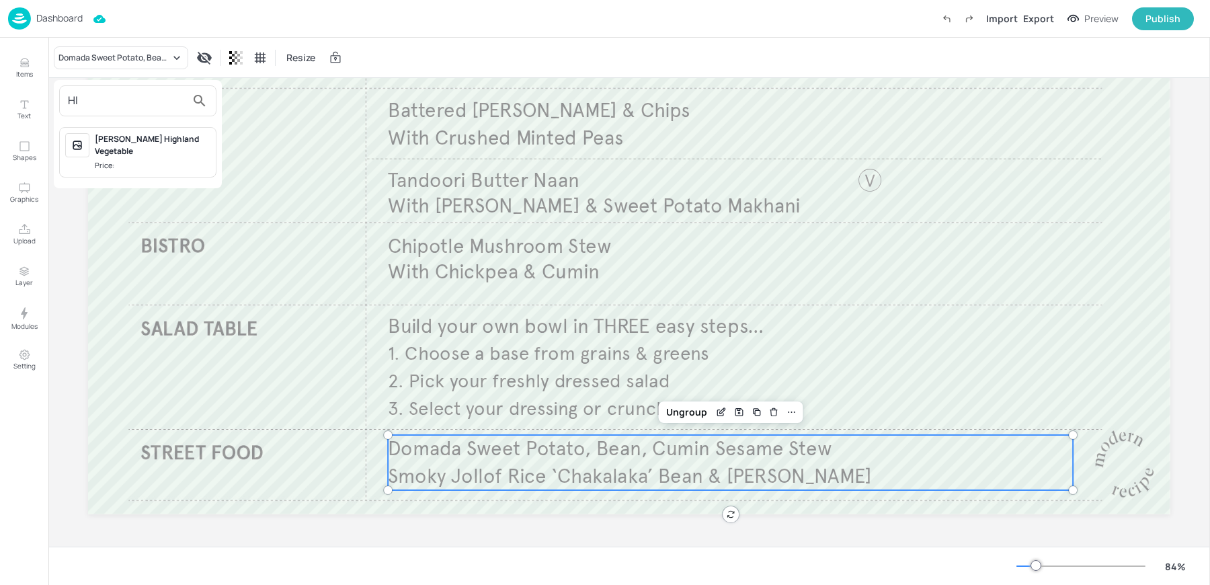
type input "H"
type input "CHIN"
click at [149, 133] on div "Chinchinga Beef Skewers" at bounding box center [153, 139] width 116 height 12
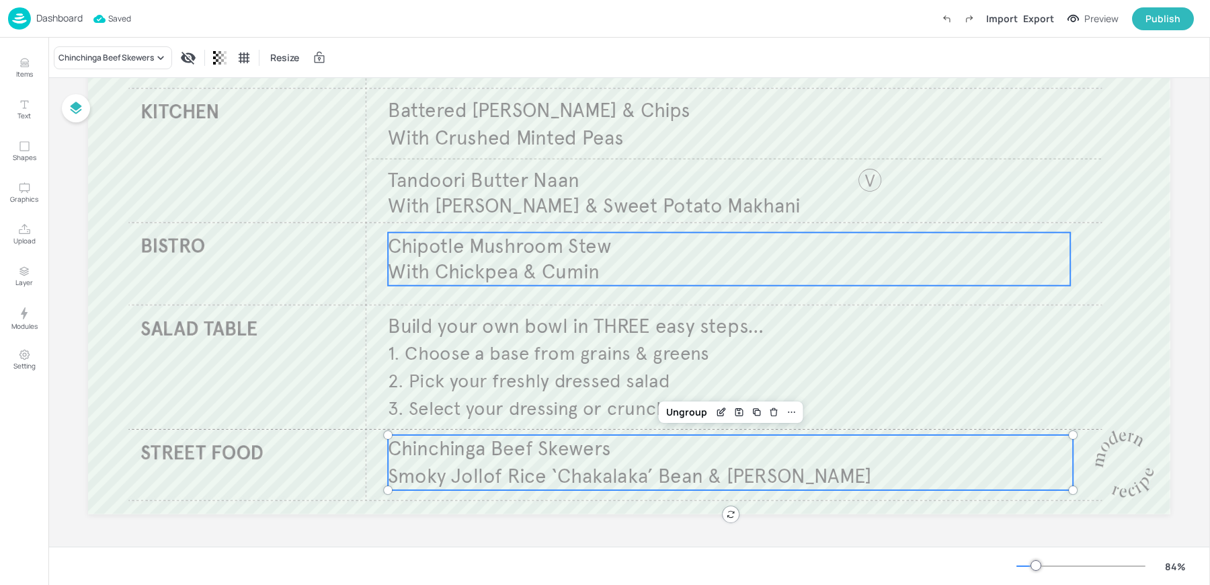
scroll to position [0, 0]
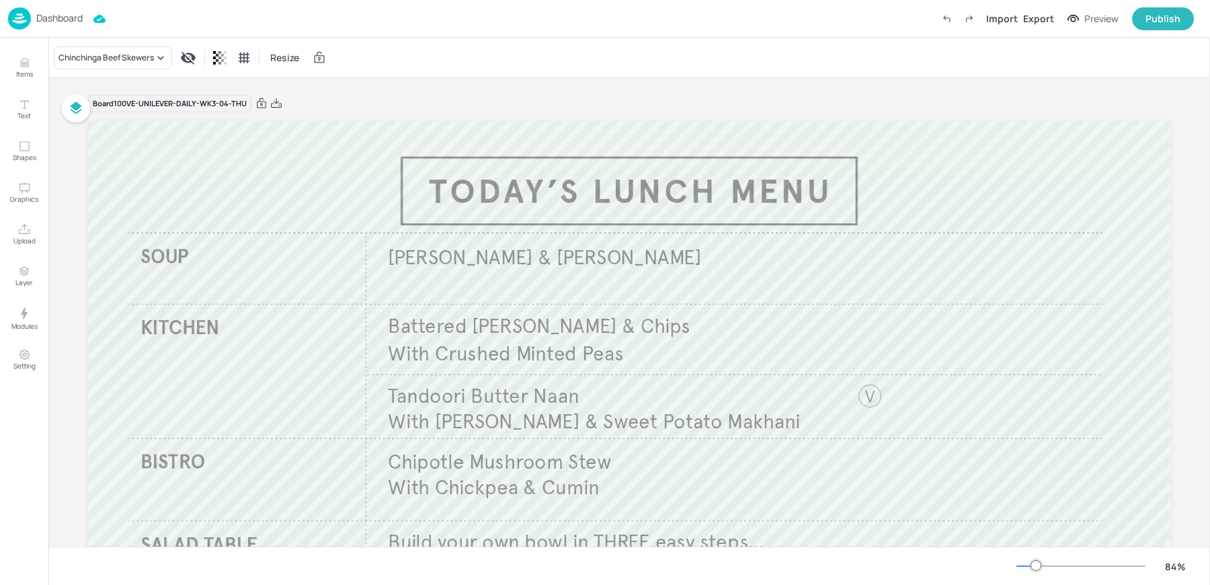
click at [344, 75] on div "Chinchinga Beef Skewers Resize" at bounding box center [629, 58] width 1162 height 40
click at [270, 101] on icon at bounding box center [276, 103] width 12 height 13
click at [1040, 18] on div "Export" at bounding box center [1038, 18] width 31 height 14
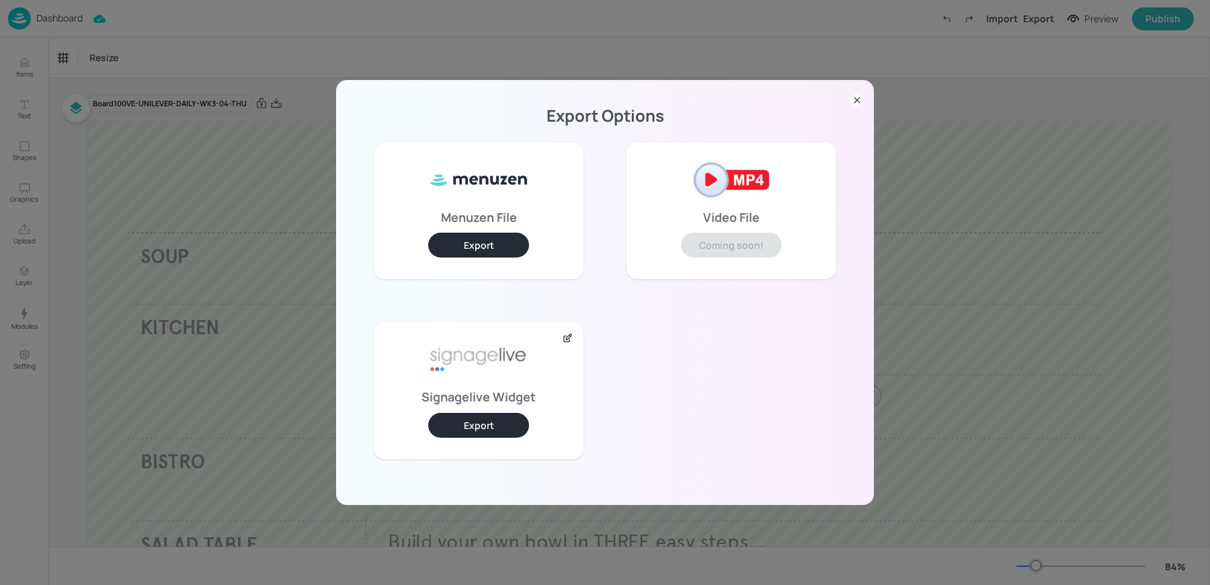
click at [476, 433] on button "Export" at bounding box center [478, 425] width 101 height 25
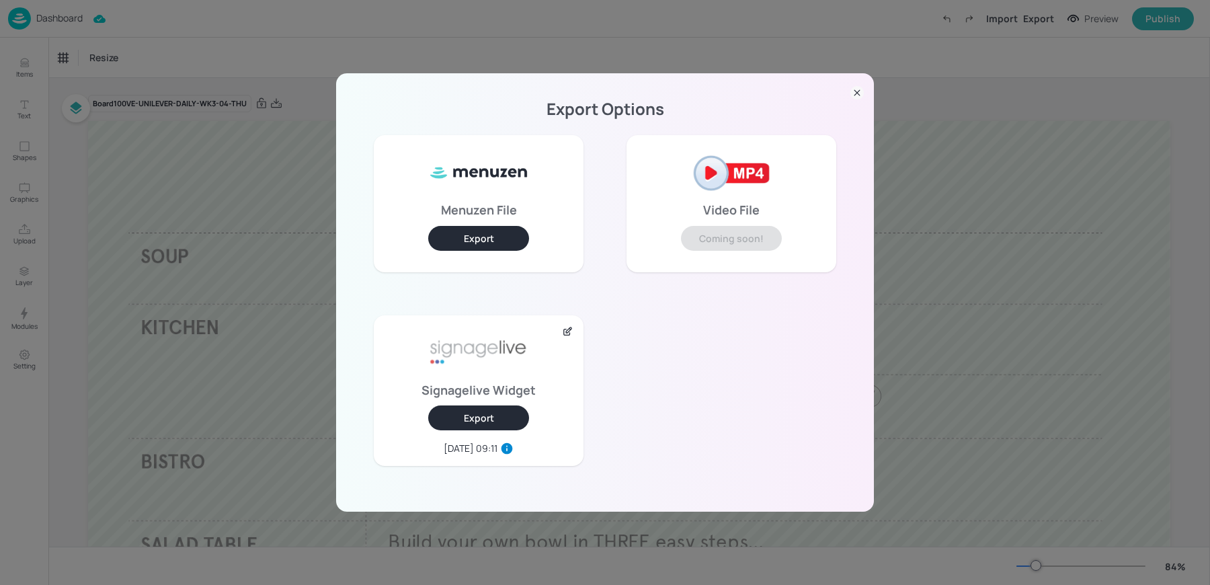
click at [285, 43] on div "Export Options Menuzen File Export Video File Coming soon! Signagelive Widget E…" at bounding box center [605, 292] width 1210 height 585
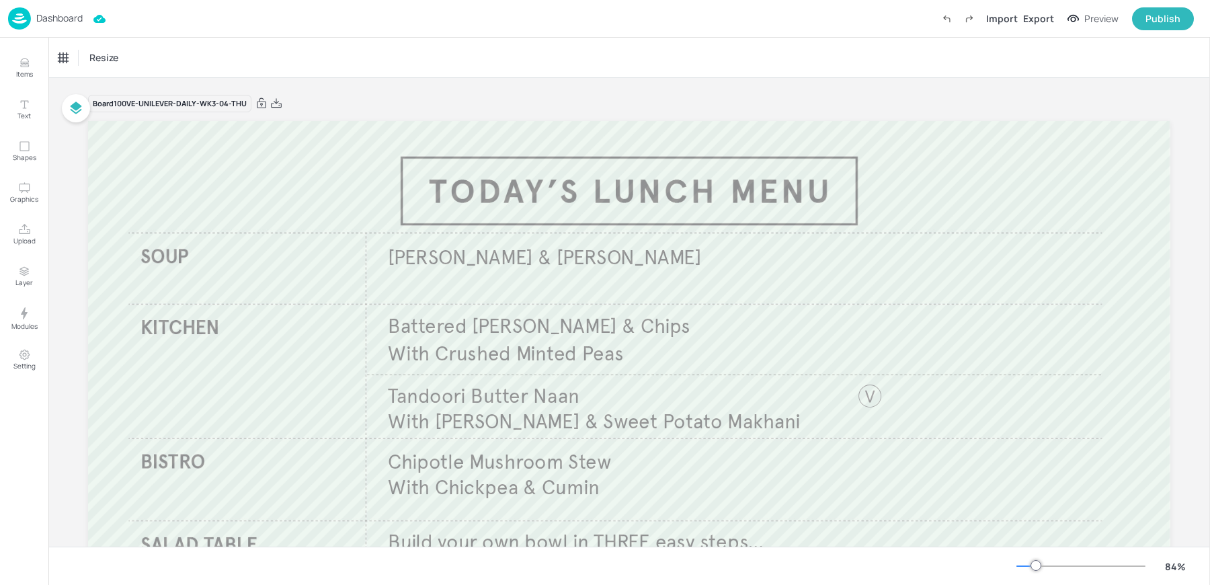
click at [285, 43] on div "Resize" at bounding box center [629, 58] width 1162 height 40
click at [39, 22] on p "Dashboard" at bounding box center [59, 17] width 46 height 9
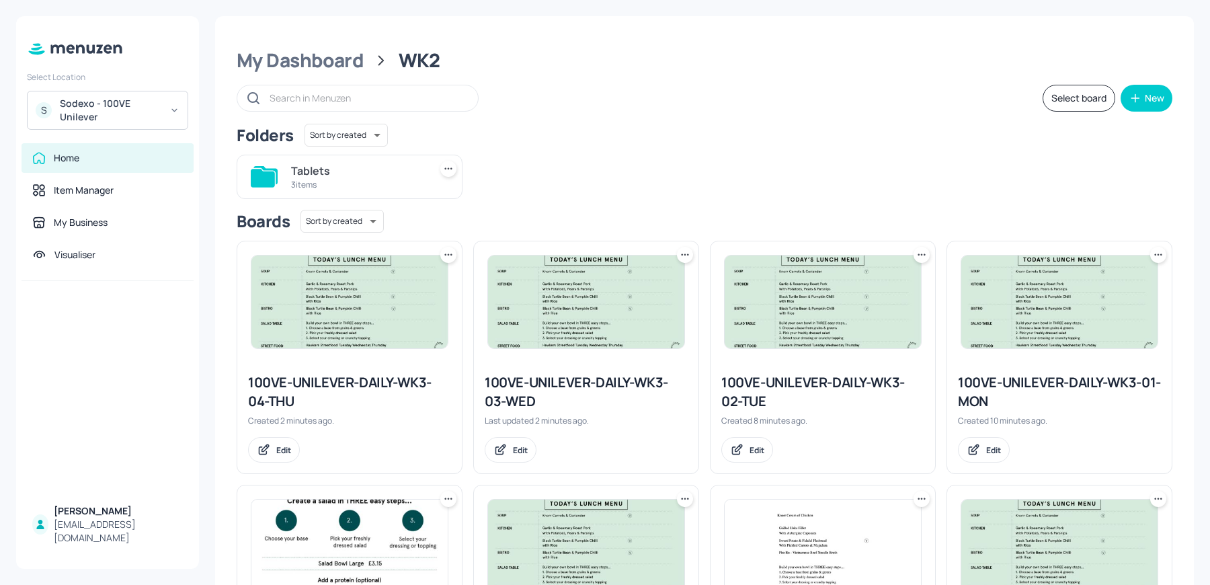
click at [449, 251] on icon at bounding box center [448, 254] width 13 height 13
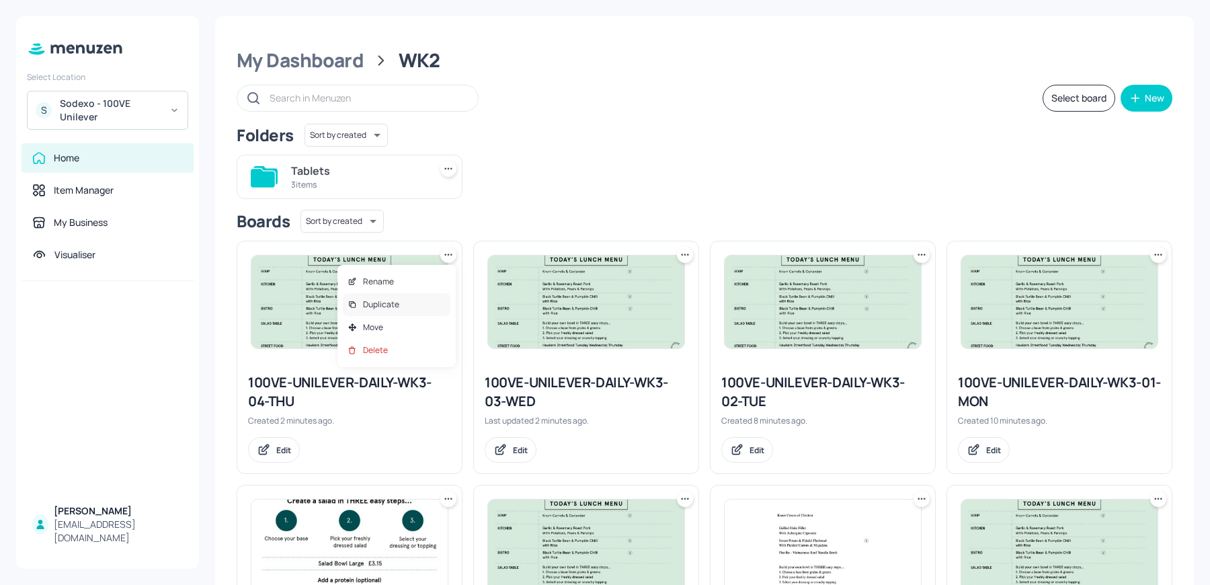
click at [428, 305] on div "Duplicate" at bounding box center [397, 304] width 108 height 23
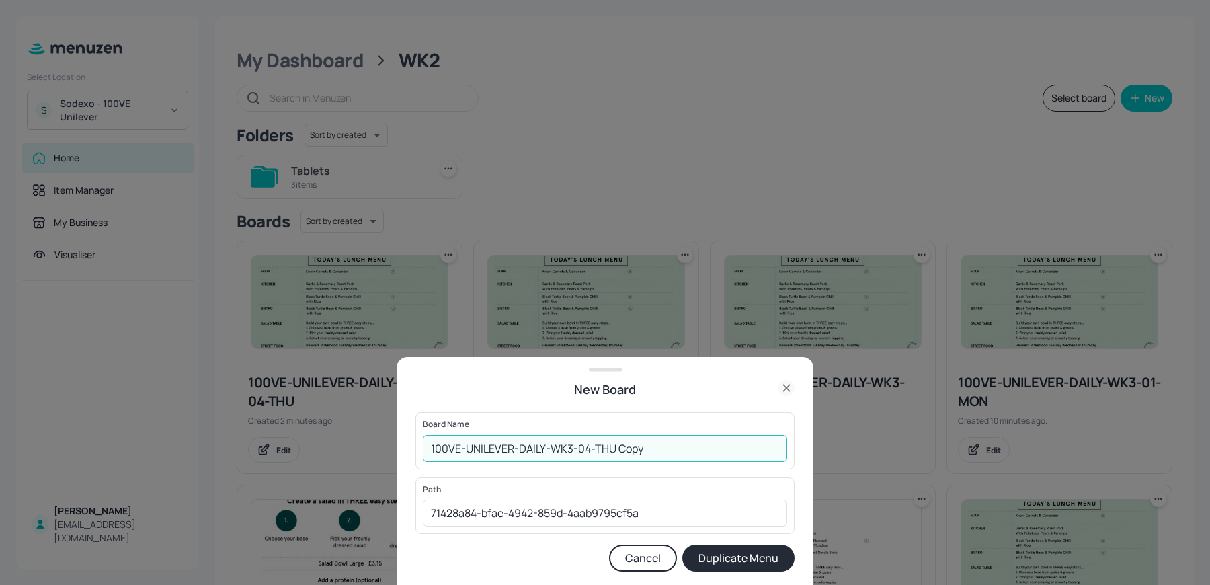
drag, startPoint x: 582, startPoint y: 448, endPoint x: 780, endPoint y: 456, distance: 197.8
click at [780, 456] on input "100VE-UNILEVER-DAILY-WK3-04-THU Copy" at bounding box center [605, 448] width 364 height 27
type input "100VE-UNILEVER-DAILY-WK3-05-FRI"
click at [682, 545] on button "Duplicate Menu" at bounding box center [738, 558] width 112 height 27
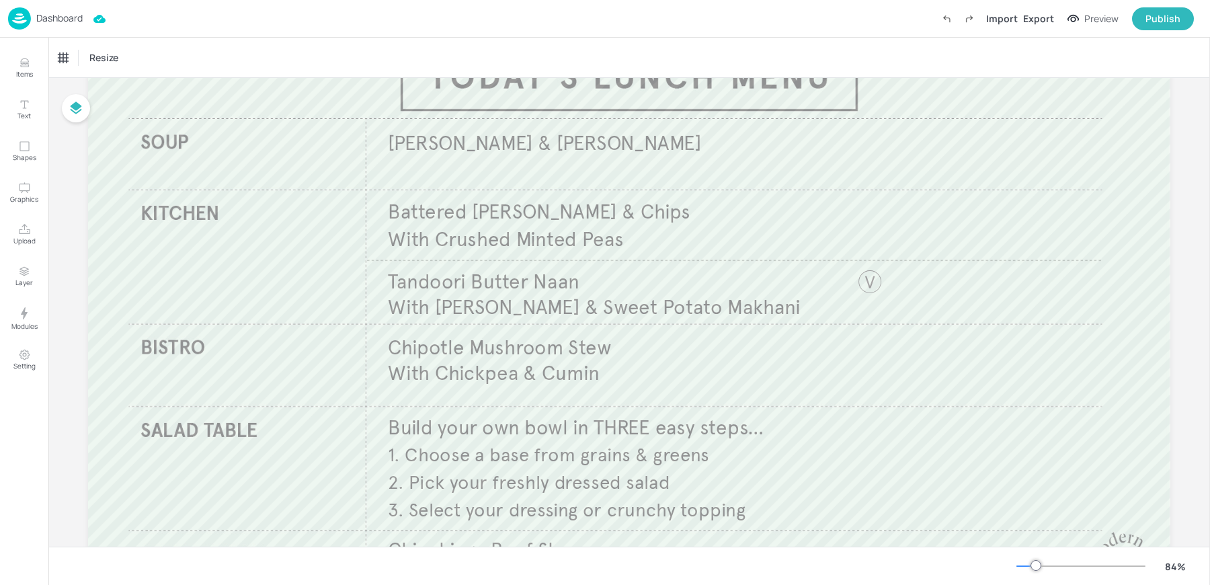
scroll to position [157, 0]
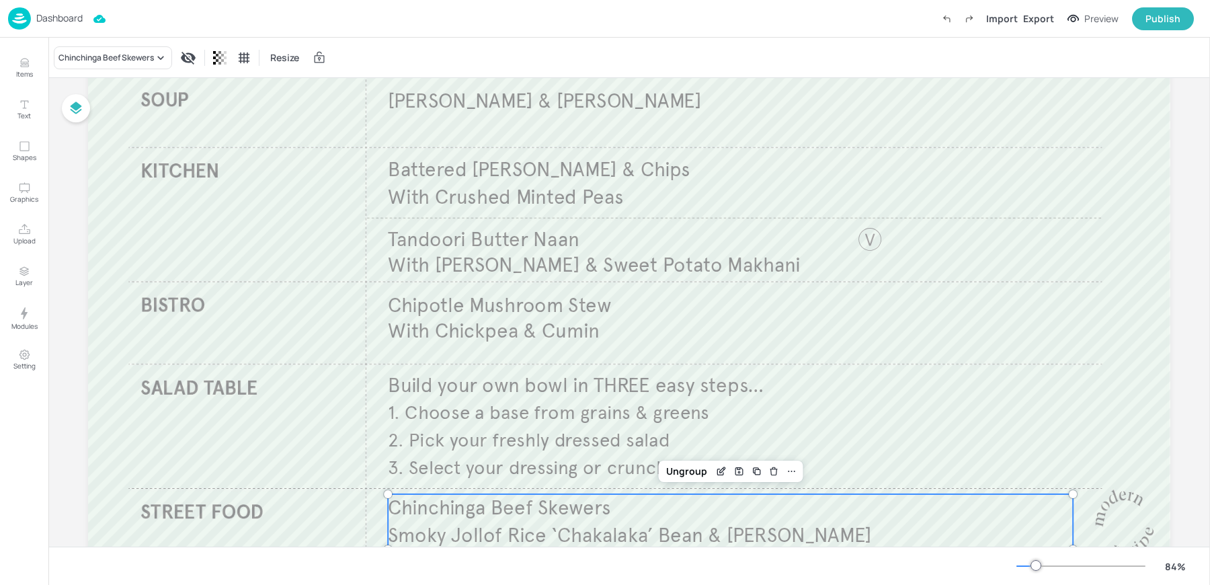
click at [450, 501] on span "Chinchinga Beef Skewers" at bounding box center [499, 507] width 223 height 25
click at [104, 61] on div "Chinchinga Beef Skewers" at bounding box center [105, 58] width 95 height 12
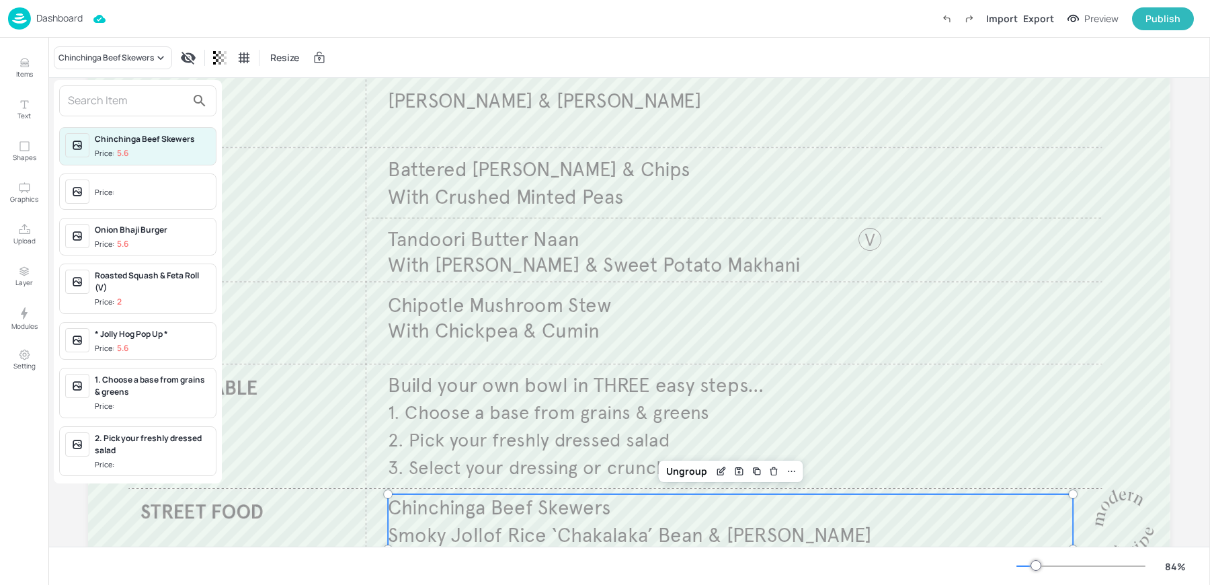
click at [104, 108] on input "text" at bounding box center [127, 101] width 118 height 22
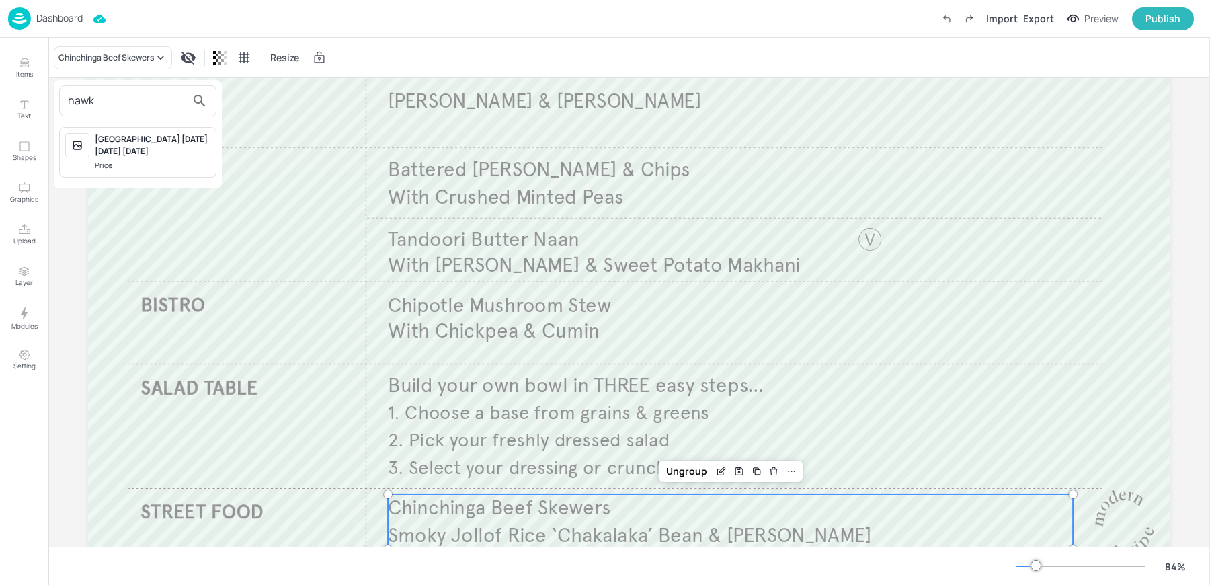
type input "hawk"
click at [124, 173] on div "[GEOGRAPHIC_DATA] [DATE] [DATE] [DATE] Price:" at bounding box center [137, 152] width 157 height 50
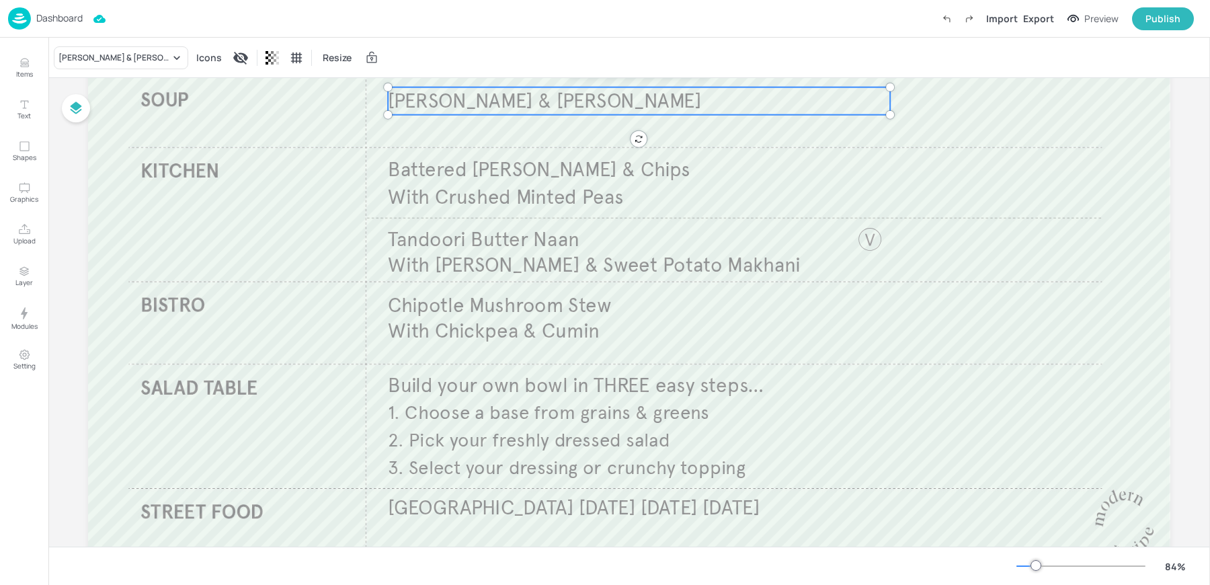
click at [506, 95] on span "[PERSON_NAME] & [PERSON_NAME]" at bounding box center [544, 100] width 313 height 25
click at [117, 54] on div "[PERSON_NAME] & [PERSON_NAME]" at bounding box center [114, 58] width 112 height 12
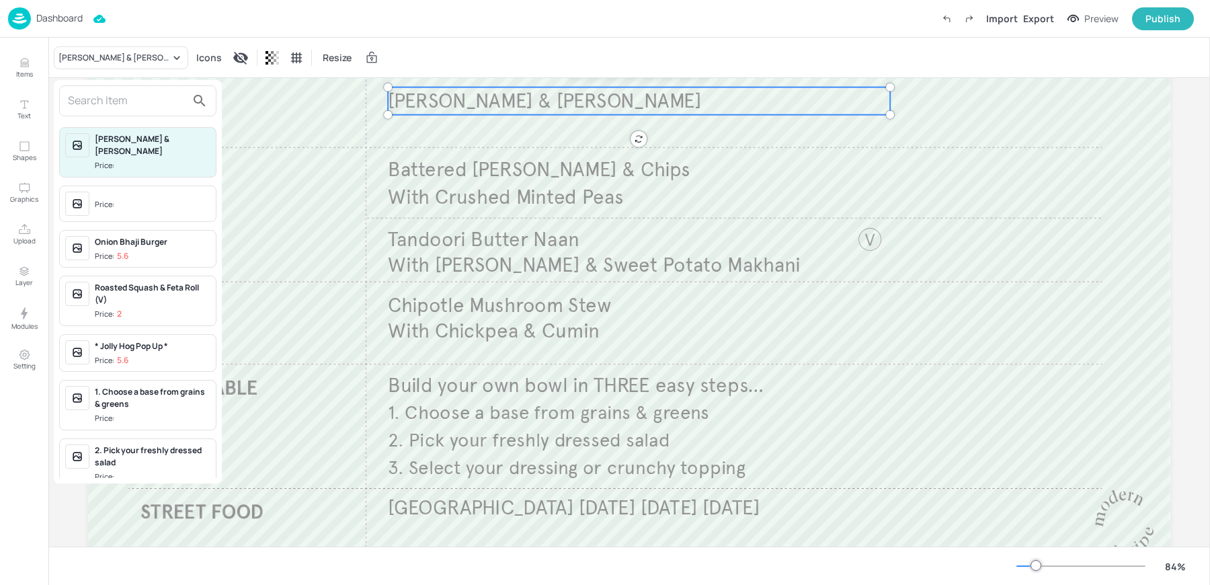
click at [108, 108] on input "text" at bounding box center [127, 101] width 118 height 22
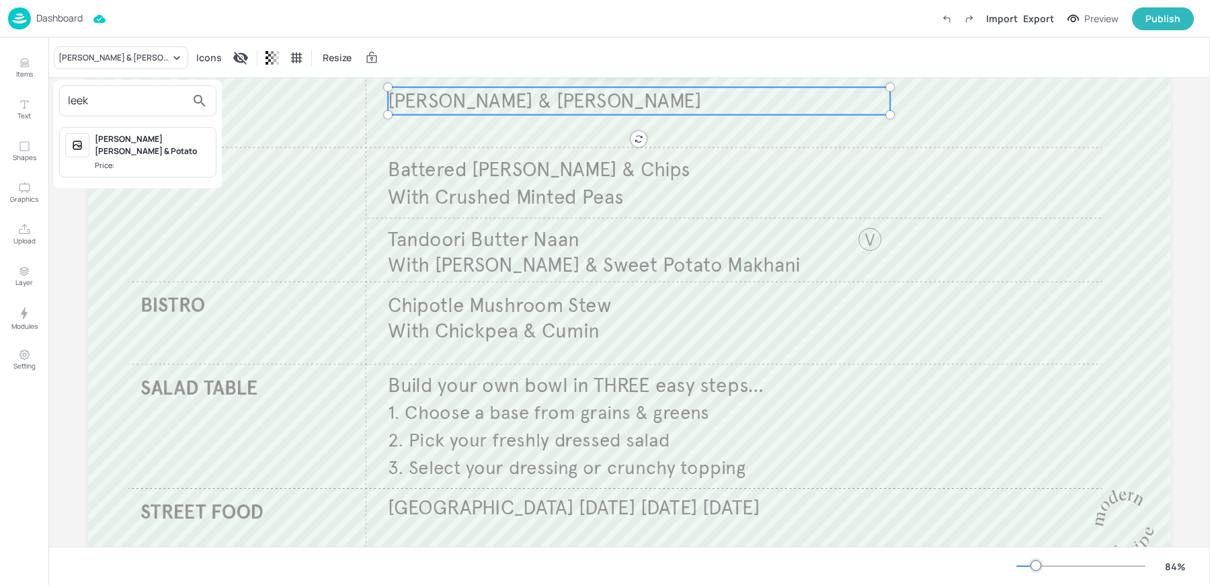
type input "leek"
click at [126, 160] on span "Price:" at bounding box center [153, 165] width 116 height 11
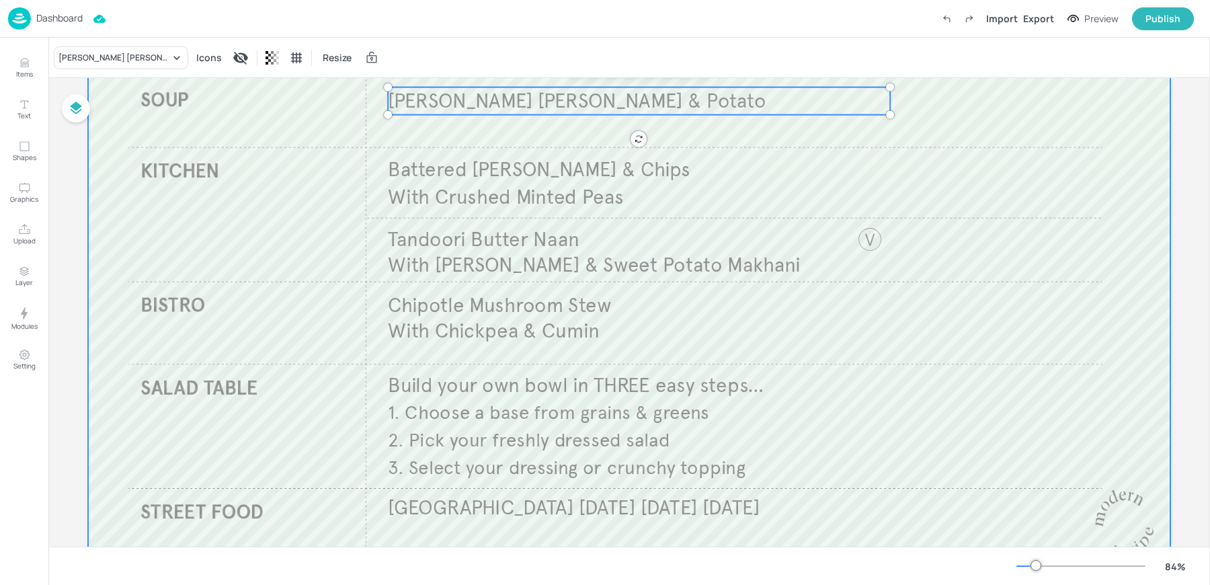
scroll to position [0, 0]
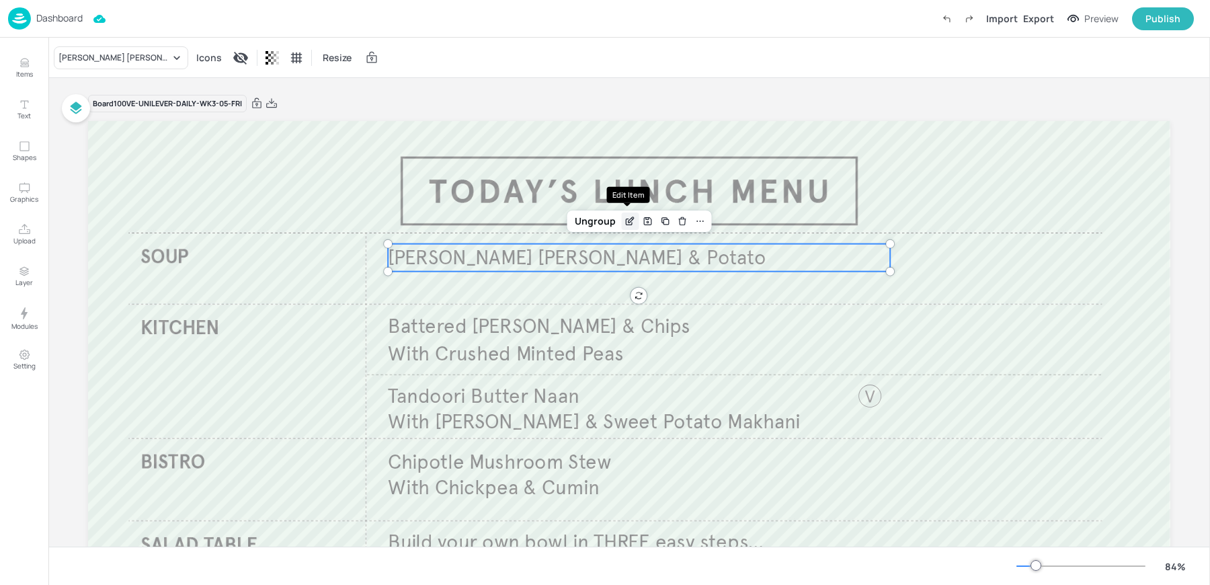
click at [627, 217] on icon "Edit Item" at bounding box center [630, 221] width 11 height 11
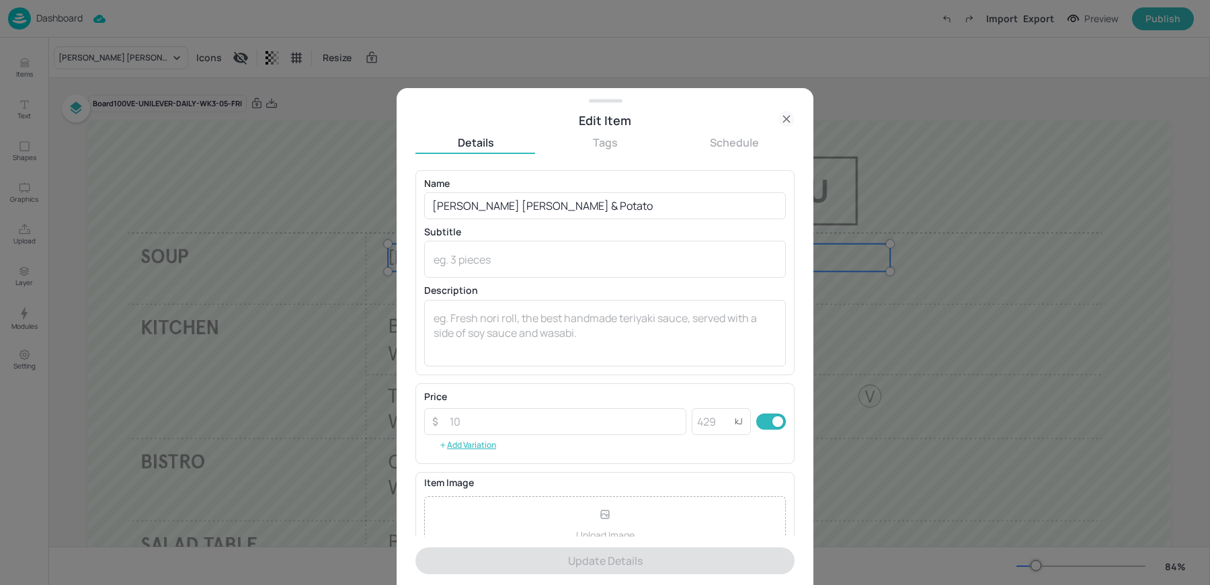
scroll to position [129, 0]
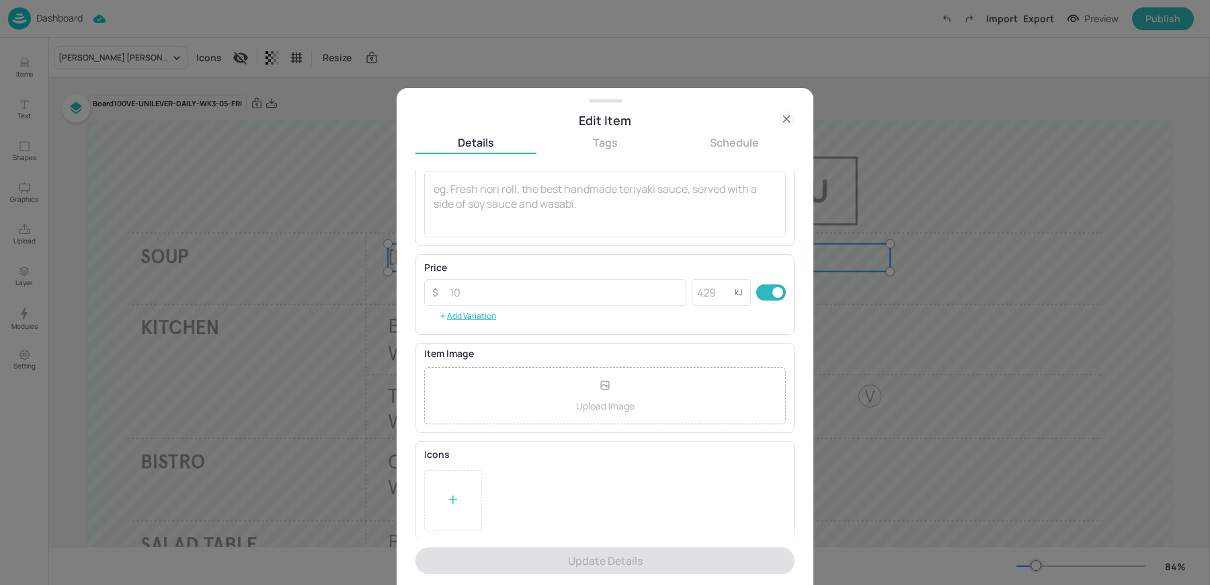
click at [436, 499] on div at bounding box center [453, 500] width 58 height 61
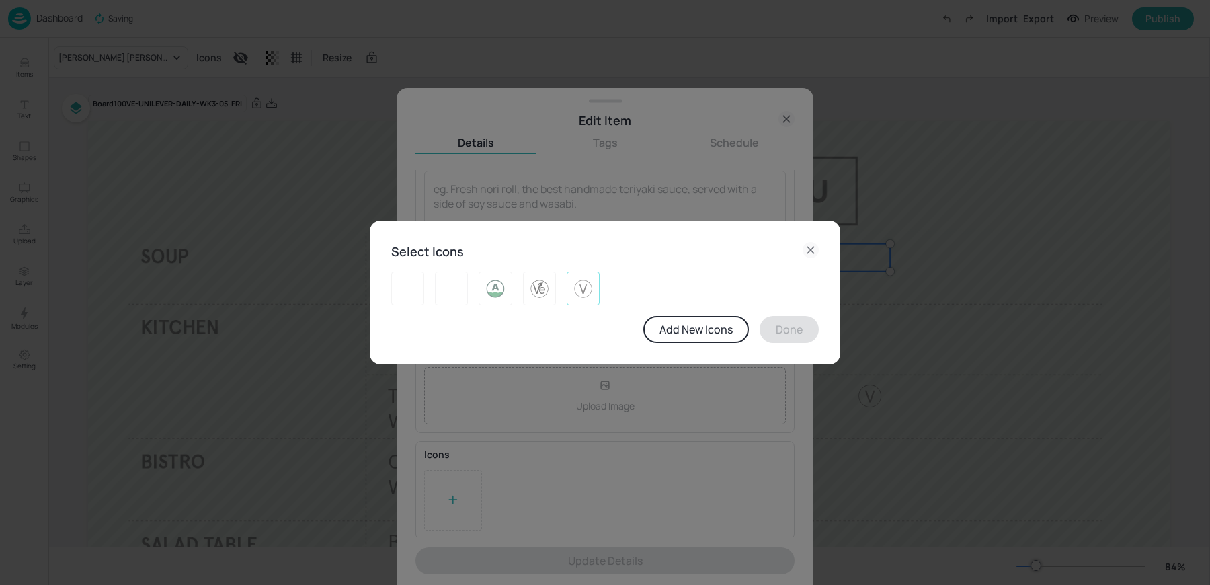
click at [598, 298] on div at bounding box center [583, 289] width 33 height 34
click at [780, 337] on button "Done" at bounding box center [789, 329] width 59 height 27
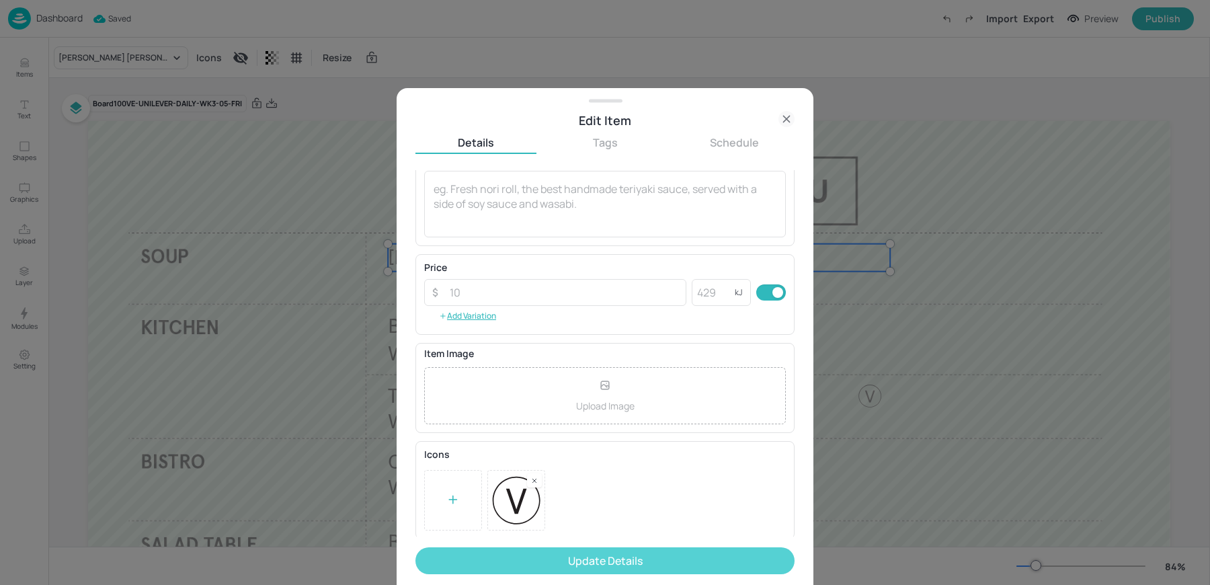
click at [598, 554] on button "Update Details" at bounding box center [604, 560] width 379 height 27
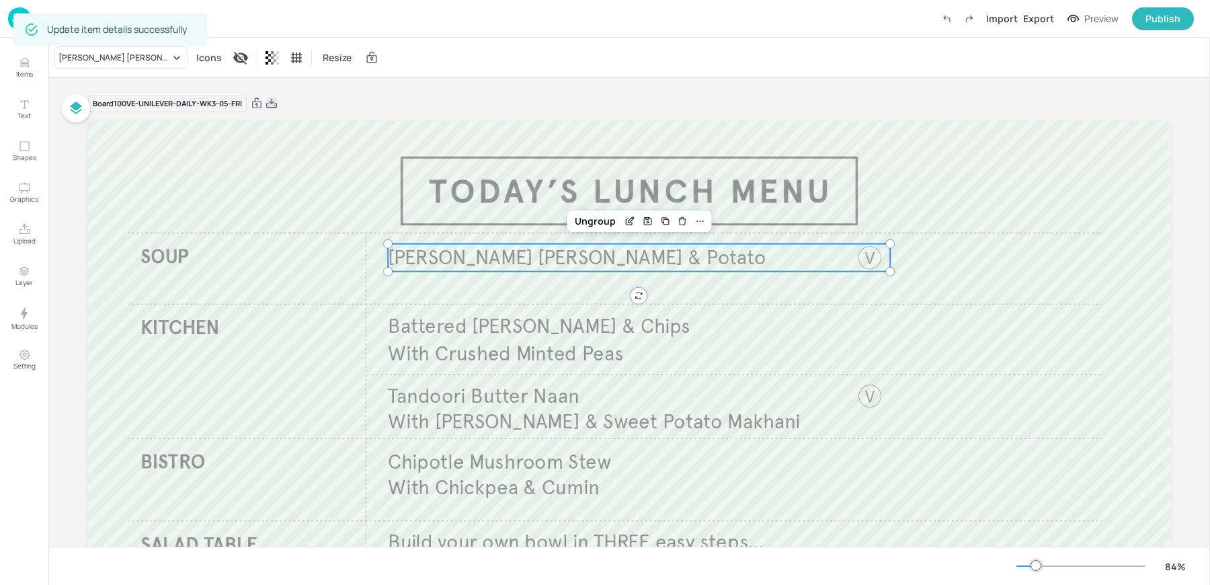
click at [273, 106] on icon at bounding box center [272, 103] width 12 height 13
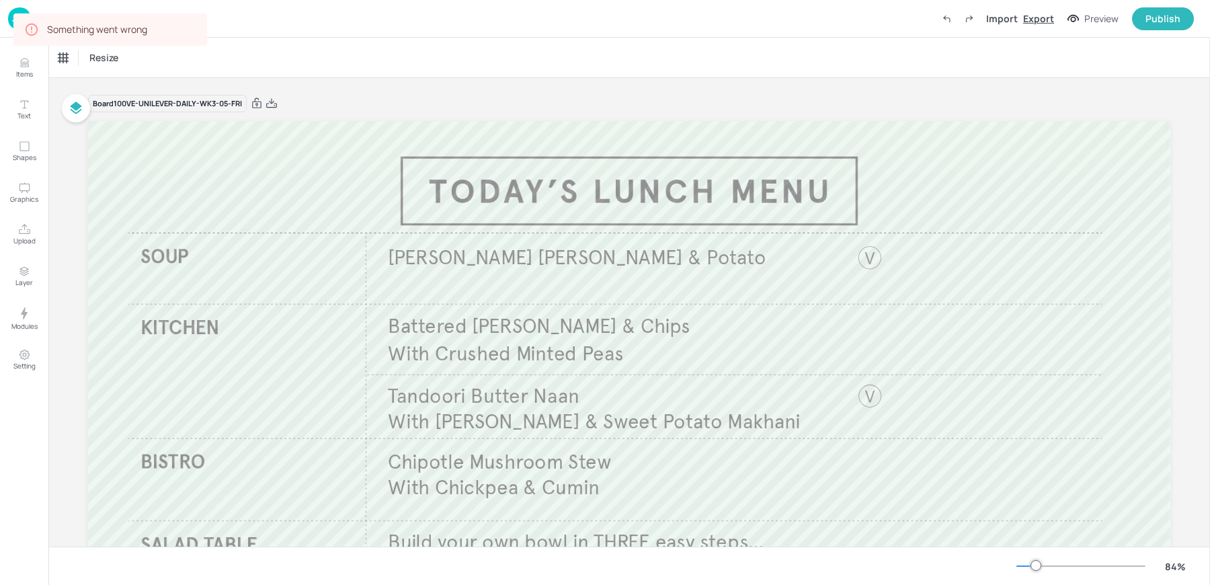
click at [1045, 21] on div "Export" at bounding box center [1038, 18] width 31 height 14
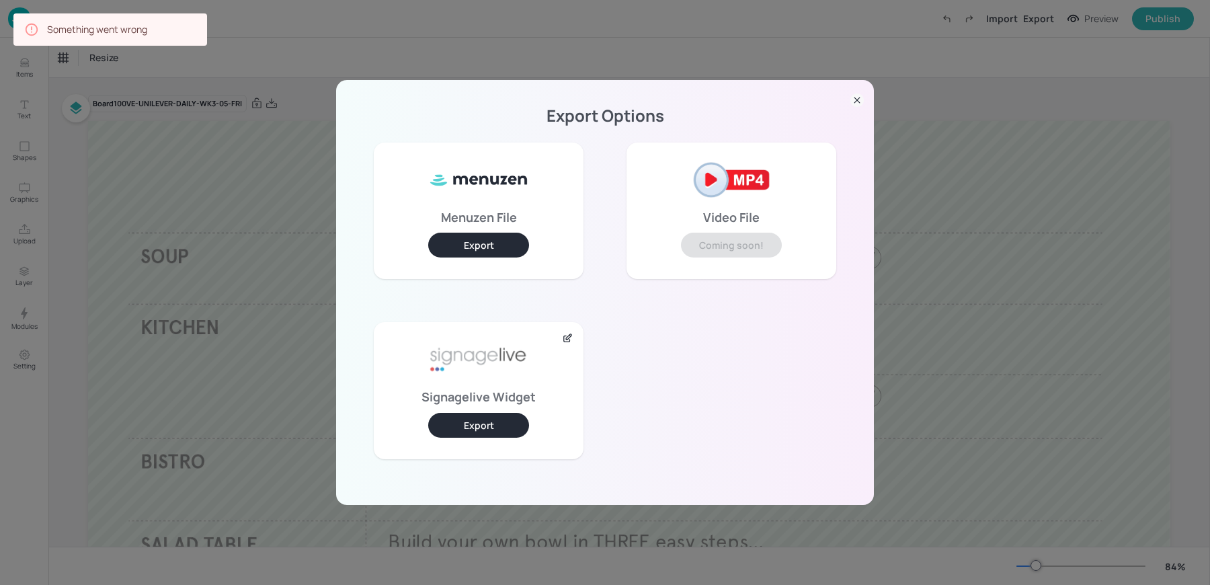
click at [505, 421] on button "Export" at bounding box center [478, 425] width 101 height 25
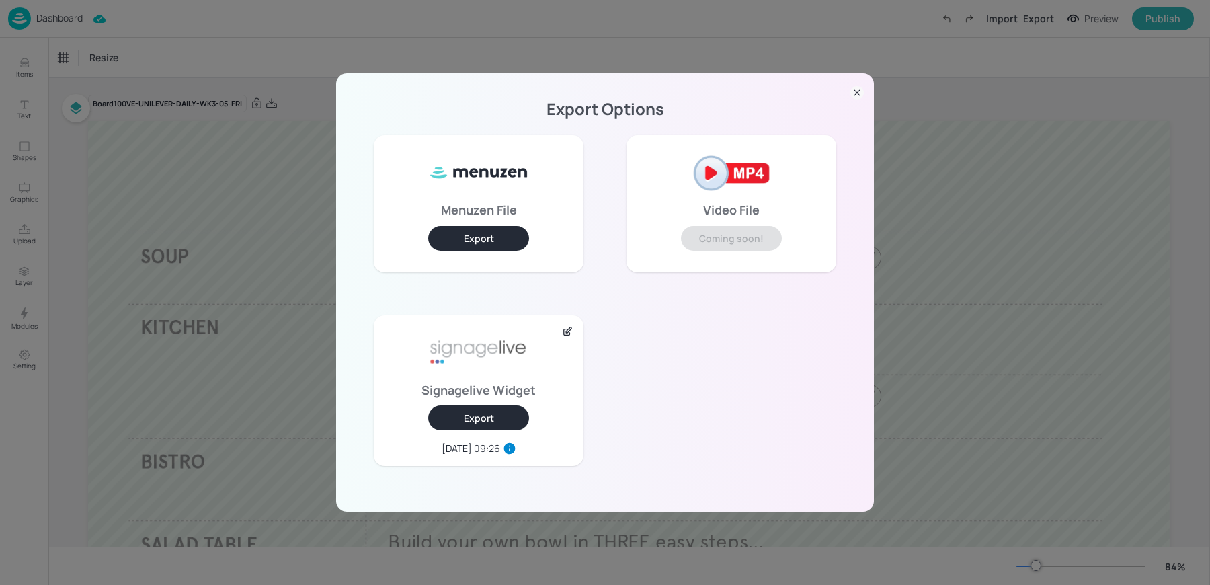
click at [255, 60] on div "Export Options Menuzen File Export Video File Coming soon! Signagelive Widget E…" at bounding box center [605, 292] width 1210 height 585
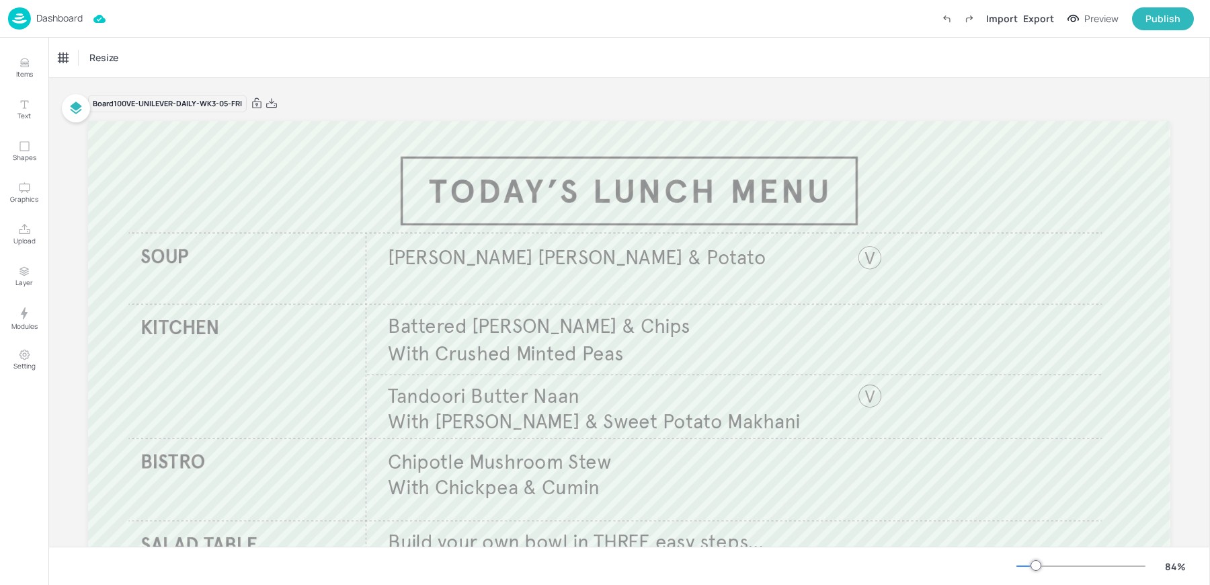
click at [48, 13] on p "Dashboard" at bounding box center [59, 17] width 46 height 9
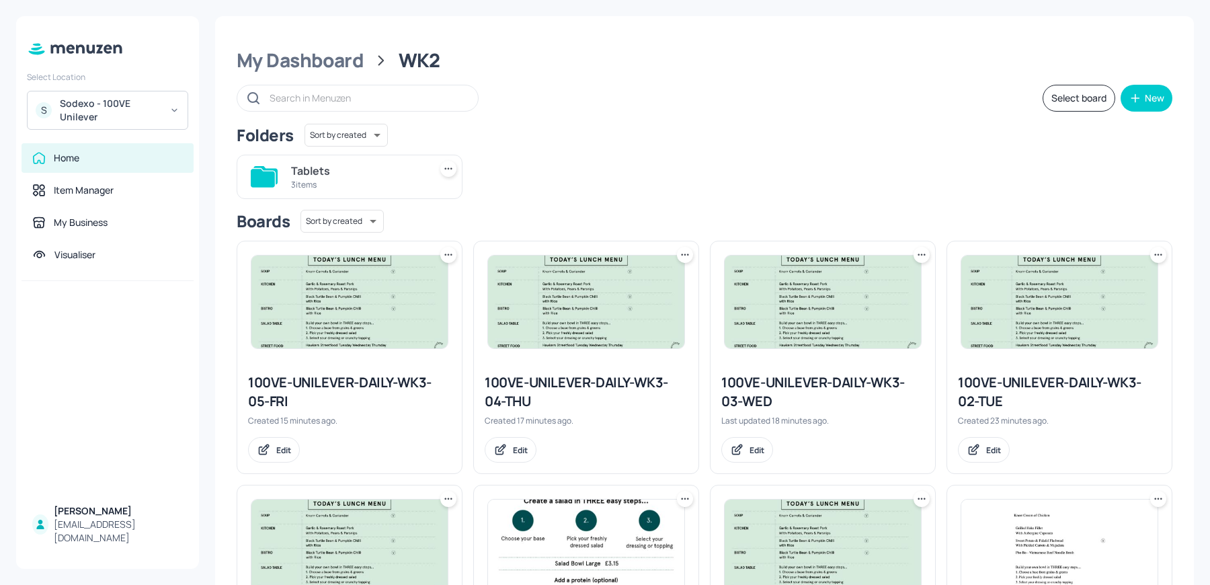
click at [450, 253] on icon at bounding box center [451, 254] width 2 height 2
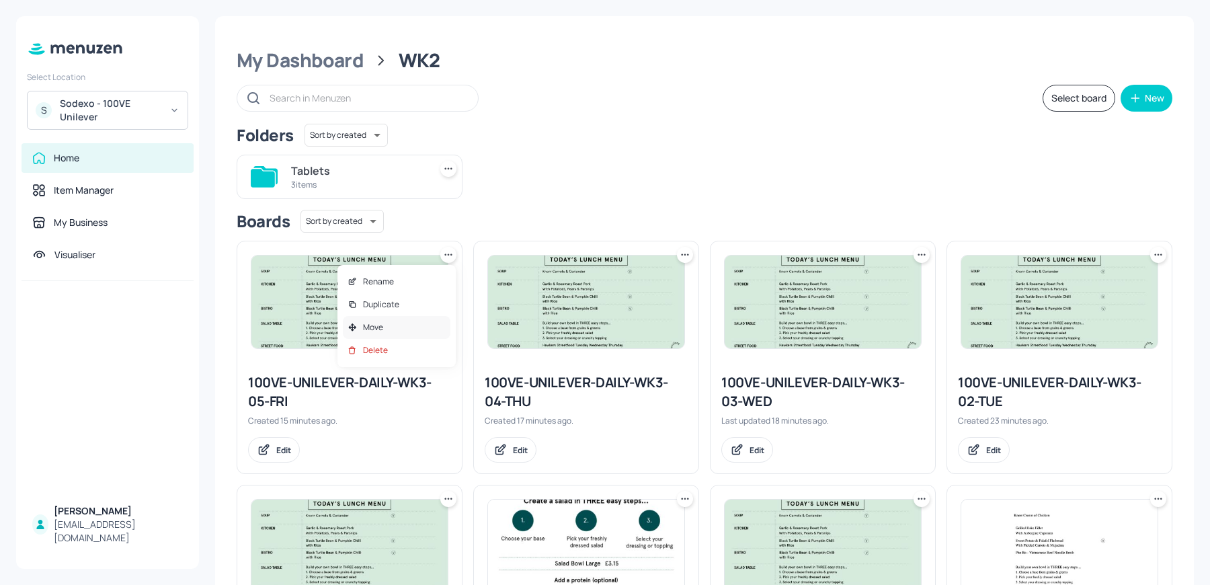
click at [398, 332] on div "Move" at bounding box center [397, 327] width 108 height 23
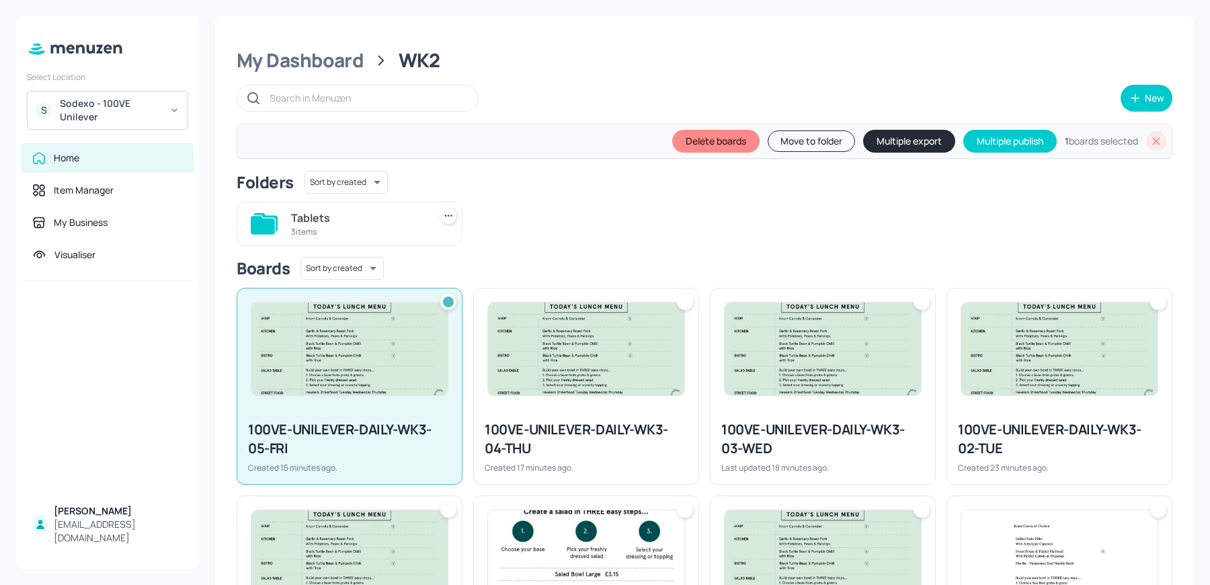
click at [691, 300] on div at bounding box center [685, 302] width 16 height 16
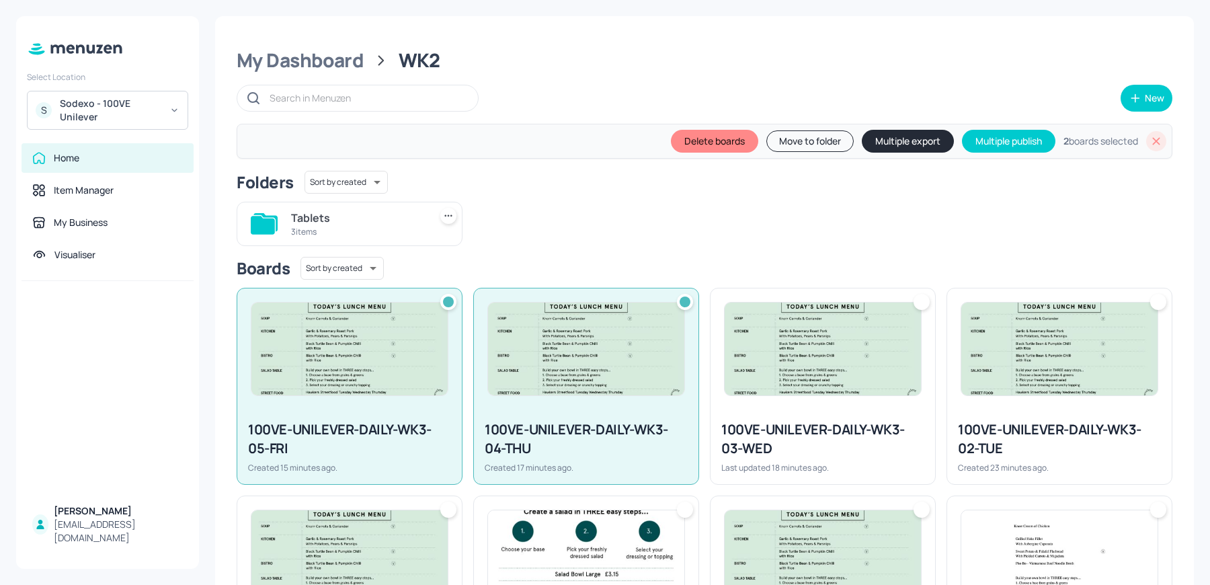
click at [914, 296] on div at bounding box center [922, 302] width 16 height 16
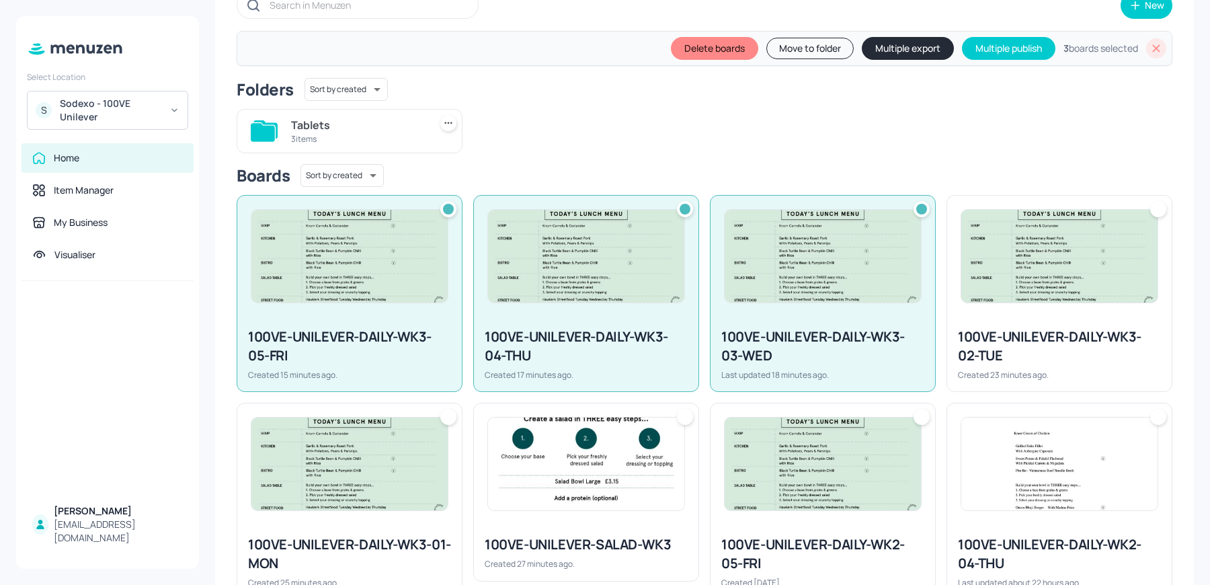
scroll to position [97, 0]
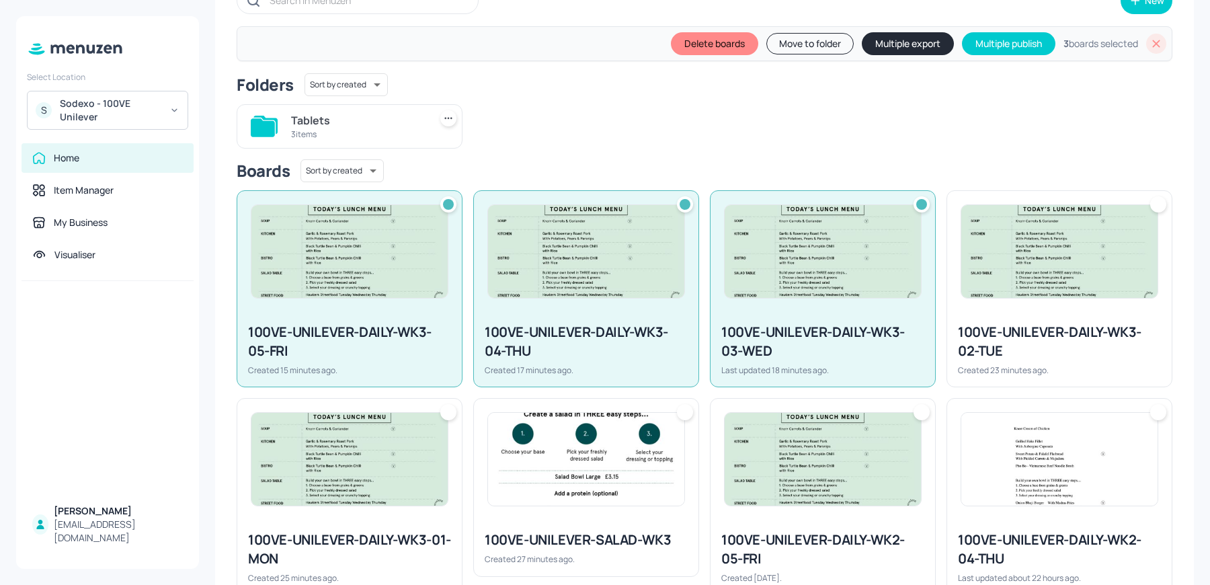
click at [1158, 202] on div at bounding box center [1158, 204] width 16 height 16
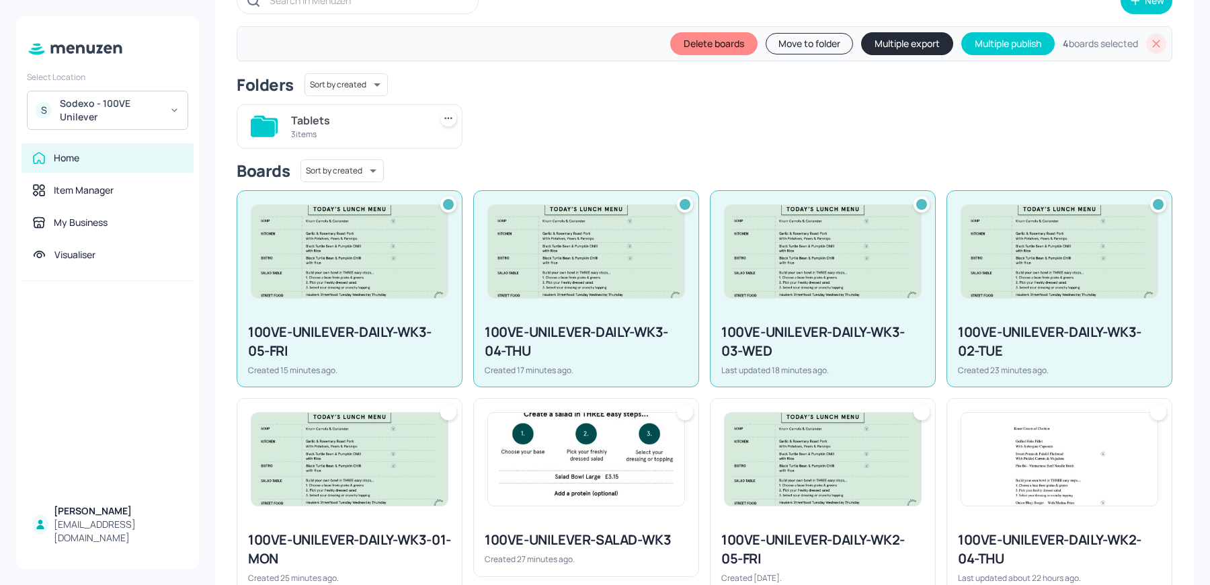
click at [440, 412] on div at bounding box center [448, 412] width 16 height 16
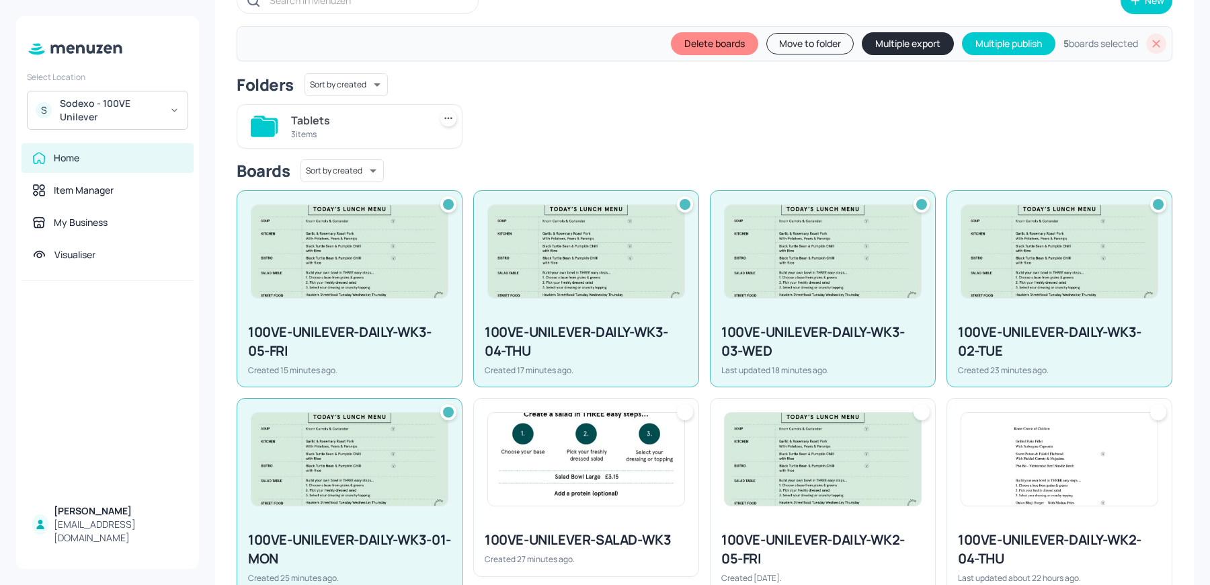
click at [687, 408] on div at bounding box center [685, 412] width 16 height 16
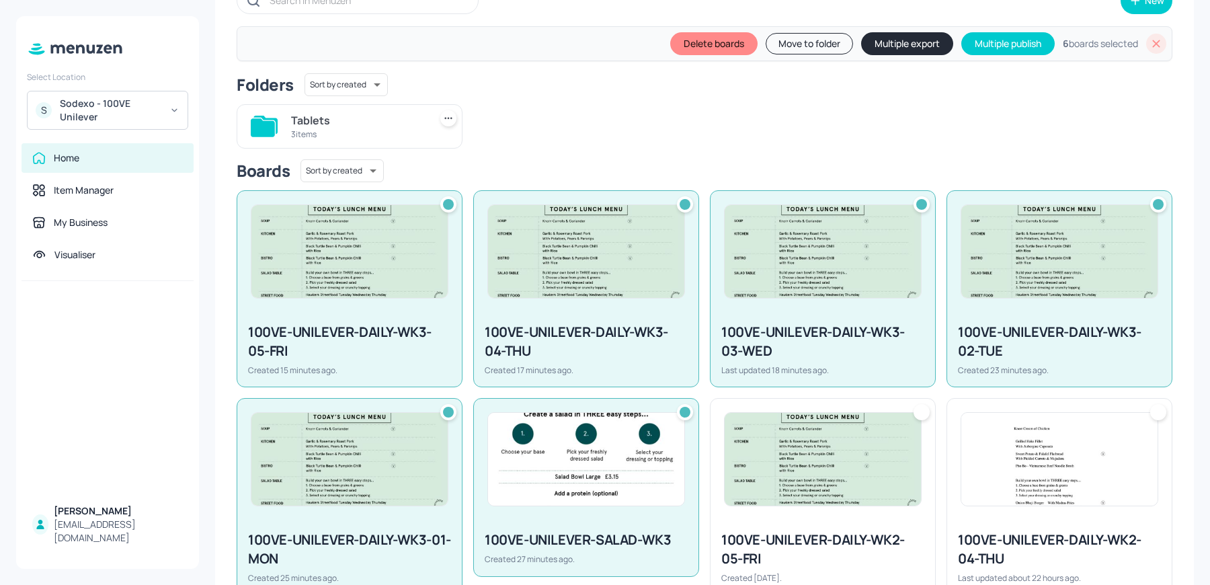
click at [808, 44] on button "Move to folder" at bounding box center [809, 44] width 87 height 22
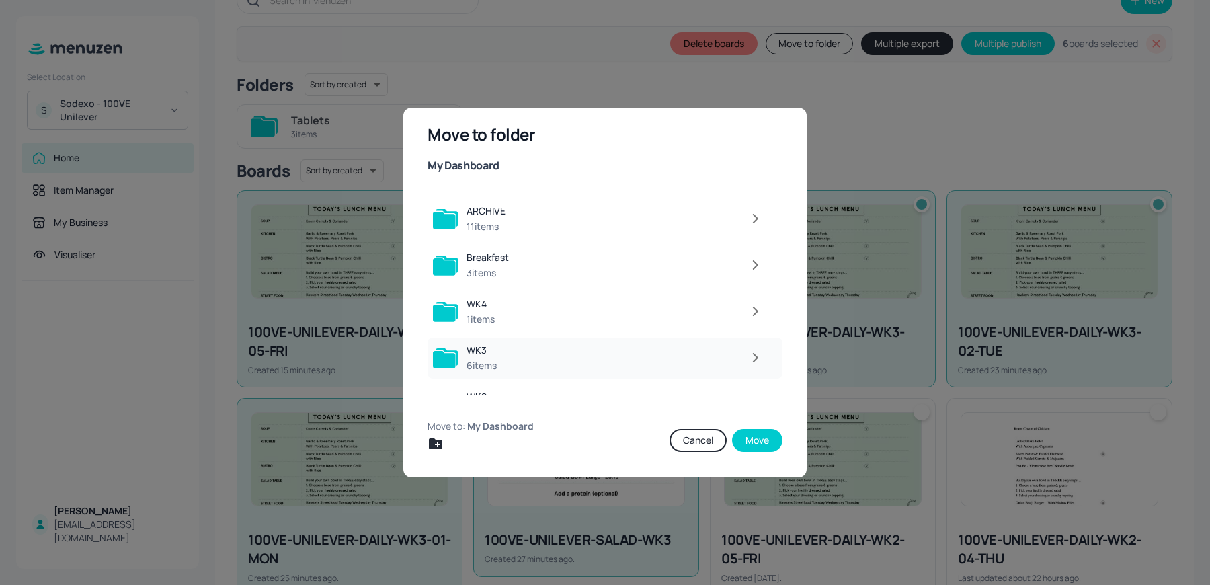
click at [747, 362] on icon "button" at bounding box center [755, 358] width 17 height 16
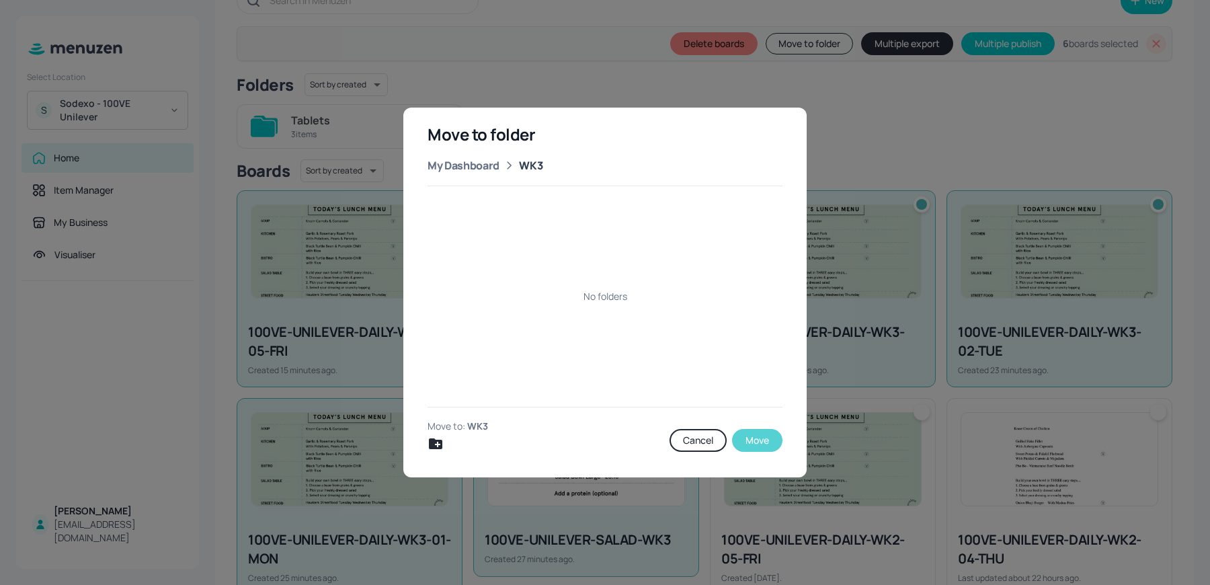
click at [751, 434] on button "Move" at bounding box center [757, 440] width 50 height 23
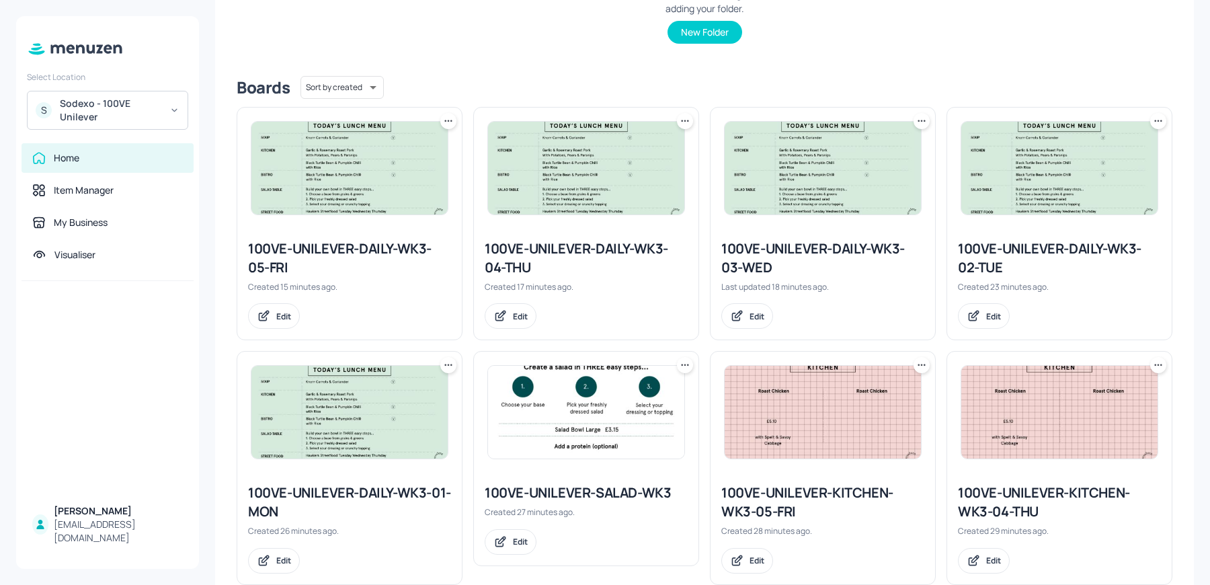
scroll to position [0, 0]
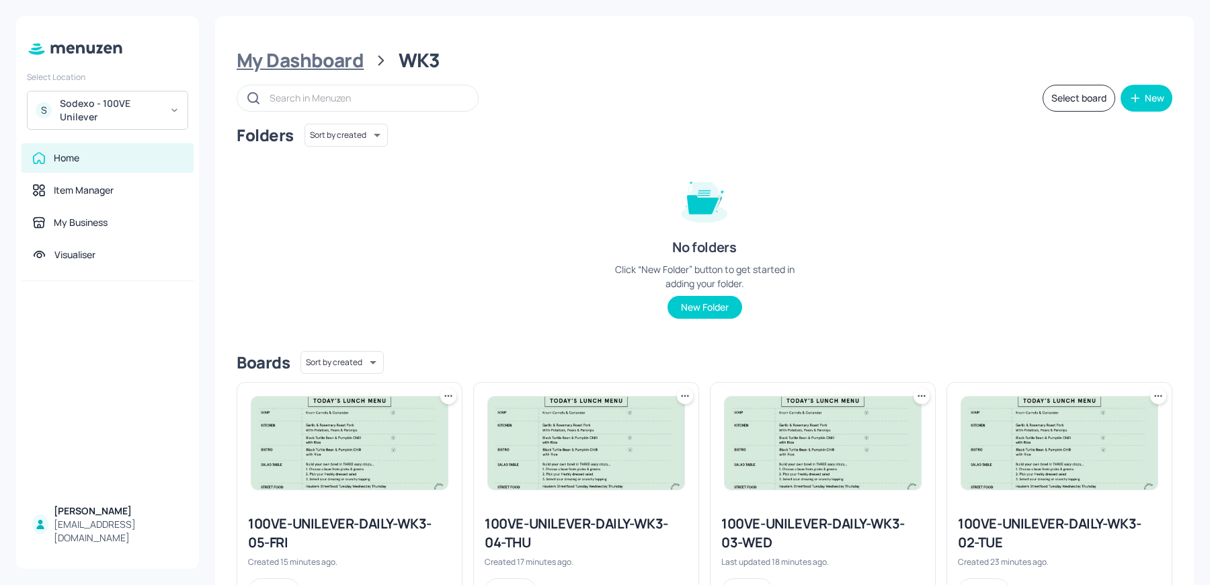
click at [318, 53] on div "My Dashboard" at bounding box center [300, 60] width 127 height 24
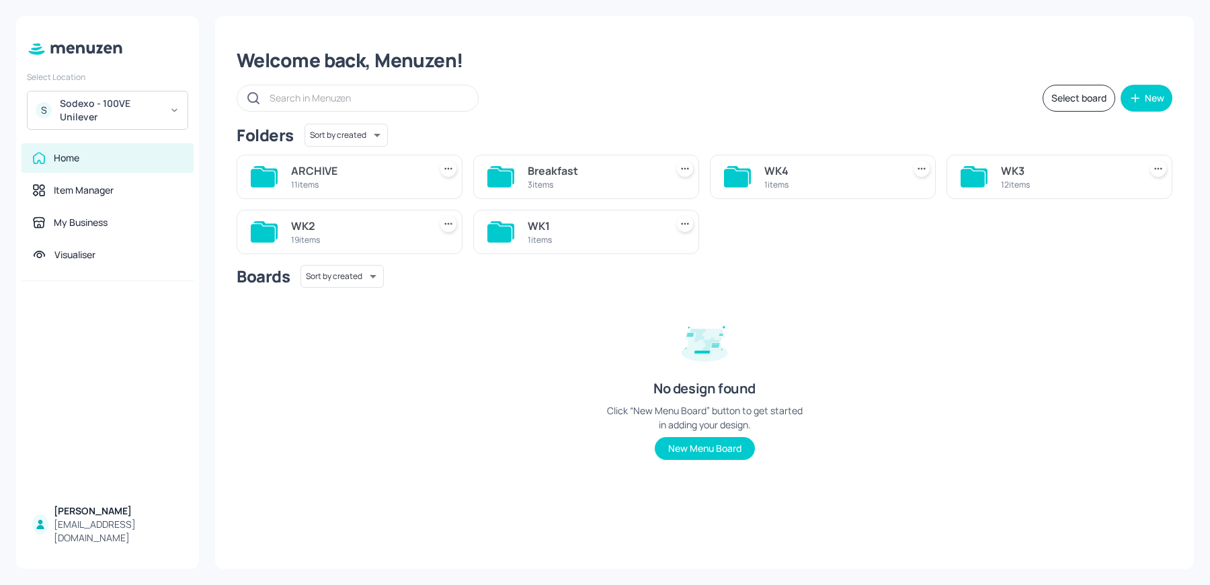
click at [358, 243] on div "19 items" at bounding box center [357, 239] width 133 height 11
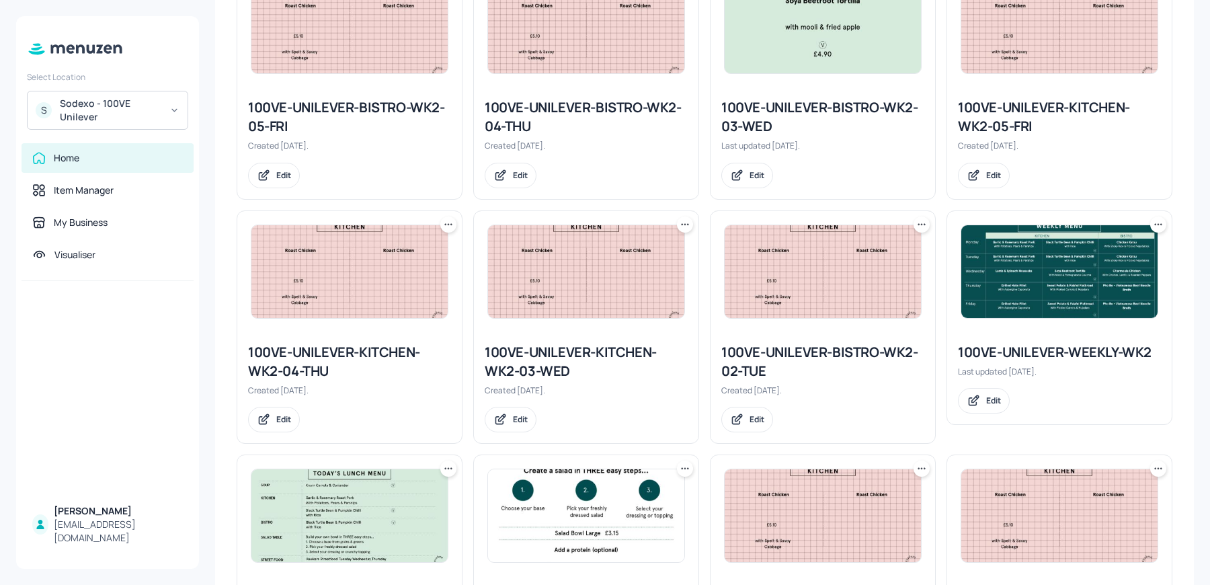
scroll to position [520, 0]
click at [1153, 218] on icon at bounding box center [1158, 223] width 13 height 13
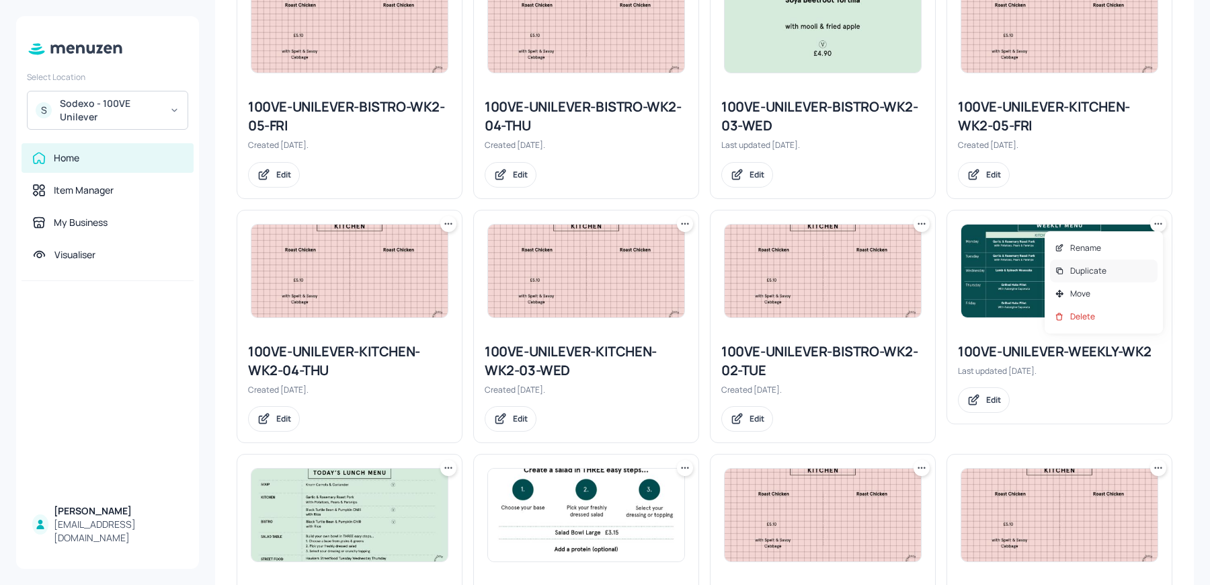
click at [1056, 268] on icon at bounding box center [1059, 270] width 9 height 9
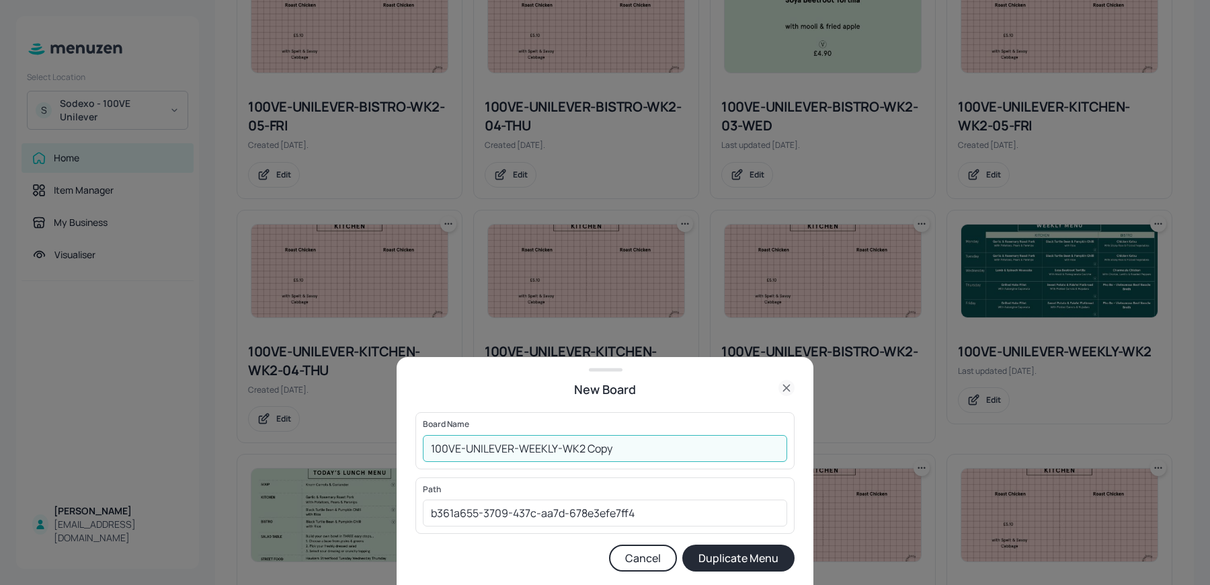
drag, startPoint x: 577, startPoint y: 446, endPoint x: 657, endPoint y: 452, distance: 80.2
click at [657, 452] on input "100VE-UNILEVER-WEEKLY-WK2 Copy" at bounding box center [605, 448] width 364 height 27
type input "100VE-UNILEVER-WEEKLY-WK3"
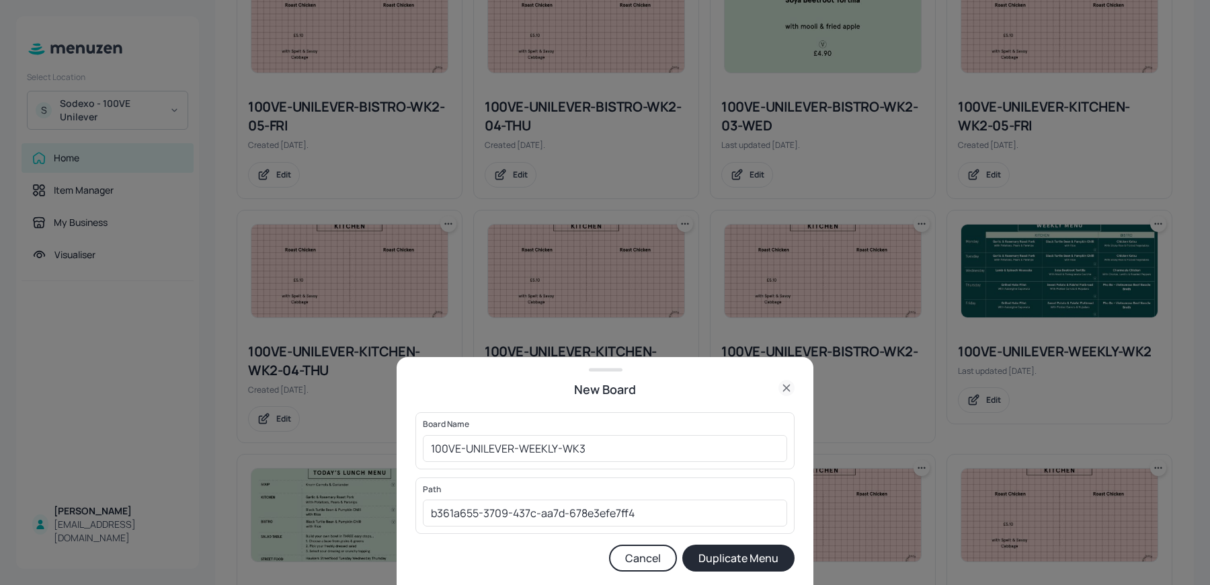
click at [713, 565] on button "Duplicate Menu" at bounding box center [738, 558] width 112 height 27
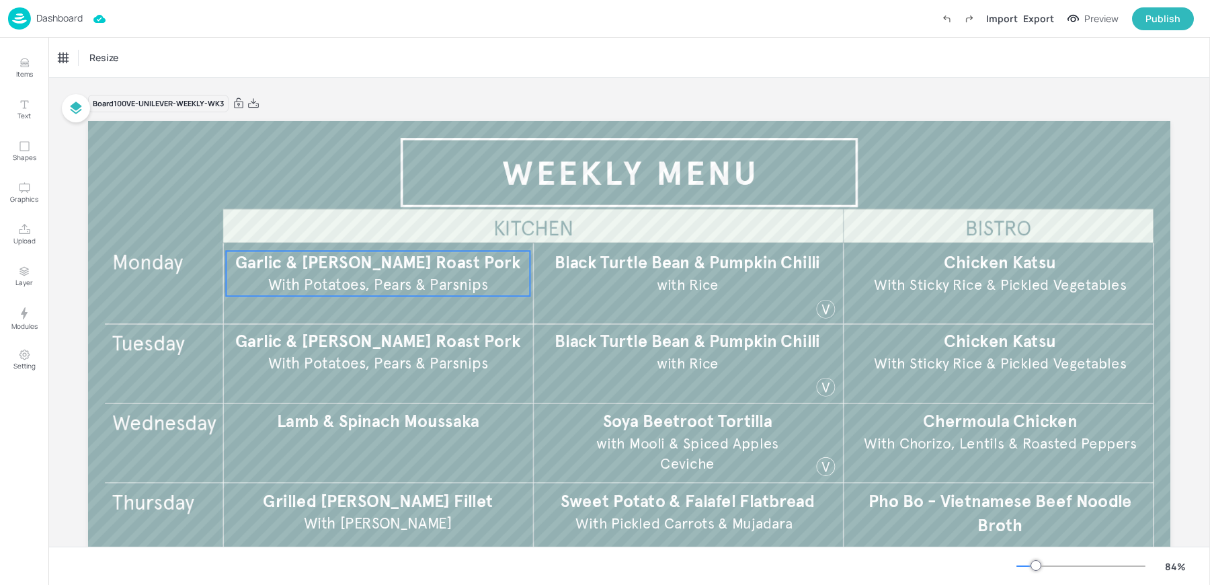
click at [453, 261] on span "Garlic & [PERSON_NAME] Roast Pork" at bounding box center [377, 262] width 285 height 21
click at [339, 348] on span "Garlic & [PERSON_NAME] Roast Pork" at bounding box center [377, 341] width 285 height 21
click at [104, 61] on div "Garlic & Rosemary Roast Pork" at bounding box center [114, 58] width 112 height 12
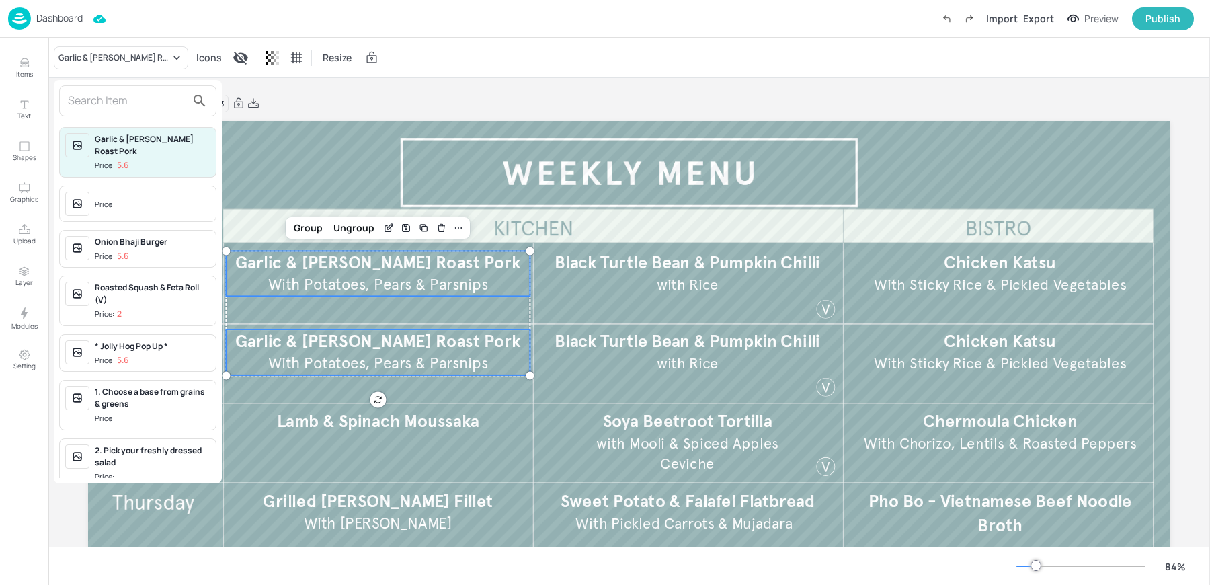
click at [100, 109] on input "text" at bounding box center [127, 101] width 118 height 22
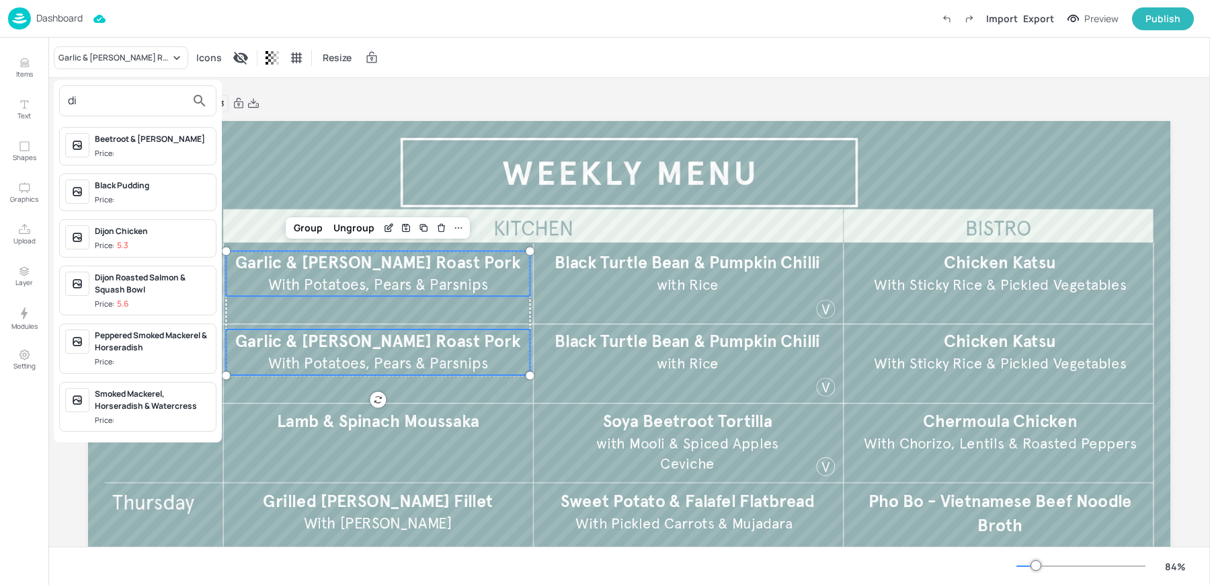
type input "di"
click at [121, 233] on div "Dijon Chicken" at bounding box center [153, 231] width 116 height 12
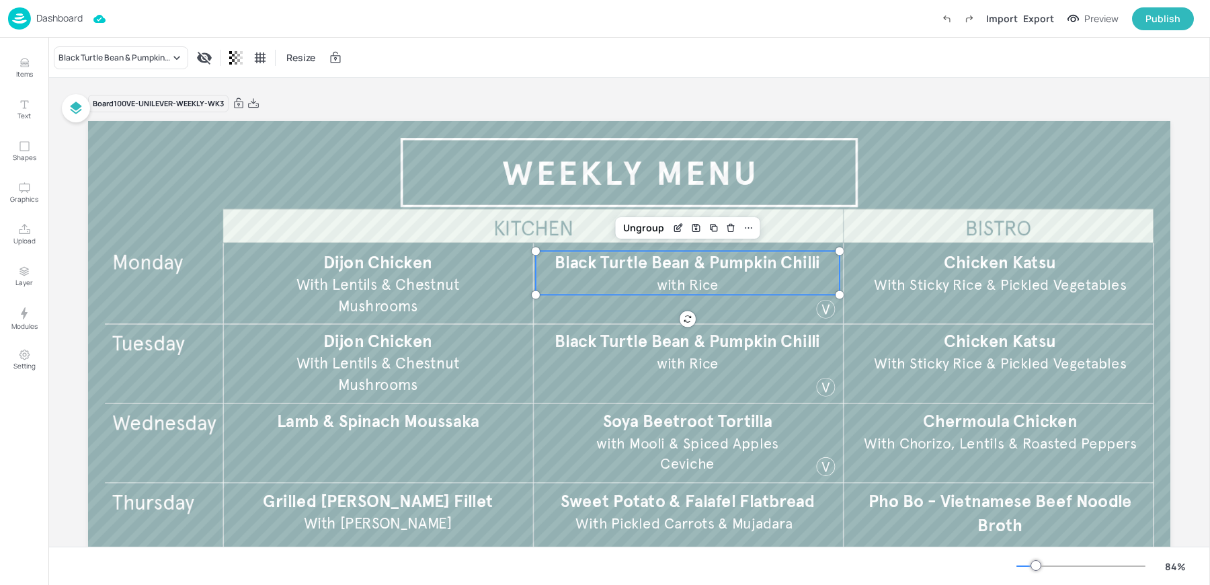
click at [657, 291] on span "with Rice" at bounding box center [688, 285] width 62 height 18
click at [642, 345] on span "Black Turtle Bean & Pumpkin Chilli" at bounding box center [688, 341] width 266 height 21
click at [110, 52] on div "Black Turtle Bean & Pumpkin Chilli" at bounding box center [114, 58] width 112 height 12
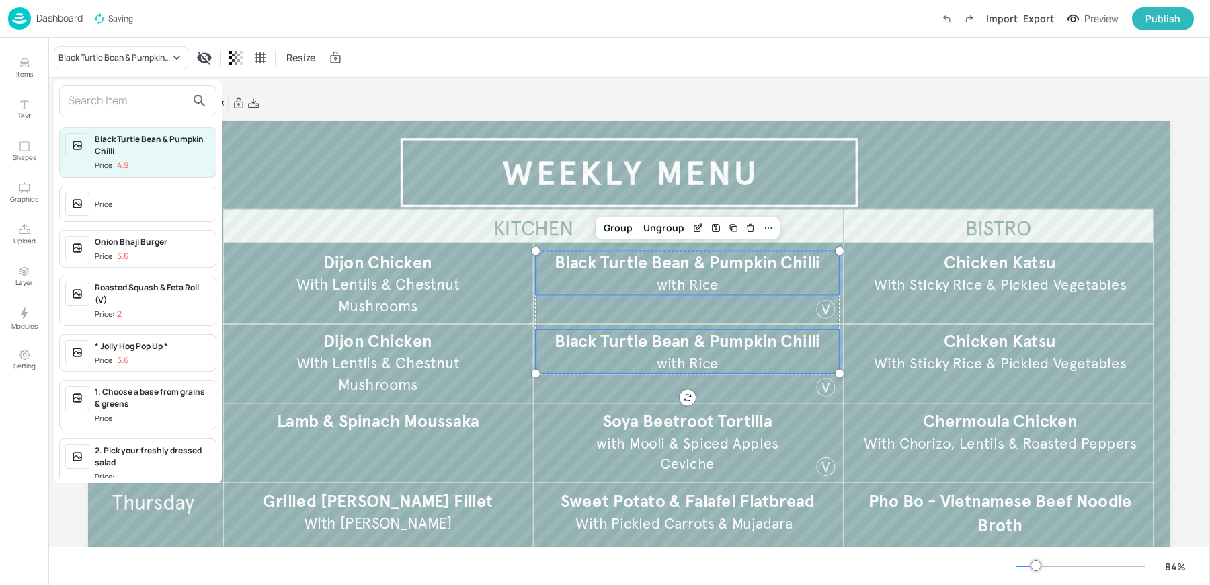
click at [126, 102] on input "text" at bounding box center [127, 101] width 118 height 22
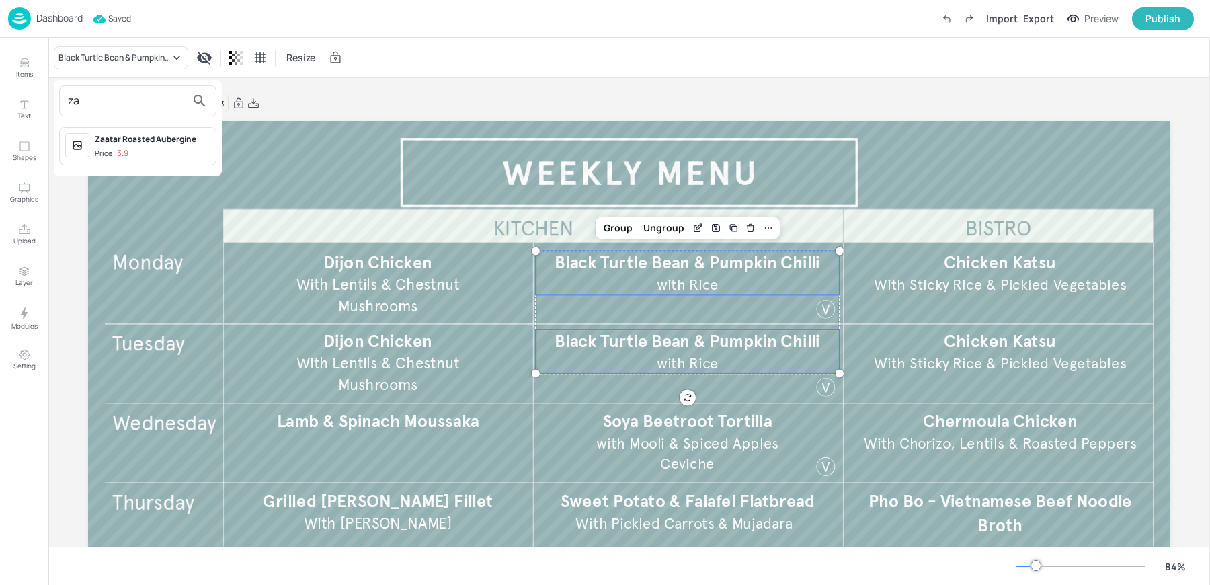
type input "za"
click at [125, 145] on div "Zaatar Roasted Aubergine Price: 3.9" at bounding box center [153, 146] width 116 height 26
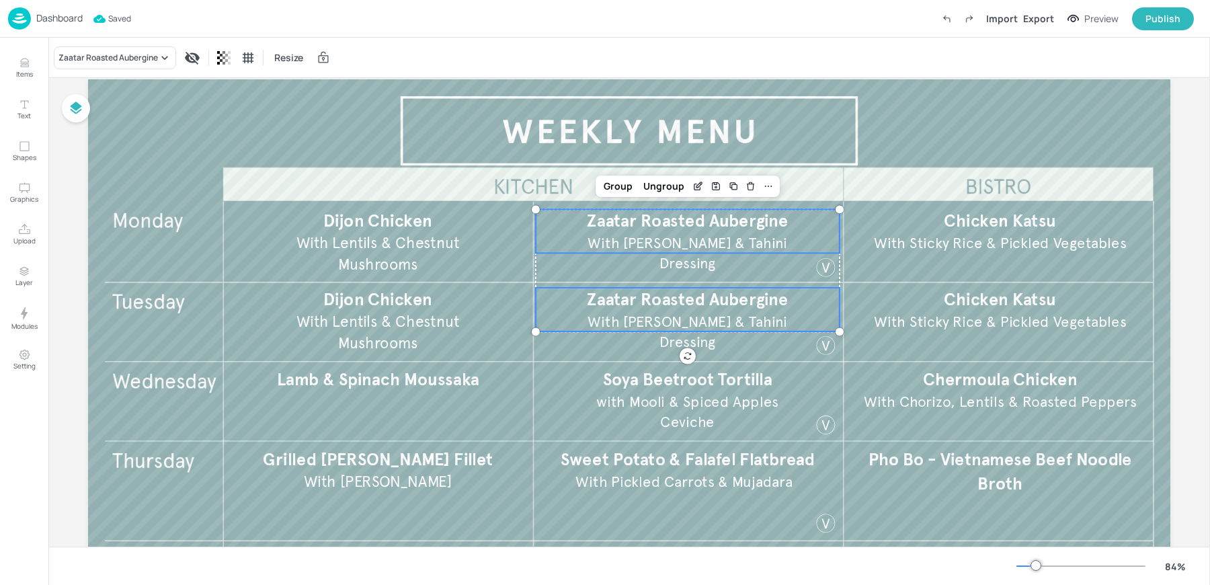
scroll to position [66, 0]
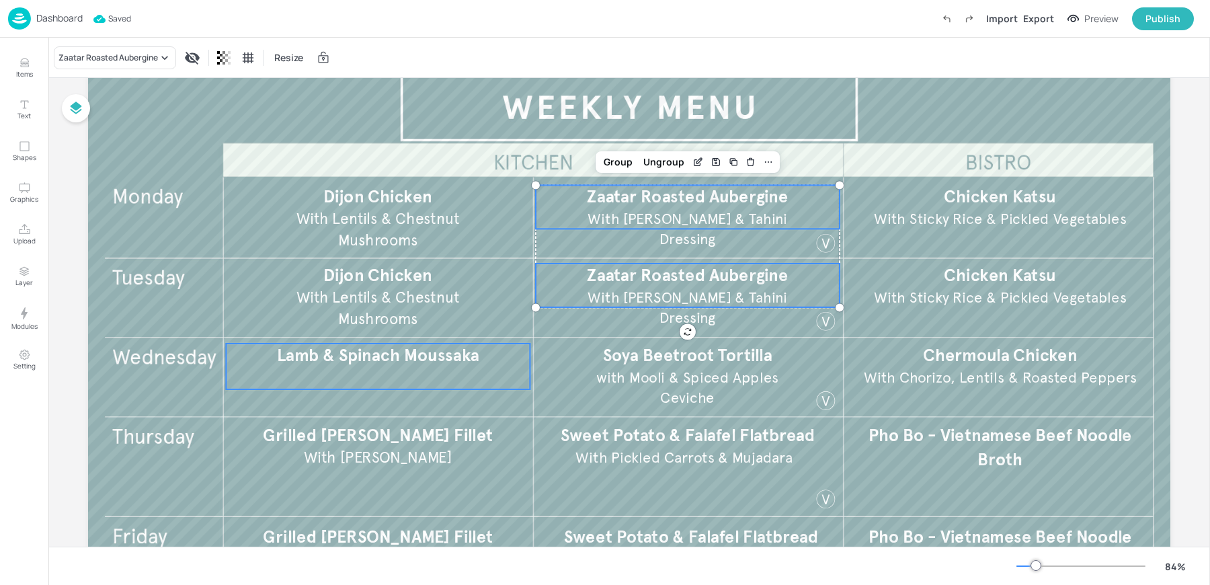
click at [380, 360] on span "Lamb & Spinach Moussaka" at bounding box center [378, 355] width 202 height 21
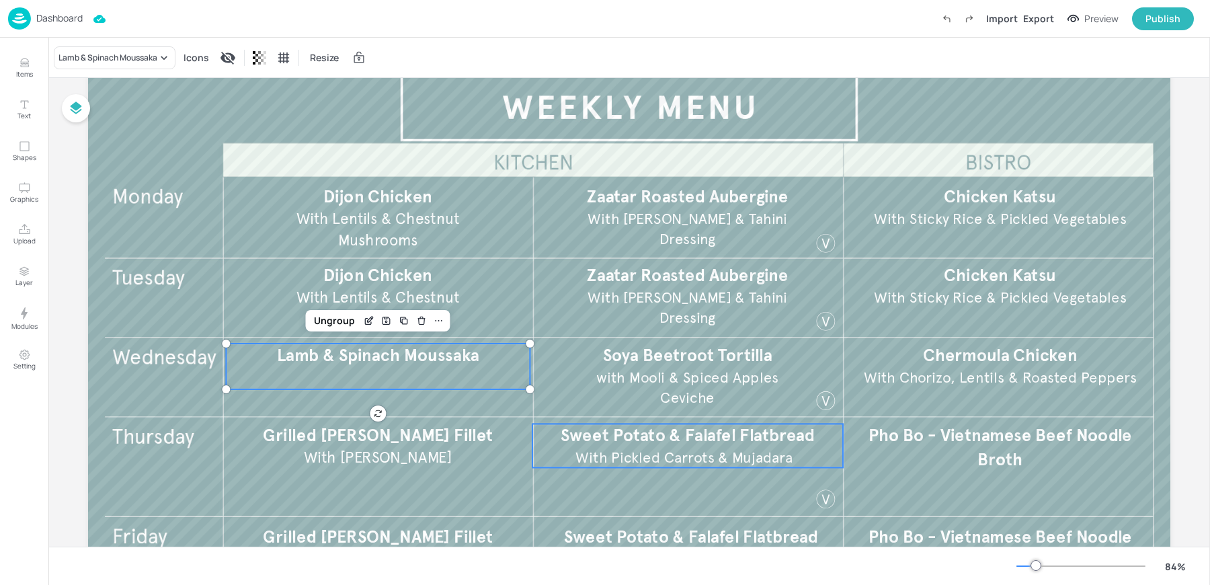
click at [686, 455] on span "With Pickled Carrots & Mujadara" at bounding box center [683, 457] width 217 height 18
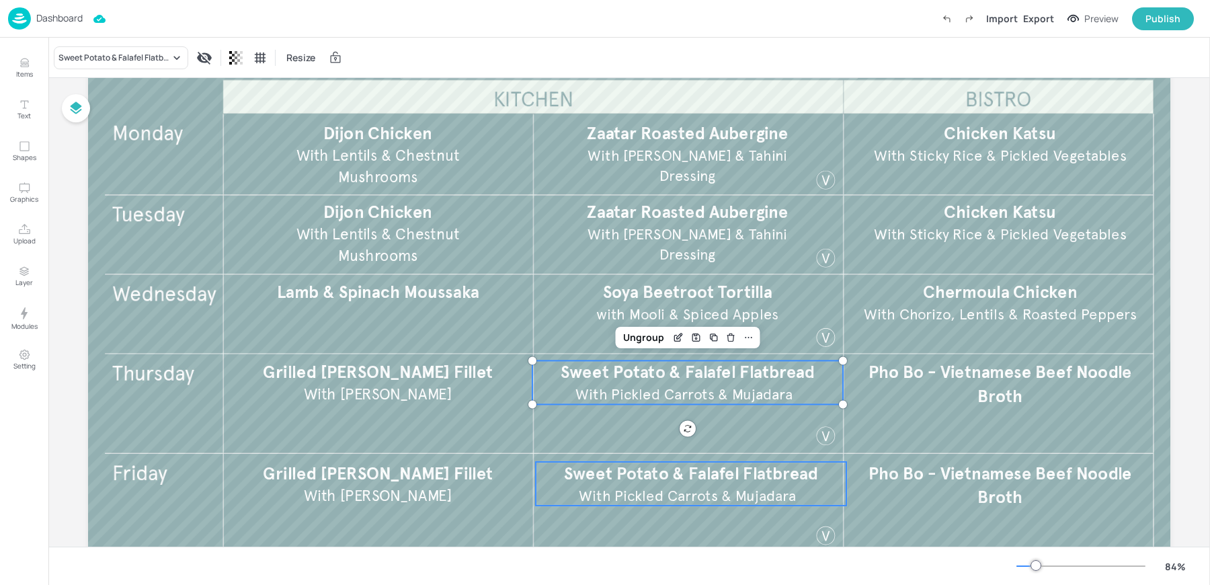
scroll to position [141, 0]
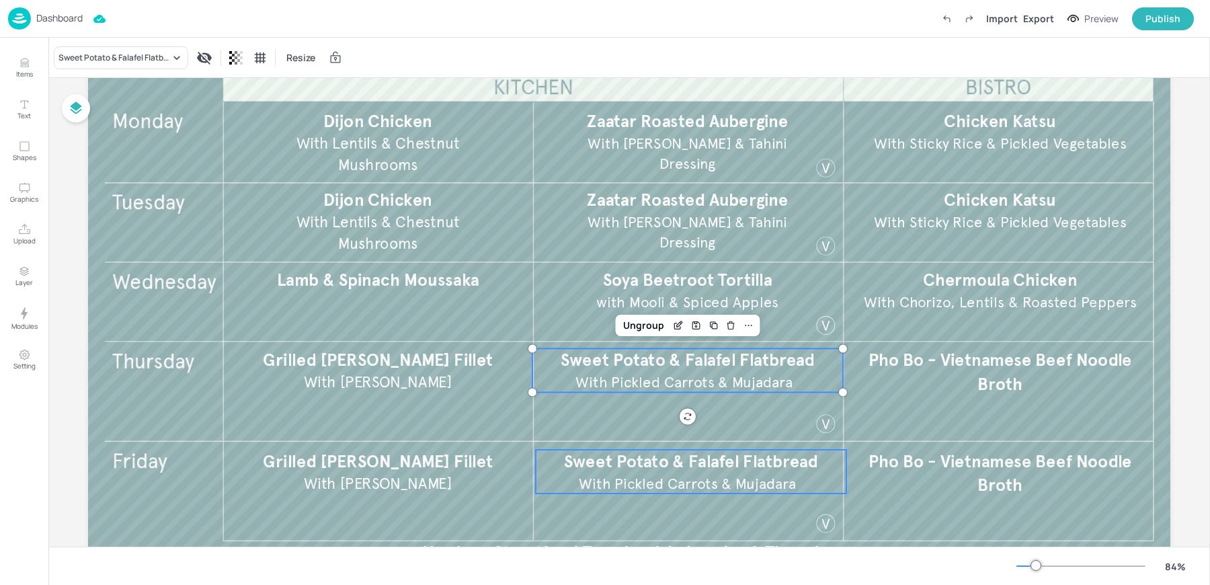
click at [634, 473] on p "With Pickled Carrots & Mujadara" at bounding box center [688, 483] width 238 height 21
click at [102, 46] on div "Sweet Potato & Falafel Flatbread" at bounding box center [121, 57] width 134 height 23
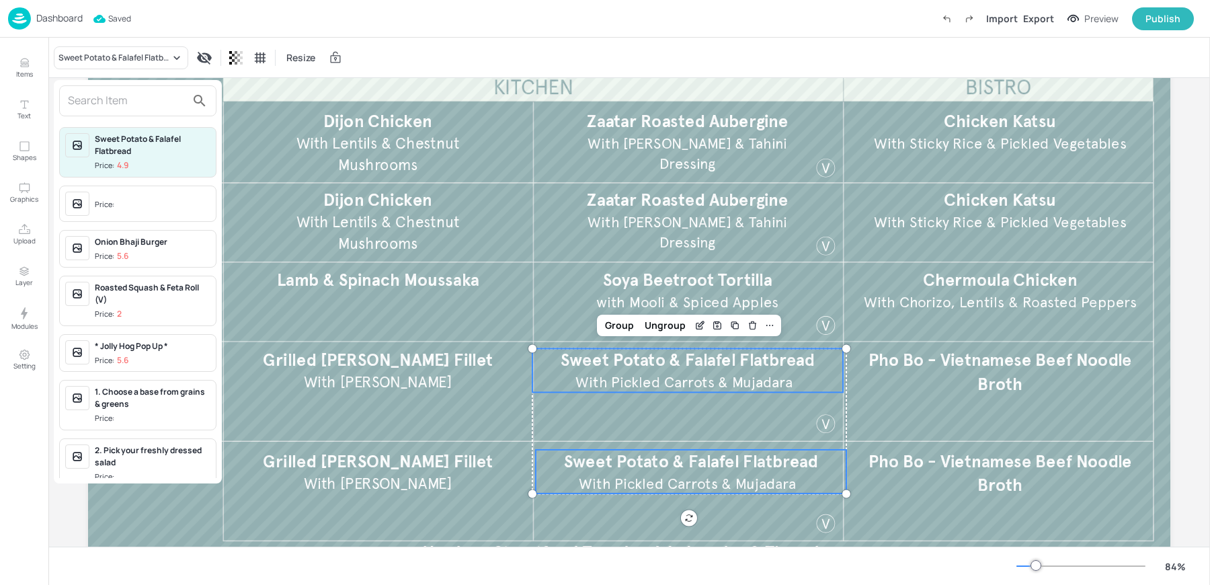
click at [118, 95] on input "text" at bounding box center [127, 101] width 118 height 22
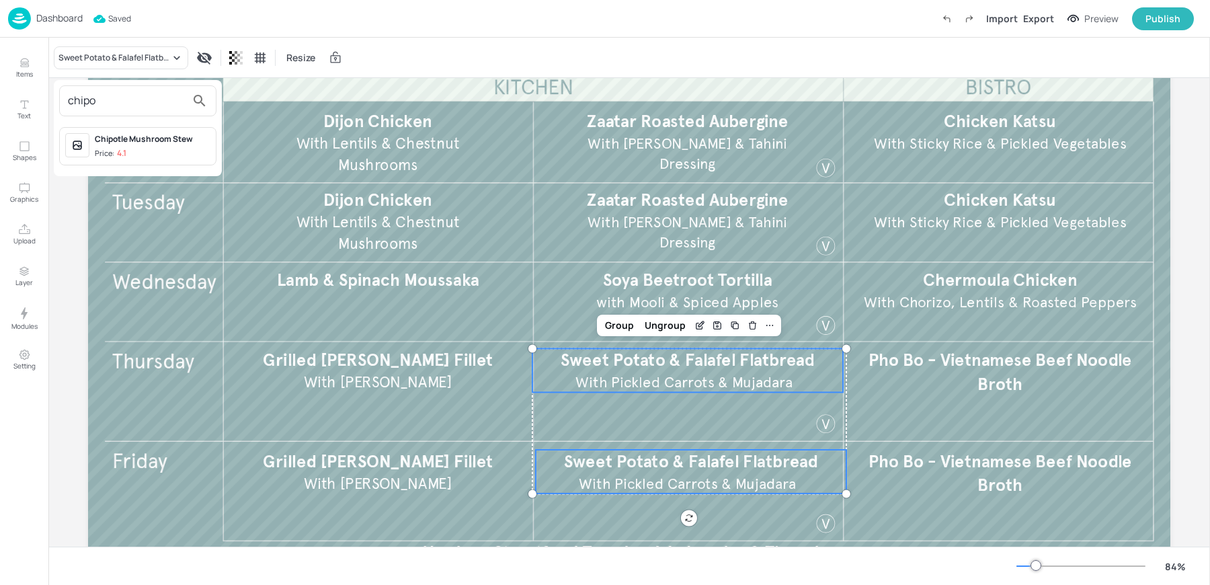
type input "chipo"
click at [153, 147] on div "Chipotle Mushroom Stew Price: 4.1" at bounding box center [153, 146] width 116 height 26
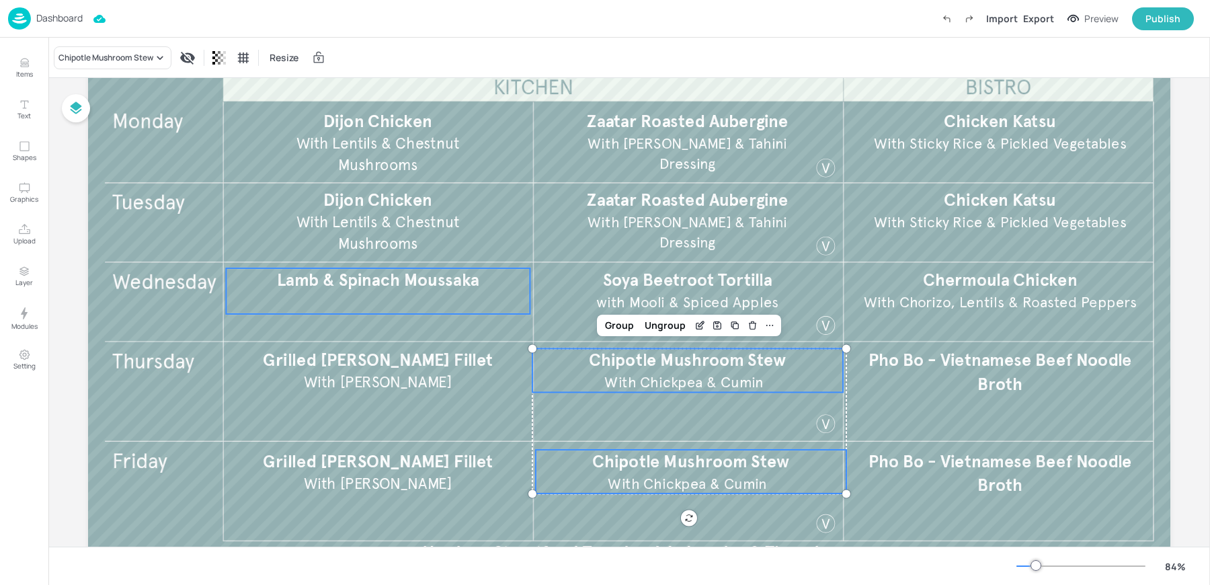
click at [346, 279] on span "Lamb & Spinach Moussaka" at bounding box center [378, 280] width 202 height 21
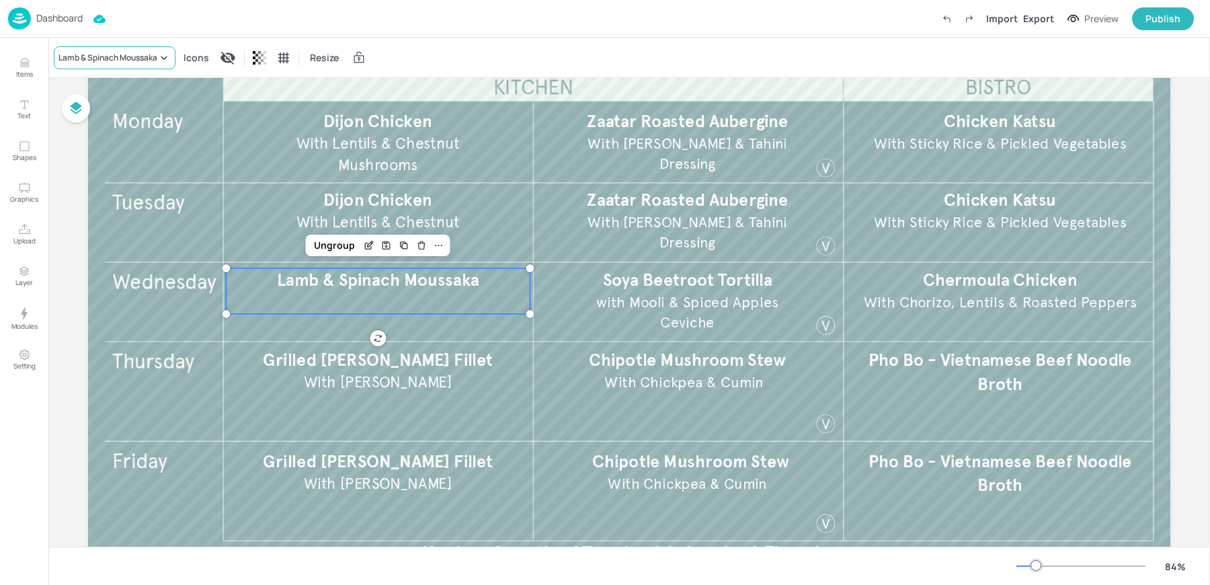
click at [130, 59] on div "Lamb & Spinach Moussaka" at bounding box center [107, 58] width 99 height 12
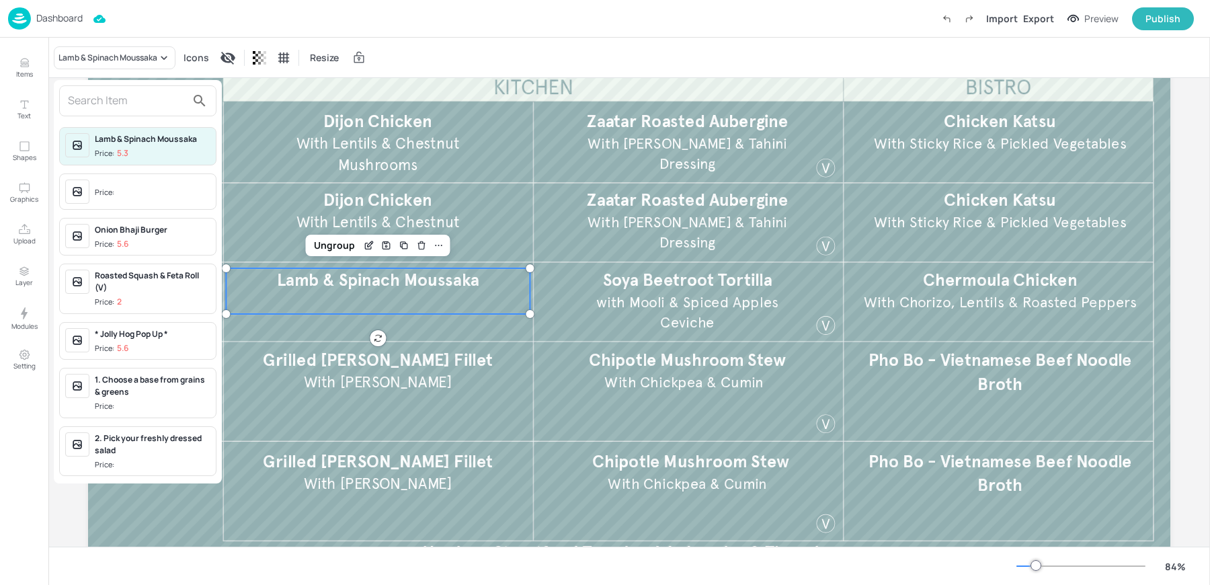
click at [102, 99] on input "text" at bounding box center [127, 101] width 118 height 22
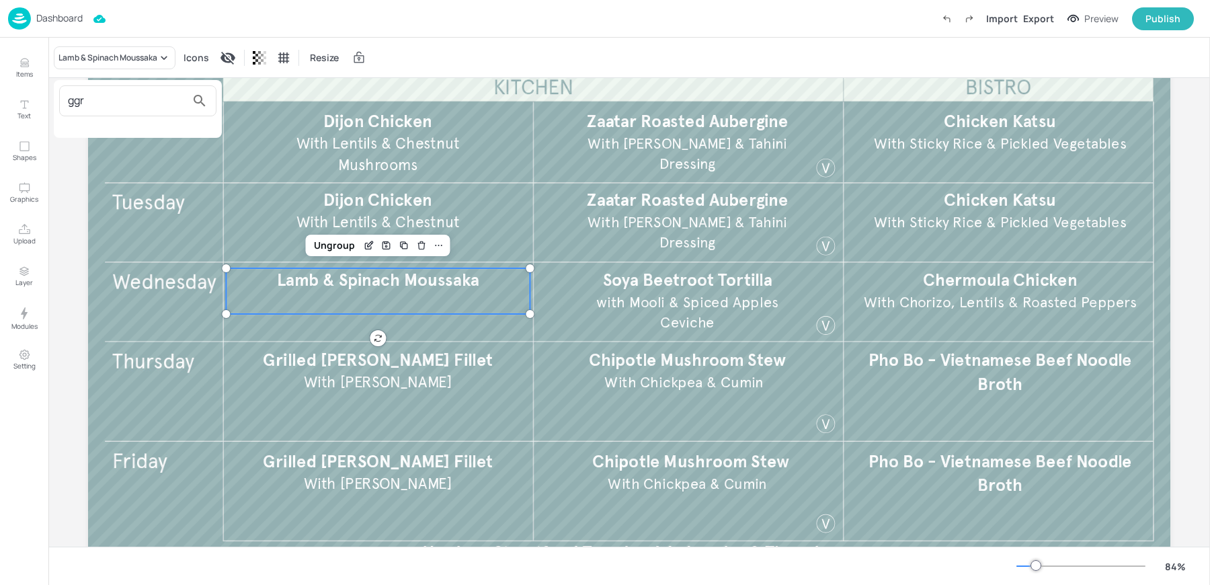
click at [102, 99] on input "ggr" at bounding box center [127, 101] width 118 height 22
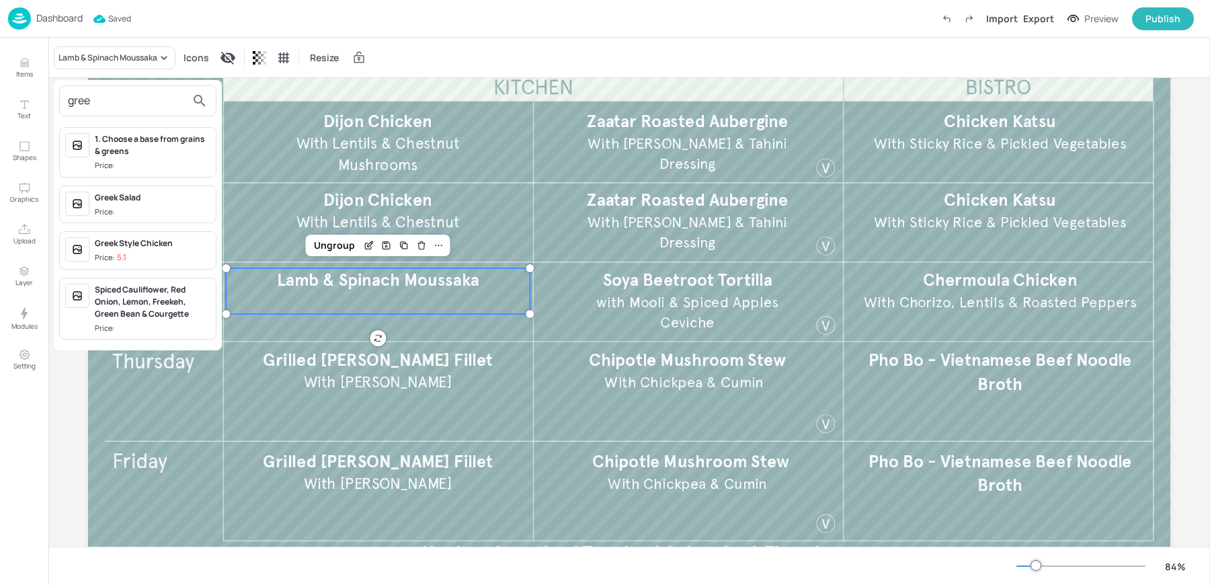
type input "gree"
click at [119, 253] on p "5.1" at bounding box center [121, 257] width 9 height 9
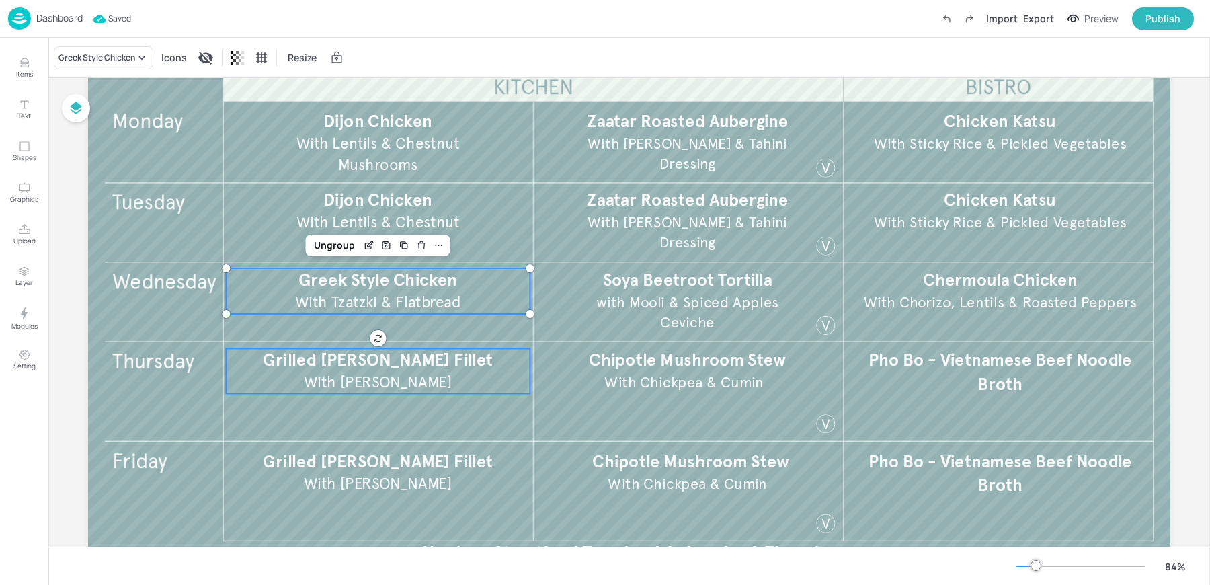
click at [311, 387] on span "With Aubergine Caponata" at bounding box center [378, 382] width 149 height 19
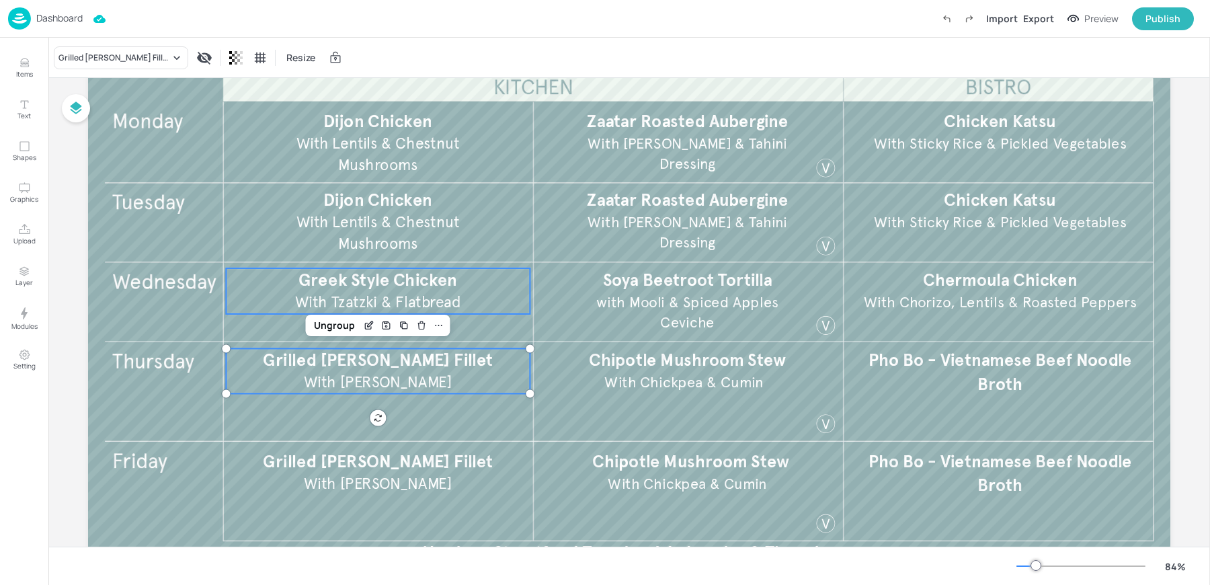
click at [330, 284] on span "Greek Style Chicken" at bounding box center [377, 280] width 159 height 21
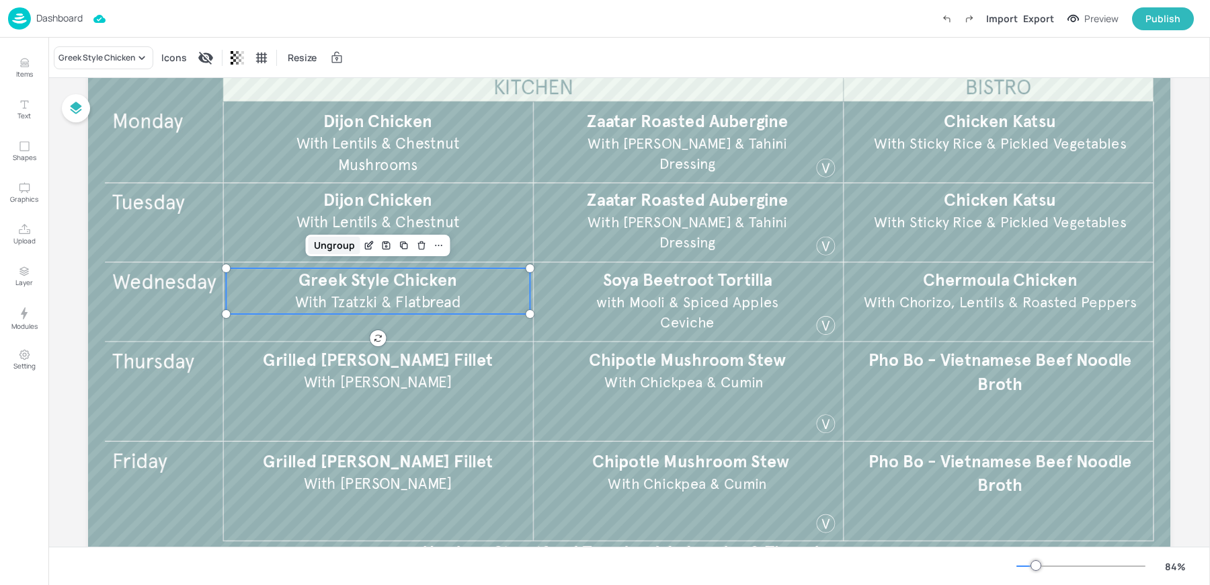
click at [329, 241] on div "Ungroup" at bounding box center [335, 245] width 52 height 17
click at [322, 275] on span "Greek Style Chicken" at bounding box center [377, 280] width 159 height 21
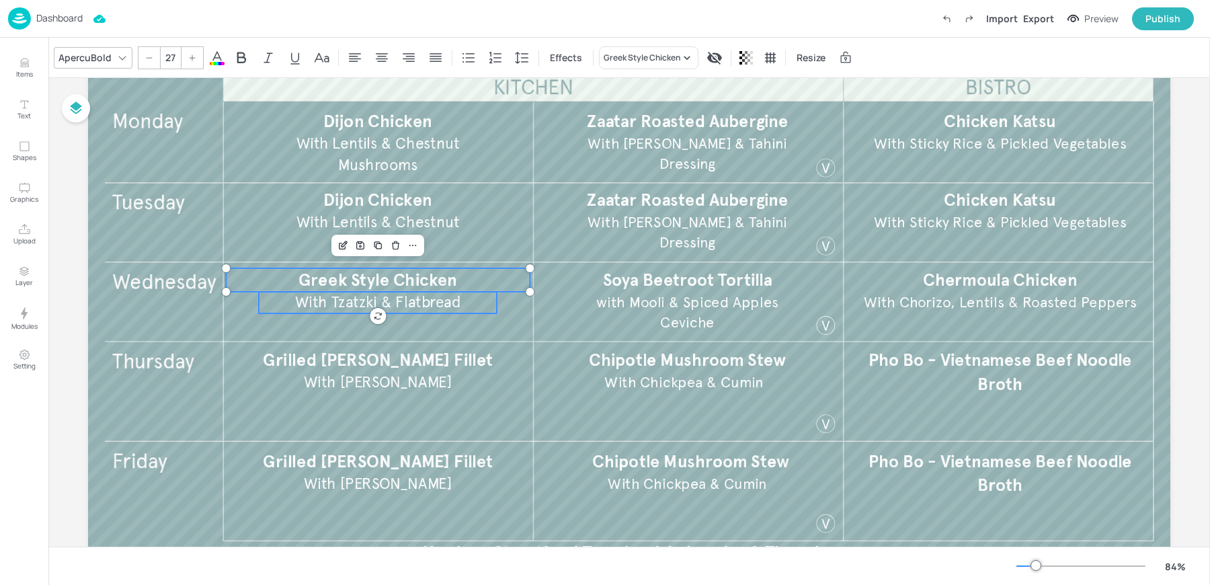
click at [325, 301] on span "With Tzatzki & Flatbread" at bounding box center [378, 301] width 166 height 19
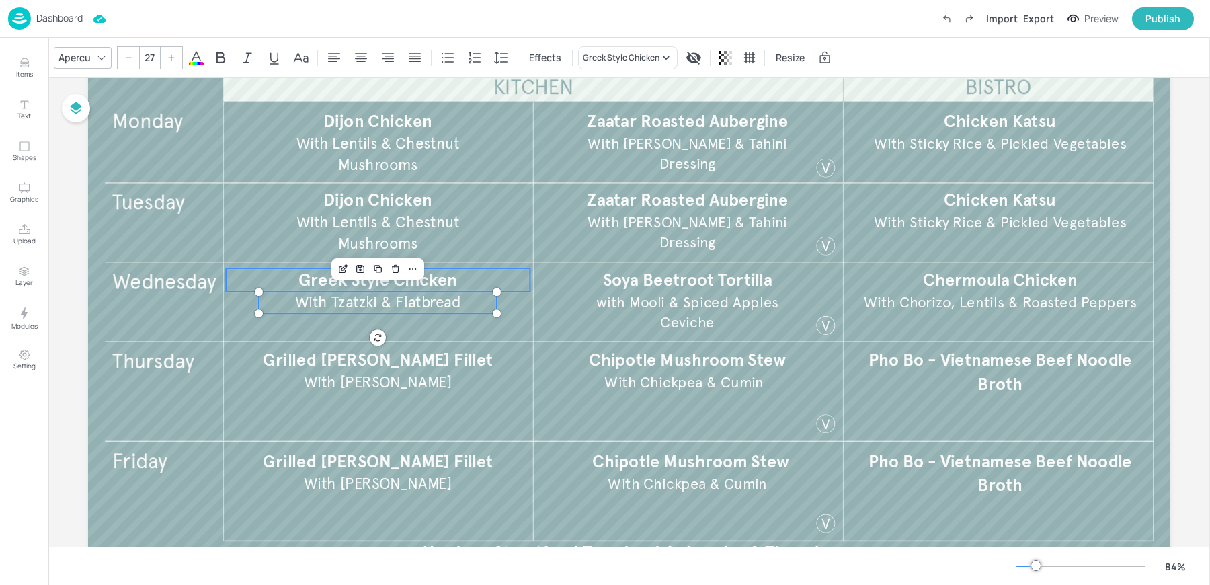
type input "--"
click at [303, 285] on span "Greek Style Chicken" at bounding box center [377, 280] width 159 height 21
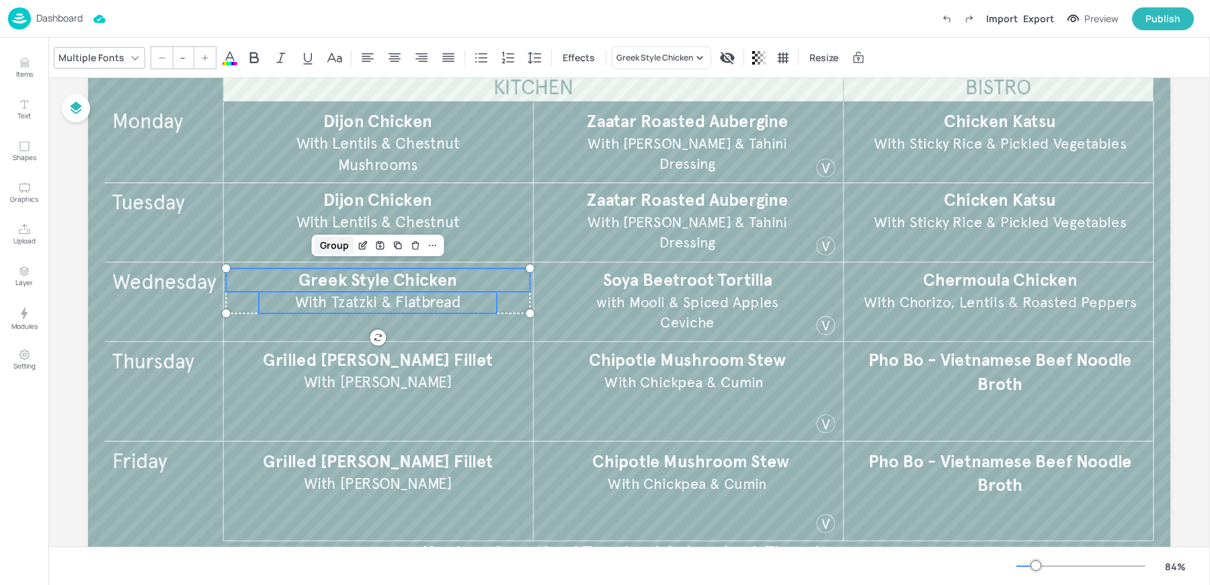
click at [325, 244] on div "Group" at bounding box center [335, 245] width 40 height 17
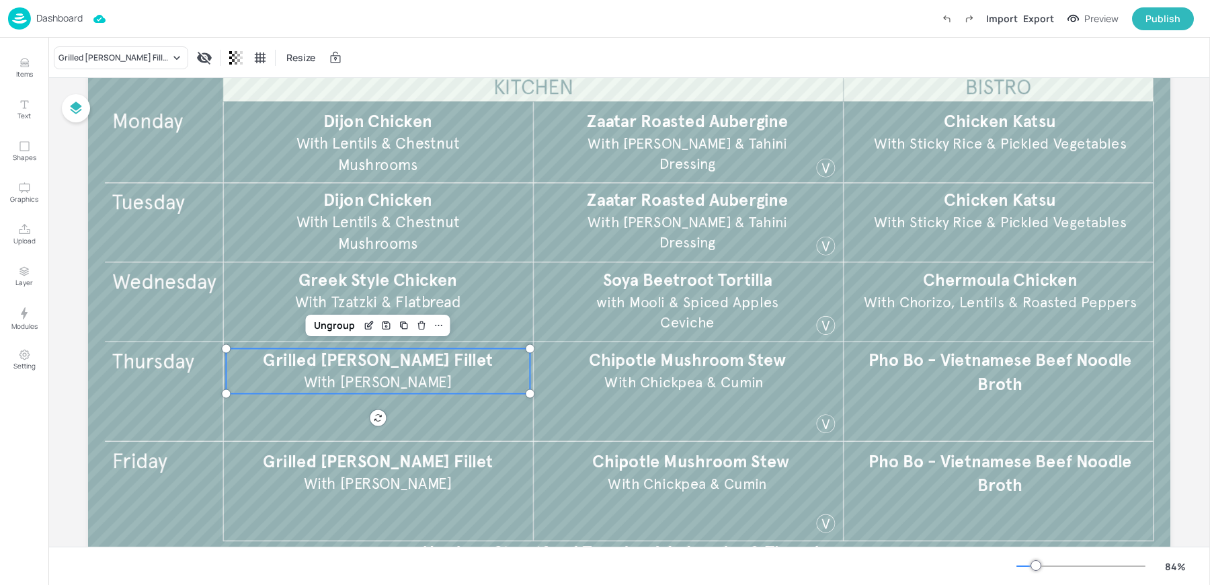
click at [329, 368] on span "Grilled Hake Fillet" at bounding box center [378, 360] width 230 height 21
click at [335, 476] on span "With Aubergine Caponata" at bounding box center [378, 483] width 149 height 19
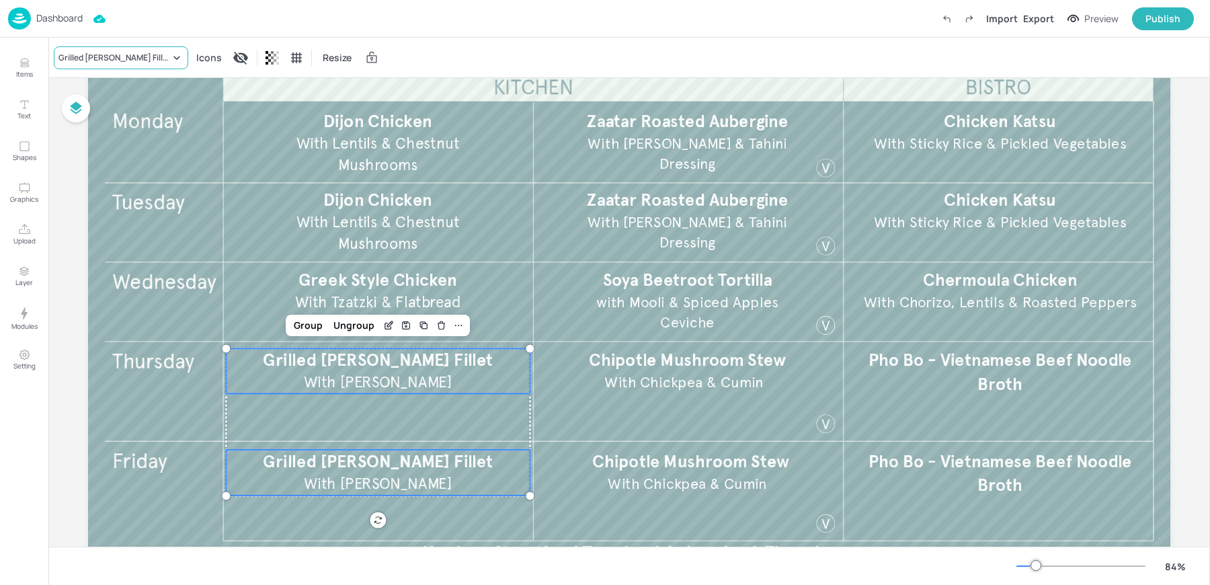
click at [85, 58] on div "Grilled Hake Fillet" at bounding box center [114, 58] width 112 height 12
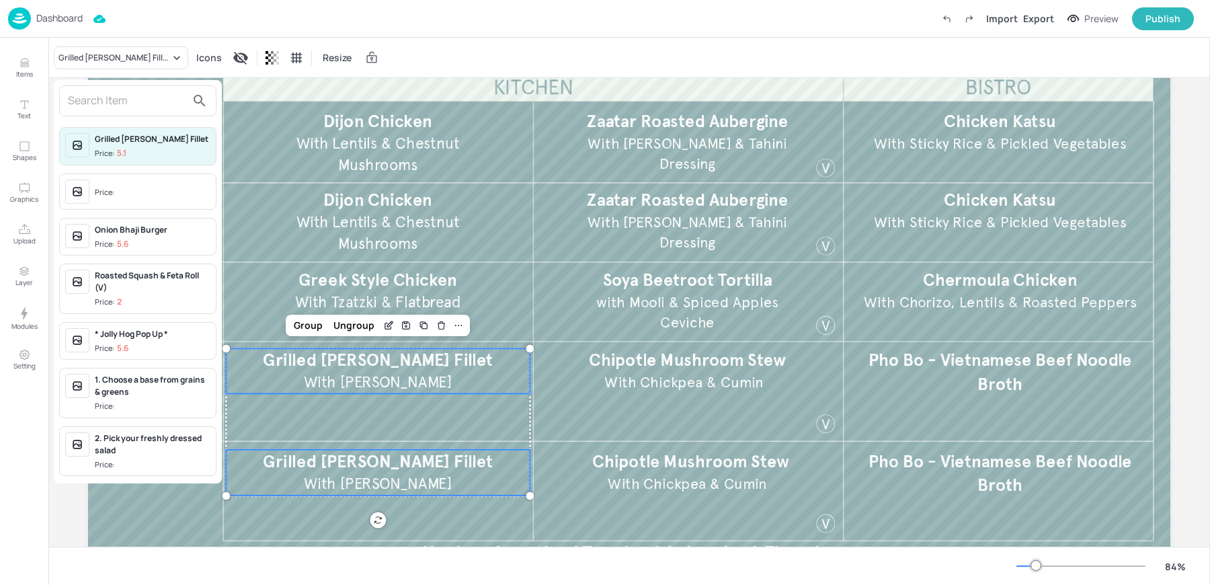
click at [97, 91] on input "text" at bounding box center [127, 101] width 118 height 22
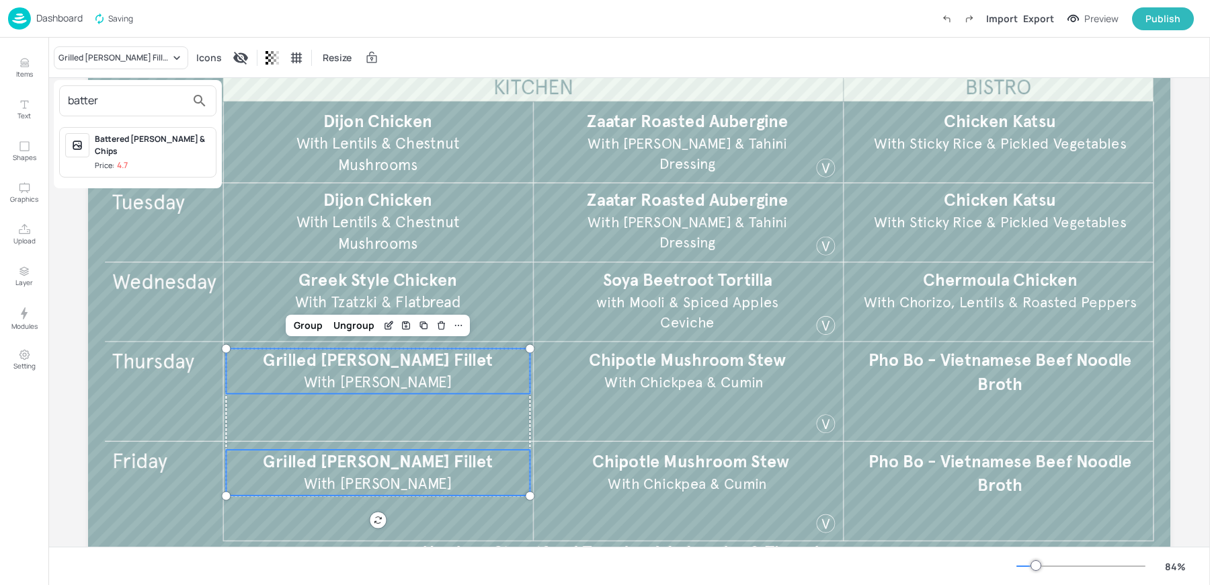
type input "batter"
click at [116, 138] on div "Battered [PERSON_NAME] & Chips" at bounding box center [153, 145] width 116 height 24
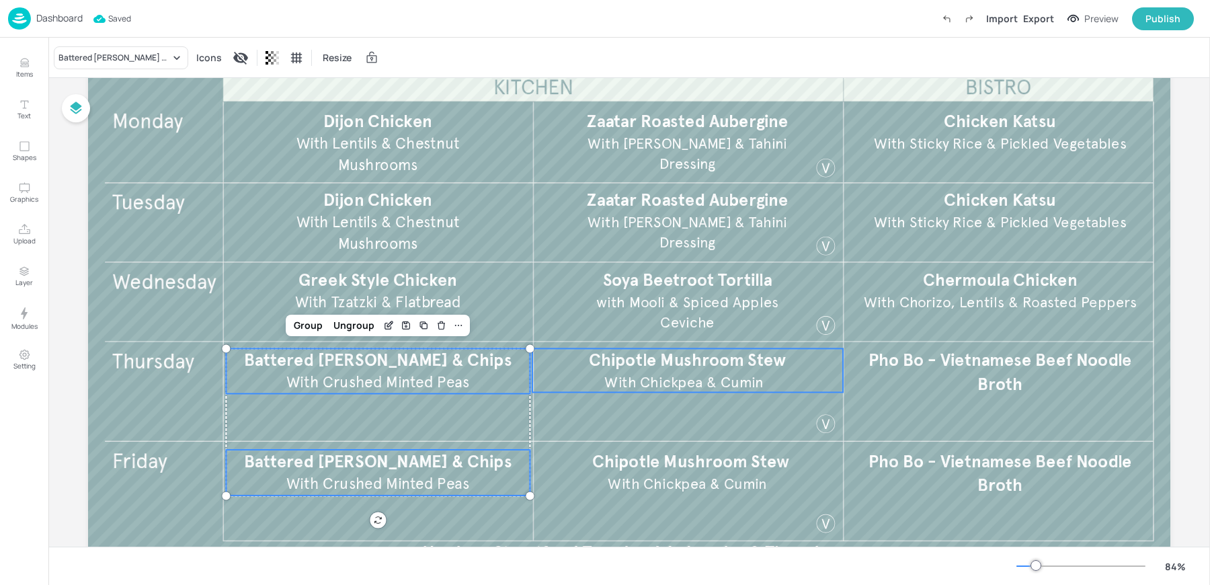
click at [707, 375] on span "With Chickpea & Cumin" at bounding box center [683, 382] width 159 height 18
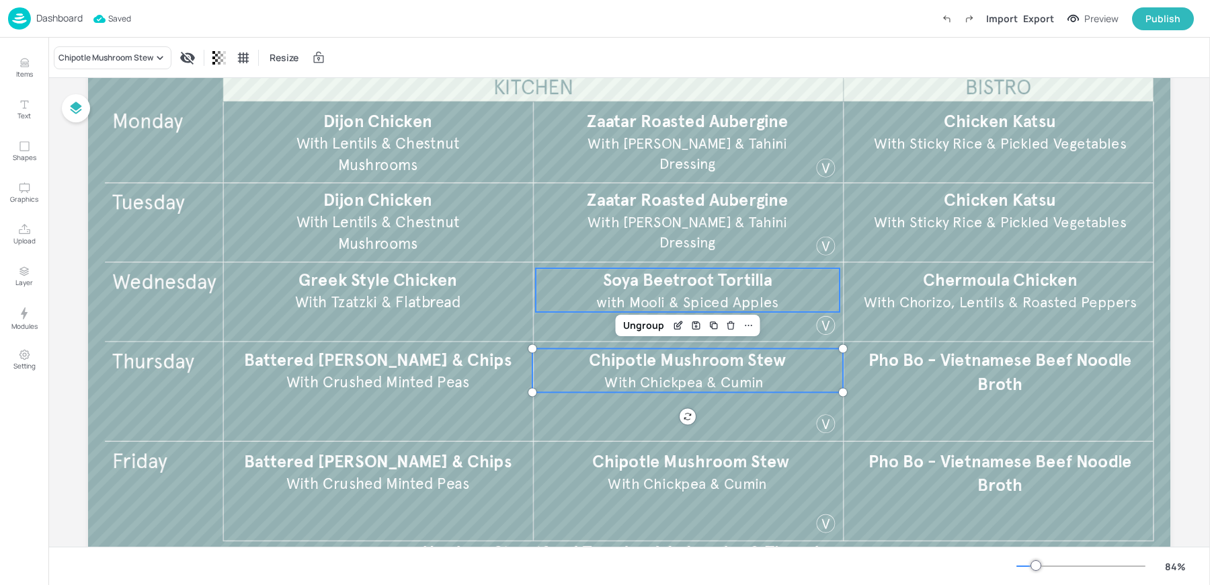
click at [625, 279] on span "Soya Beetroot Tortilla" at bounding box center [687, 280] width 169 height 21
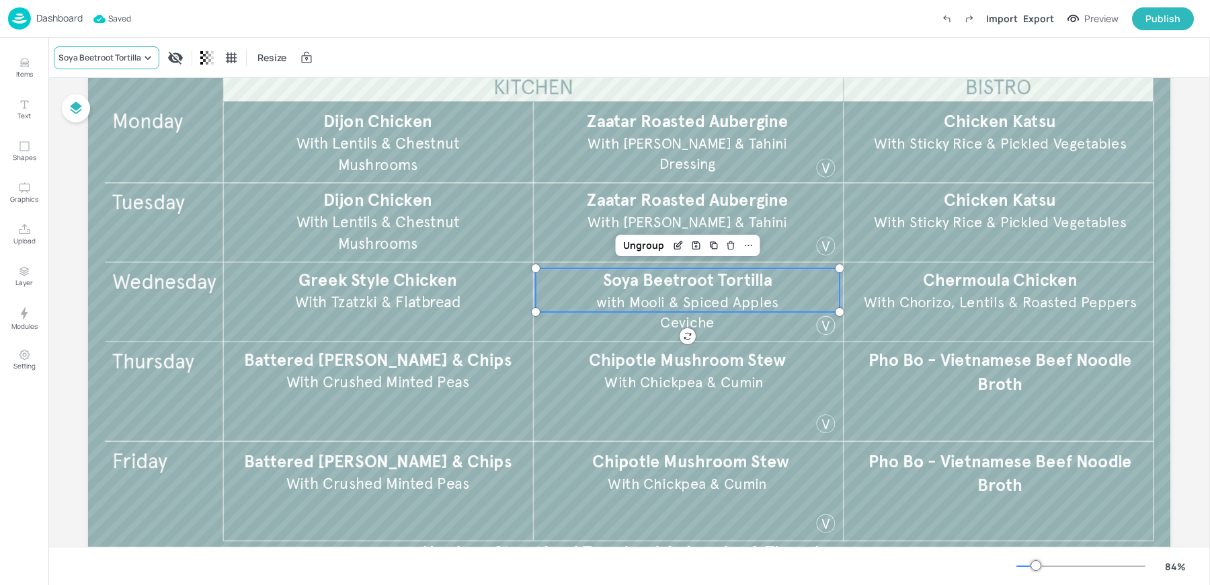
click at [81, 60] on div "Soya Beetroot Tortilla" at bounding box center [99, 58] width 83 height 12
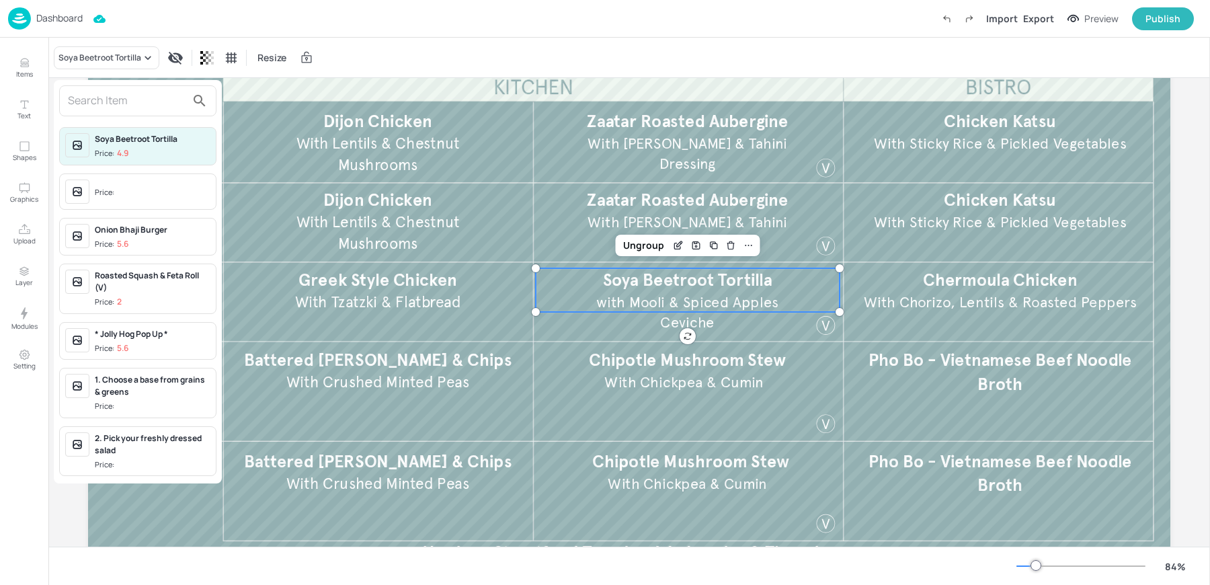
click at [106, 91] on input "text" at bounding box center [127, 101] width 118 height 22
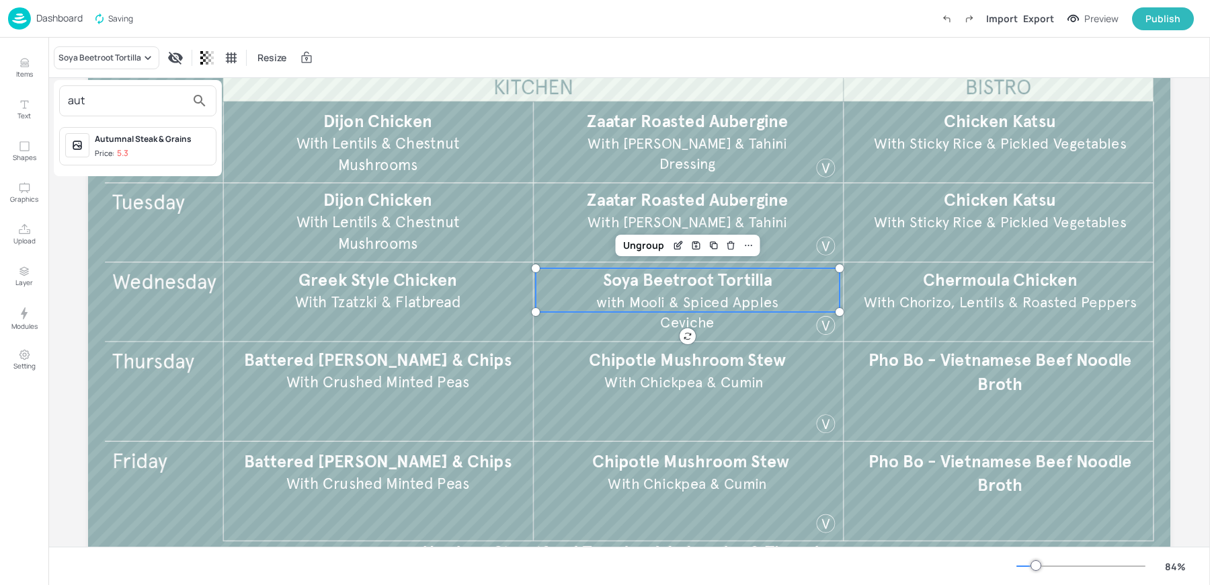
type input "aut"
click at [130, 143] on div "Autumnal Steak & Grains" at bounding box center [153, 139] width 116 height 12
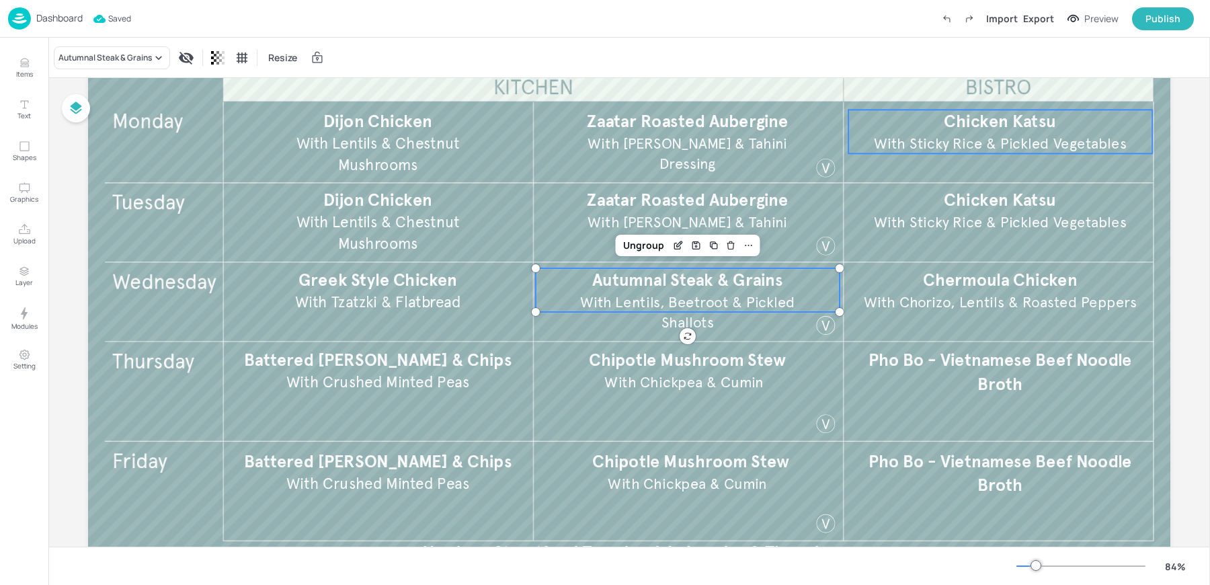
click at [944, 125] on span "Chicken Katsu" at bounding box center [1000, 121] width 112 height 21
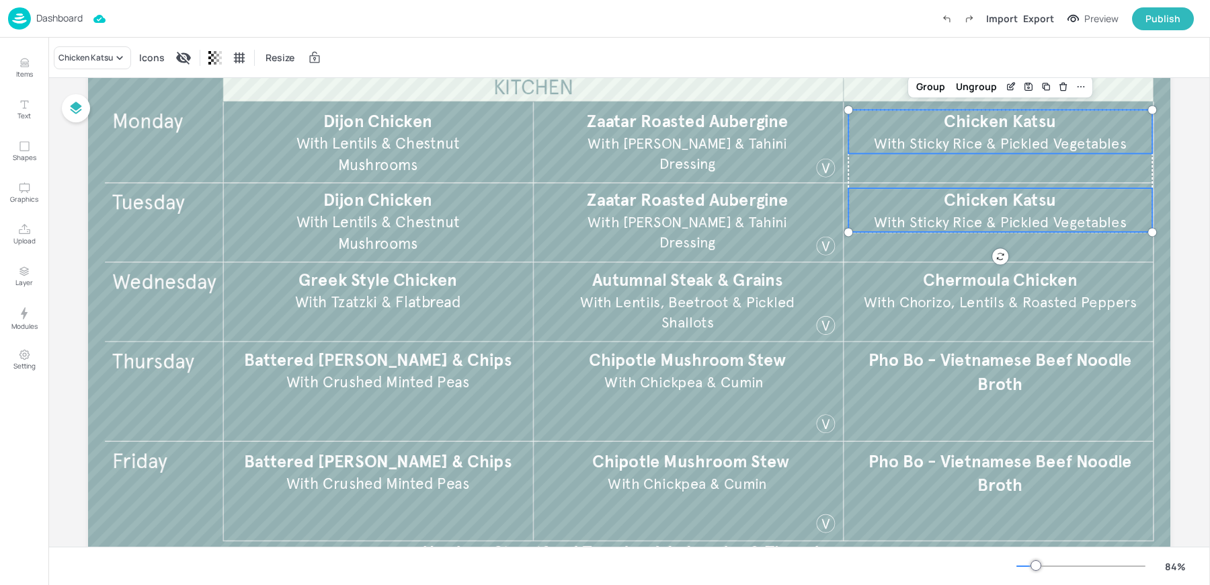
click at [935, 212] on p "With Sticky Rice & Pickled Vegetables" at bounding box center [1000, 222] width 256 height 21
click at [79, 56] on div "Chicken Katsu" at bounding box center [85, 58] width 54 height 12
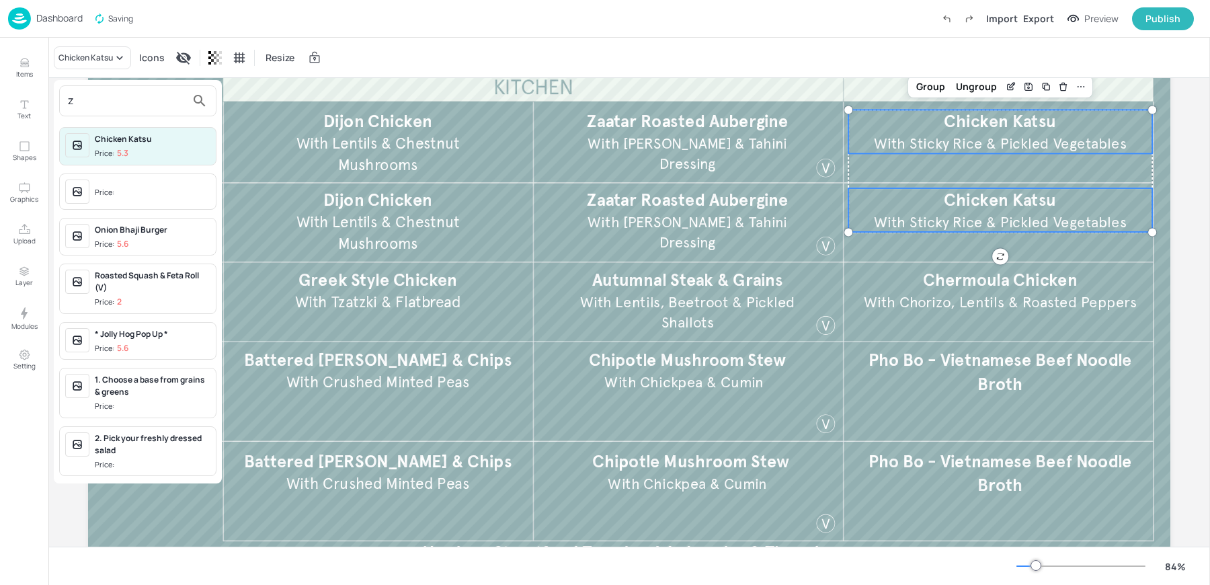
click at [73, 103] on input "z" at bounding box center [127, 101] width 118 height 22
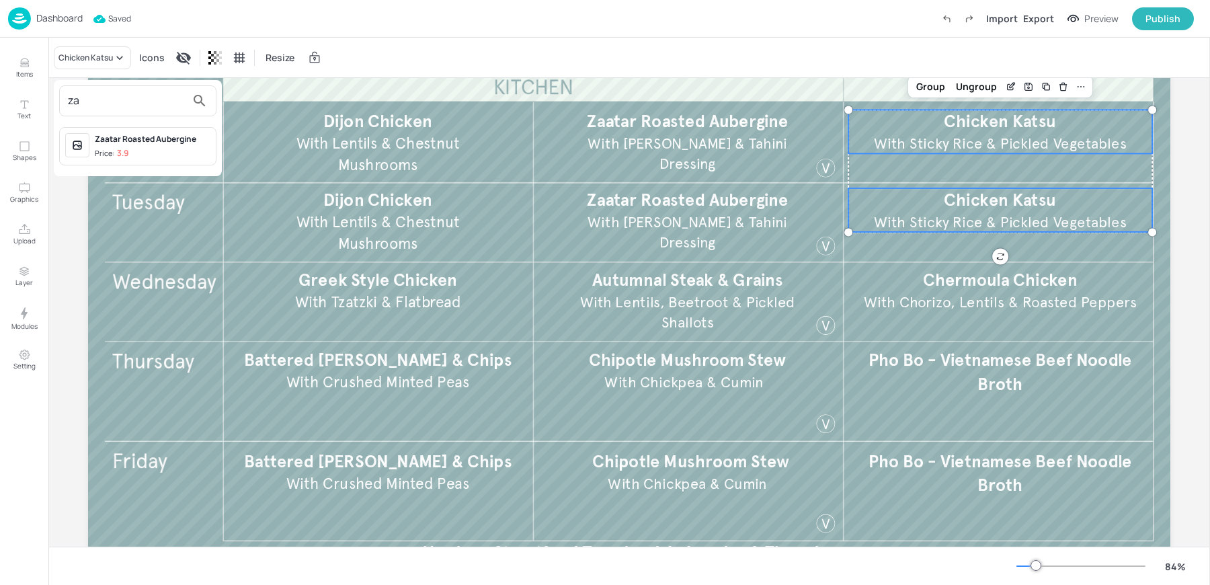
type input "za"
click at [119, 143] on div "Zaatar Roasted Aubergine" at bounding box center [153, 139] width 116 height 12
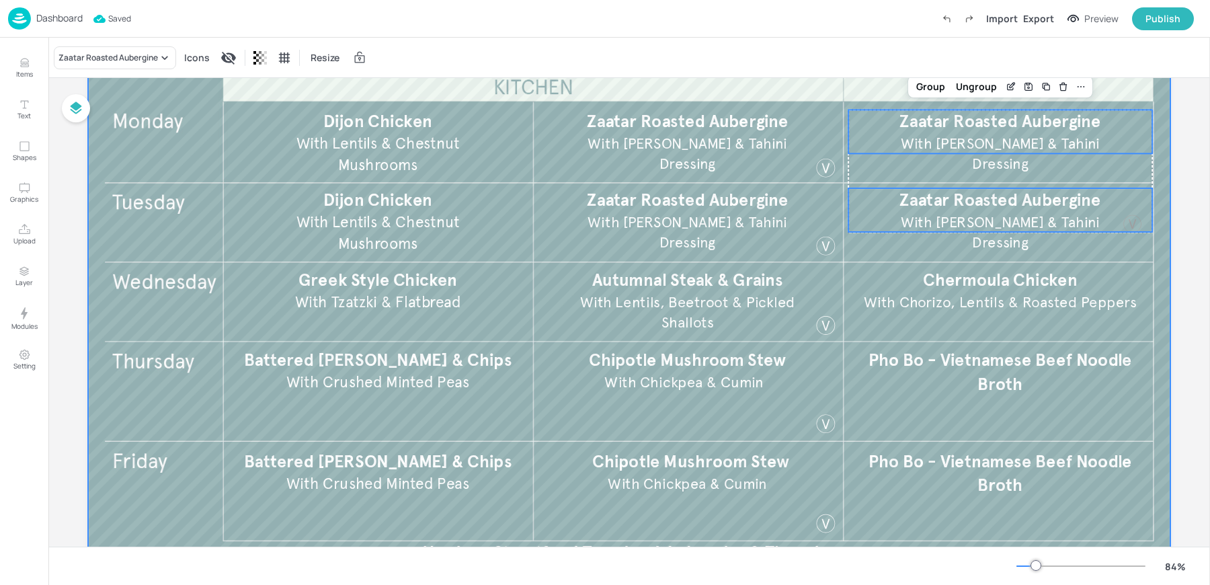
click at [971, 321] on div at bounding box center [629, 284] width 1082 height 609
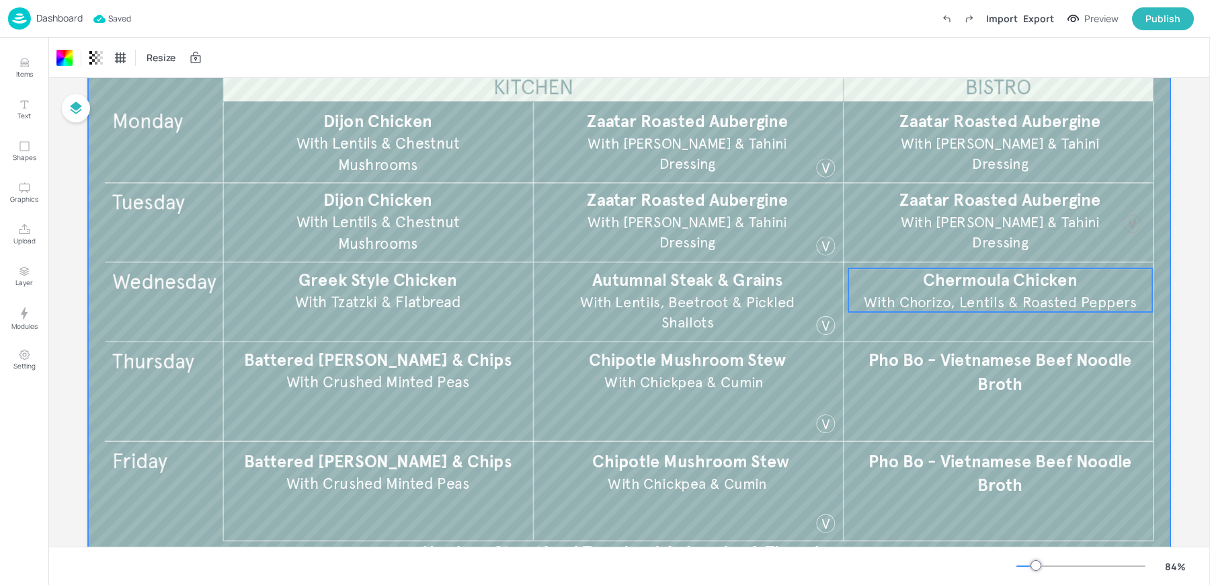
click at [959, 295] on span "With Chorizo, Lentils & Roasted Peppers" at bounding box center [1000, 302] width 273 height 18
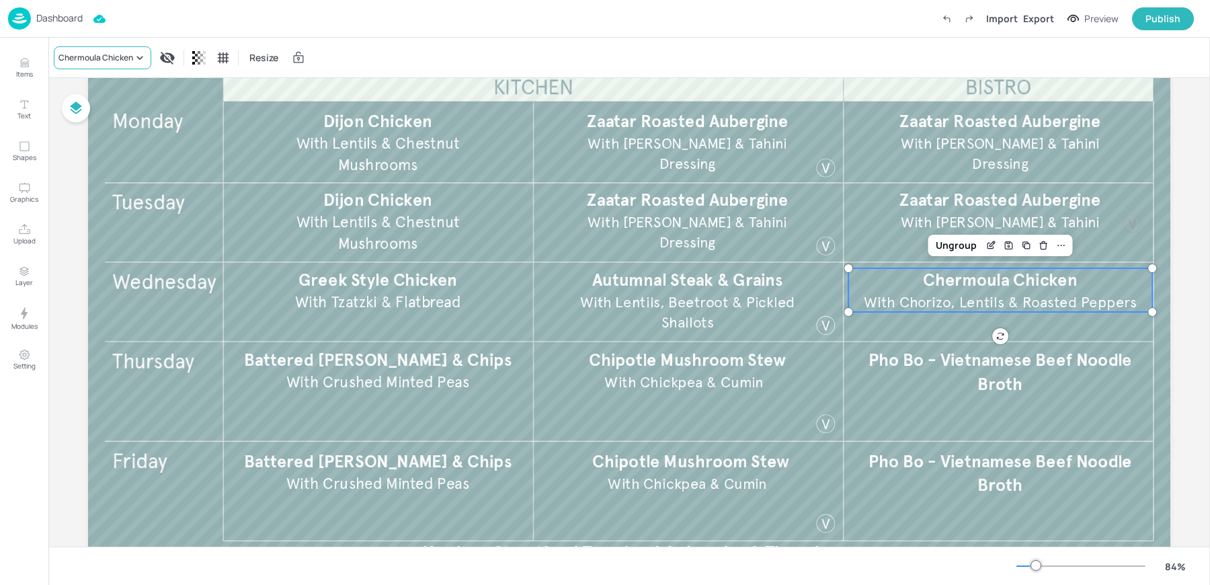
click at [100, 61] on div "Chermoula Chicken" at bounding box center [95, 58] width 75 height 12
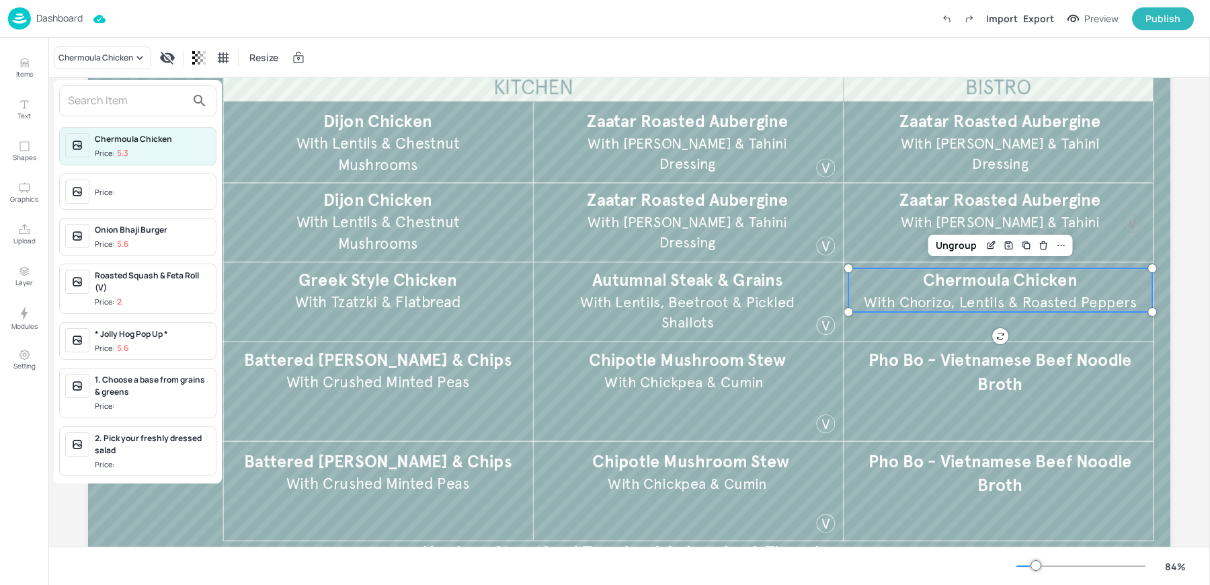
click at [108, 81] on div "Chermoula Chicken Price: 5.3 Price: Onion Bhaji Burger Price: 5.6 Roasted Squas…" at bounding box center [138, 281] width 168 height 403
click at [95, 98] on input "text" at bounding box center [127, 101] width 118 height 22
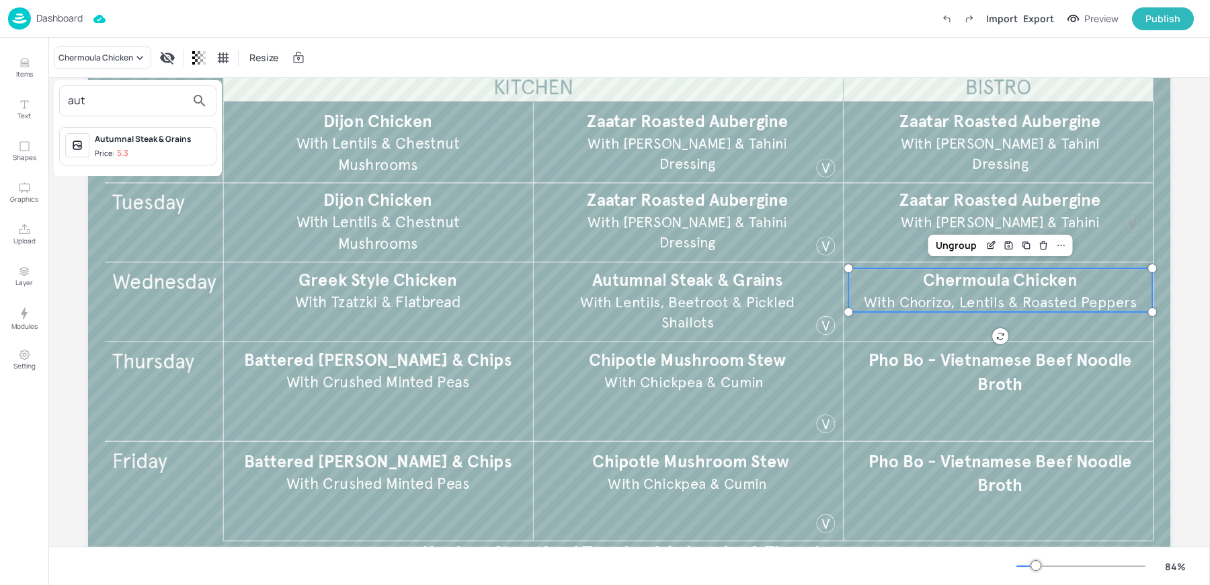
type input "aut"
click at [118, 149] on p "5.3" at bounding box center [122, 153] width 11 height 9
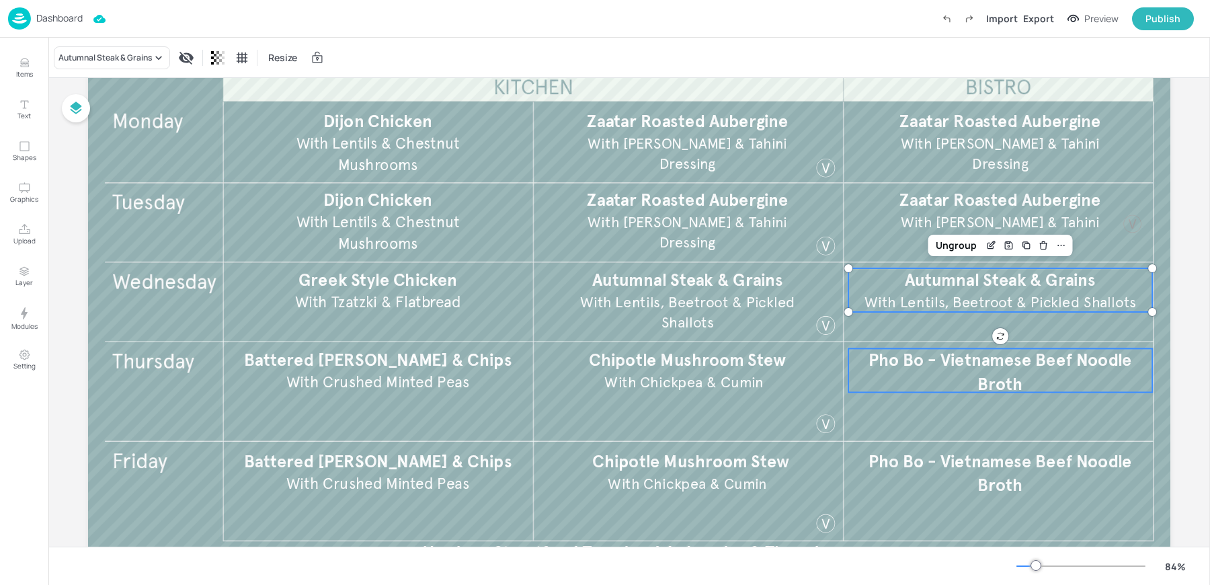
click at [938, 362] on span "Pho Bo - Vietnamese Beef Noodle Broth" at bounding box center [1001, 372] width 264 height 44
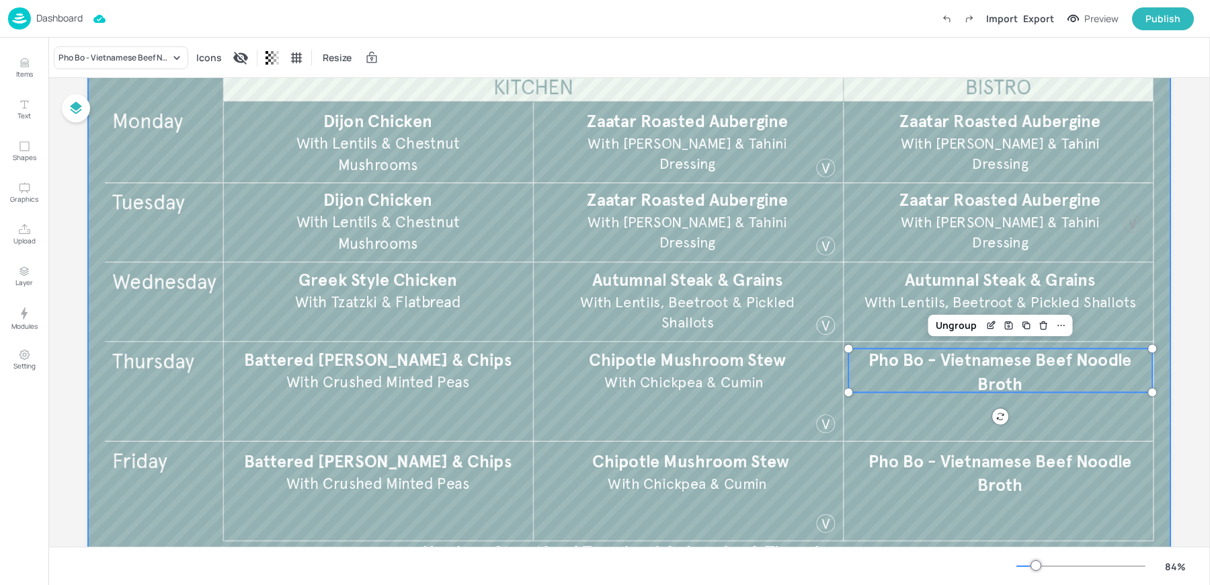
click at [918, 455] on span "Pho Bo - Vietnamese Beef Noodle Broth" at bounding box center [1001, 473] width 264 height 44
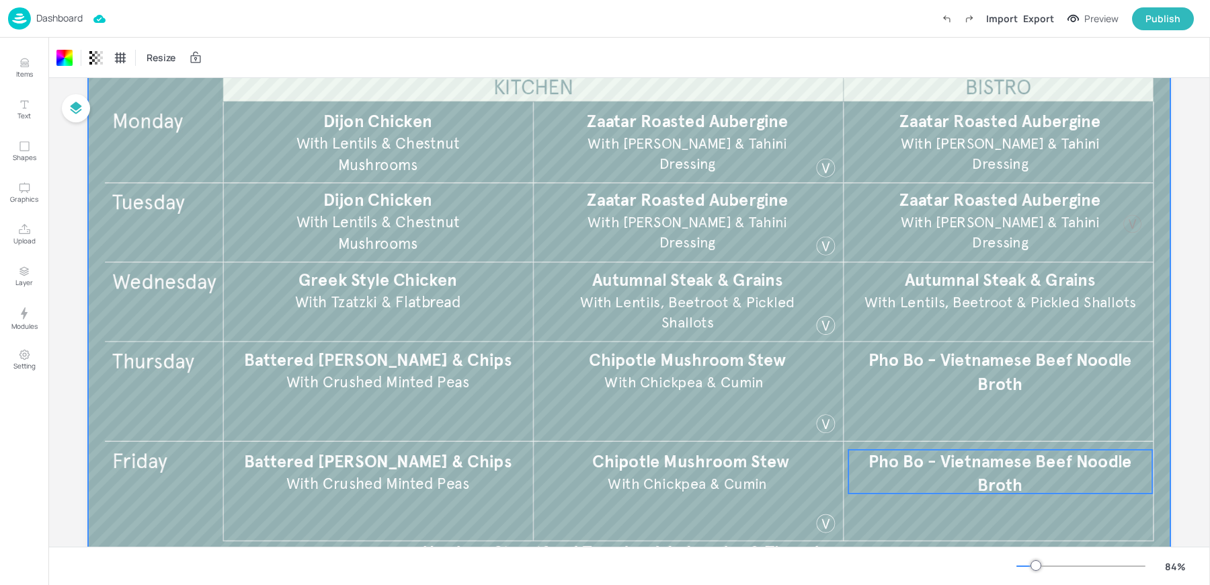
click at [910, 467] on span "Pho Bo - Vietnamese Beef Noodle Broth" at bounding box center [1001, 473] width 264 height 44
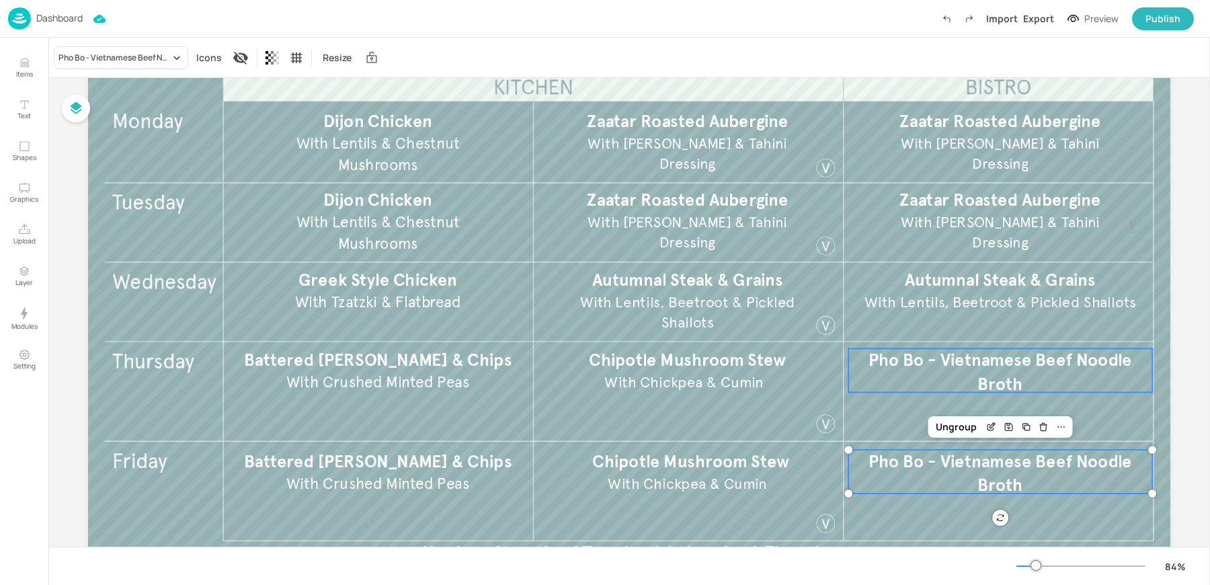
click at [897, 365] on span "Pho Bo - Vietnamese Beef Noodle Broth" at bounding box center [1001, 372] width 264 height 44
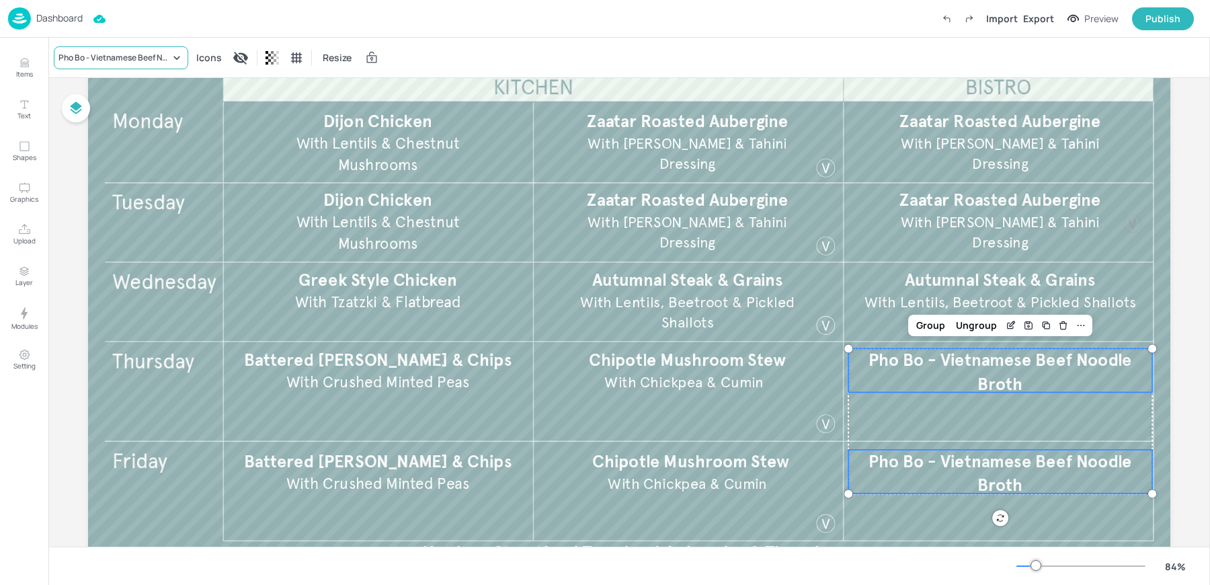
click at [106, 54] on div "Pho Bo - Vietnamese Beef Noodle Broth" at bounding box center [114, 58] width 112 height 12
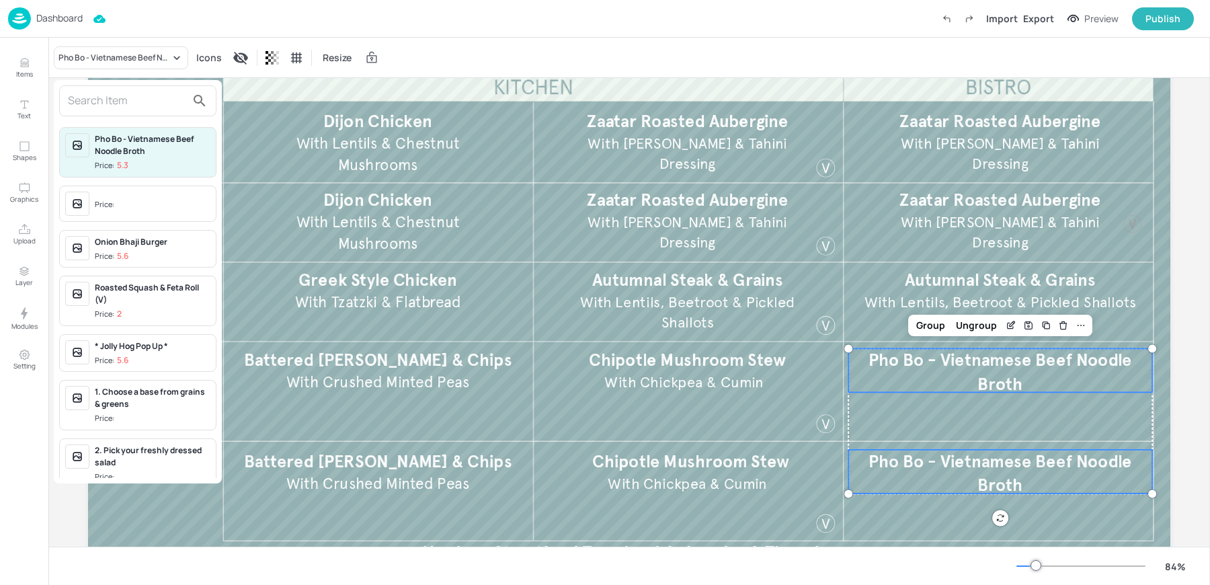
click at [115, 91] on input "text" at bounding box center [127, 101] width 118 height 22
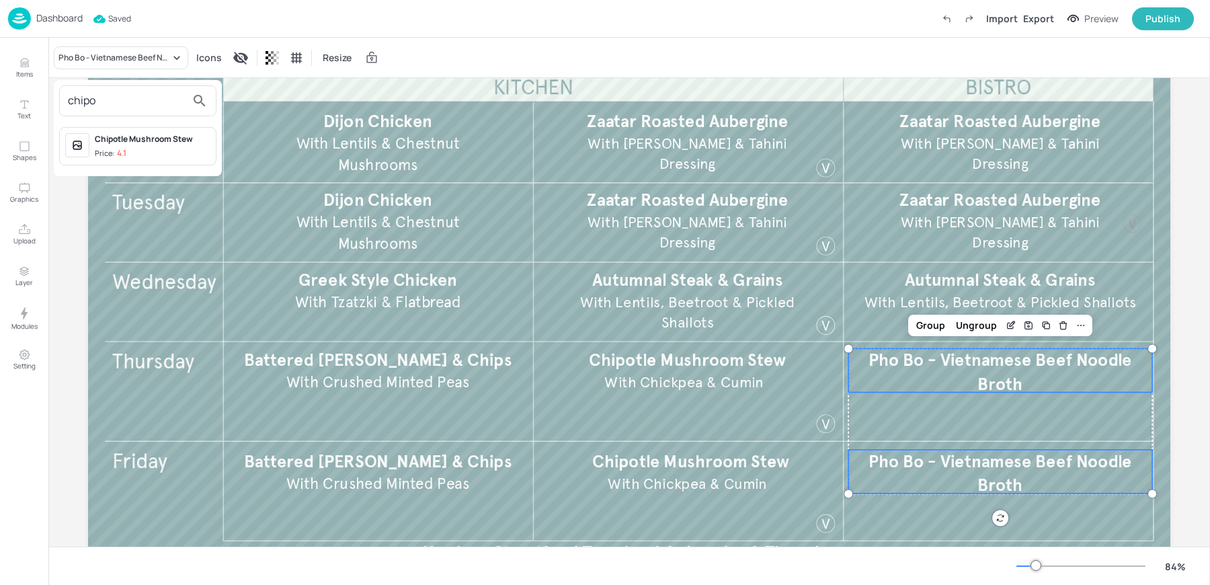
type input "chipo"
click at [110, 145] on div "Chipotle Mushroom Stew Price: 4.1" at bounding box center [153, 146] width 116 height 26
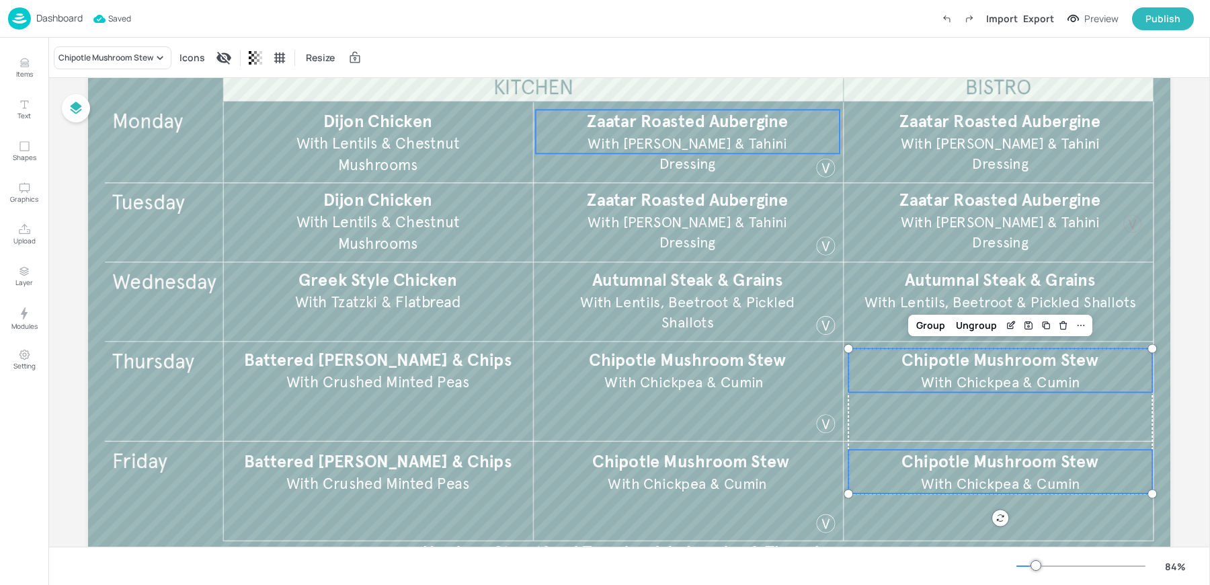
click at [607, 132] on p "Zaatar Roasted Aubergine" at bounding box center [688, 122] width 304 height 24
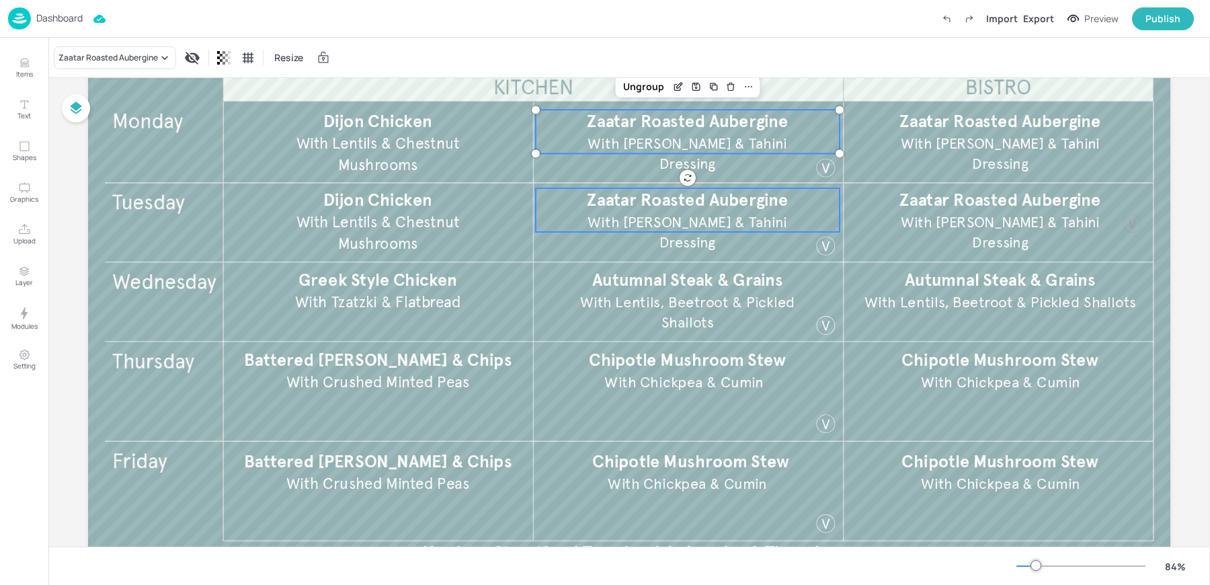
click at [604, 204] on span "Zaatar Roasted Aubergine" at bounding box center [687, 200] width 201 height 21
click at [85, 68] on div "Zaatar Roasted Aubergine" at bounding box center [115, 57] width 122 height 23
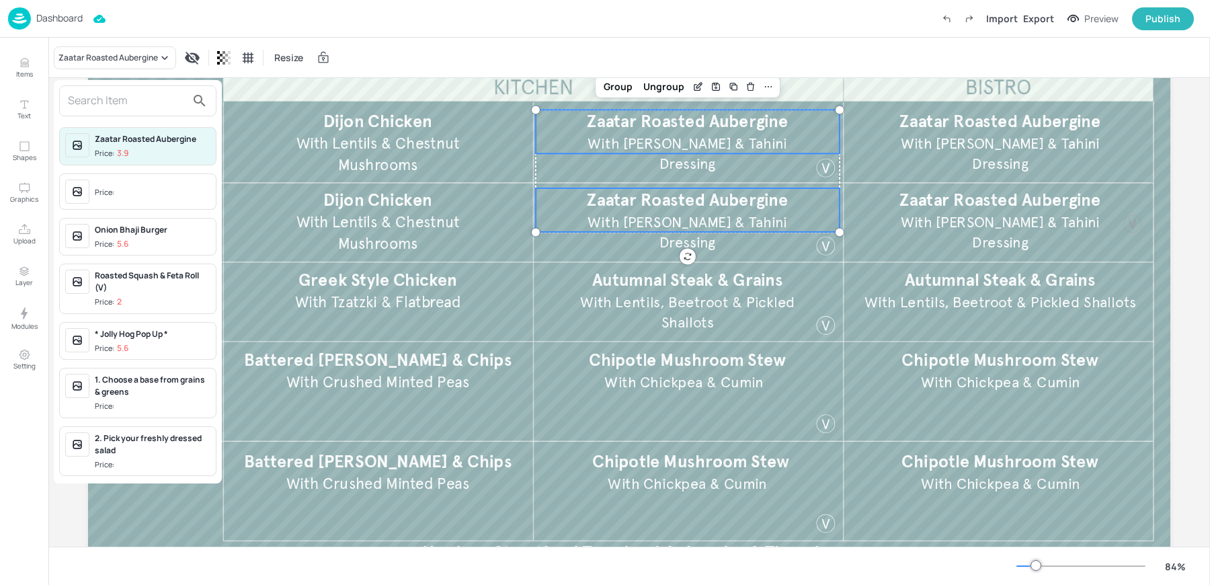
click at [92, 115] on div at bounding box center [137, 100] width 157 height 31
click at [92, 108] on input "text" at bounding box center [127, 101] width 118 height 22
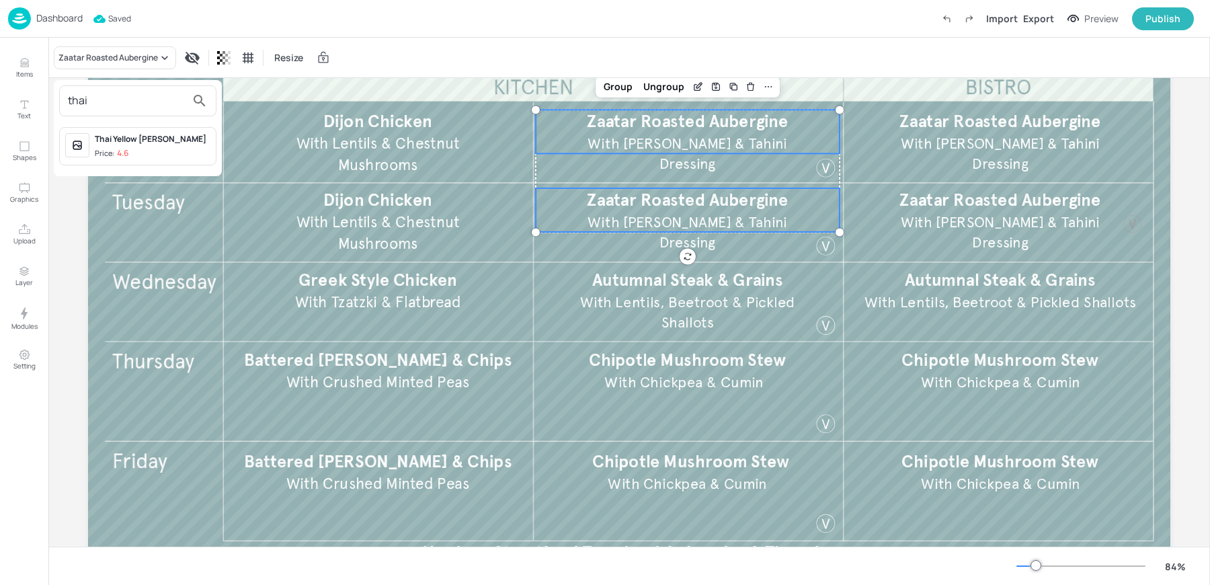
type input "thai"
click at [127, 152] on p "4.6" at bounding box center [122, 153] width 11 height 9
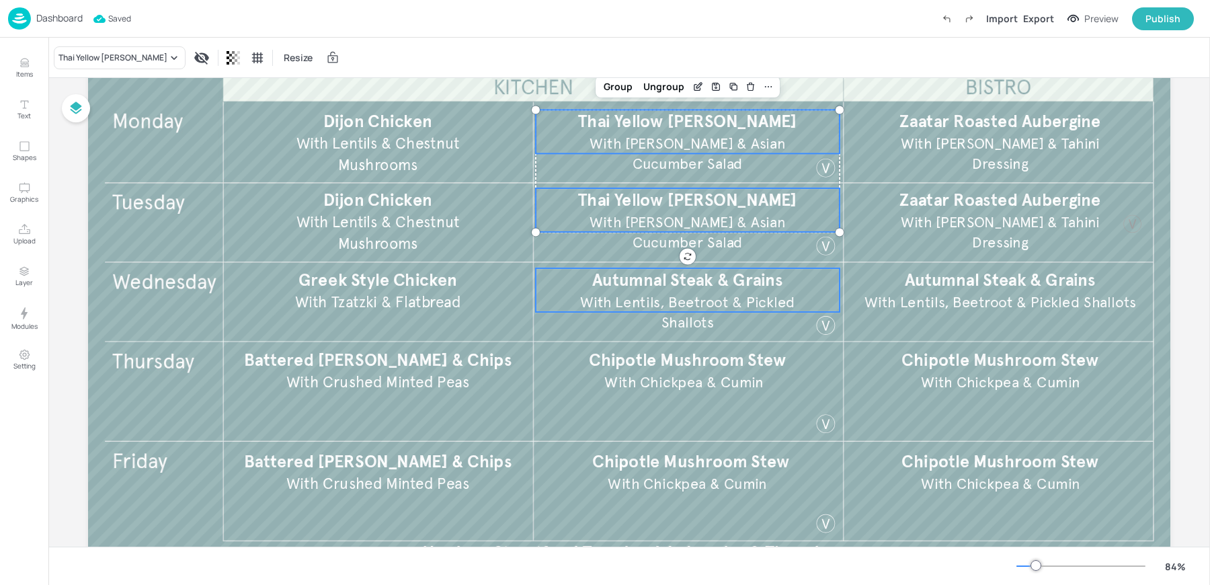
click at [613, 293] on span "With Lentils, Beetroot & Pickled Shallots" at bounding box center [687, 312] width 215 height 38
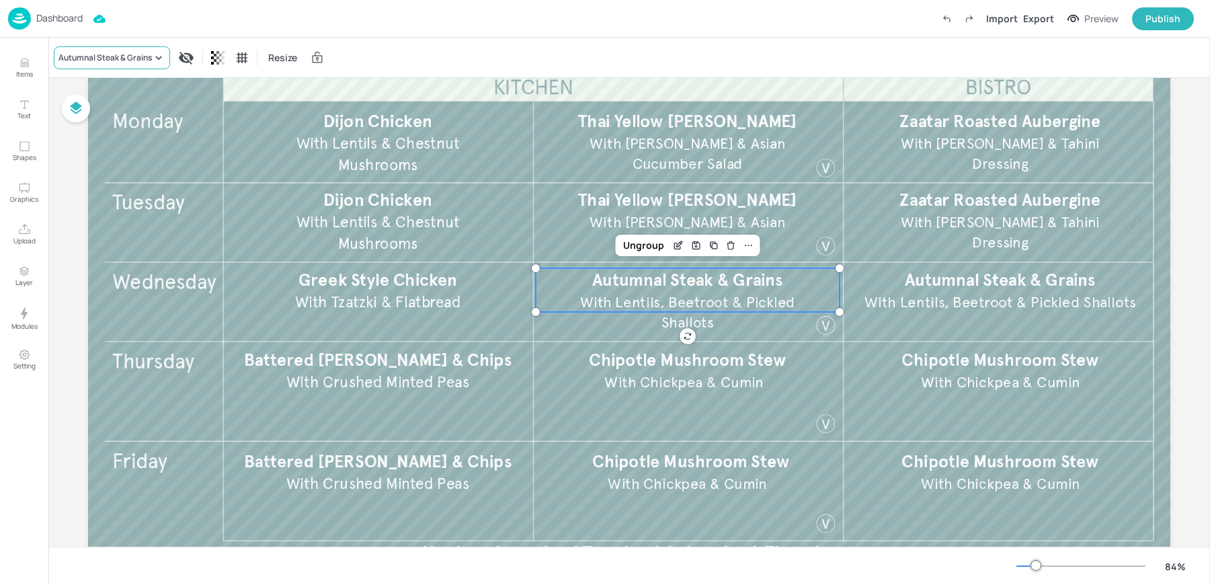
click at [112, 58] on div "Autumnal Steak & Grains" at bounding box center [104, 58] width 93 height 12
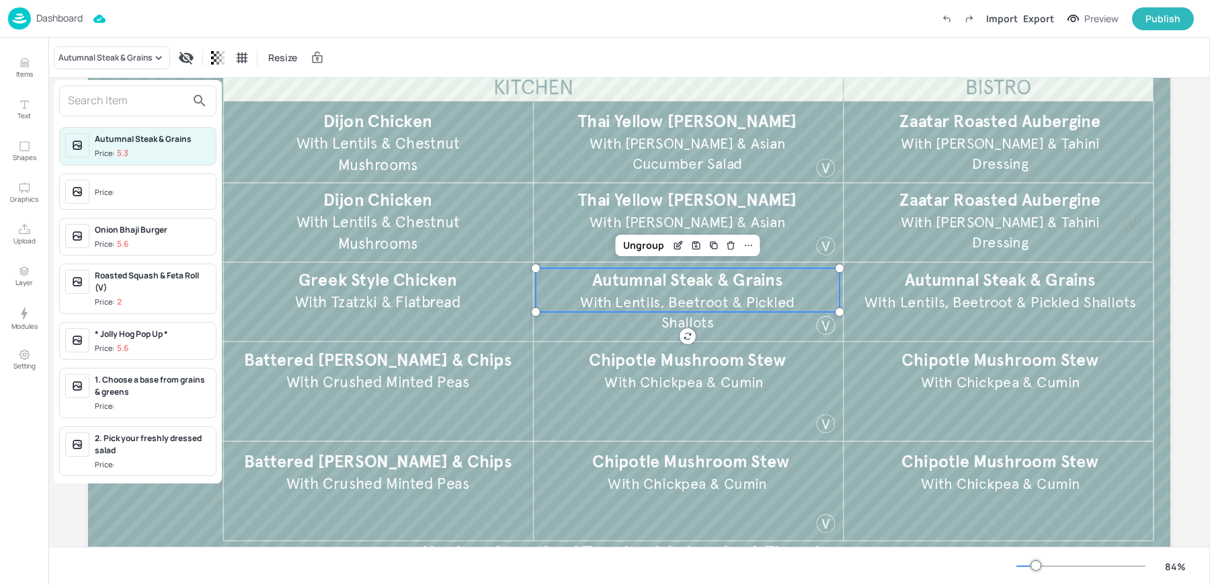
click at [95, 102] on input "text" at bounding box center [127, 101] width 118 height 22
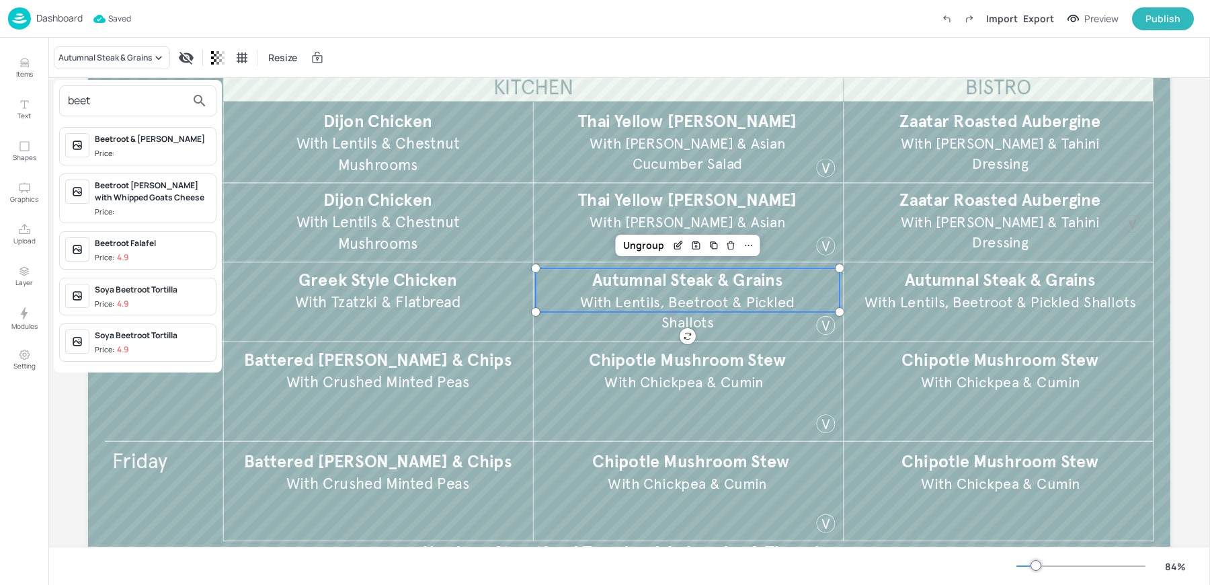
type input "beet"
click at [130, 255] on span "Price: 4.9" at bounding box center [153, 257] width 116 height 11
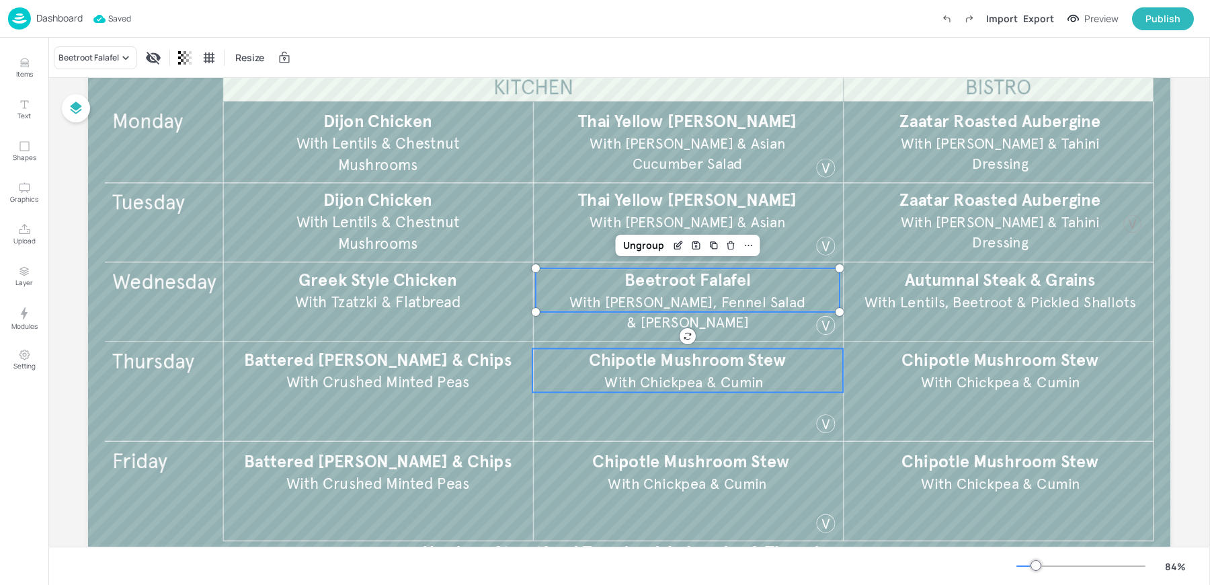
click at [645, 380] on span "With Chickpea & Cumin" at bounding box center [683, 382] width 159 height 18
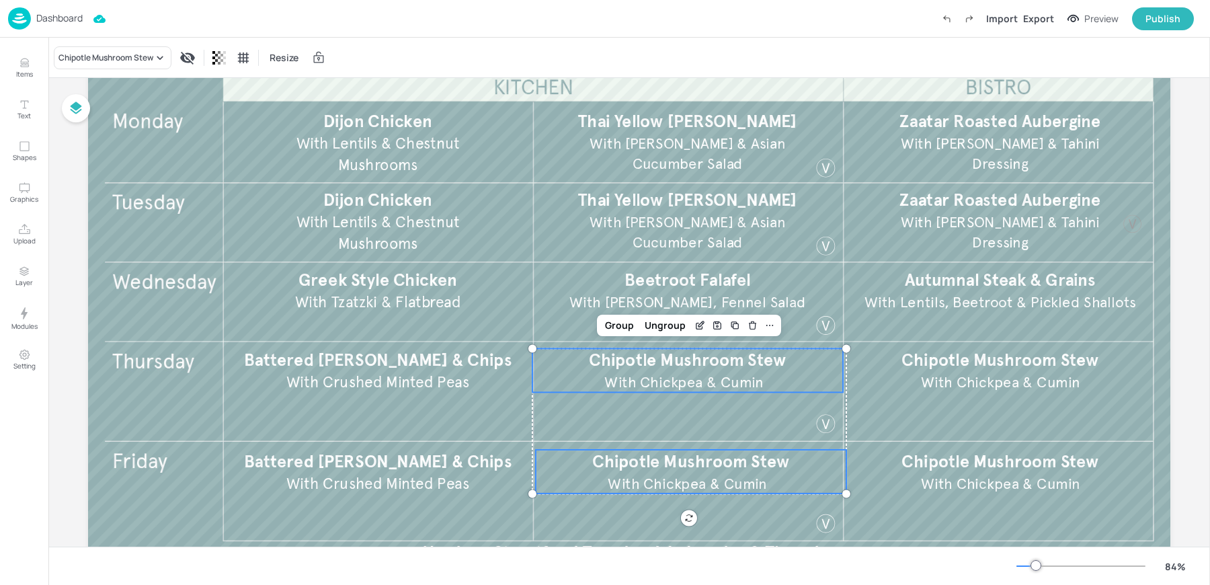
click at [632, 454] on span "Chipotle Mushroom Stew" at bounding box center [690, 461] width 197 height 21
click at [101, 48] on div "Chipotle Mushroom Stew" at bounding box center [113, 57] width 118 height 23
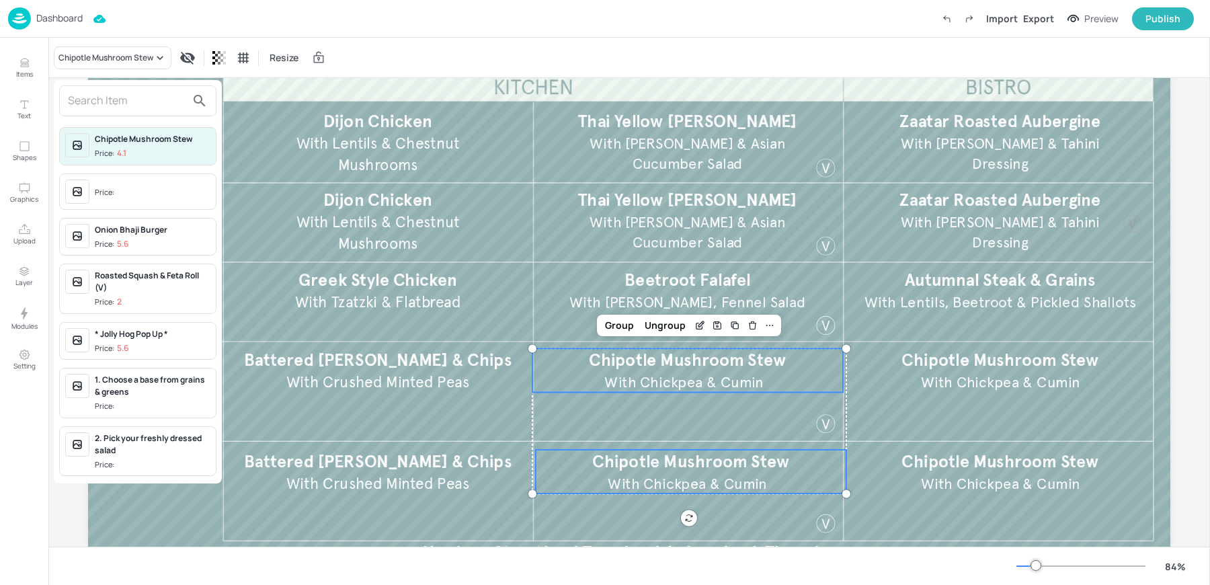
click at [87, 98] on input "text" at bounding box center [127, 101] width 118 height 22
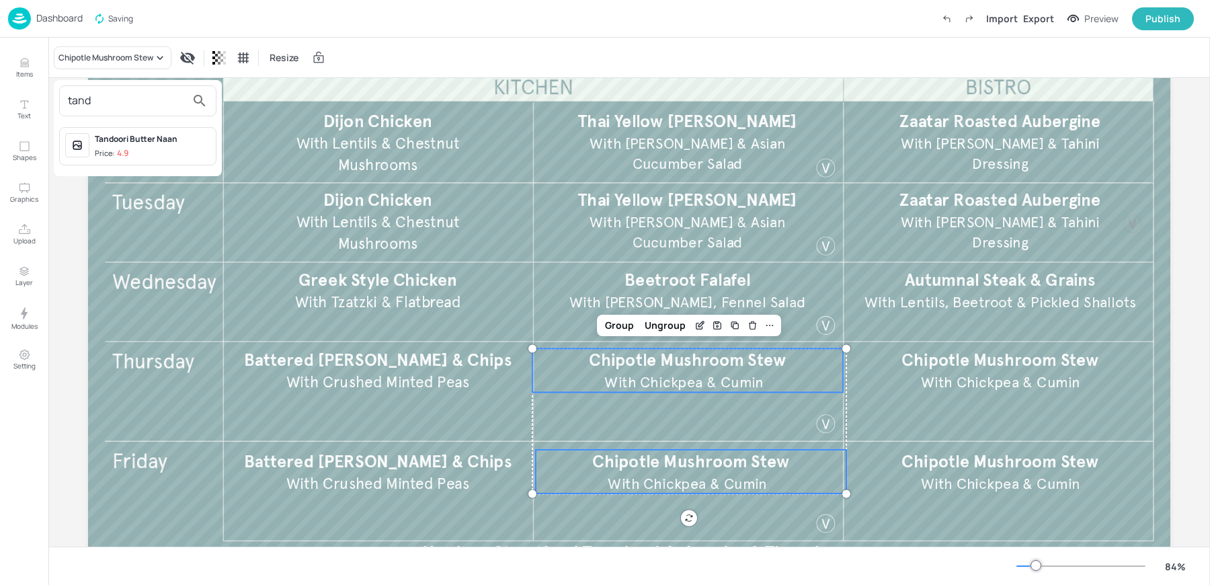
type input "tand"
click at [119, 147] on div "Tandoori Butter Naan Price: 4.9" at bounding box center [153, 146] width 116 height 26
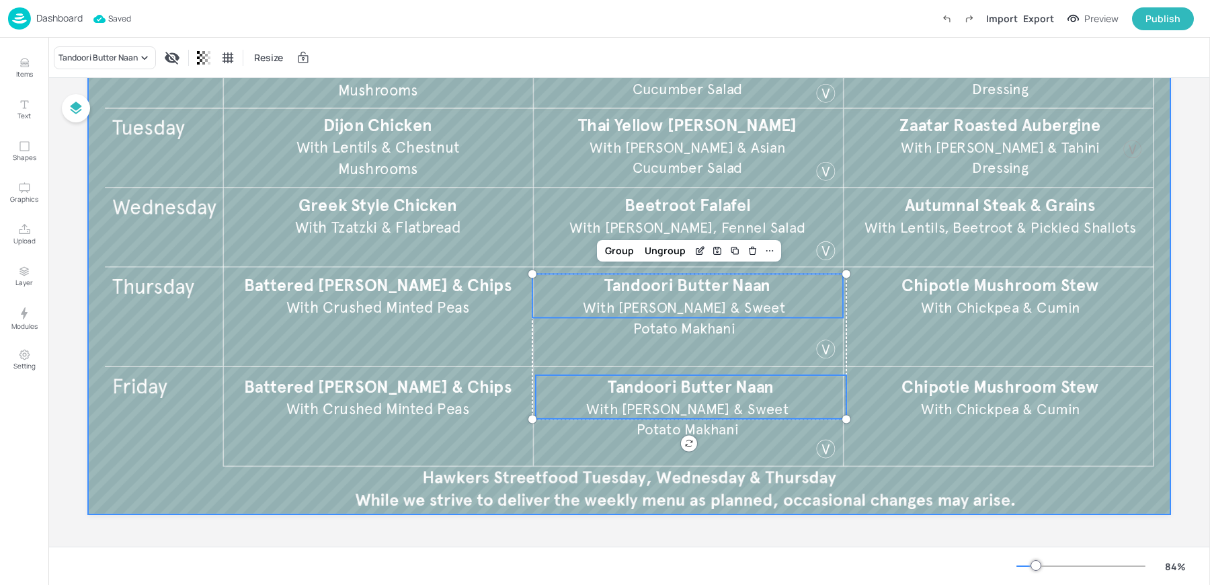
scroll to position [0, 0]
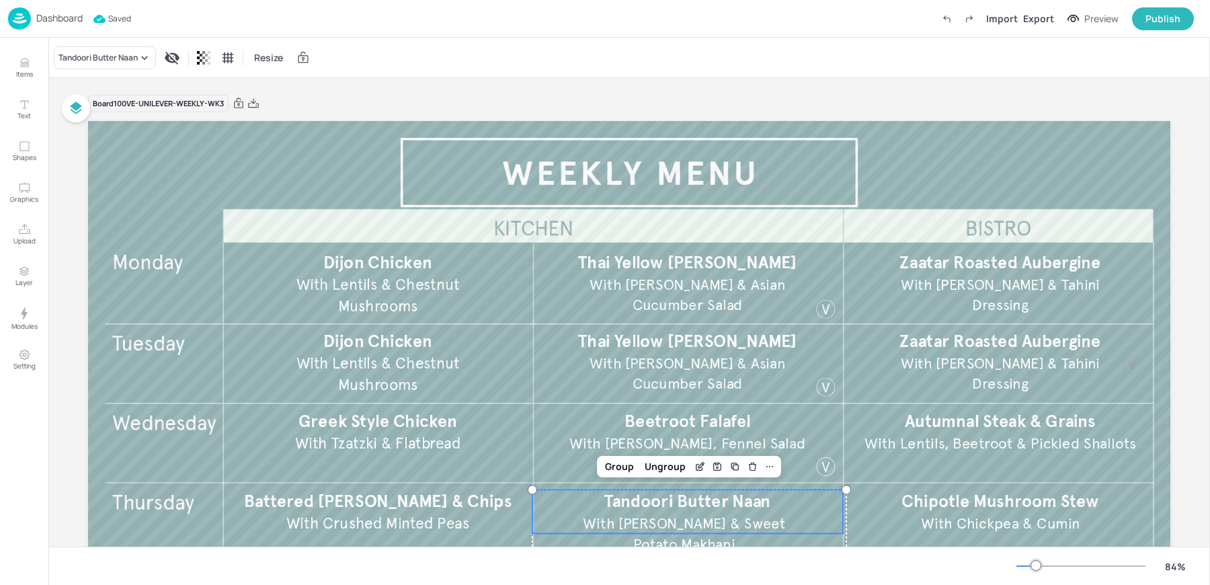
click at [706, 100] on div "Board 100VE-UNILEVER-WEEKLY-WK3" at bounding box center [629, 103] width 1082 height 19
click at [253, 100] on icon at bounding box center [253, 102] width 11 height 9
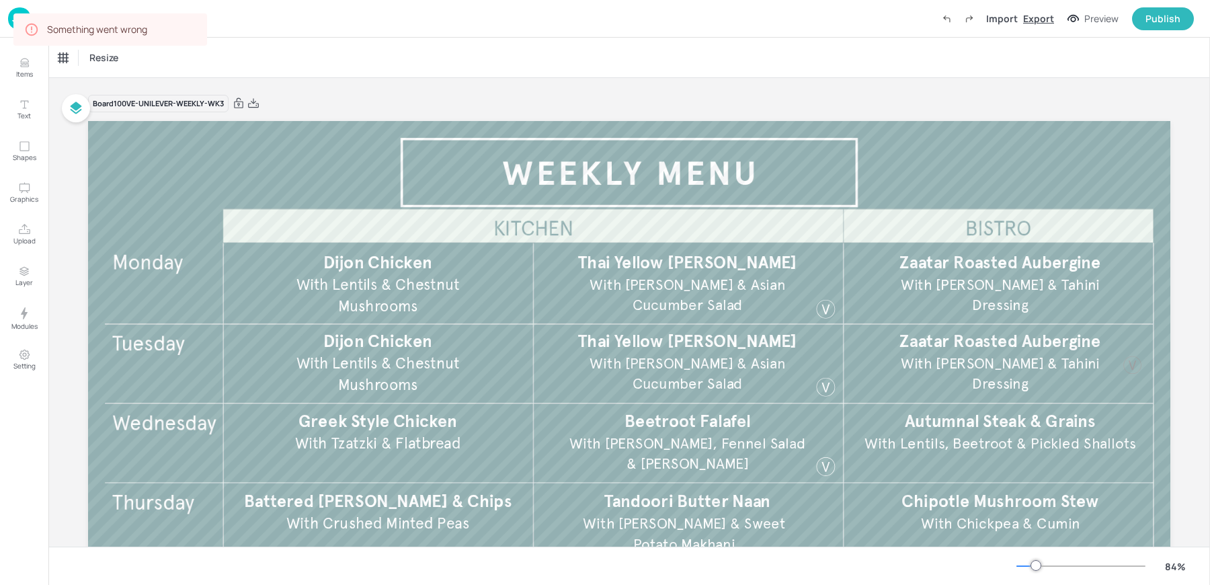
click at [1038, 15] on div "Export" at bounding box center [1038, 18] width 31 height 14
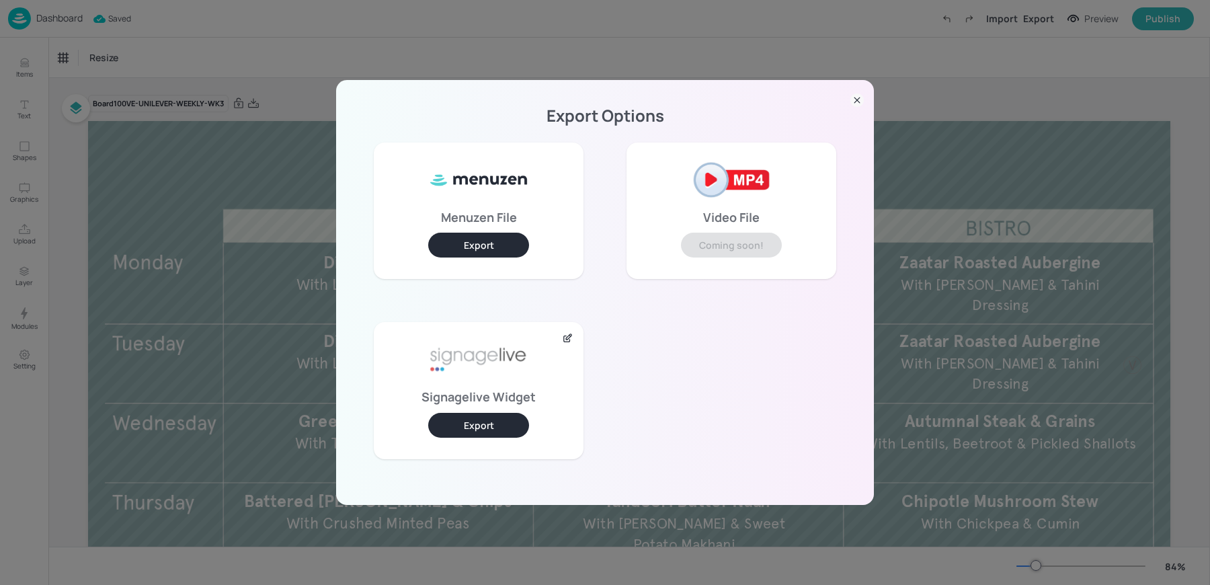
click at [469, 421] on button "Export" at bounding box center [478, 425] width 101 height 25
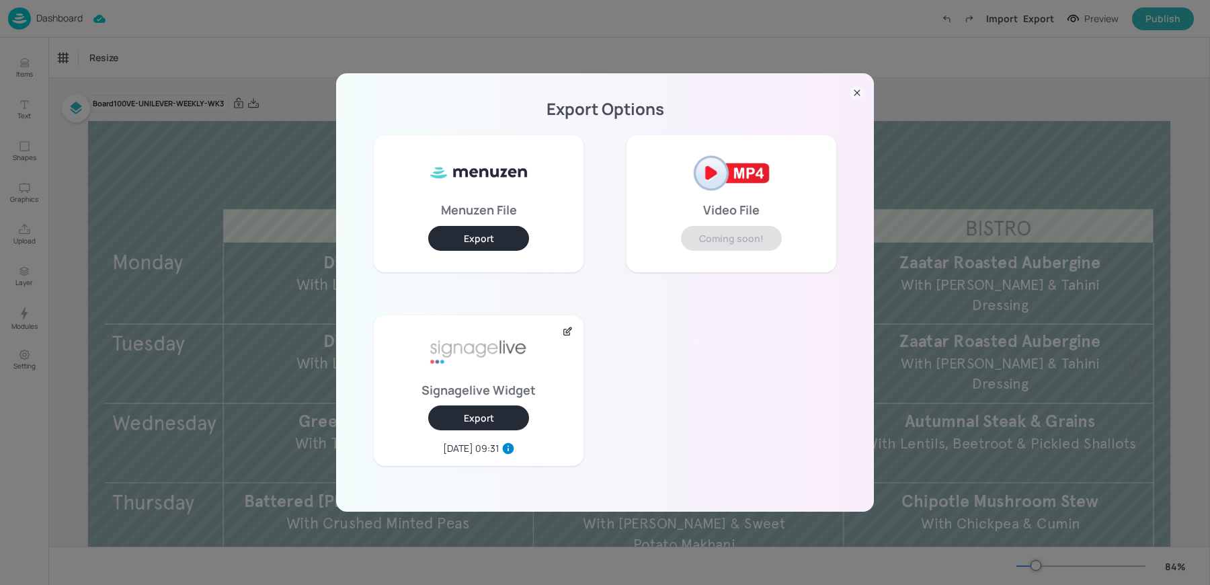
click at [203, 45] on div "Export Options Menuzen File Export Video File Coming soon! Signagelive Widget E…" at bounding box center [605, 292] width 1210 height 585
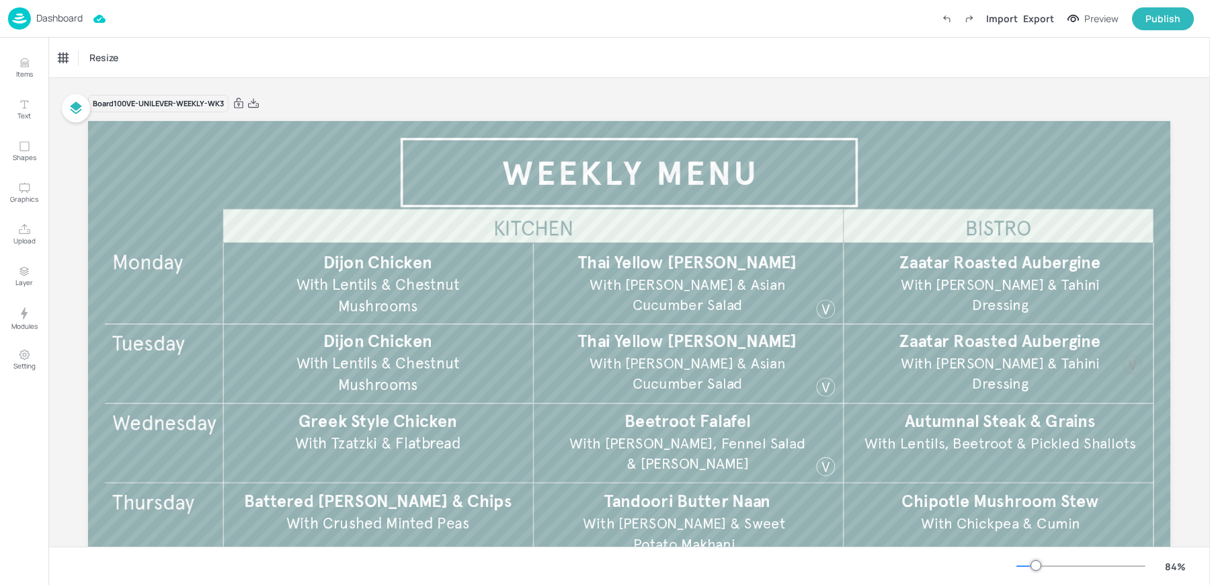
click at [22, 17] on img at bounding box center [19, 18] width 23 height 22
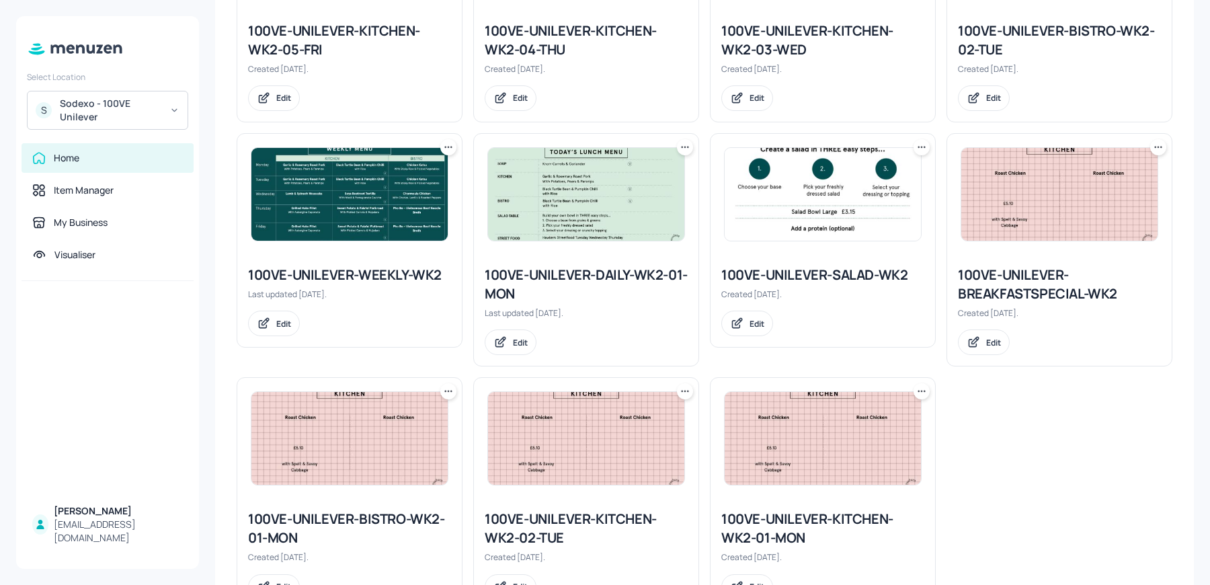
scroll to position [841, 0]
click at [445, 388] on icon at bounding box center [448, 390] width 13 height 13
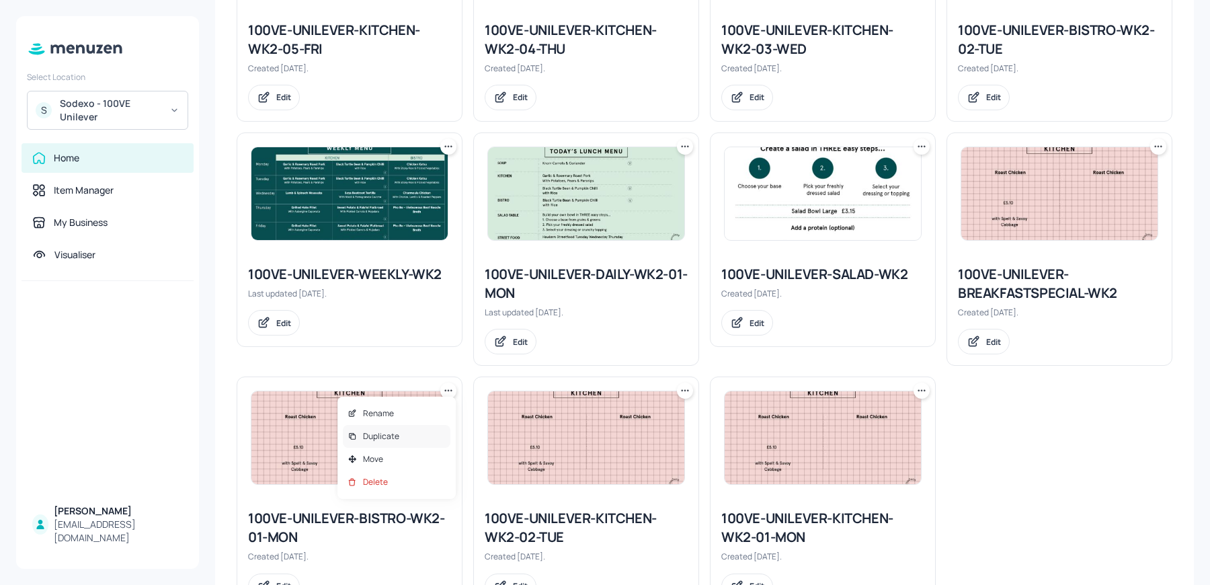
click at [394, 439] on p "Duplicate" at bounding box center [381, 436] width 36 height 12
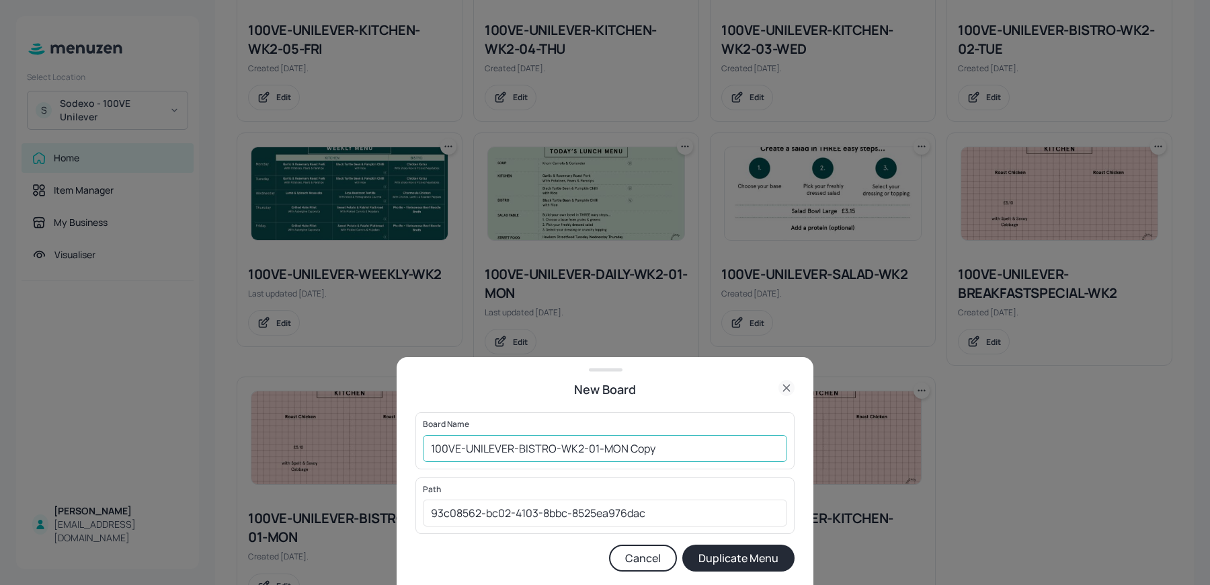
click at [580, 445] on input "100VE-UNILEVER-BISTRO-WK2-01-MON Copy" at bounding box center [605, 448] width 364 height 27
drag, startPoint x: 625, startPoint y: 454, endPoint x: 754, endPoint y: 468, distance: 130.4
click at [754, 468] on div "Board Name 100VE-UNILEVER-BISTRO-WK3-01-MON Copy ​" at bounding box center [604, 440] width 379 height 56
type input "100VE-UNILEVER-BISTRO-WK3-01-MON"
click at [682, 545] on button "Duplicate Menu" at bounding box center [738, 558] width 112 height 27
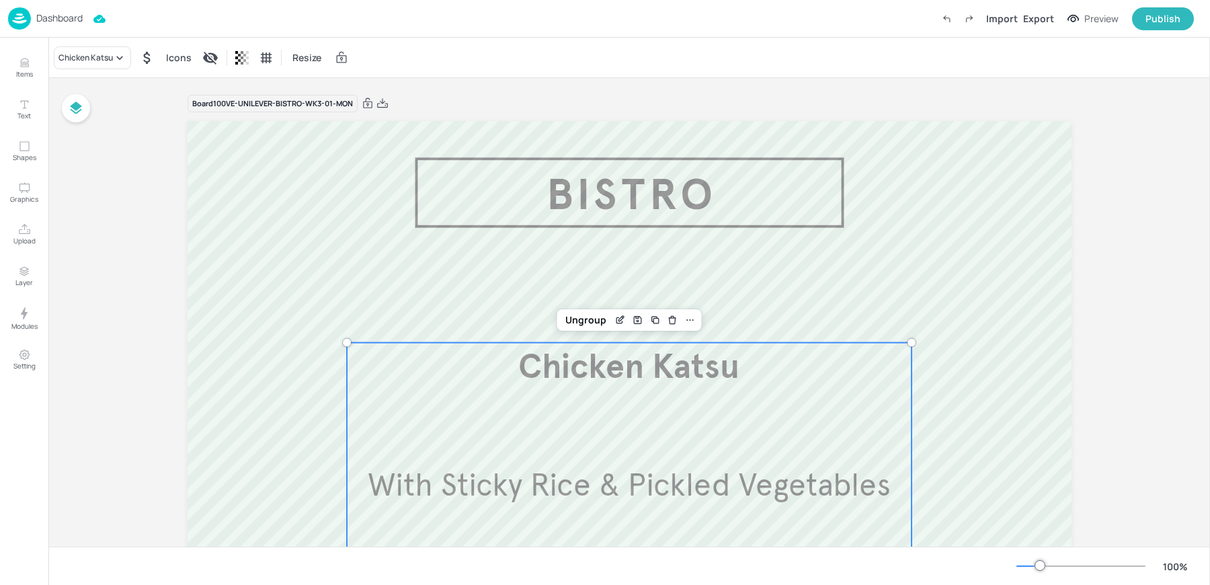
click at [548, 413] on div "Chicken Katsu With Sticky Rice & Pickled Vegetables £5.30" at bounding box center [629, 486] width 565 height 286
click at [89, 66] on div "Chicken Katsu" at bounding box center [92, 57] width 77 height 23
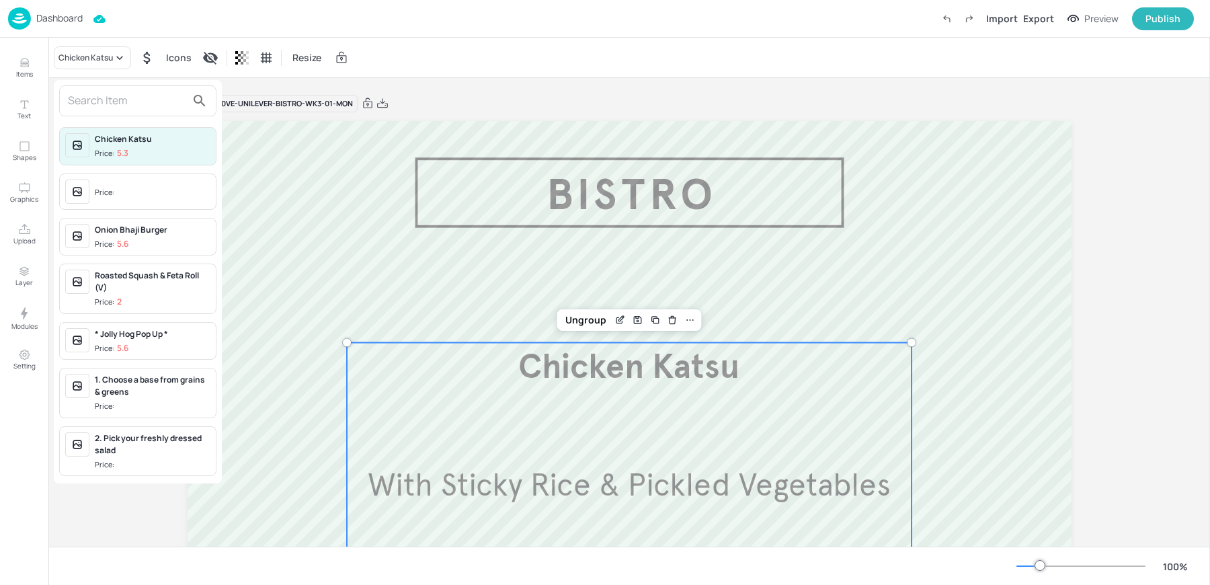
click at [95, 108] on input "text" at bounding box center [127, 101] width 118 height 22
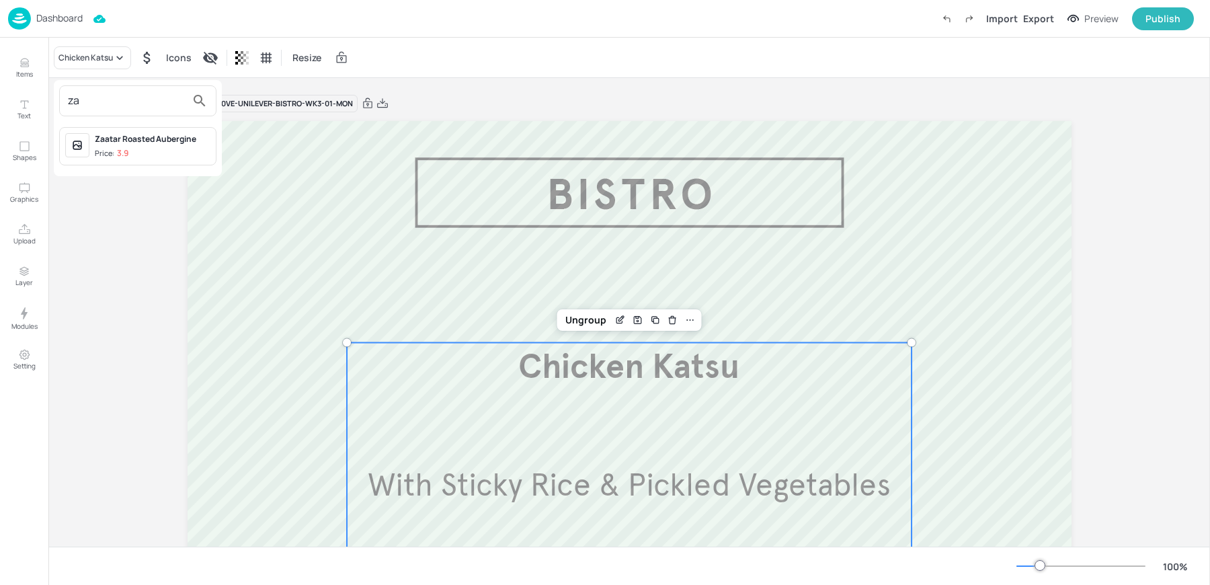
type input "za"
click at [132, 157] on span "Price: 3.9" at bounding box center [153, 153] width 116 height 11
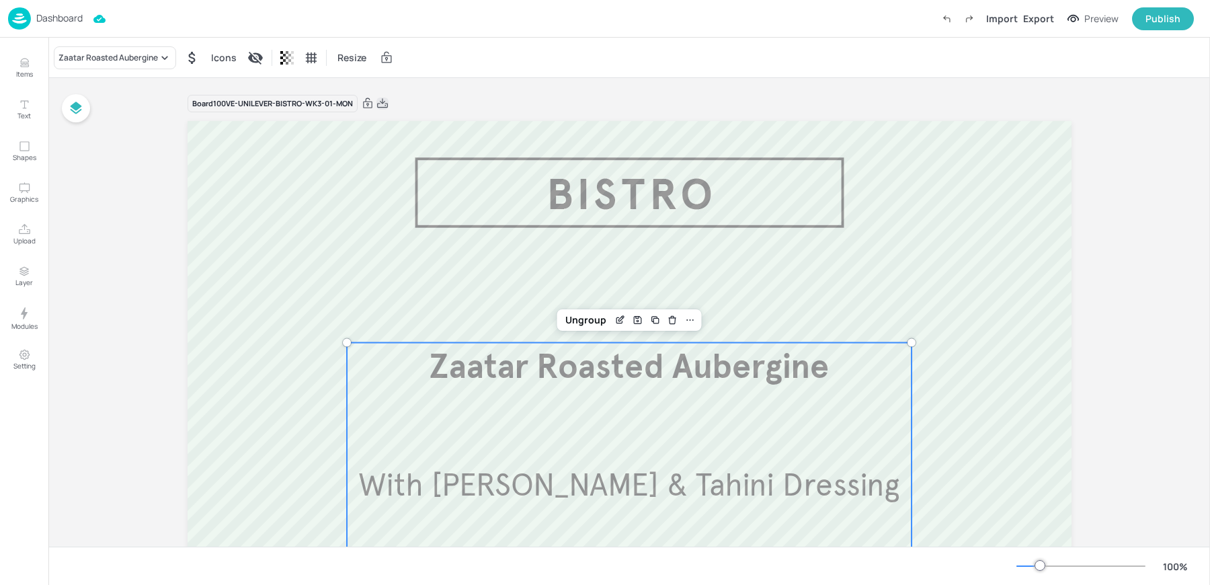
click at [383, 106] on icon at bounding box center [382, 103] width 12 height 13
click at [596, 446] on div "Zaatar Roasted Aubergine With Herb Grains & Tahini Dressing £3.90" at bounding box center [629, 486] width 565 height 286
click at [380, 104] on icon at bounding box center [380, 103] width 12 height 13
click at [698, 449] on div "Zaatar Roasted Aubergine With Herb Grains & Tahini Dressing £3.90" at bounding box center [629, 486] width 565 height 286
click at [89, 58] on div "Zaatar Roasted Aubergine" at bounding box center [107, 58] width 99 height 12
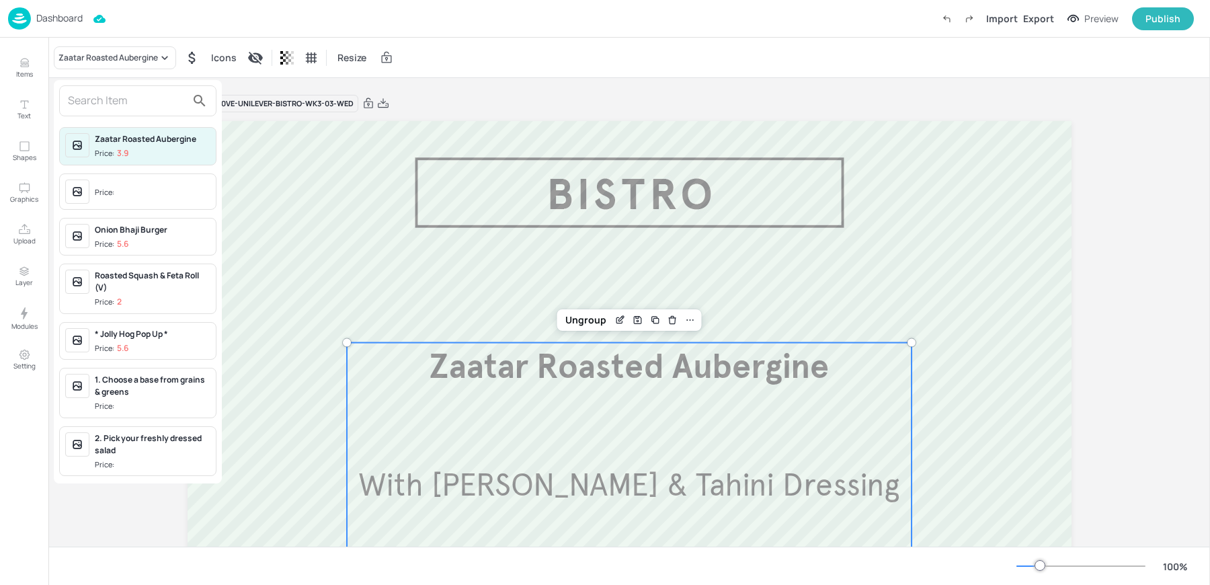
click at [89, 96] on input "text" at bounding box center [127, 101] width 118 height 22
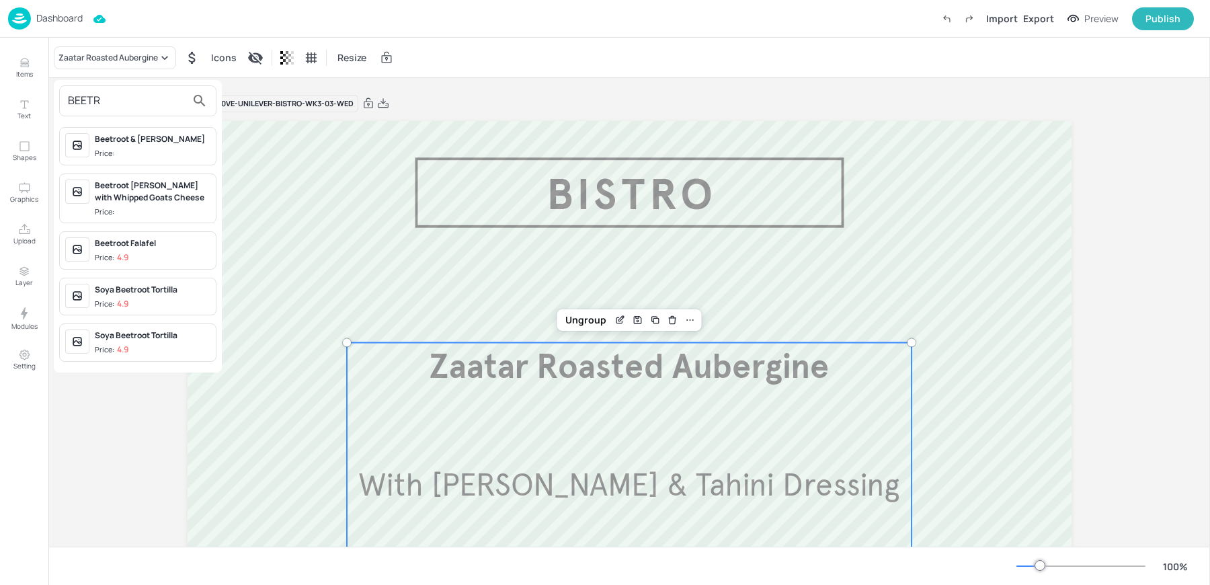
type input "BEETR"
click at [131, 245] on div "Beetroot Falafel" at bounding box center [153, 243] width 116 height 12
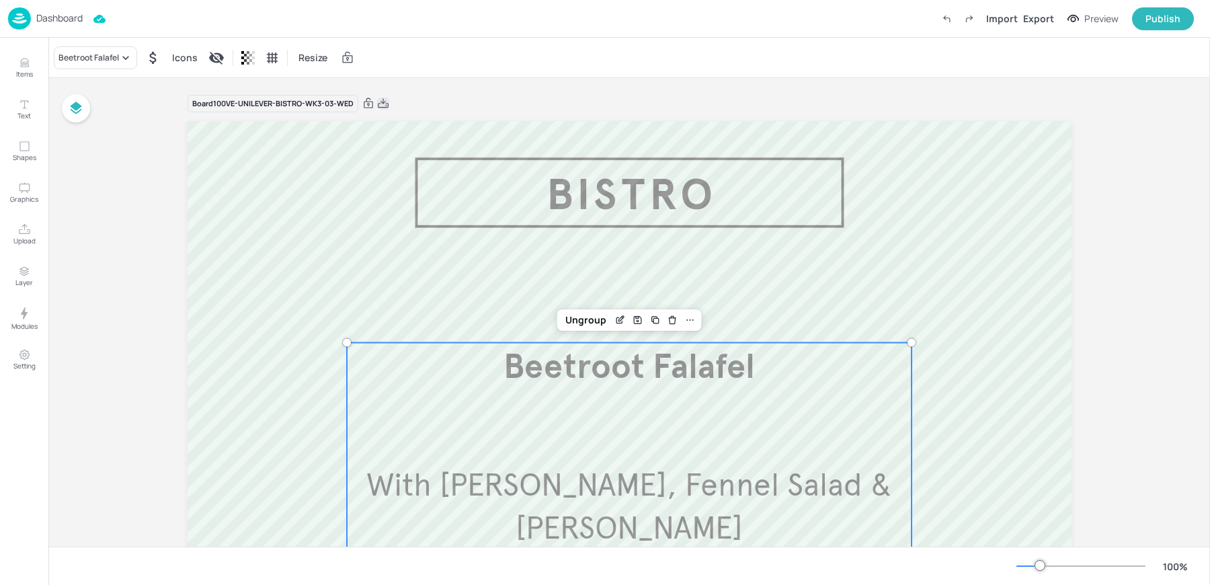
click at [380, 103] on icon at bounding box center [383, 103] width 12 height 13
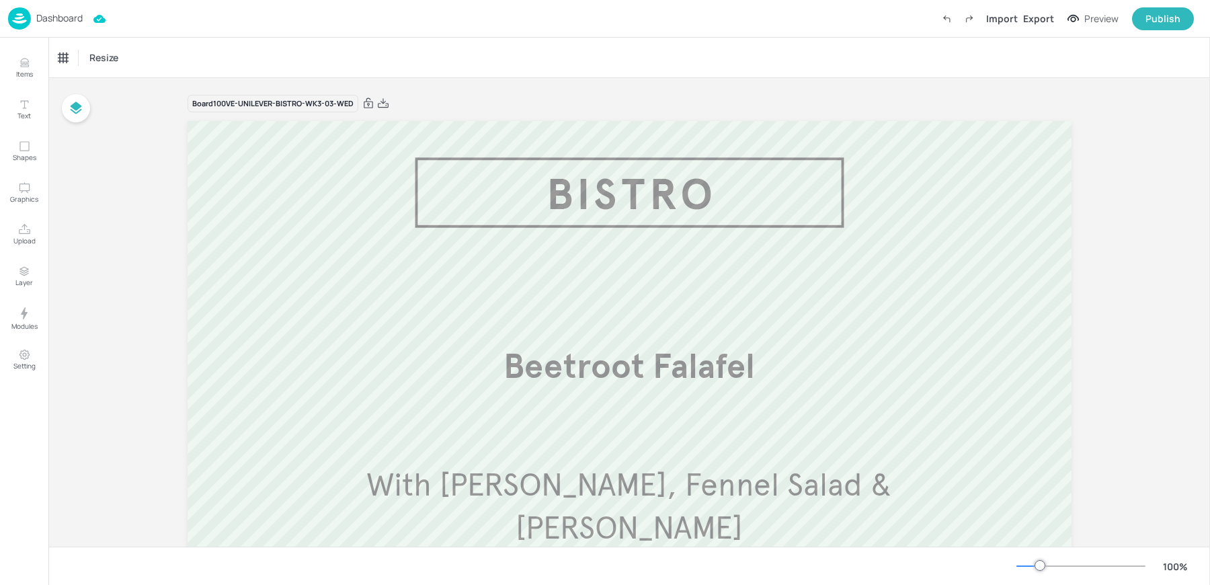
click at [50, 15] on p "Dashboard" at bounding box center [59, 17] width 46 height 9
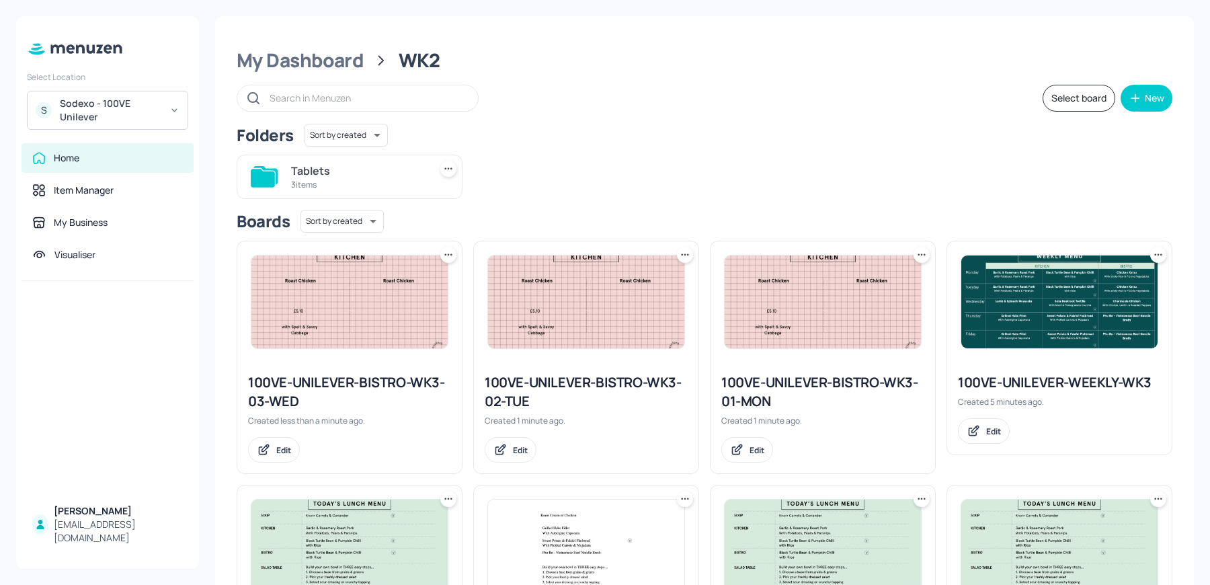
click at [450, 254] on icon at bounding box center [451, 254] width 2 height 2
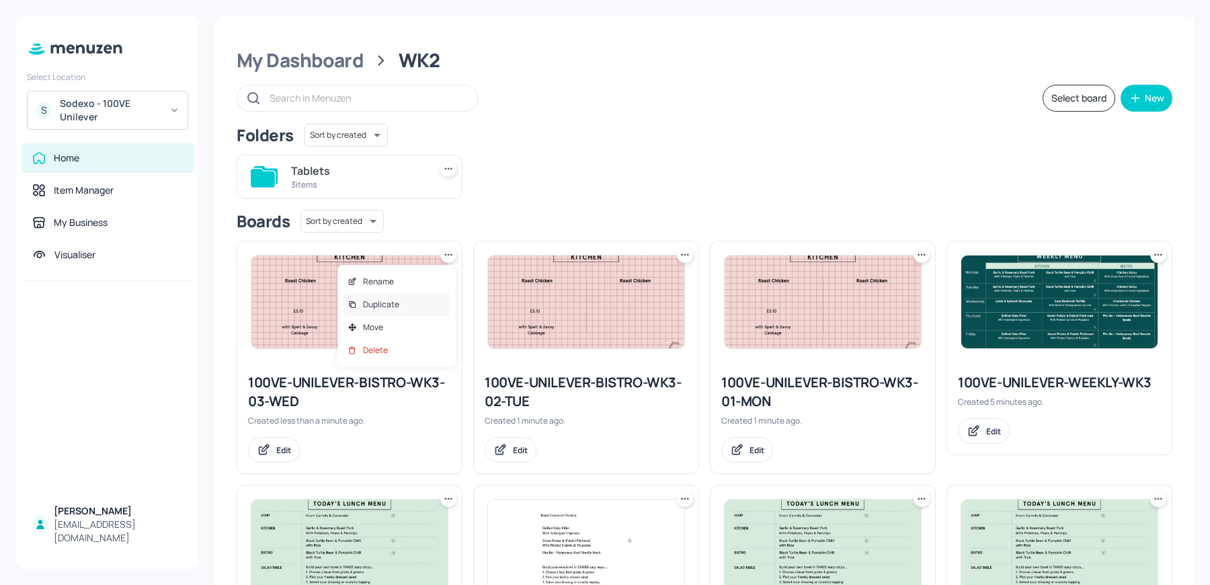
click at [407, 303] on div "Duplicate" at bounding box center [397, 304] width 108 height 23
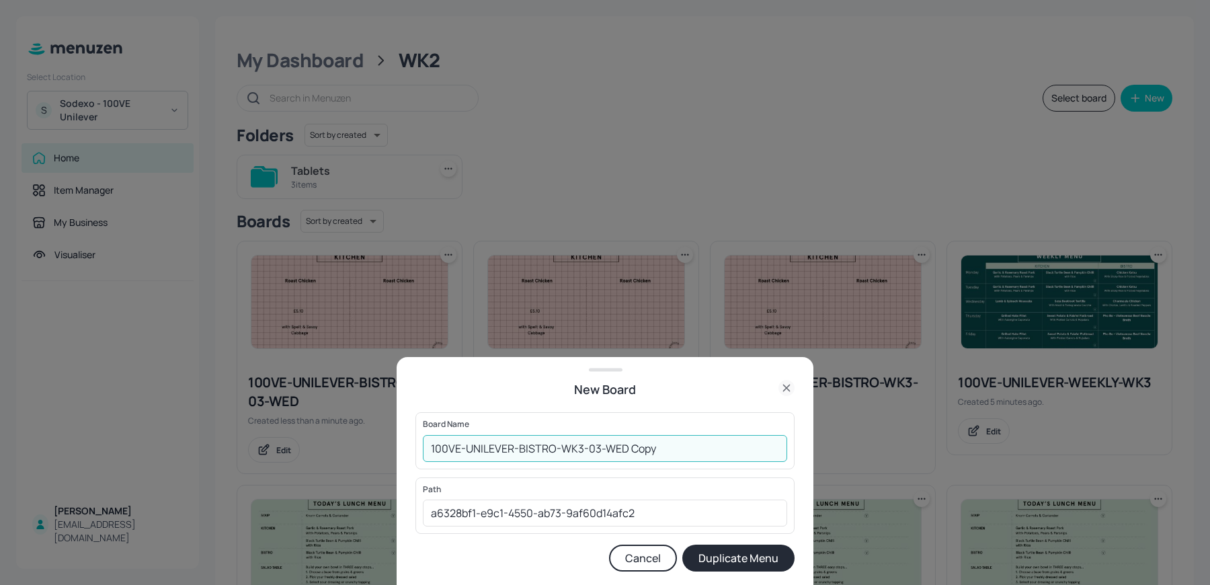
drag, startPoint x: 591, startPoint y: 450, endPoint x: 706, endPoint y: 452, distance: 115.0
click at [706, 452] on input "100VE-UNILEVER-BISTRO-WK3-03-WED Copy" at bounding box center [605, 448] width 364 height 27
type input "100VE-UNILEVER-BISTRO-WK3-04-THU"
click at [682, 545] on button "Duplicate Menu" at bounding box center [738, 558] width 112 height 27
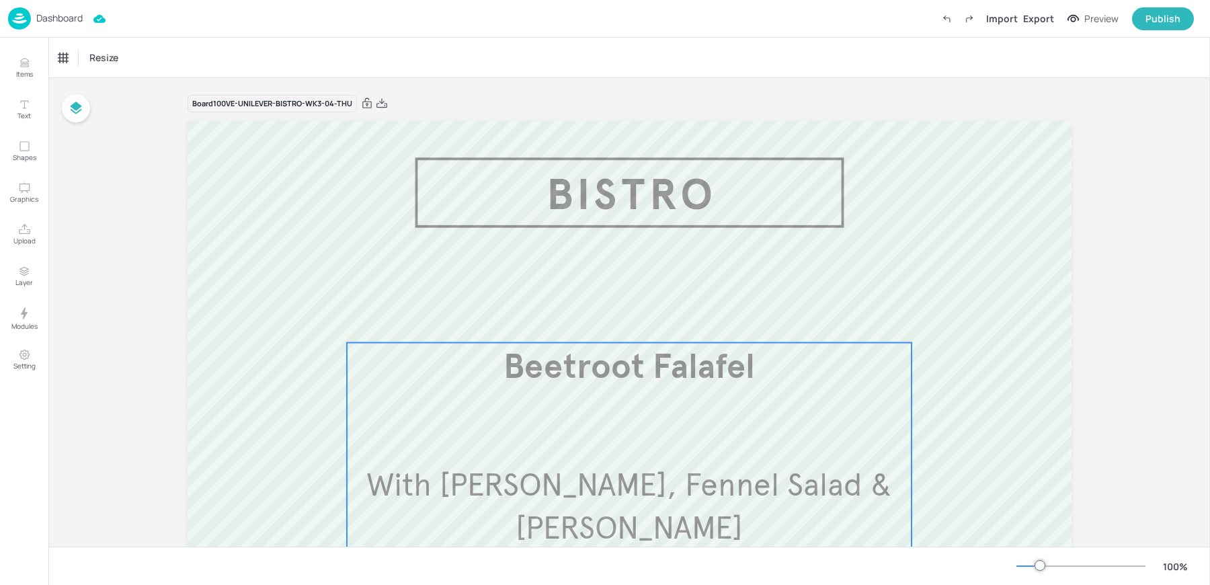
click at [611, 395] on div "Beetroot Falafel With [PERSON_NAME], Fennel Salad & Pitta £4.90" at bounding box center [629, 486] width 565 height 286
click at [77, 53] on div "Beetroot Falafel" at bounding box center [88, 58] width 61 height 12
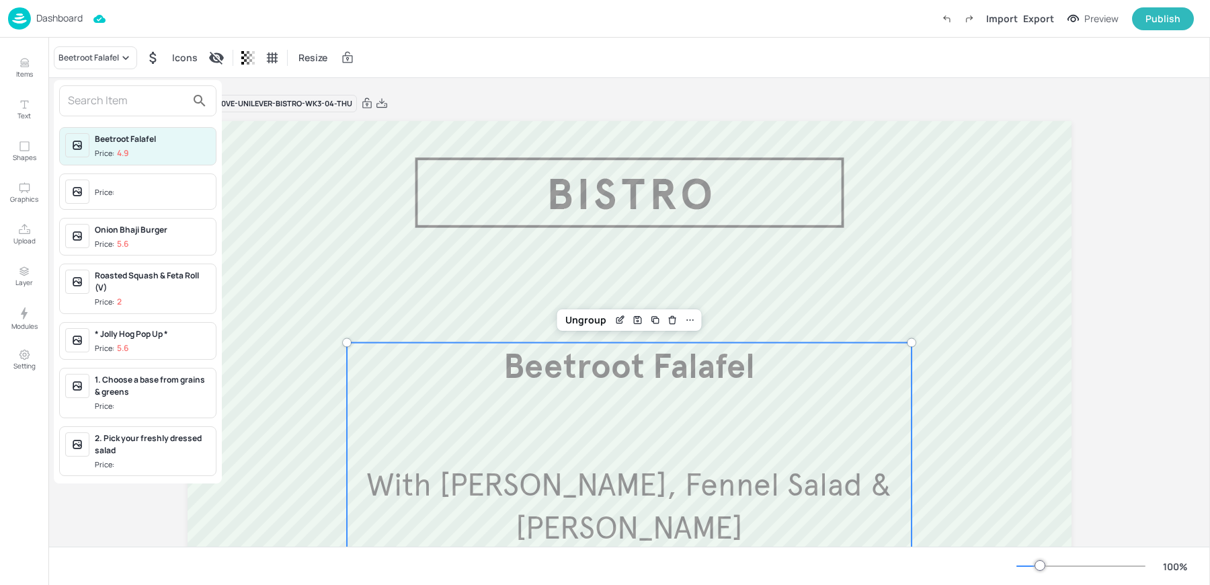
click at [106, 99] on input "text" at bounding box center [127, 101] width 118 height 22
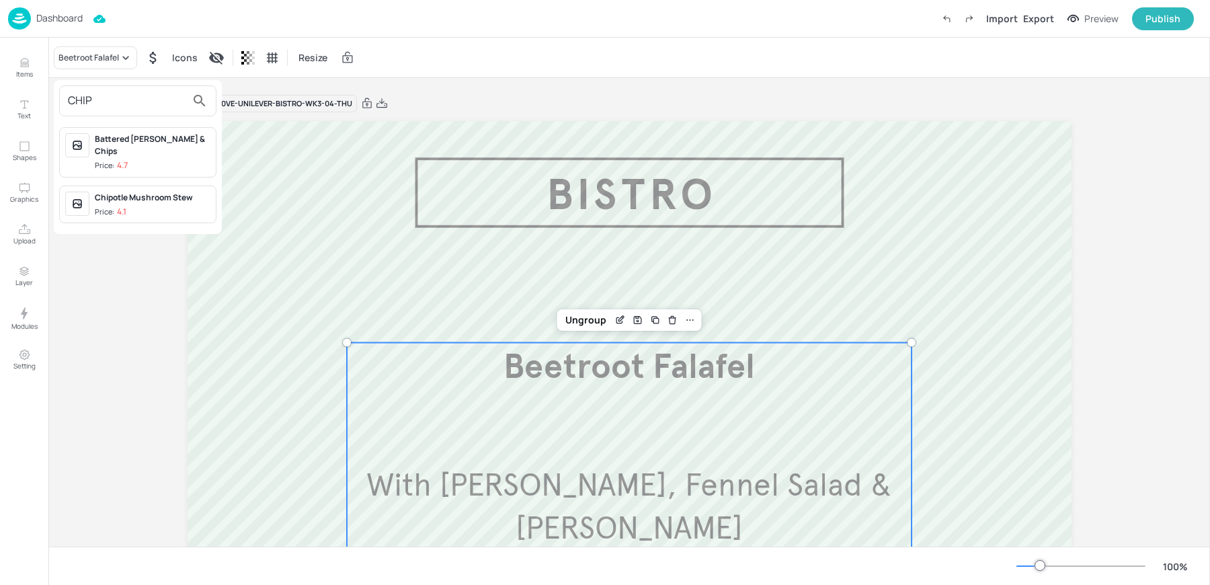
type input "CHIP"
click at [124, 192] on div "Chipotle Mushroom Stew" at bounding box center [153, 198] width 116 height 12
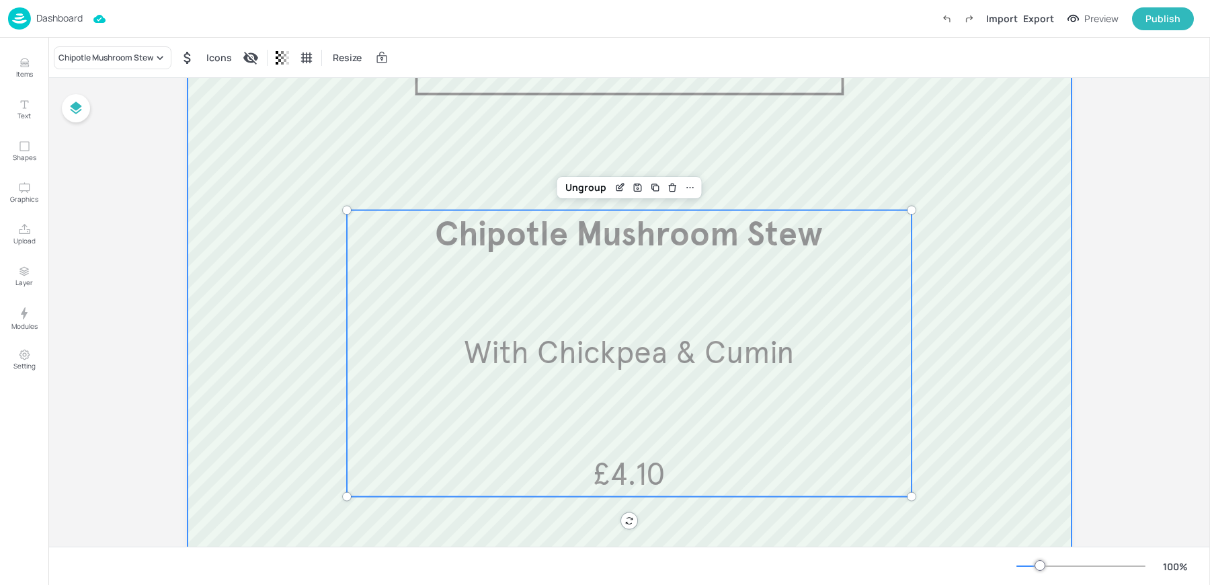
scroll to position [89, 0]
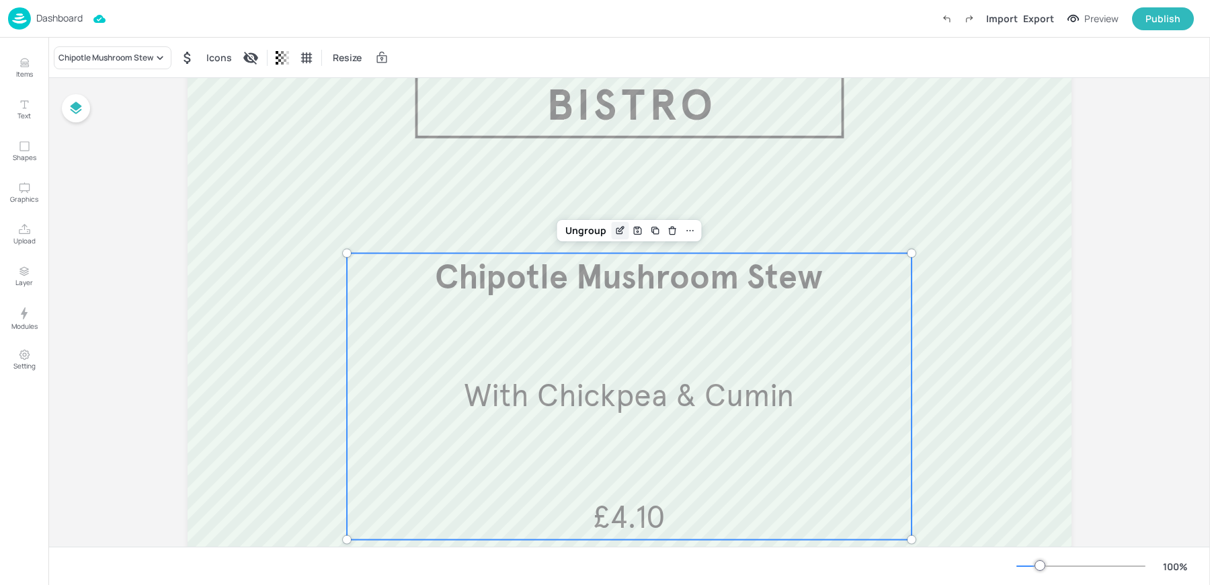
click at [616, 233] on icon "Edit Item" at bounding box center [619, 230] width 11 height 11
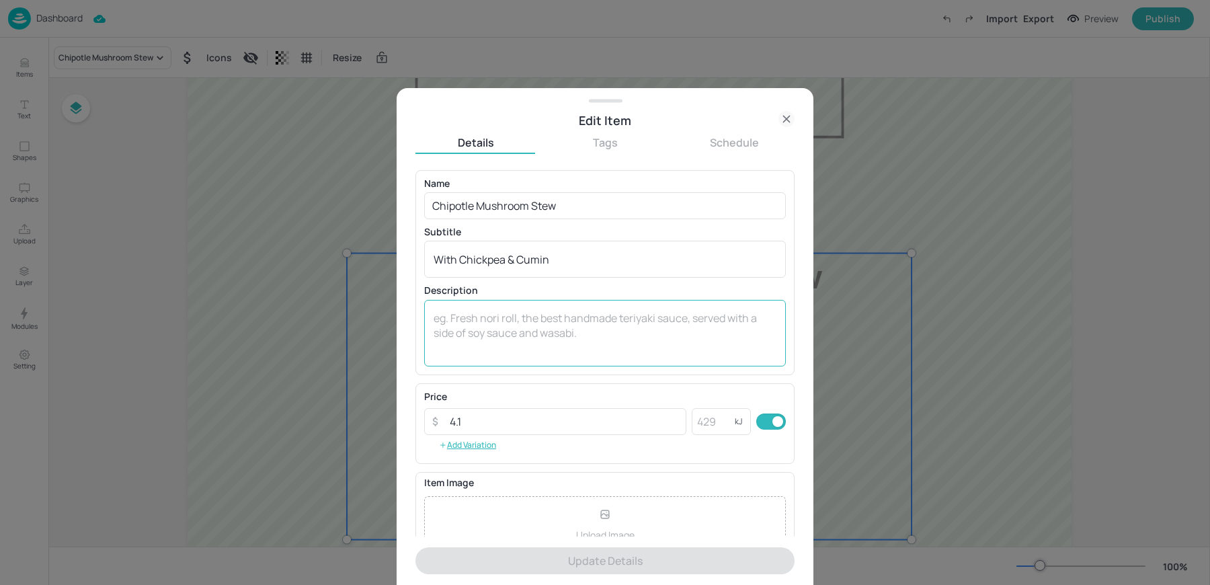
scroll to position [129, 0]
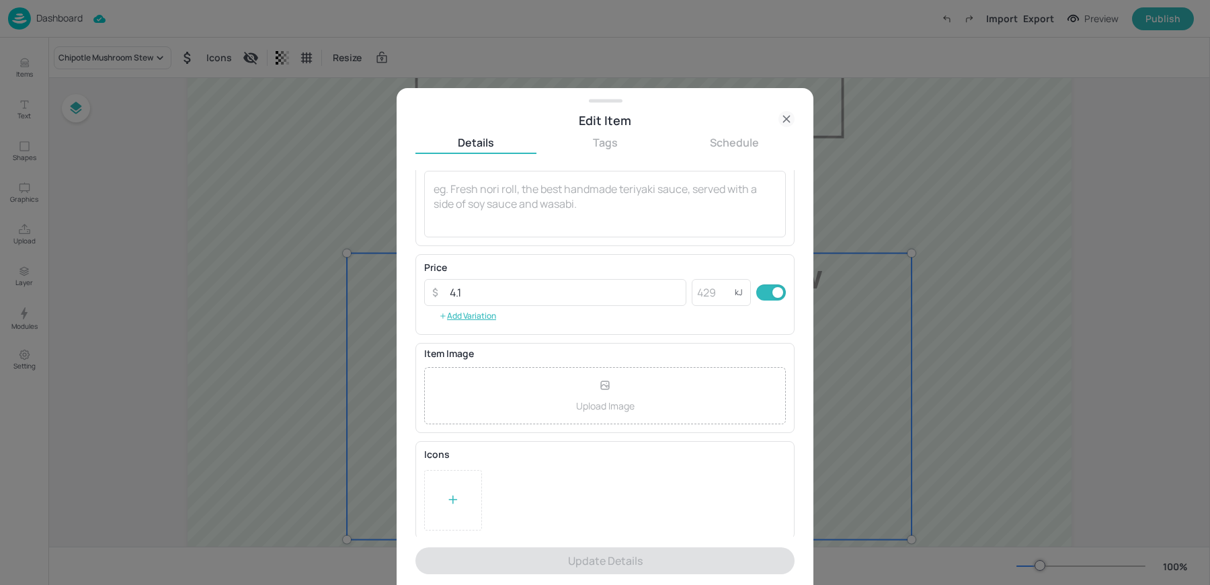
click at [464, 486] on div at bounding box center [453, 500] width 58 height 61
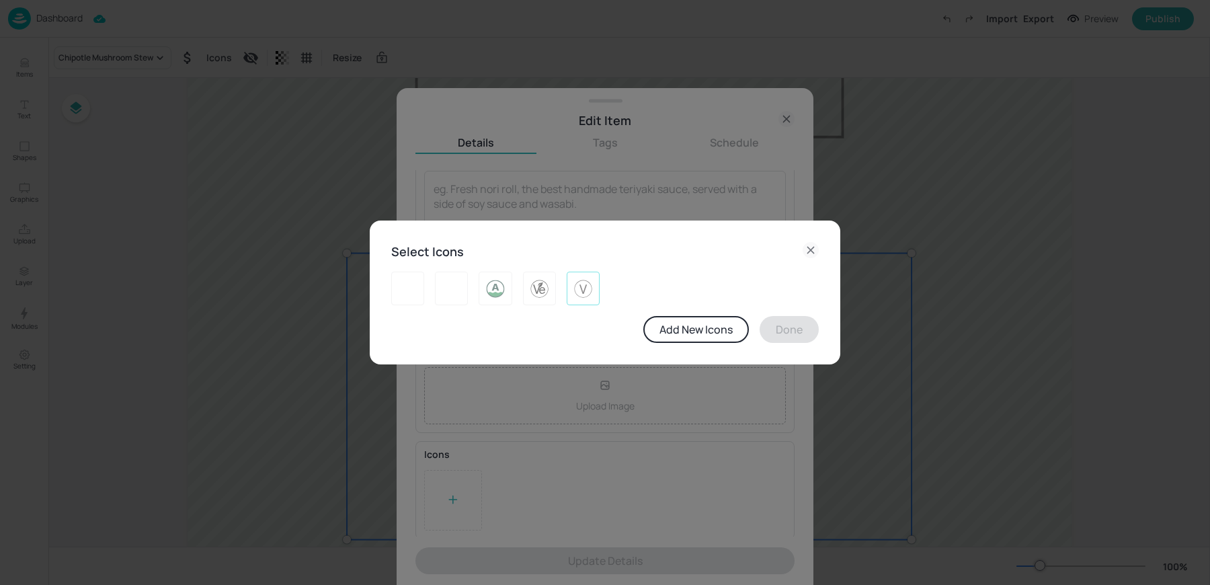
click at [585, 292] on img at bounding box center [583, 289] width 21 height 22
click at [782, 344] on div "Select Icons Add New Icons Done" at bounding box center [605, 292] width 471 height 145
click at [779, 334] on button "Done" at bounding box center [789, 329] width 59 height 27
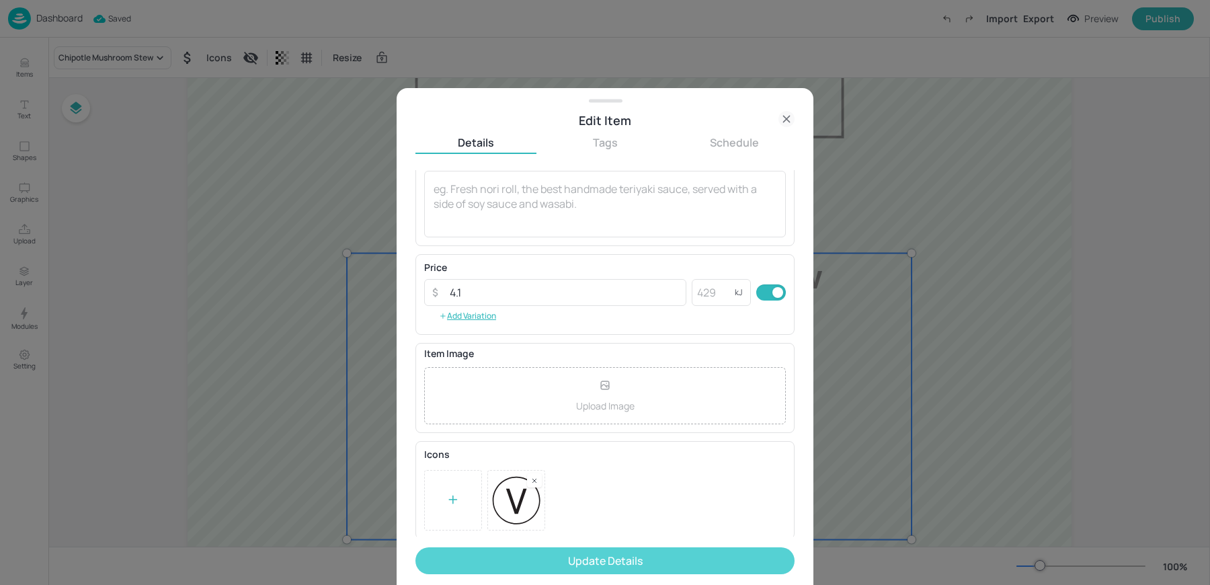
click at [545, 563] on button "Update Details" at bounding box center [604, 560] width 379 height 27
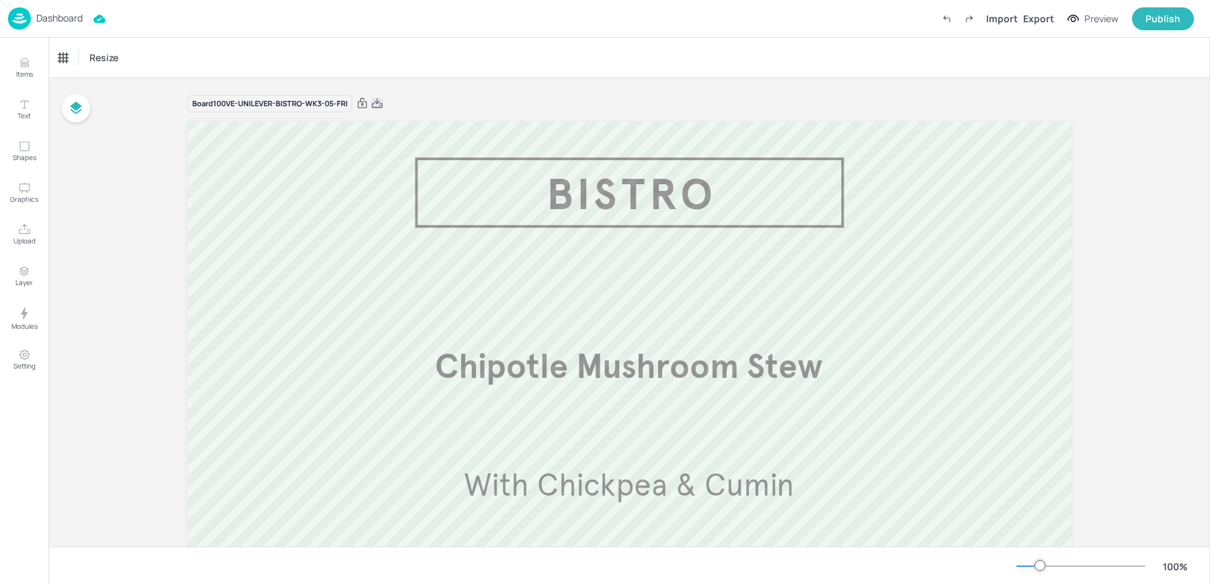
click at [374, 103] on icon at bounding box center [377, 103] width 12 height 13
